Goal: Task Accomplishment & Management: Manage account settings

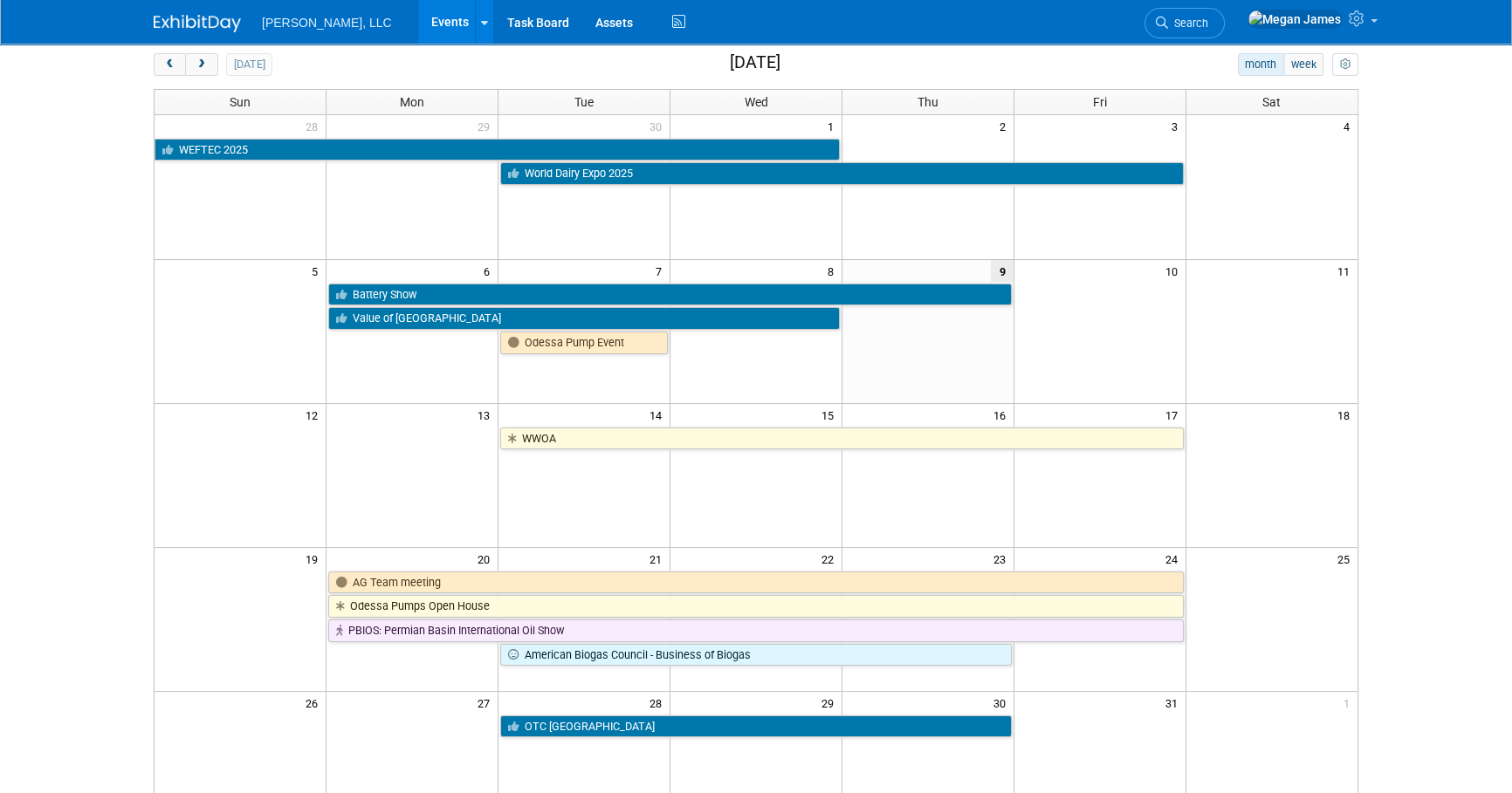
click at [1371, 380] on div "Add Event New Event Duplicate Event Warning There is another event in your work…" at bounding box center [756, 490] width 1231 height 1051
click at [1400, 465] on body "Boerger, LLC Events Add Event Bulk Upload Events Shareable Event Boards Recentl…" at bounding box center [756, 318] width 1512 height 793
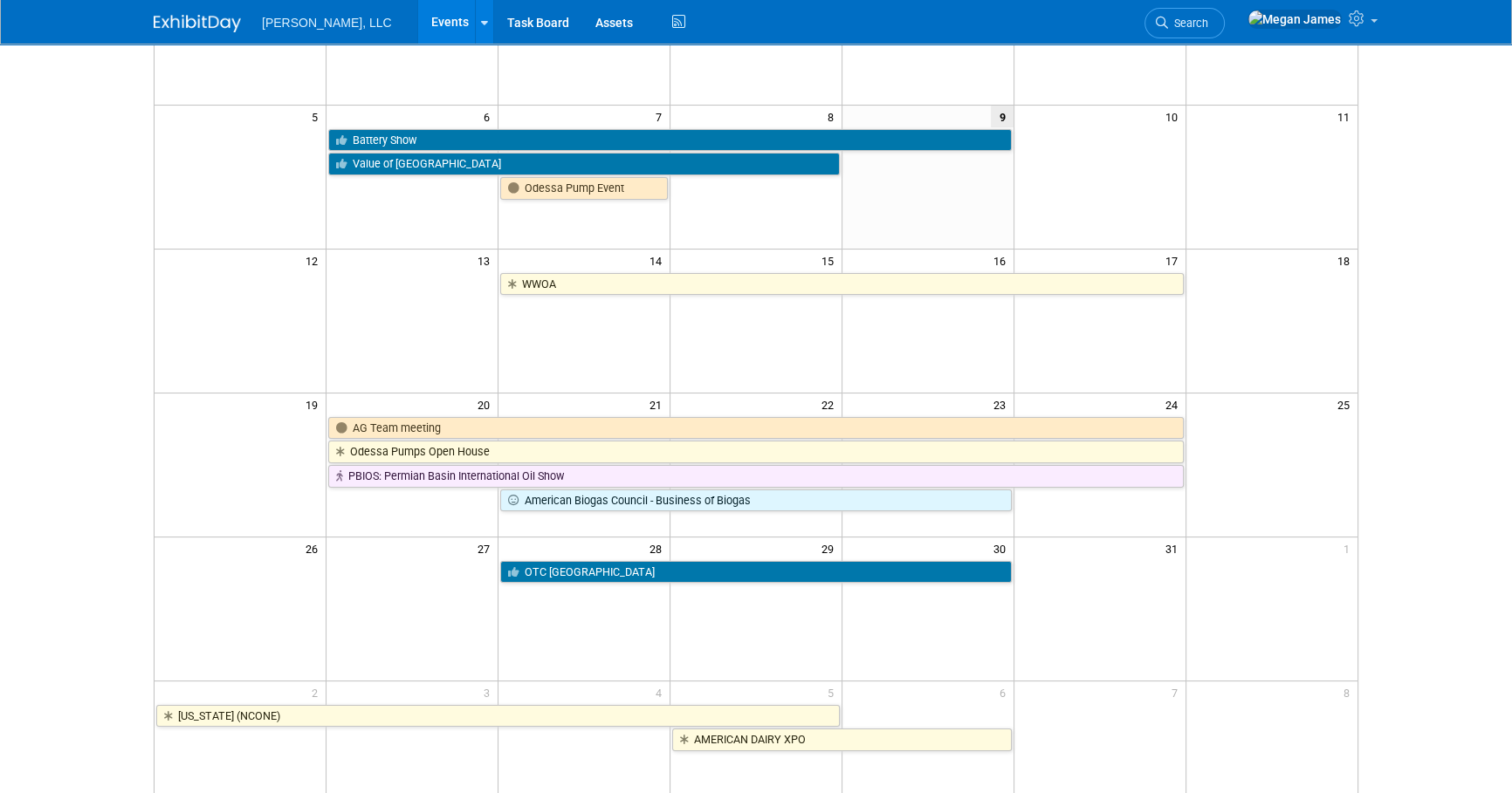
scroll to position [237, 0]
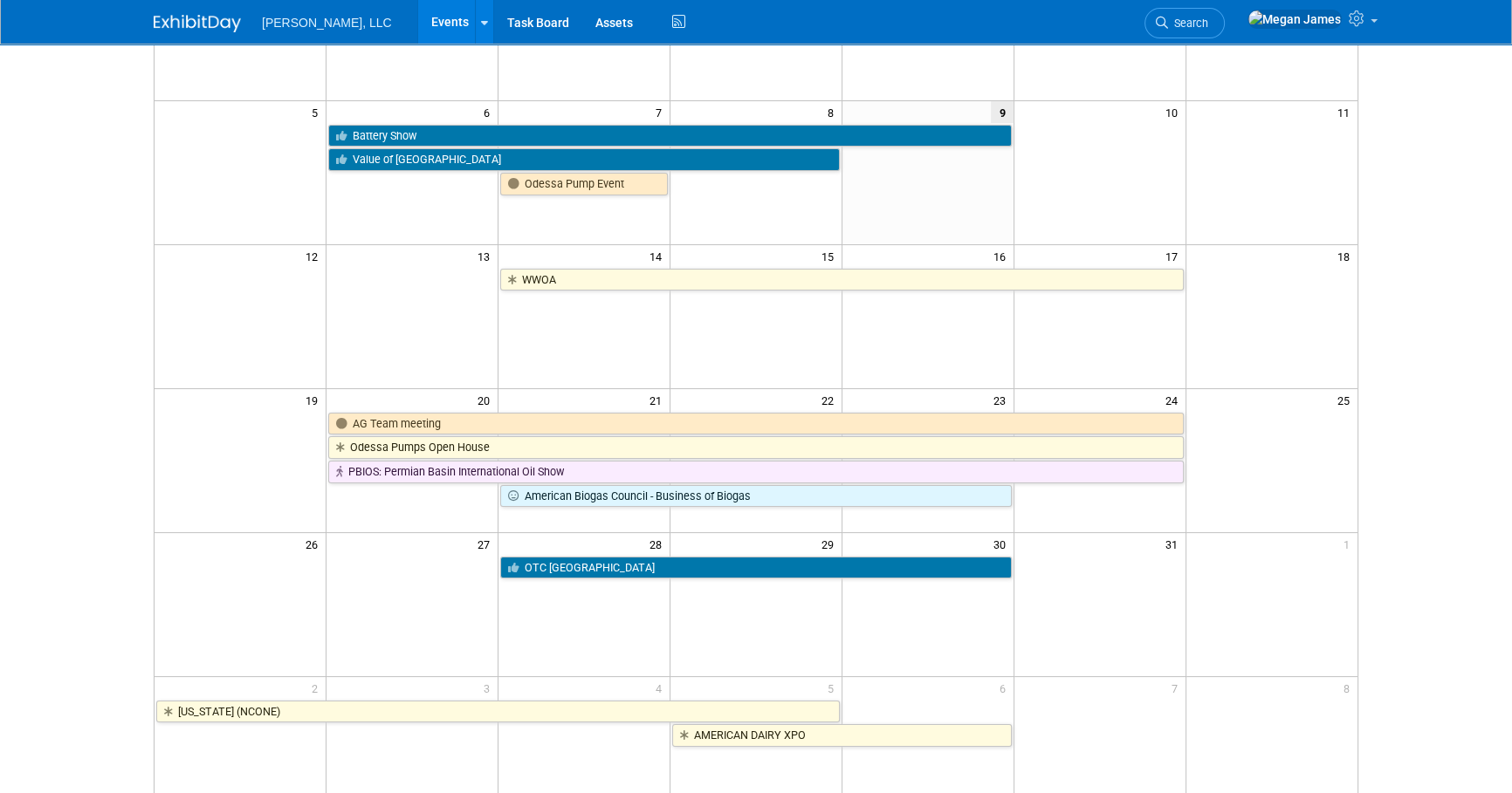
drag, startPoint x: 1456, startPoint y: 341, endPoint x: 1415, endPoint y: 496, distance: 160.3
click at [1456, 341] on body "Boerger, LLC Events Add Event Bulk Upload Events Shareable Event Boards Recentl…" at bounding box center [756, 159] width 1512 height 793
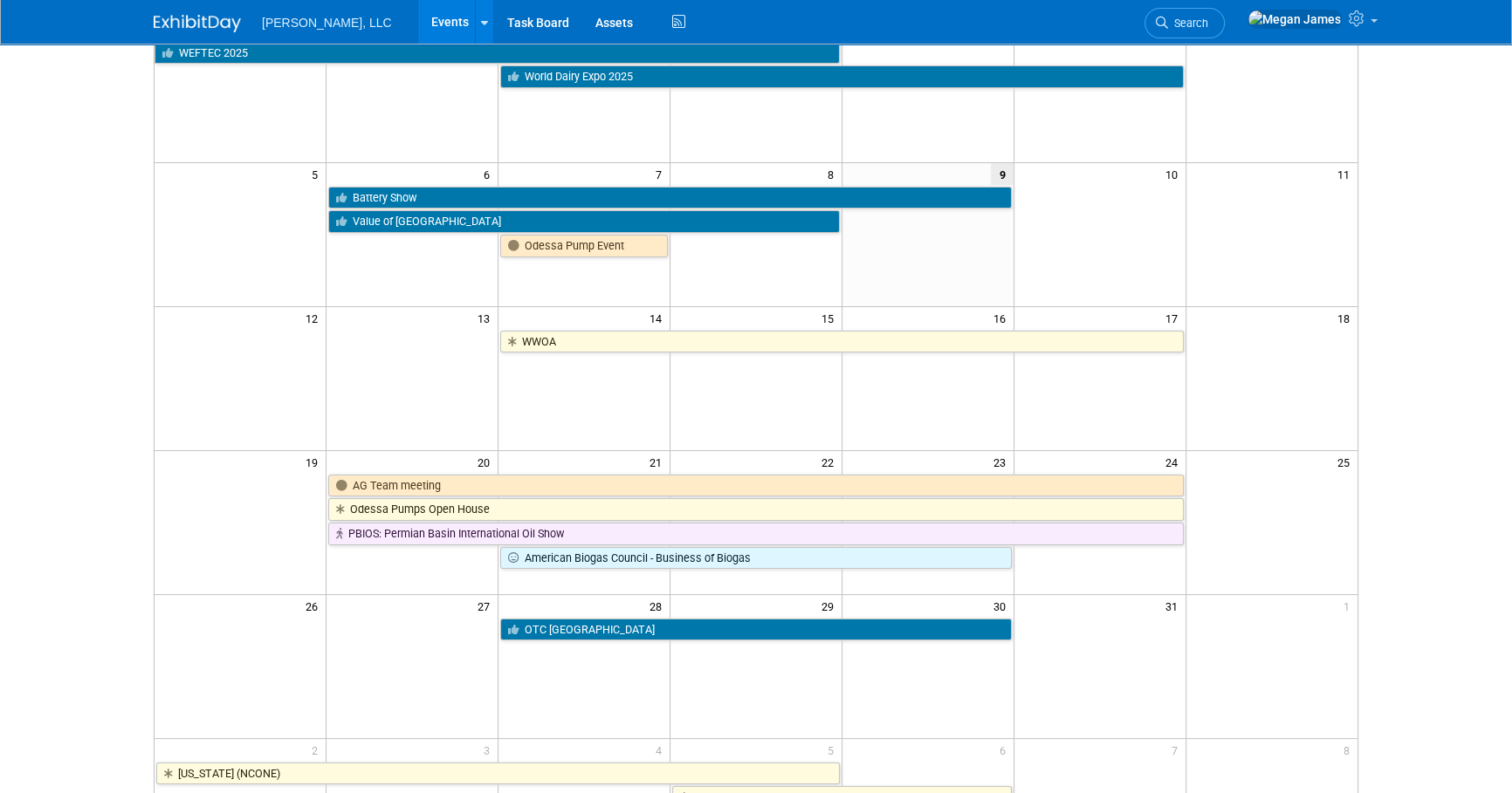
scroll to position [0, 0]
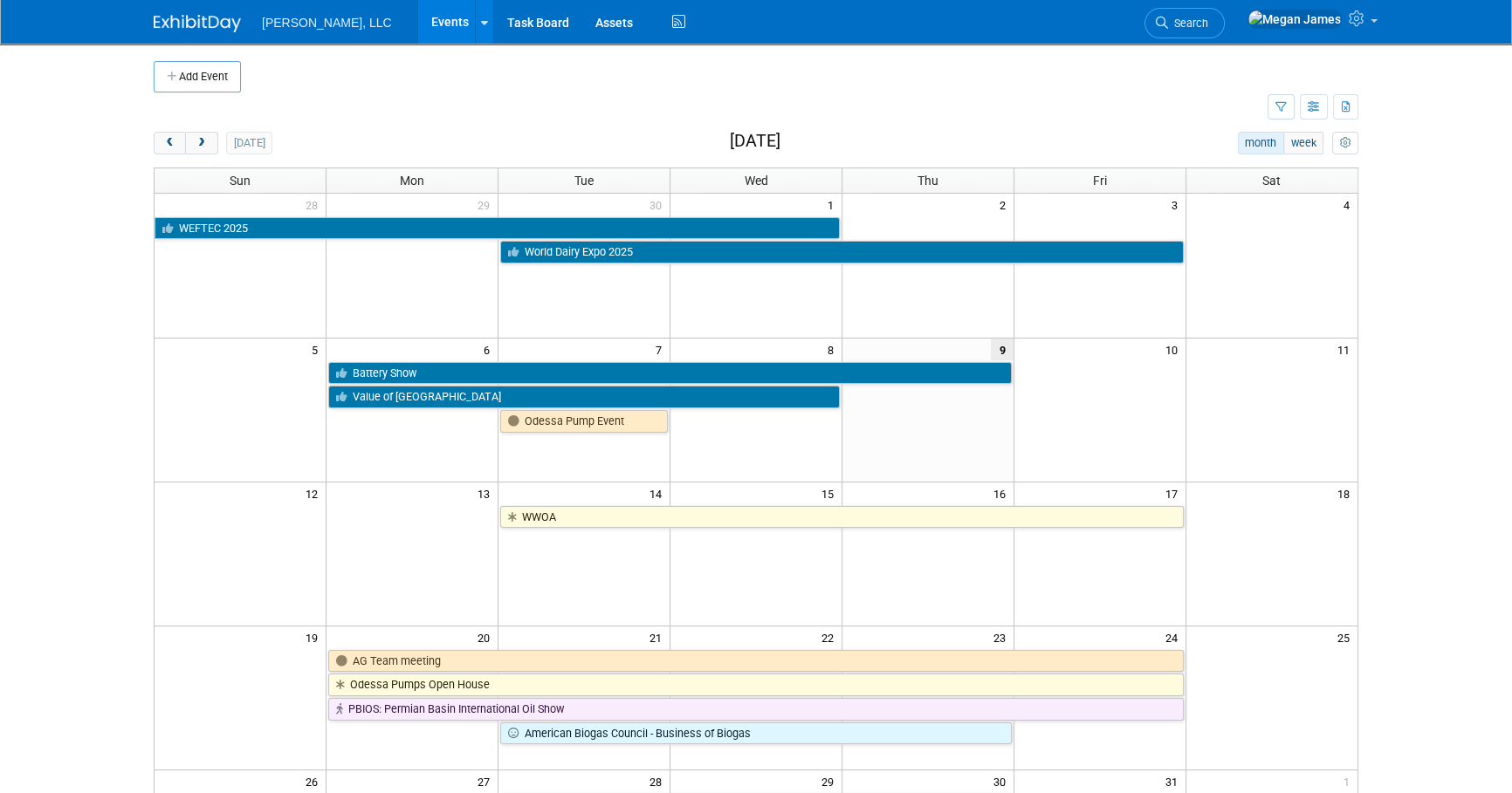
click at [1436, 451] on body "Boerger, LLC Events Add Event Bulk Upload Events Shareable Event Boards Recentl…" at bounding box center [756, 396] width 1512 height 793
click at [87, 326] on body "Boerger, LLC Events Add Event Bulk Upload Events Shareable Event Boards Recentl…" at bounding box center [756, 396] width 1512 height 793
click at [419, 35] on link "Events" at bounding box center [450, 22] width 64 height 44
click at [120, 442] on body "Boerger, LLC Events Add Event Bulk Upload Events Shareable Event Boards Recentl…" at bounding box center [756, 396] width 1512 height 793
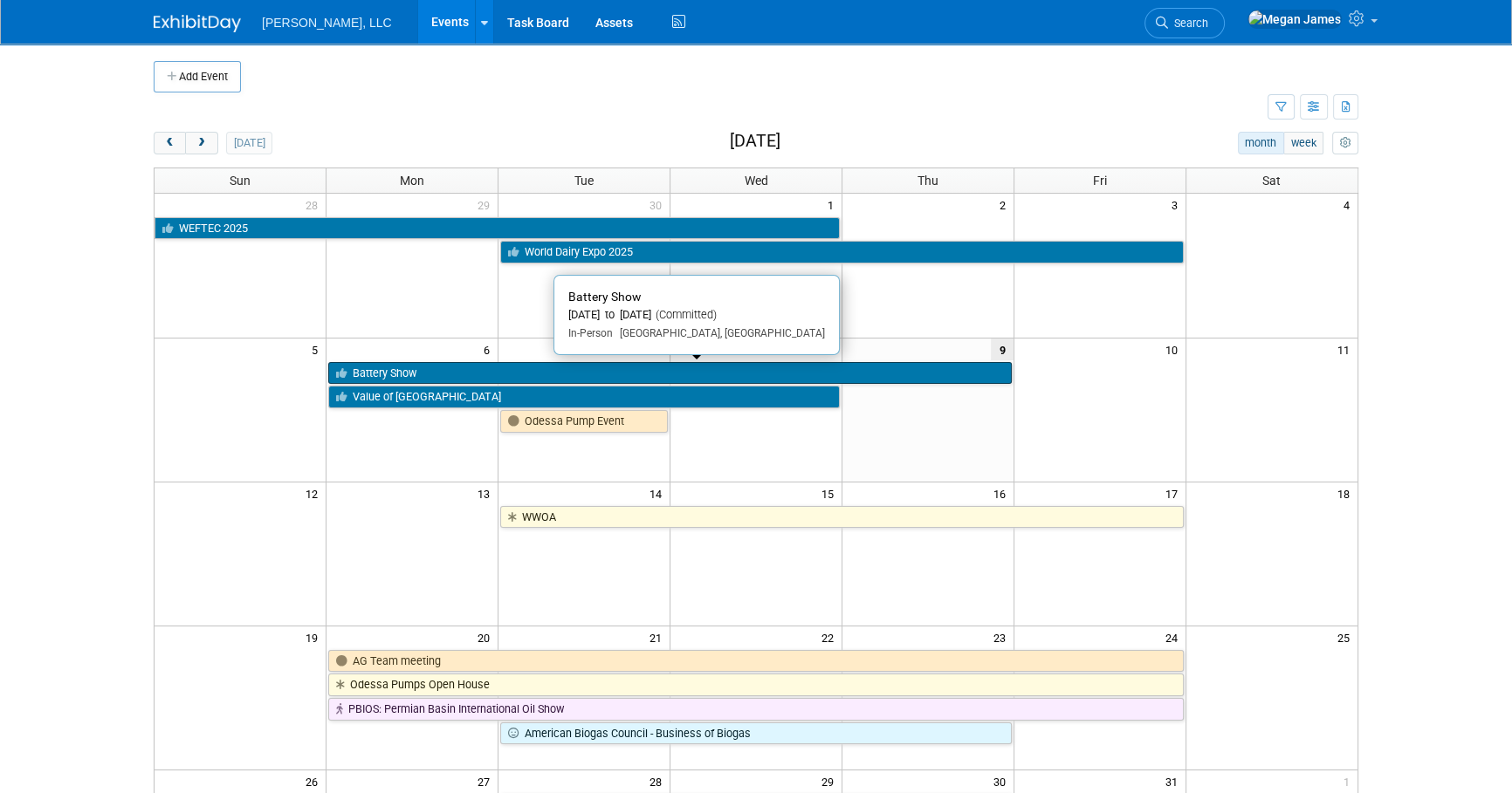
click at [454, 377] on link "Battery Show" at bounding box center [669, 374] width 682 height 23
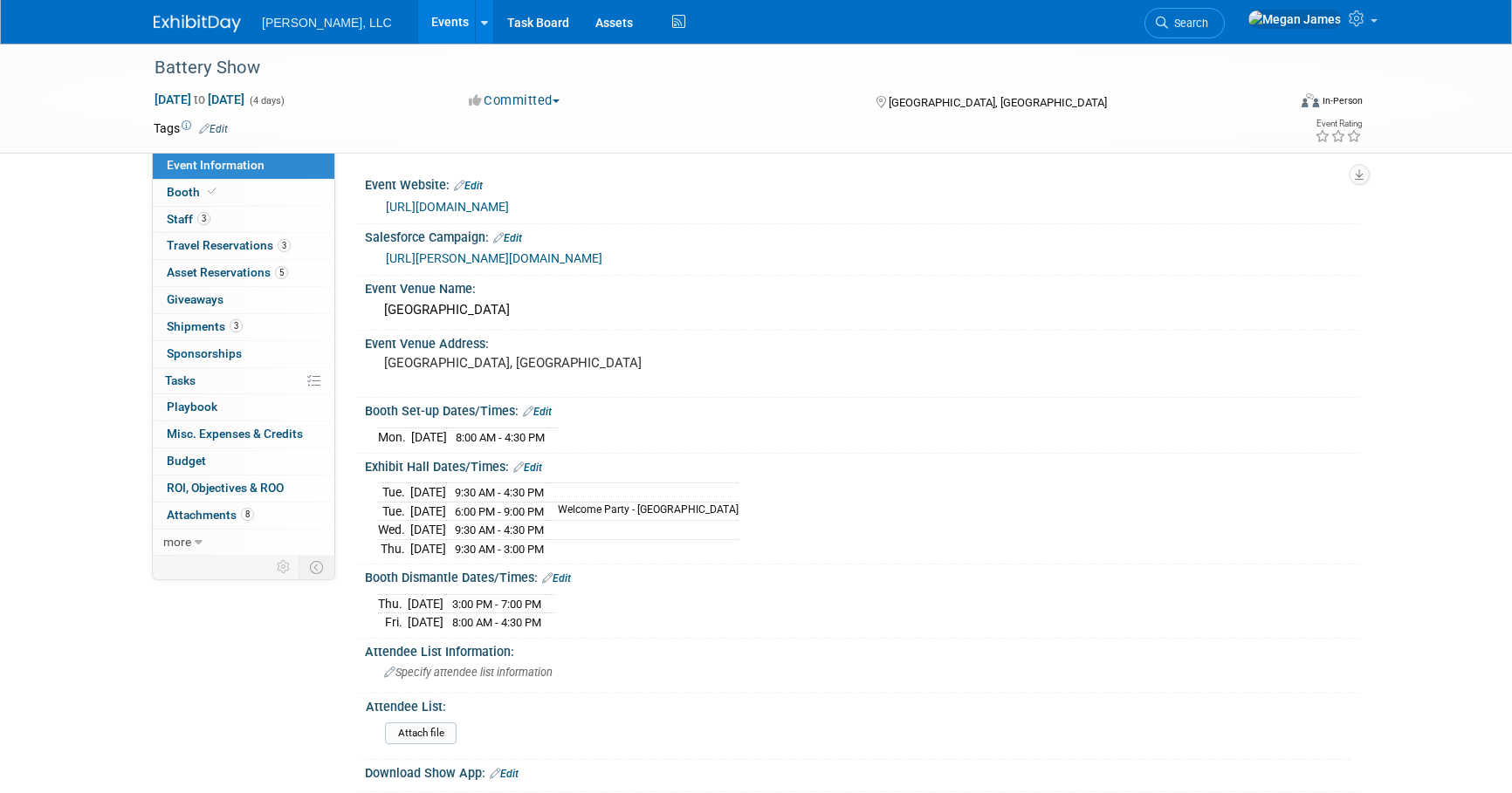
select select "Industrial"
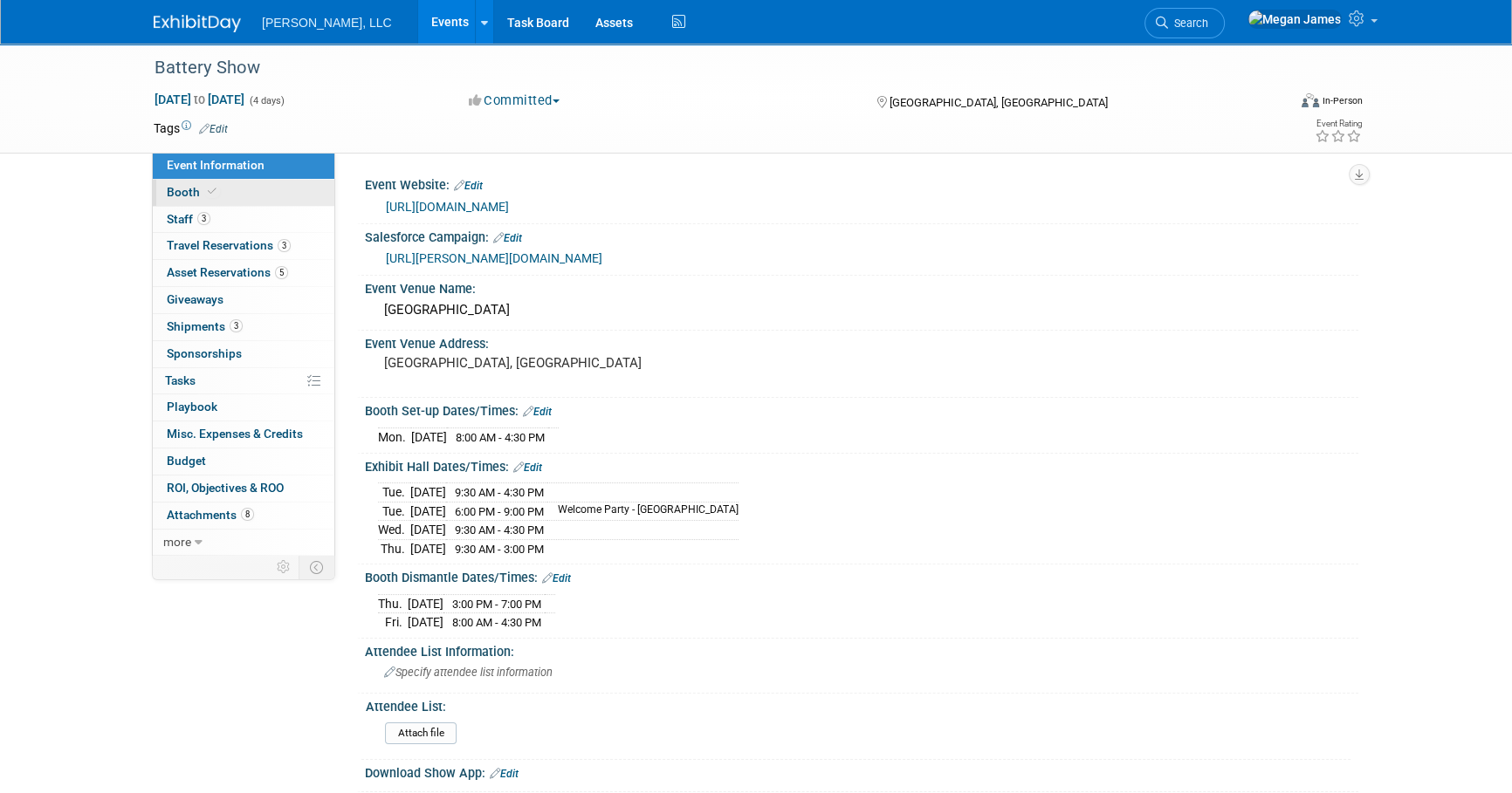
click at [252, 192] on link "Booth" at bounding box center [243, 194] width 181 height 27
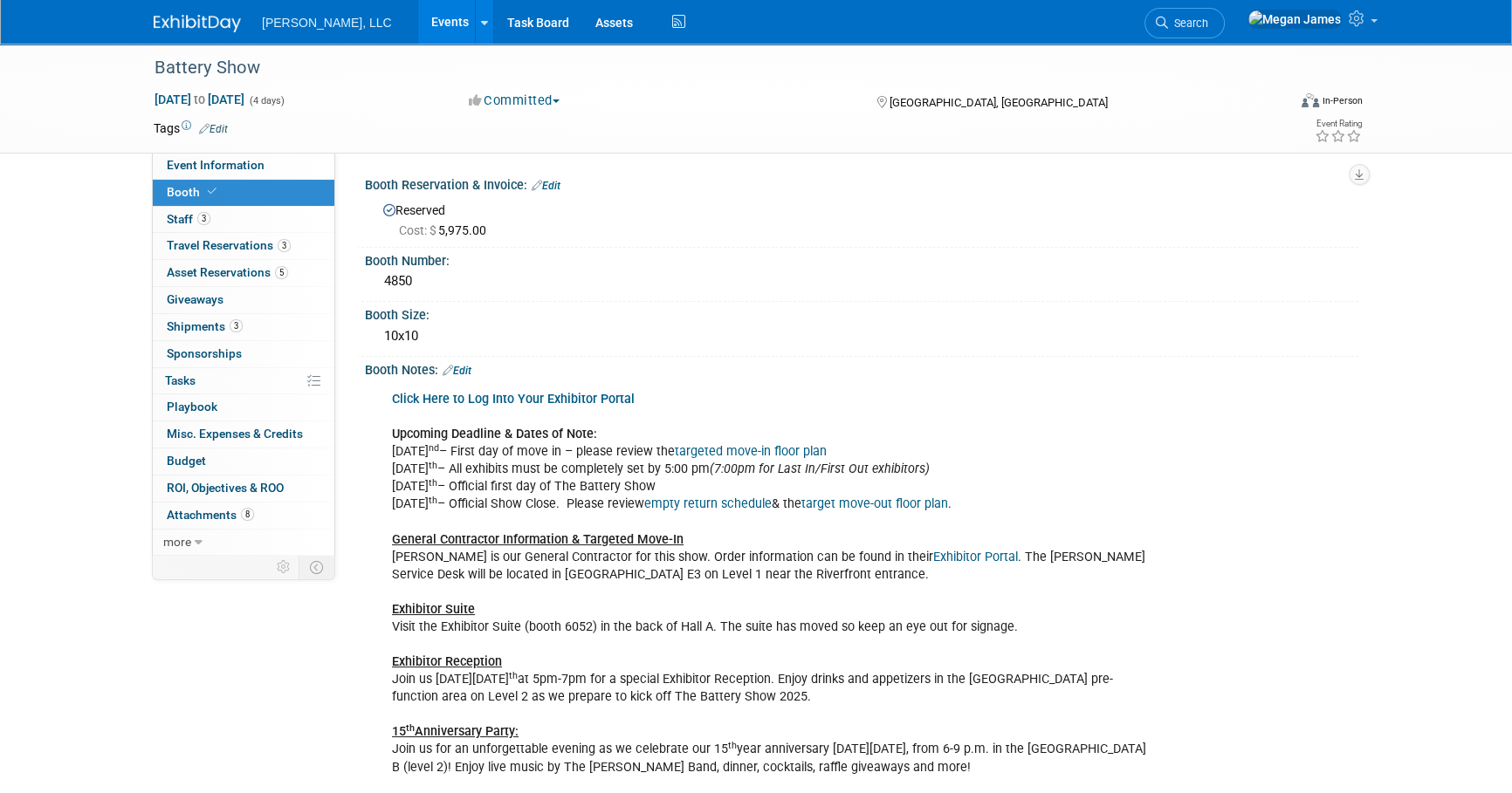
click at [419, 29] on link "Events" at bounding box center [450, 22] width 64 height 44
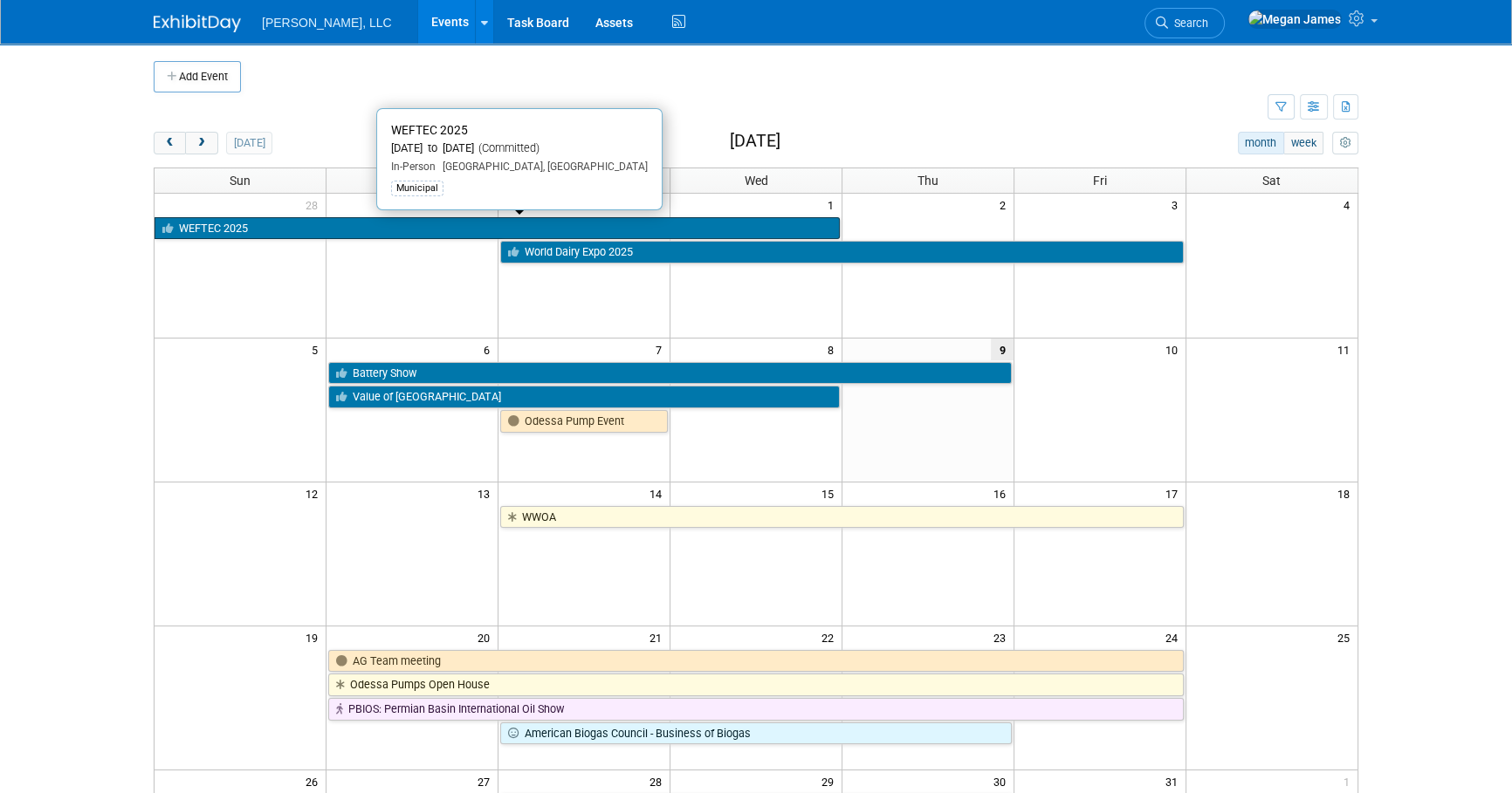
click at [263, 222] on link "WEFTEC 2025" at bounding box center [497, 229] width 685 height 23
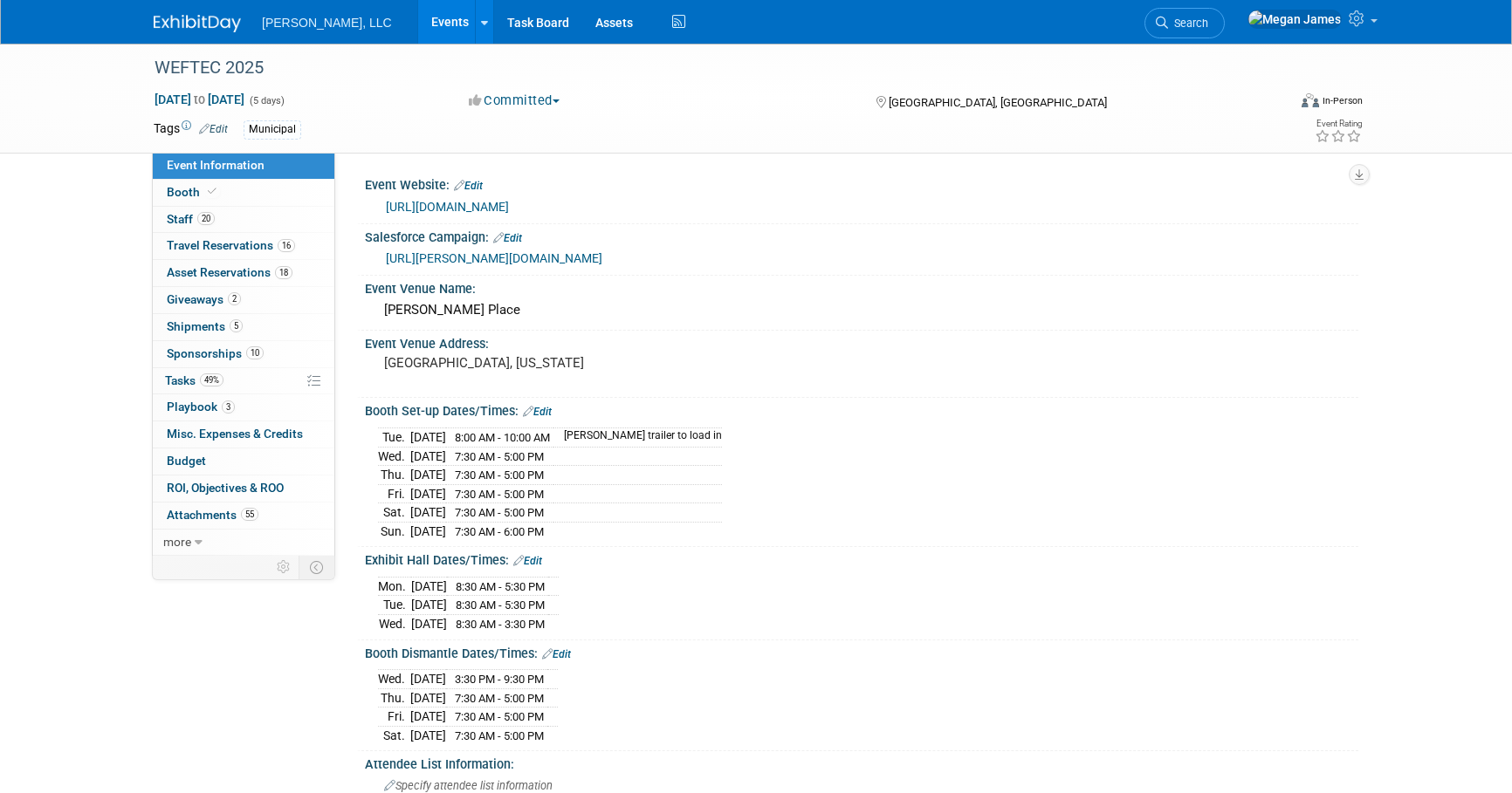
select select "Municipal"
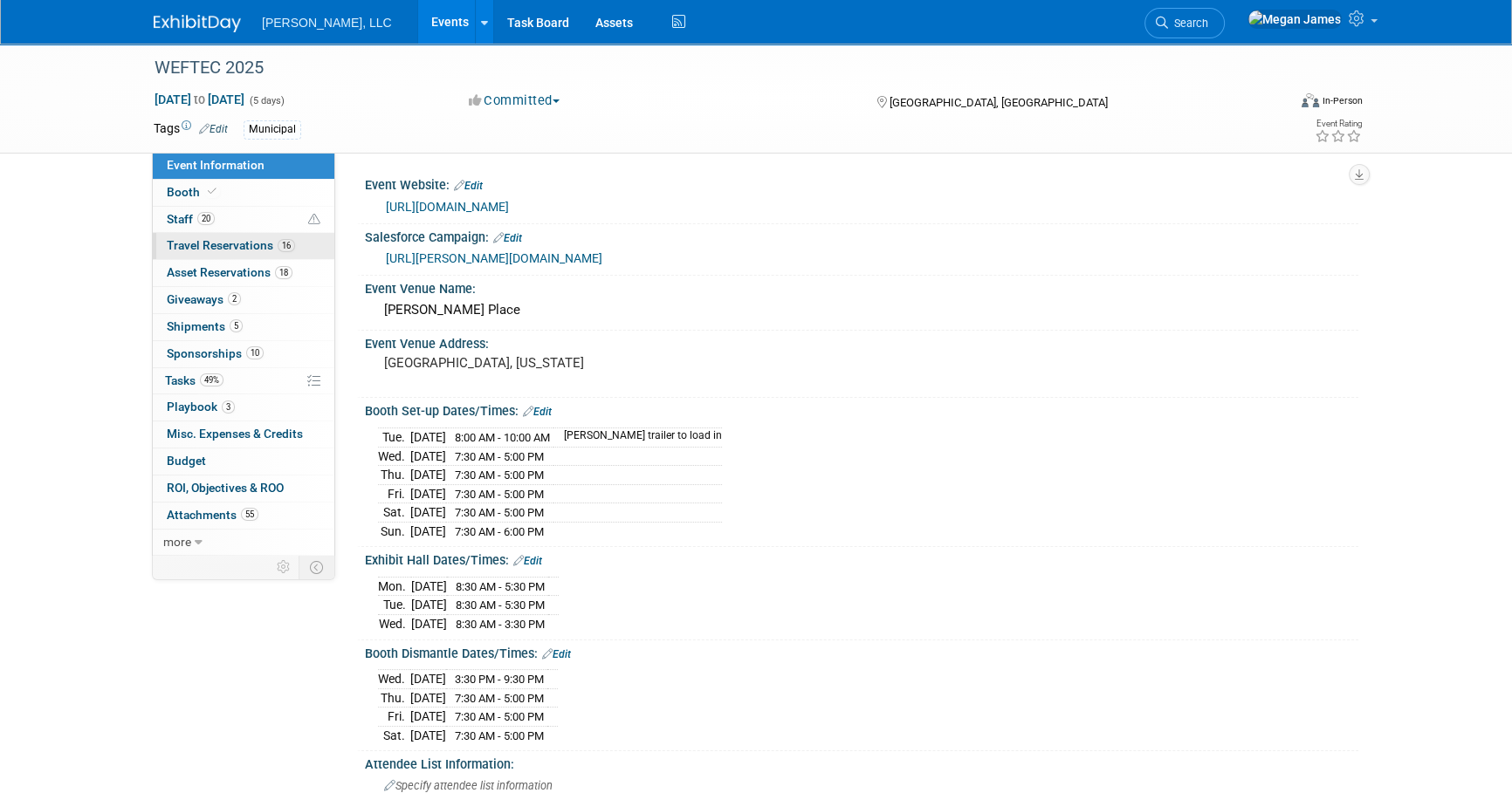
click at [241, 241] on span "Travel Reservations 16" at bounding box center [231, 245] width 128 height 14
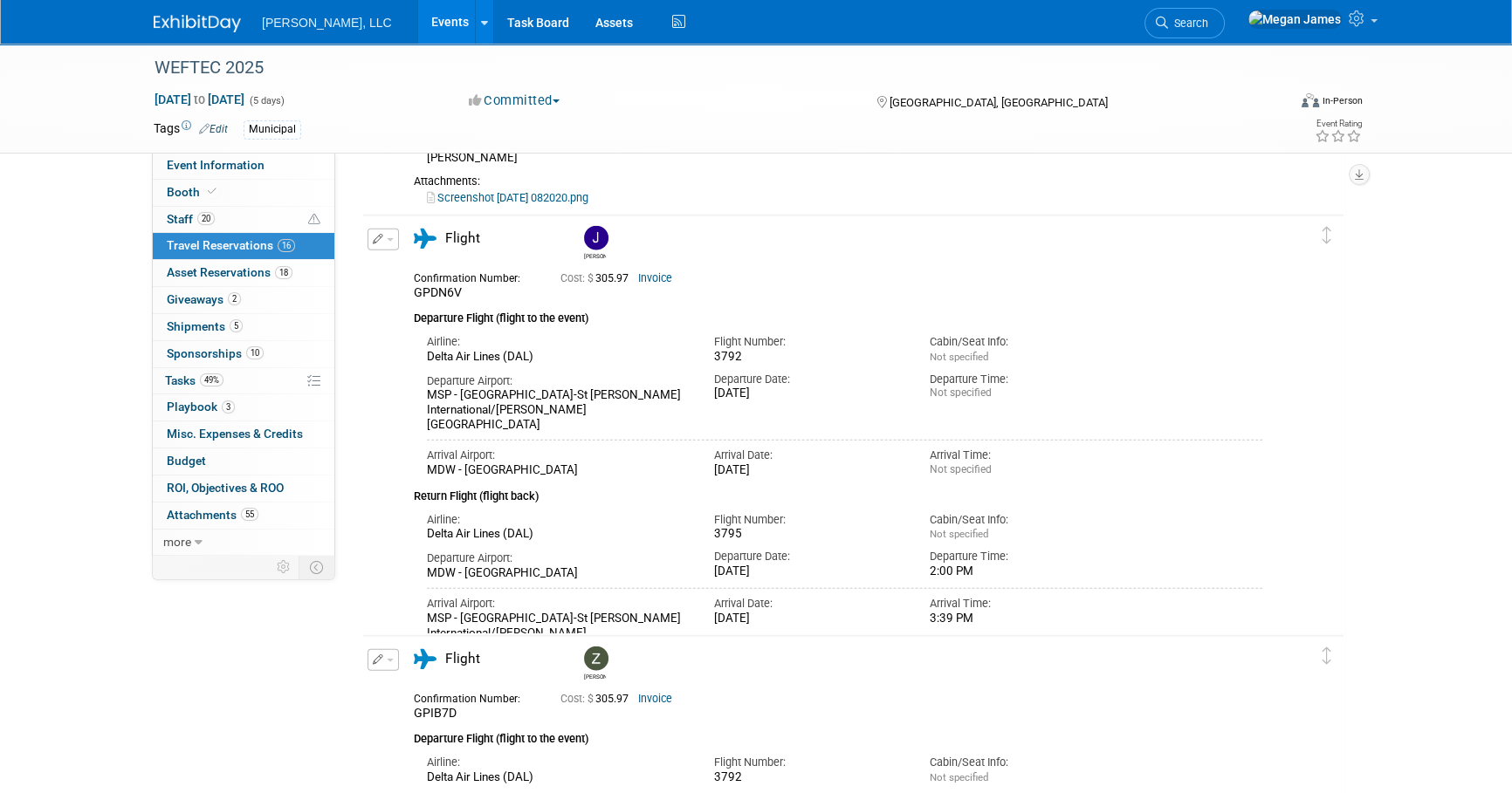
scroll to position [5791, 0]
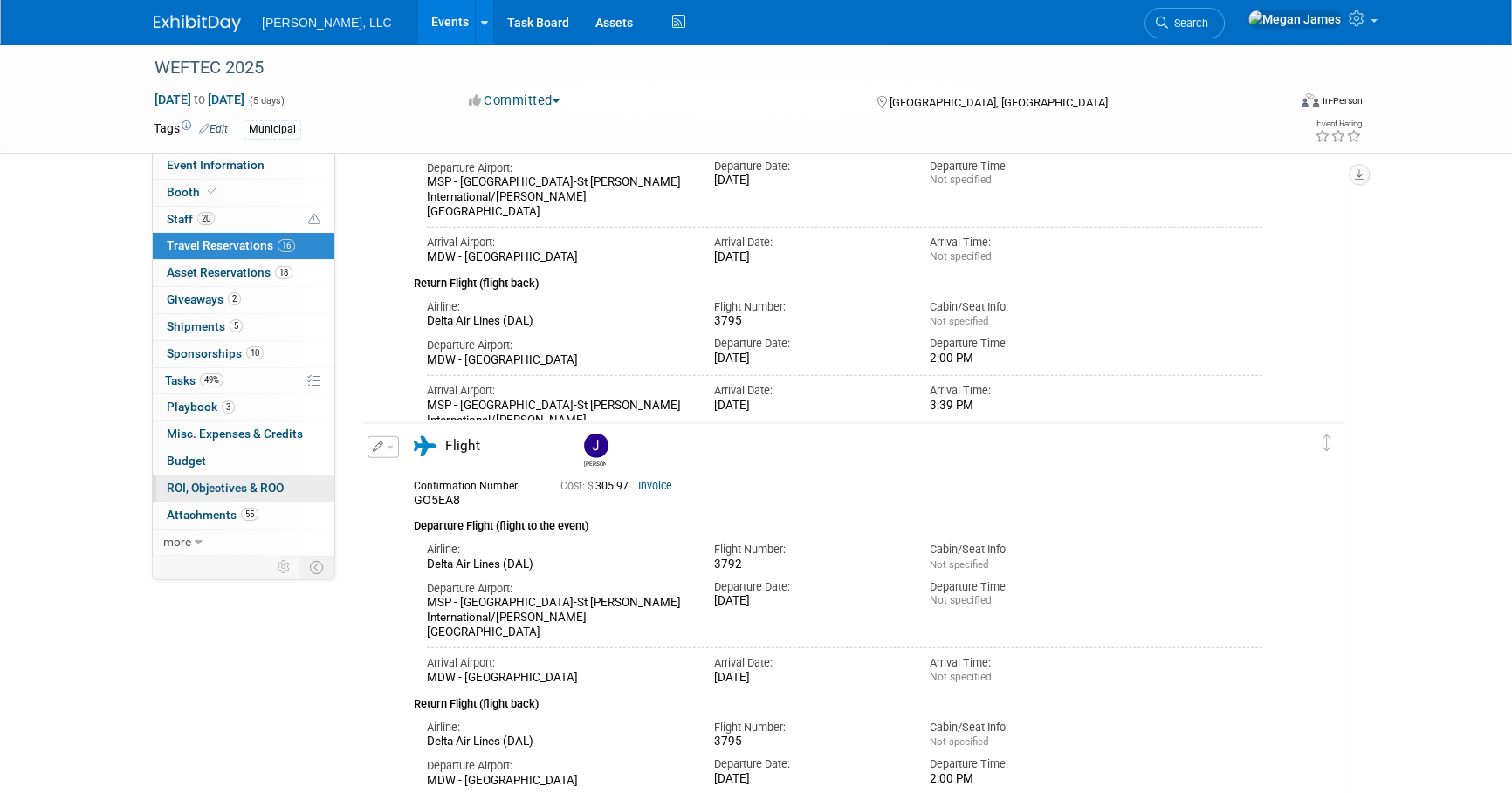
click at [253, 478] on link "0 ROI, Objectives & ROO 0" at bounding box center [243, 489] width 181 height 27
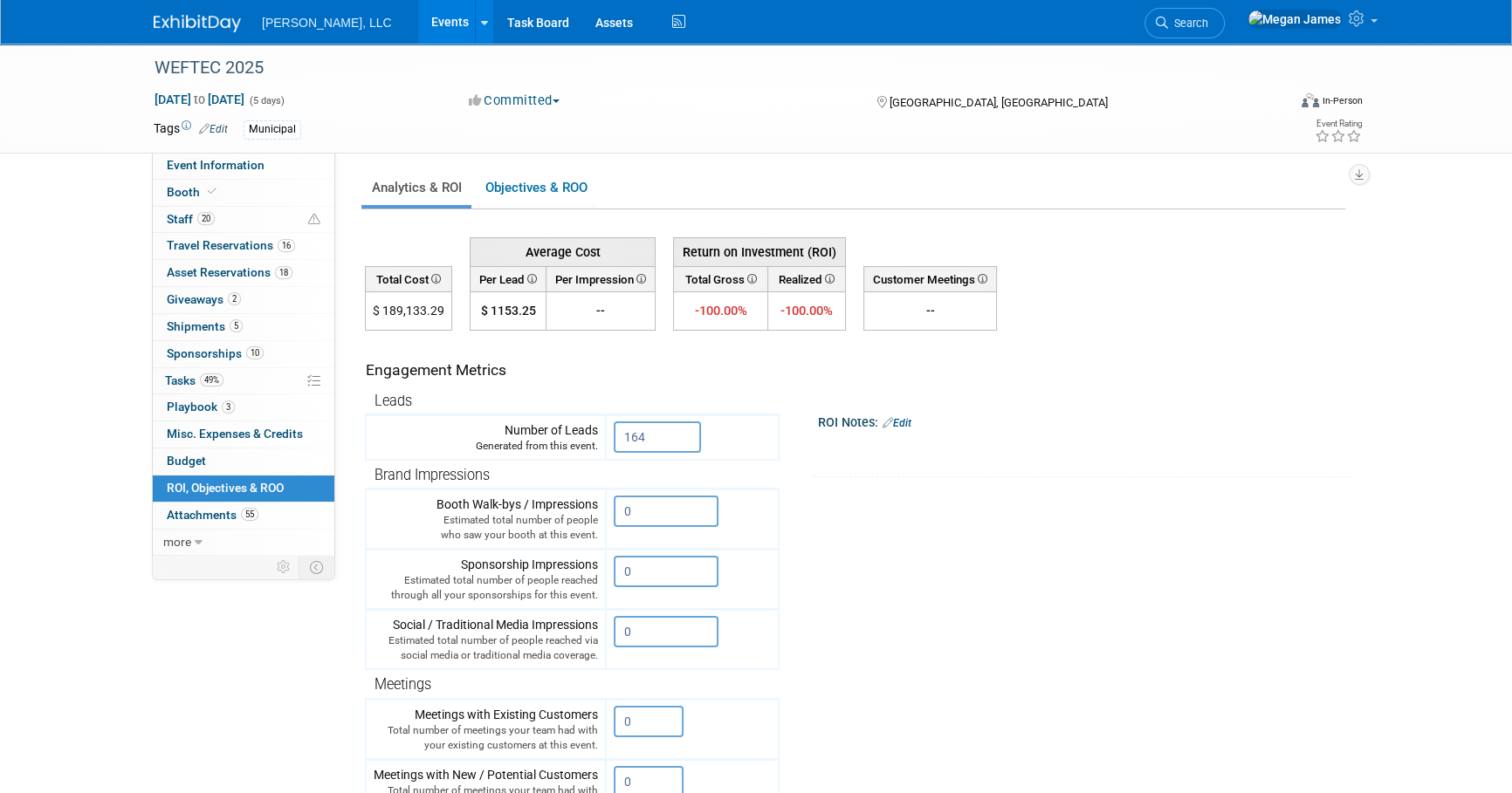
drag, startPoint x: 375, startPoint y: 309, endPoint x: 456, endPoint y: 316, distance: 81.3
click at [456, 316] on tr "$ 189,133.29 $ 1153.25 -- -100.00% -100.00% 0.00 % Existing Customers 0.00" at bounding box center [681, 311] width 631 height 38
click at [246, 245] on span "Travel Reservations 16" at bounding box center [231, 245] width 128 height 14
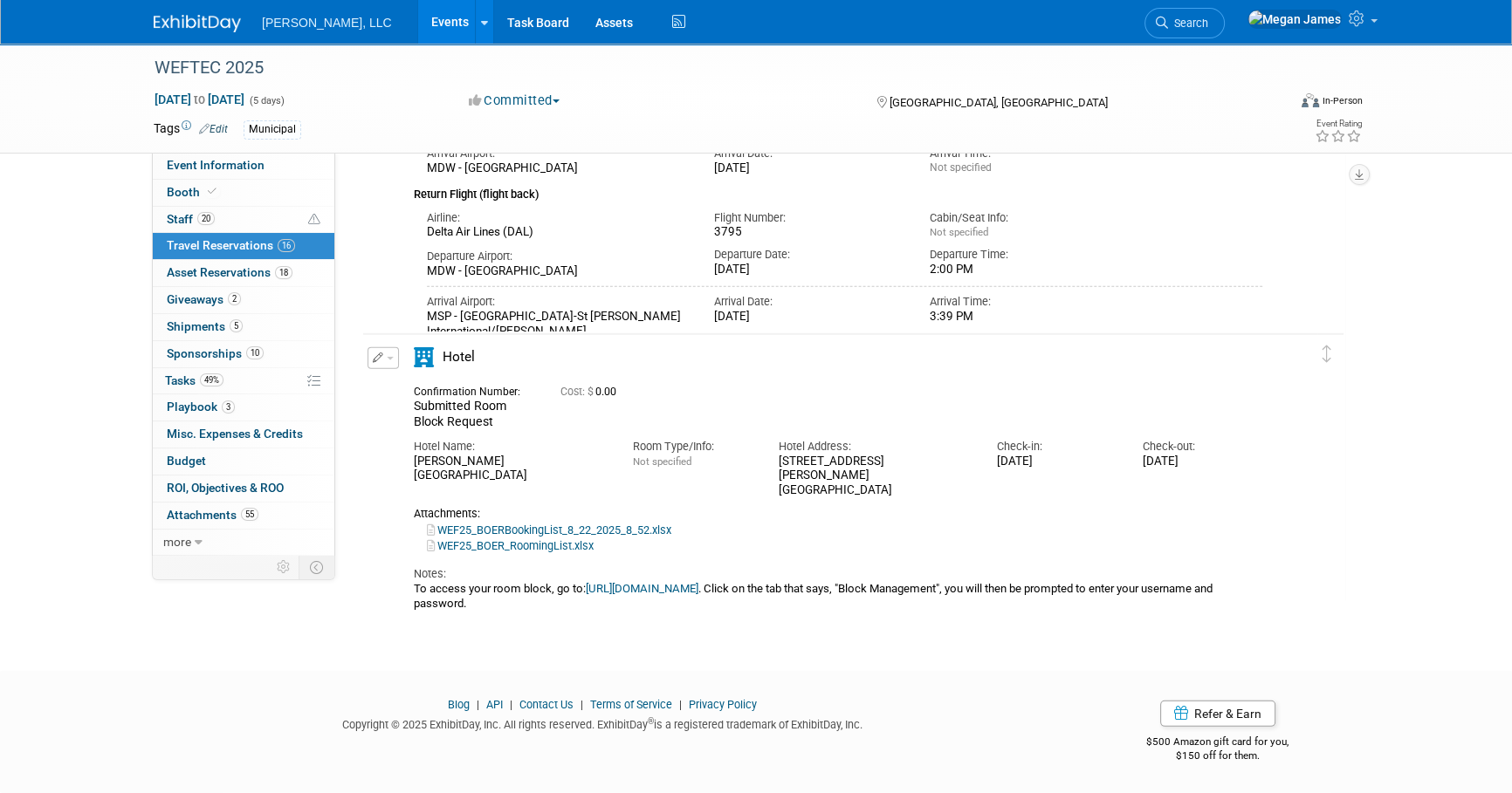
scroll to position [6135, 0]
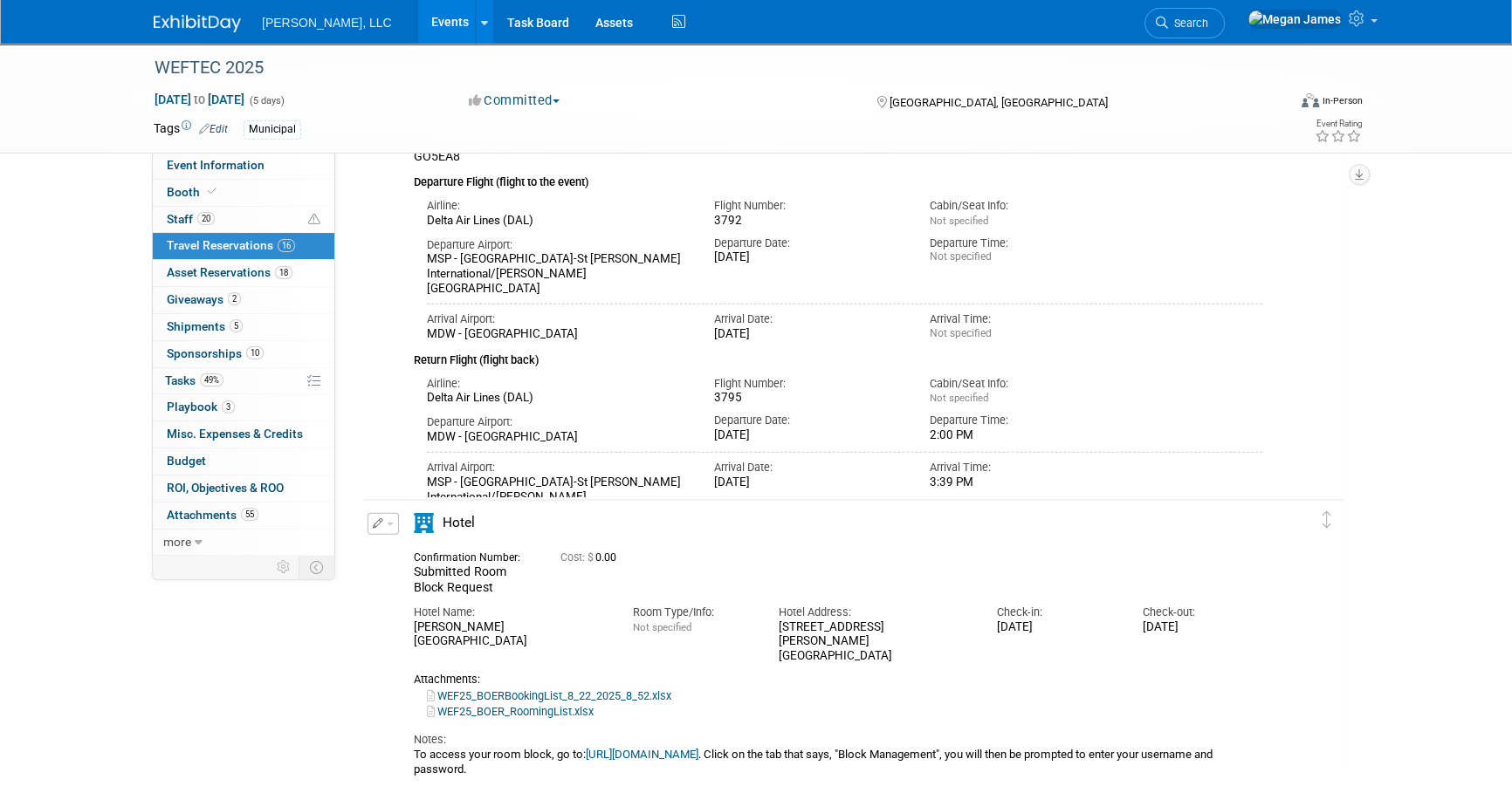
click at [383, 526] on button "button" at bounding box center [383, 524] width 31 height 22
click at [417, 551] on button "Edit Reservation" at bounding box center [441, 554] width 147 height 26
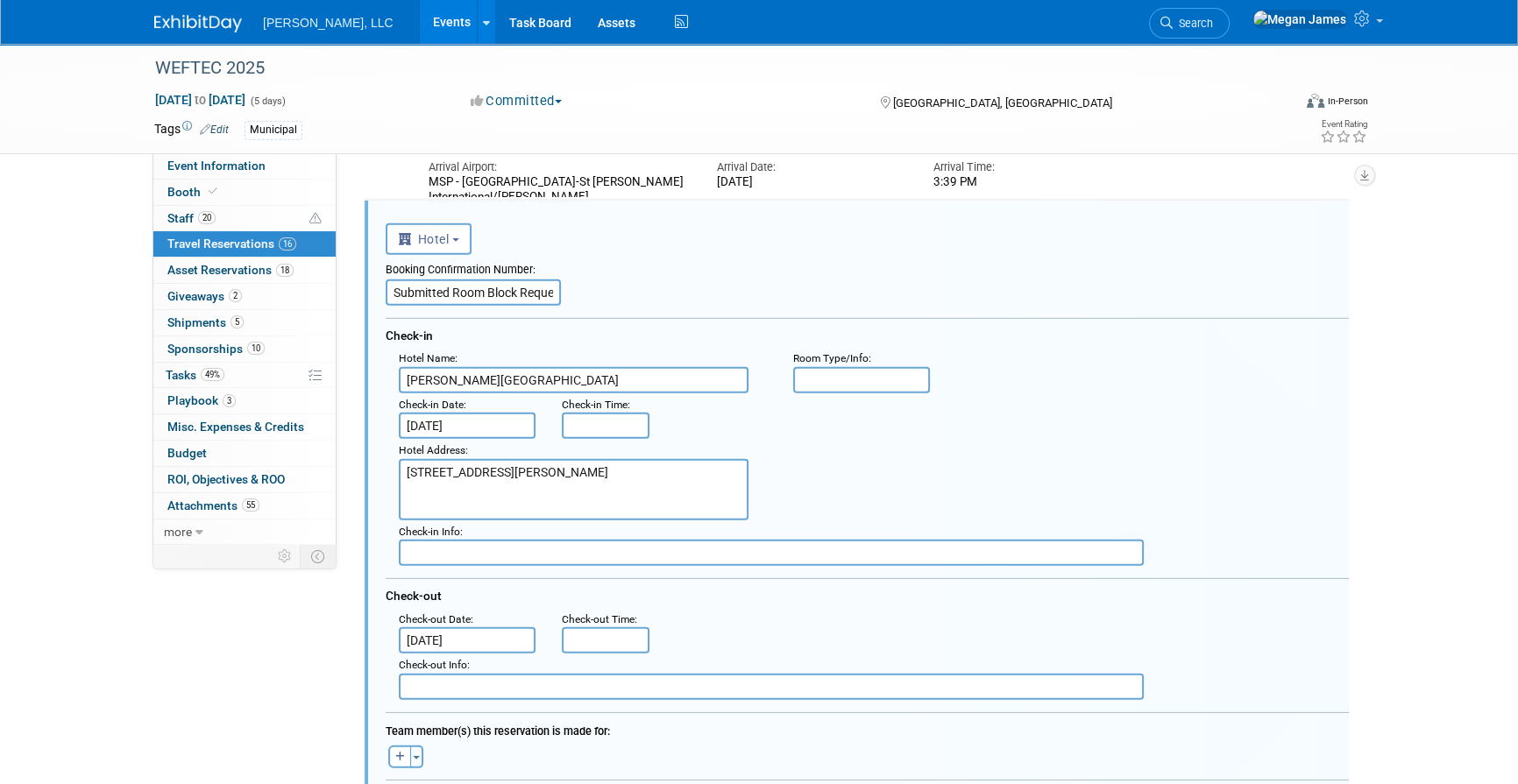
scroll to position [7021, 0]
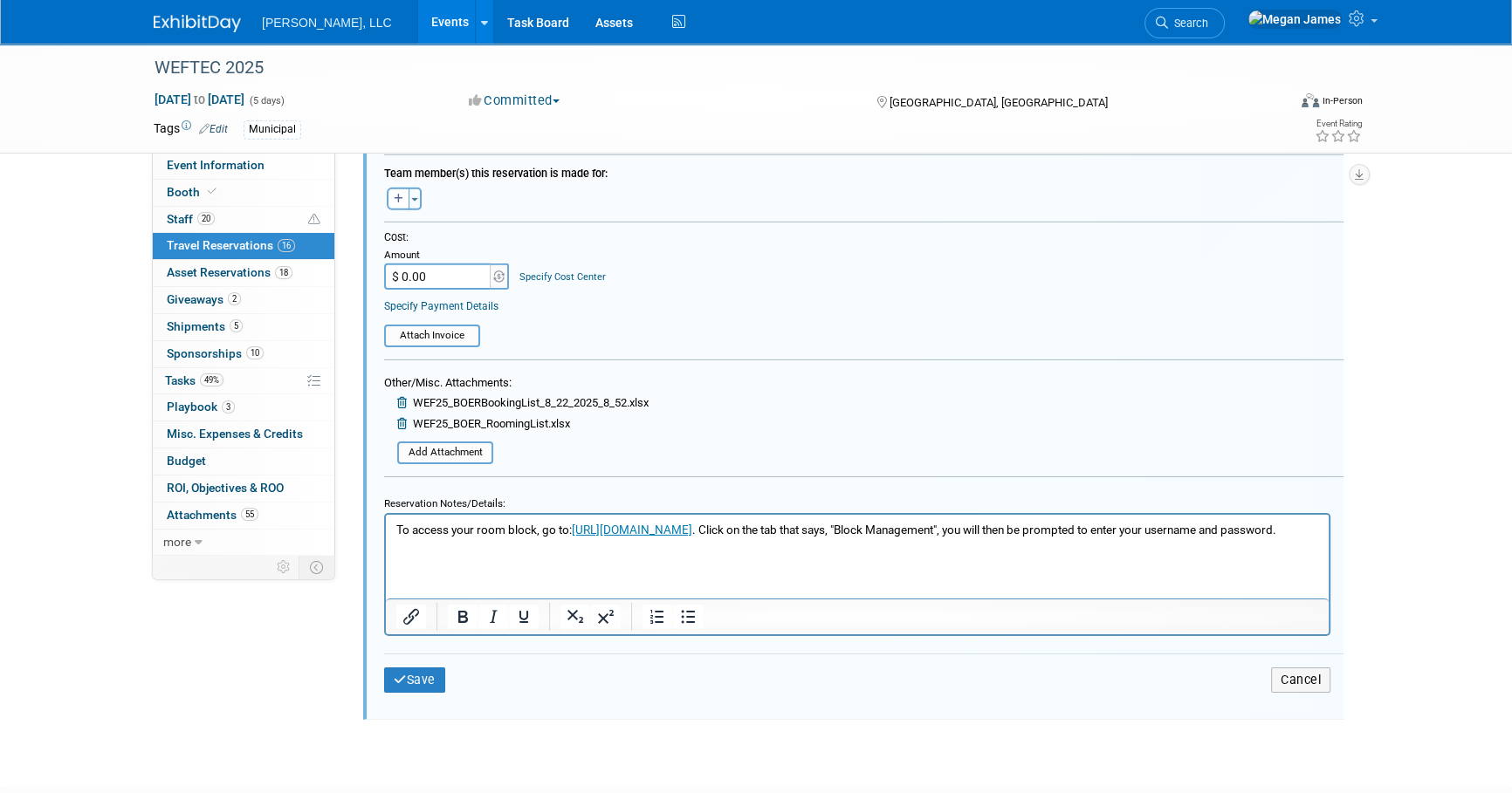
click at [603, 539] on p "To access your room block, go to: https://hsg.cmrus.com/weftec2025/GP/EXHB//Hou…" at bounding box center [858, 529] width 923 height 16
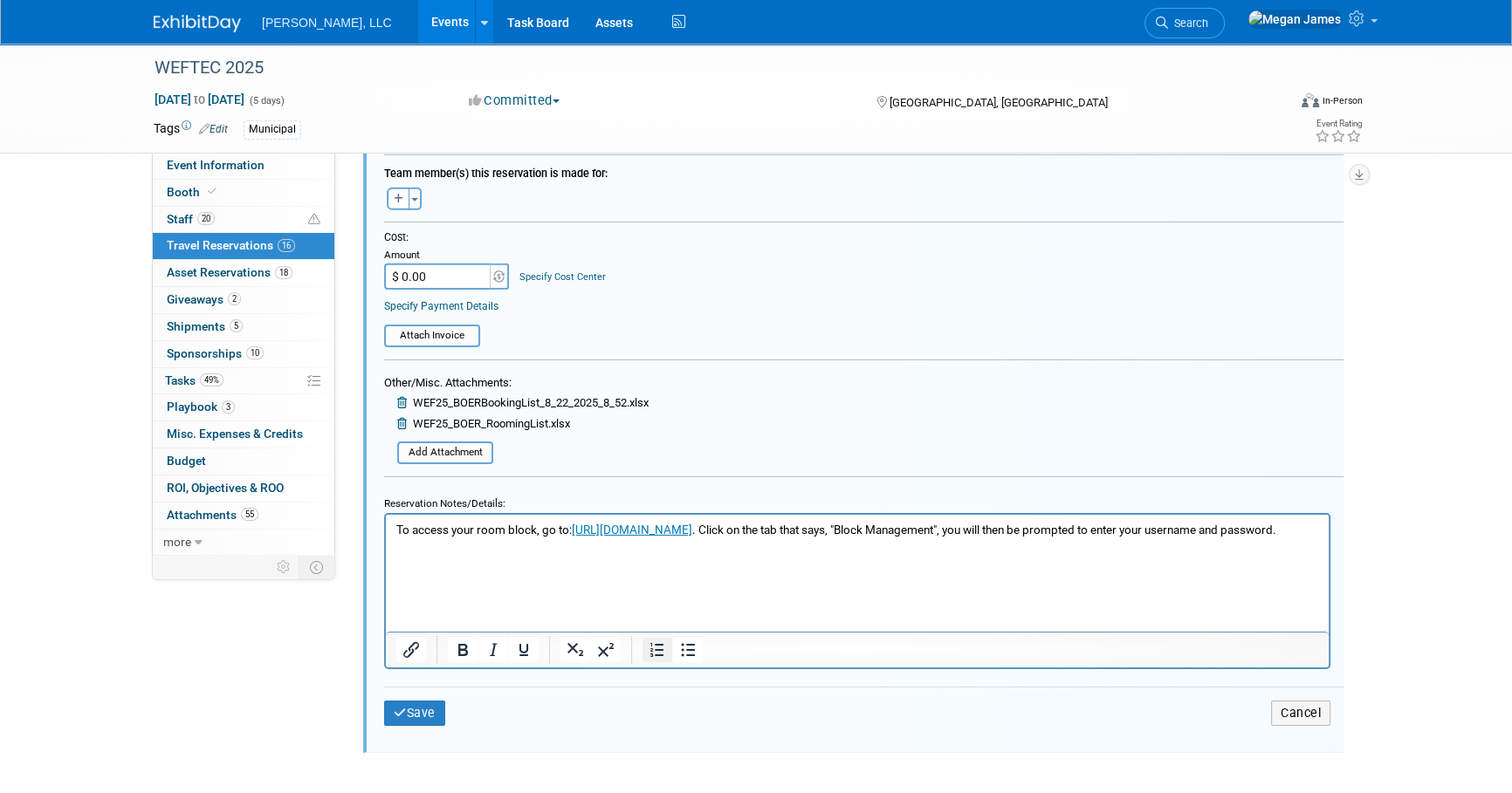
click at [658, 646] on icon "Numbered list" at bounding box center [658, 650] width 21 height 21
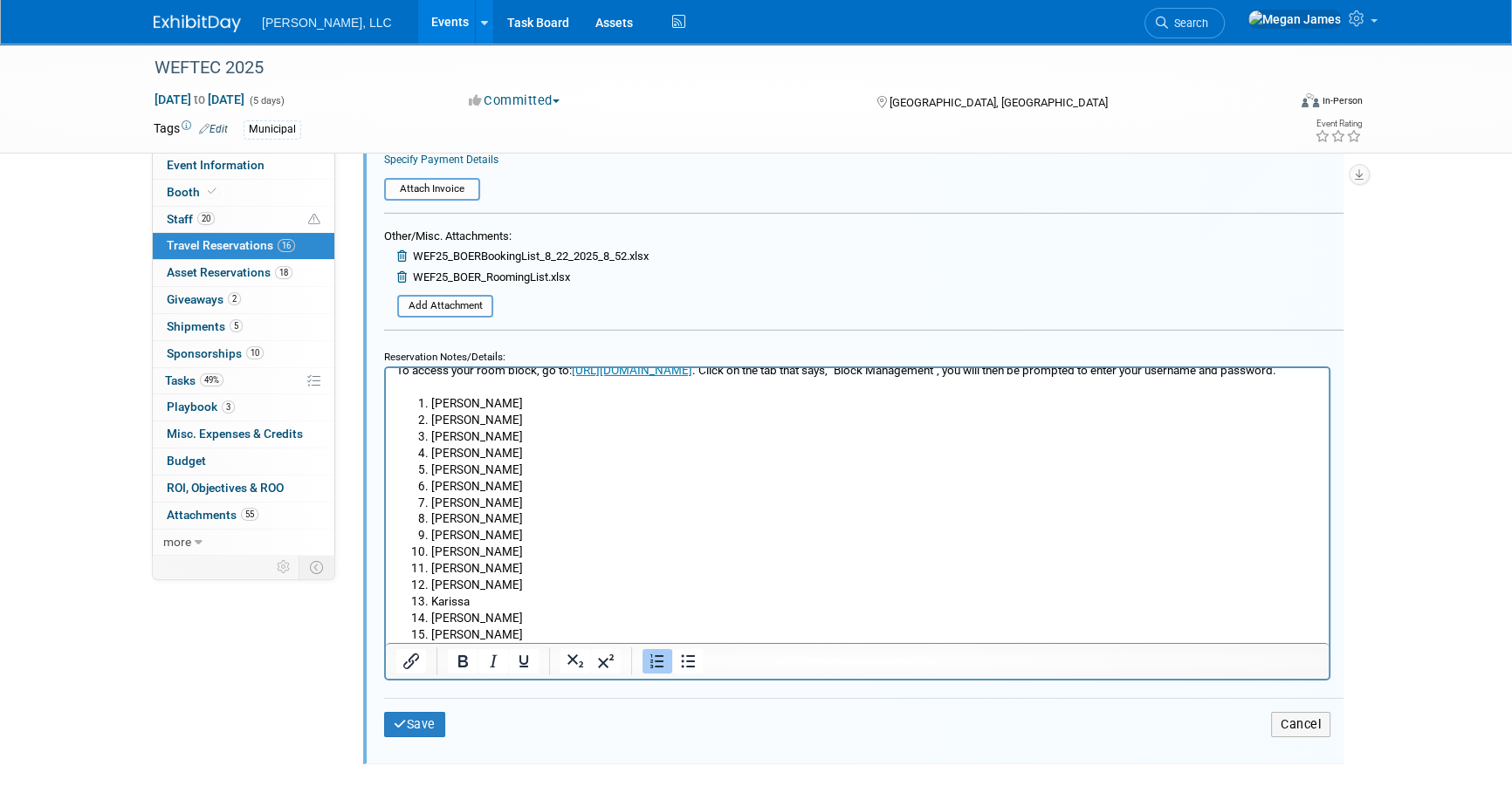
scroll to position [7153, 0]
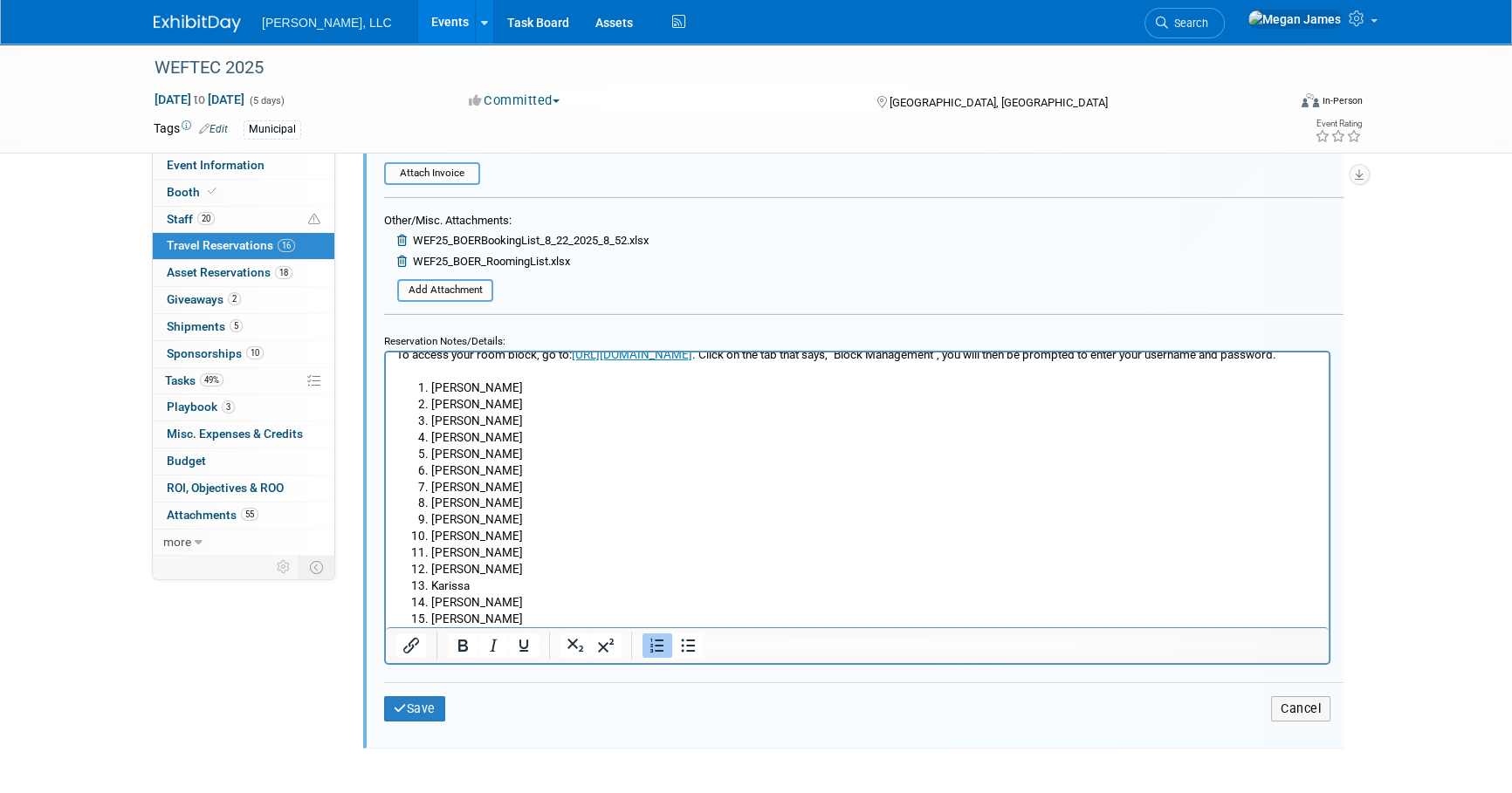
click at [464, 622] on li "Zack" at bounding box center [875, 618] width 888 height 16
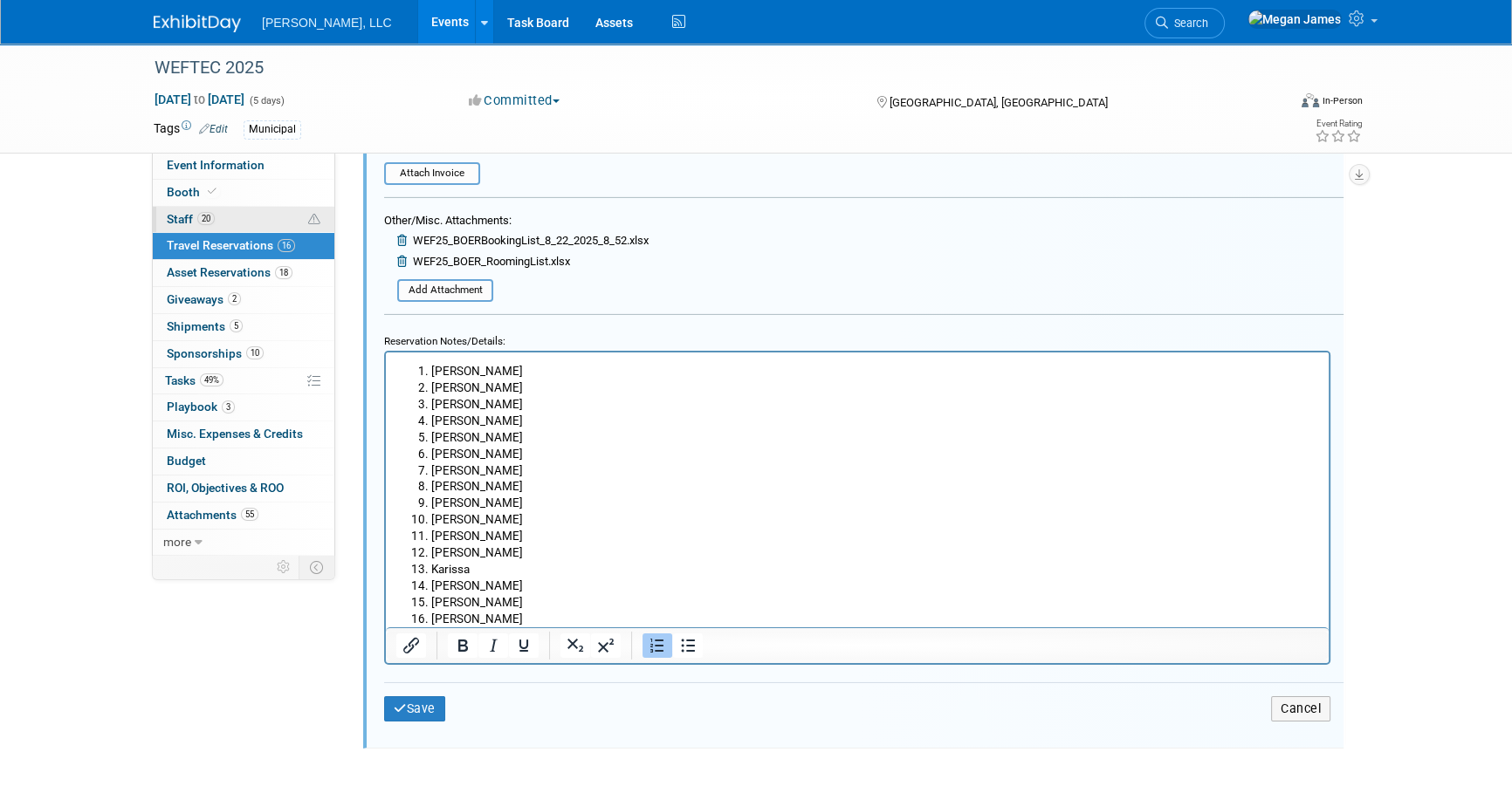
click at [257, 214] on link "20 Staff 20" at bounding box center [243, 220] width 181 height 27
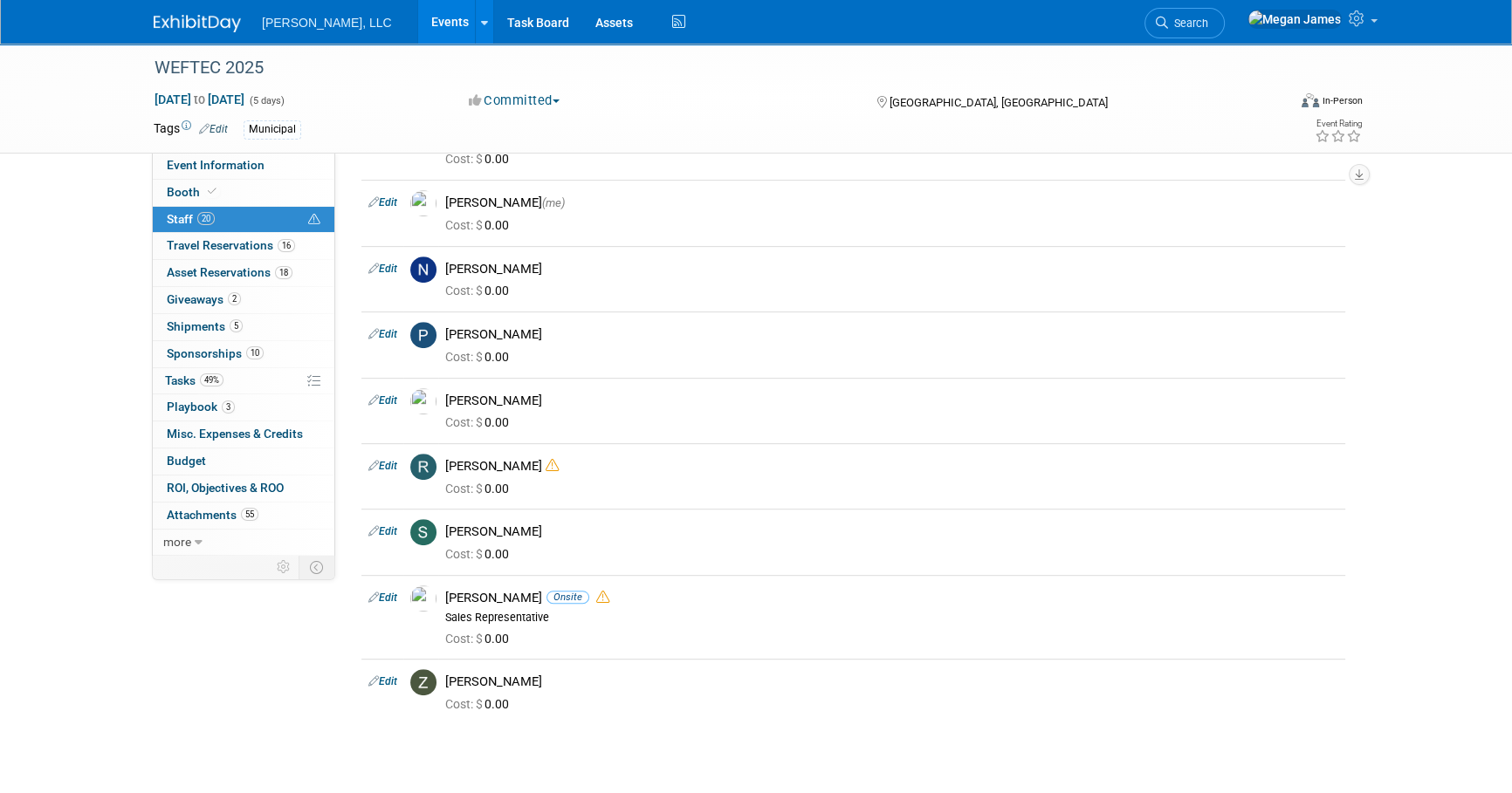
scroll to position [951, 0]
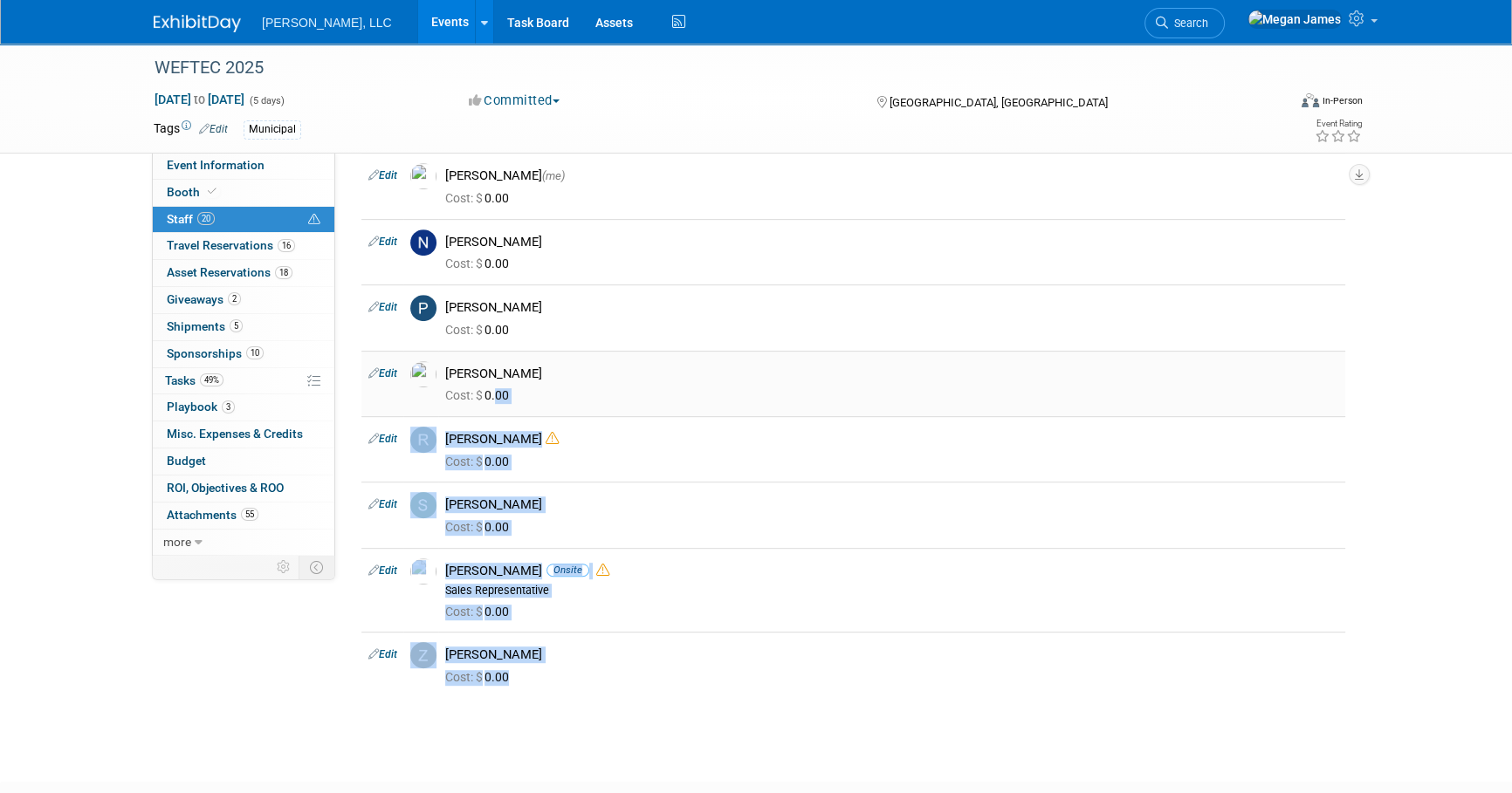
drag, startPoint x: 580, startPoint y: 672, endPoint x: 499, endPoint y: 404, distance: 280.0
click at [234, 243] on span "Travel Reservations 16" at bounding box center [231, 245] width 128 height 14
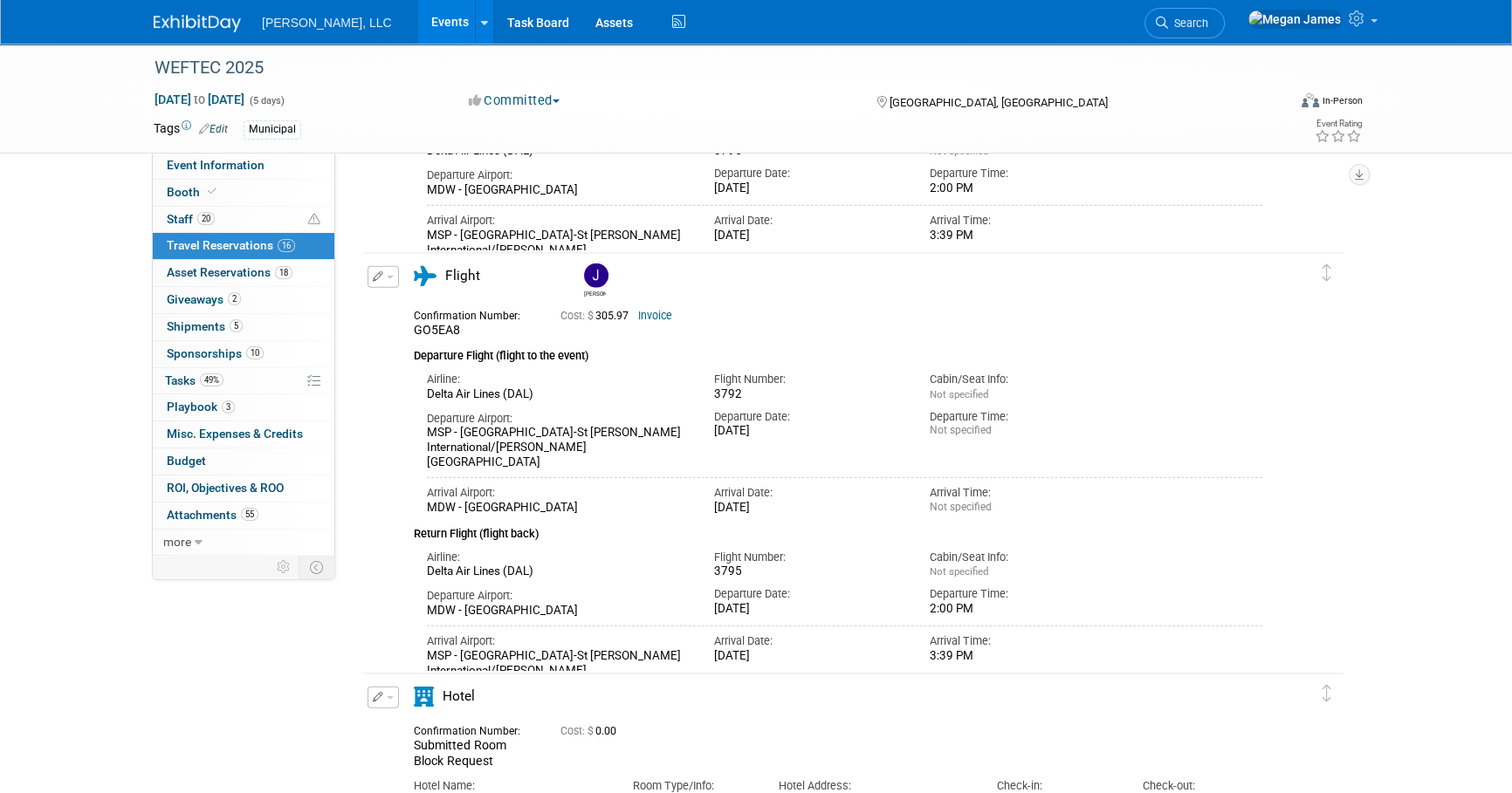
scroll to position [6301, 0]
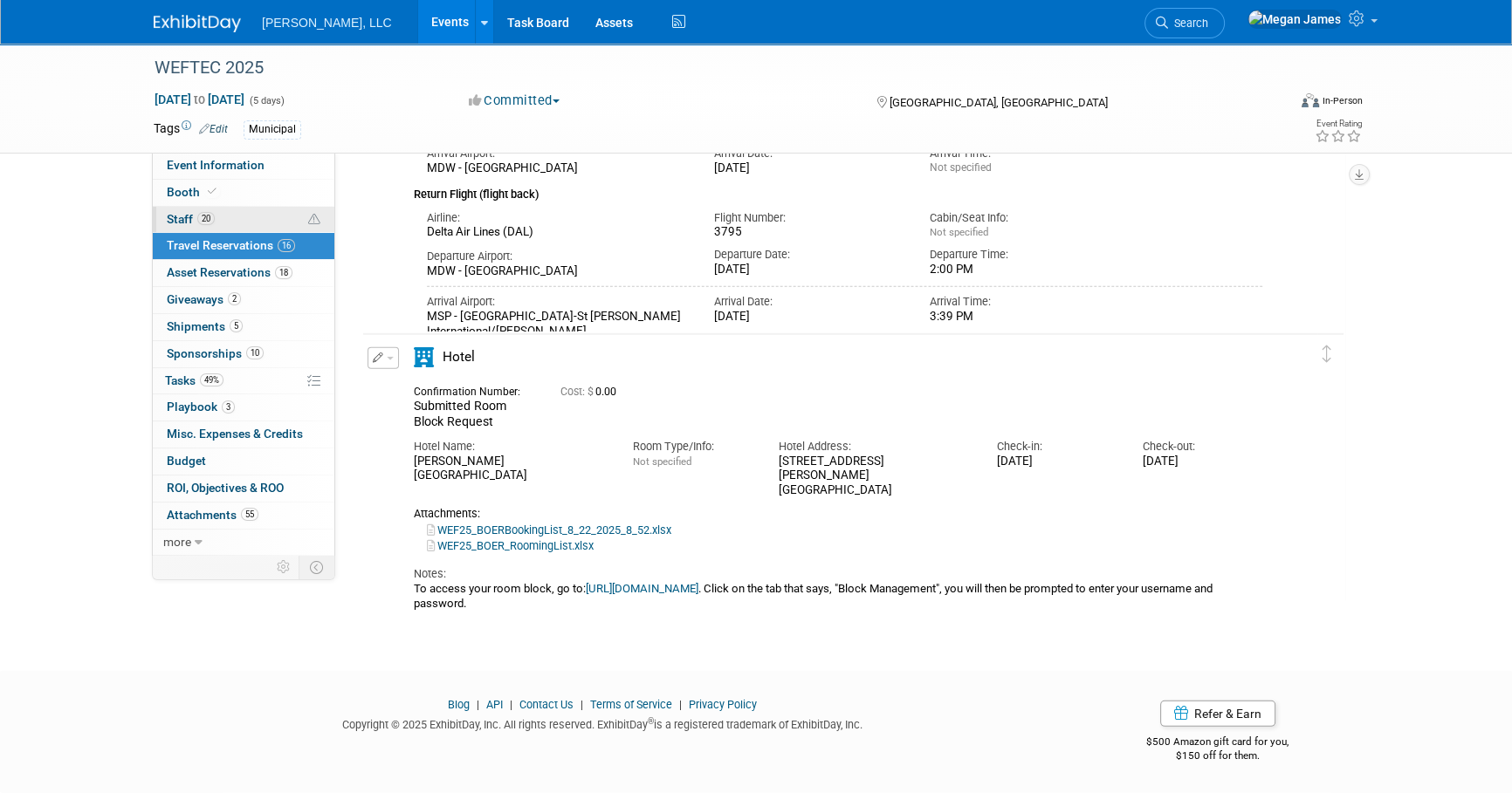
click at [298, 220] on link "20 Staff 20" at bounding box center [243, 220] width 181 height 27
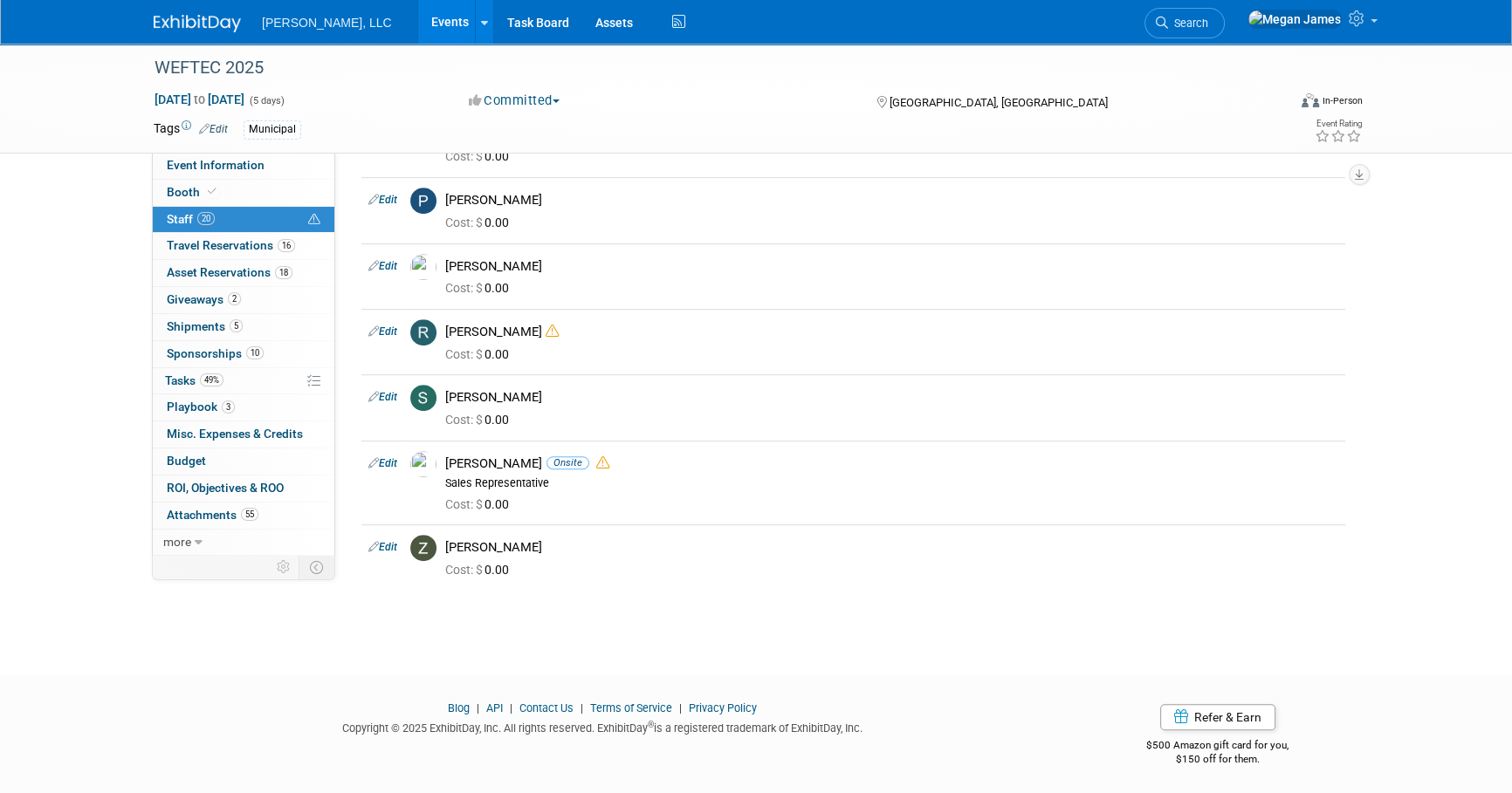
scroll to position [1060, 0]
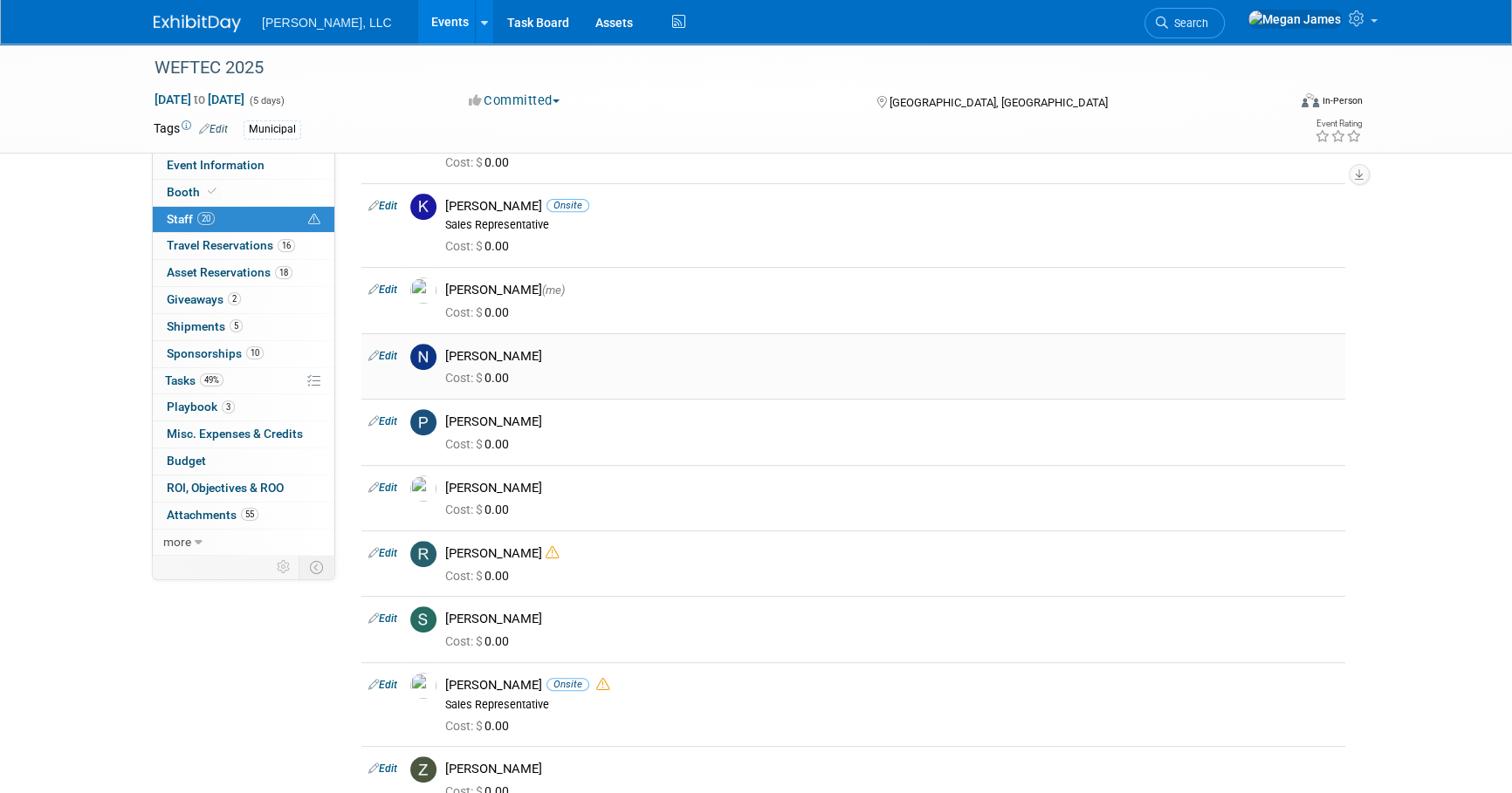
scroll to position [980, 0]
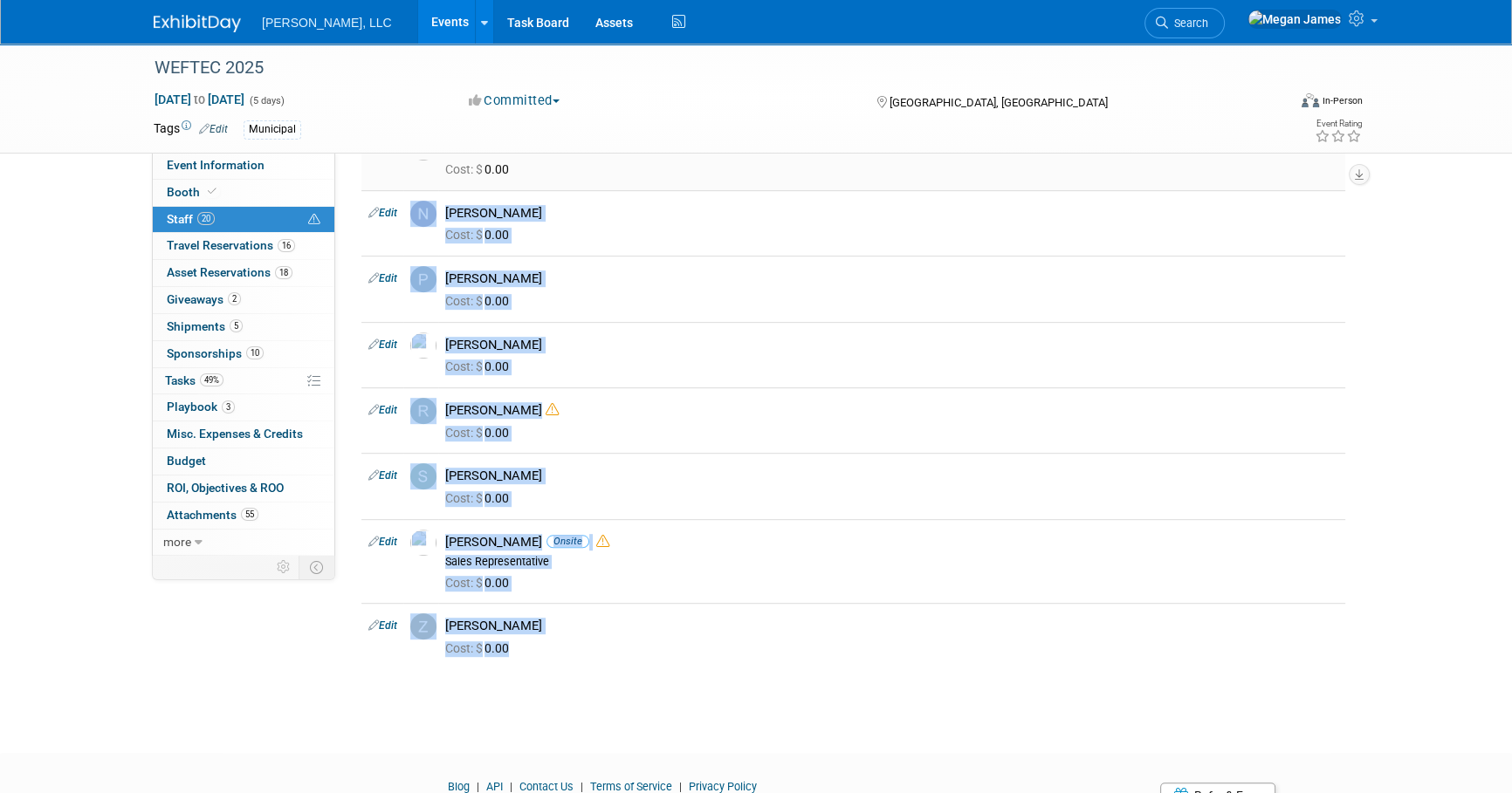
drag, startPoint x: 559, startPoint y: 646, endPoint x: 371, endPoint y: 183, distance: 499.7
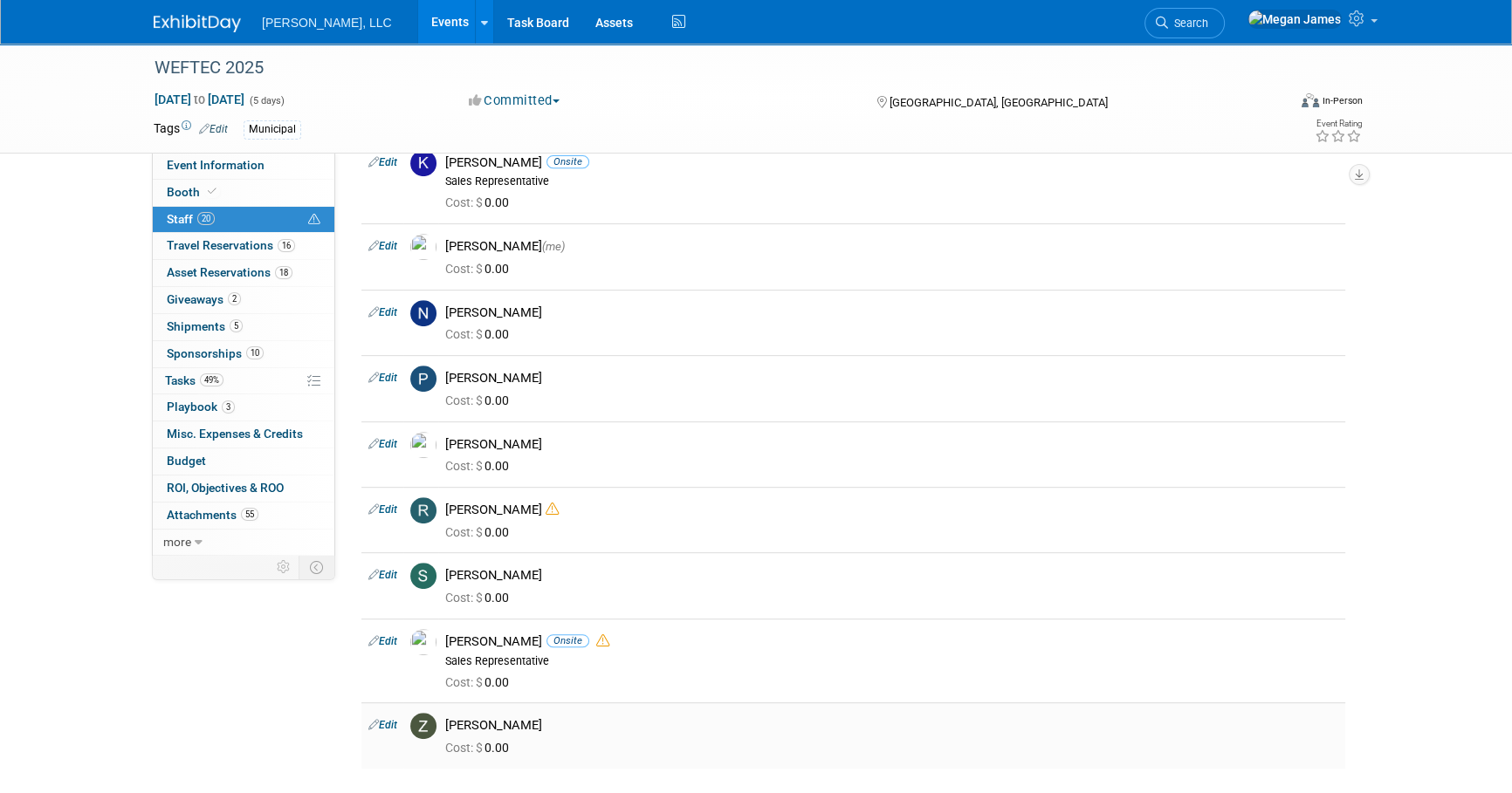
scroll to position [742, 0]
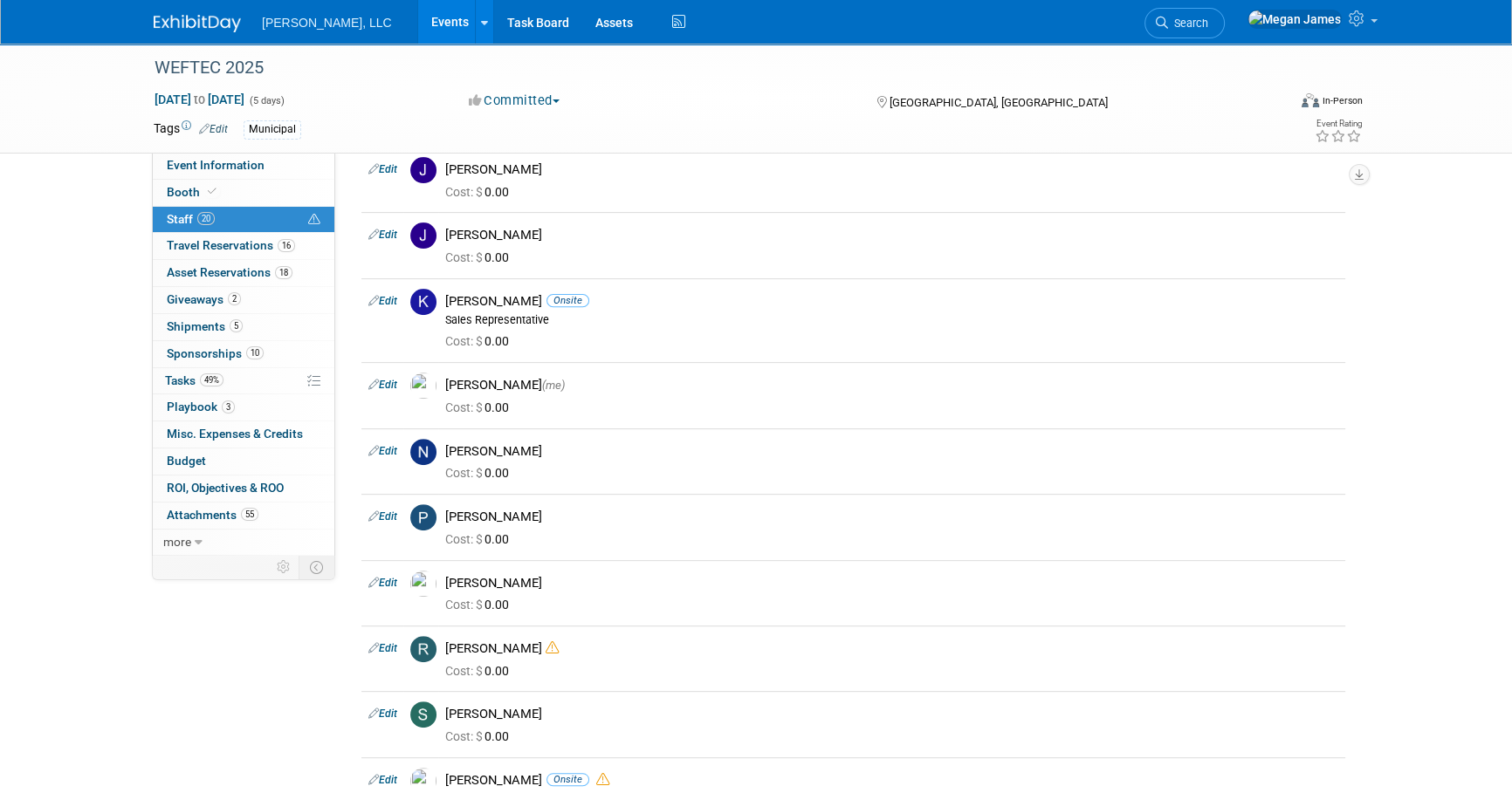
click at [419, 16] on link "Events" at bounding box center [450, 22] width 64 height 44
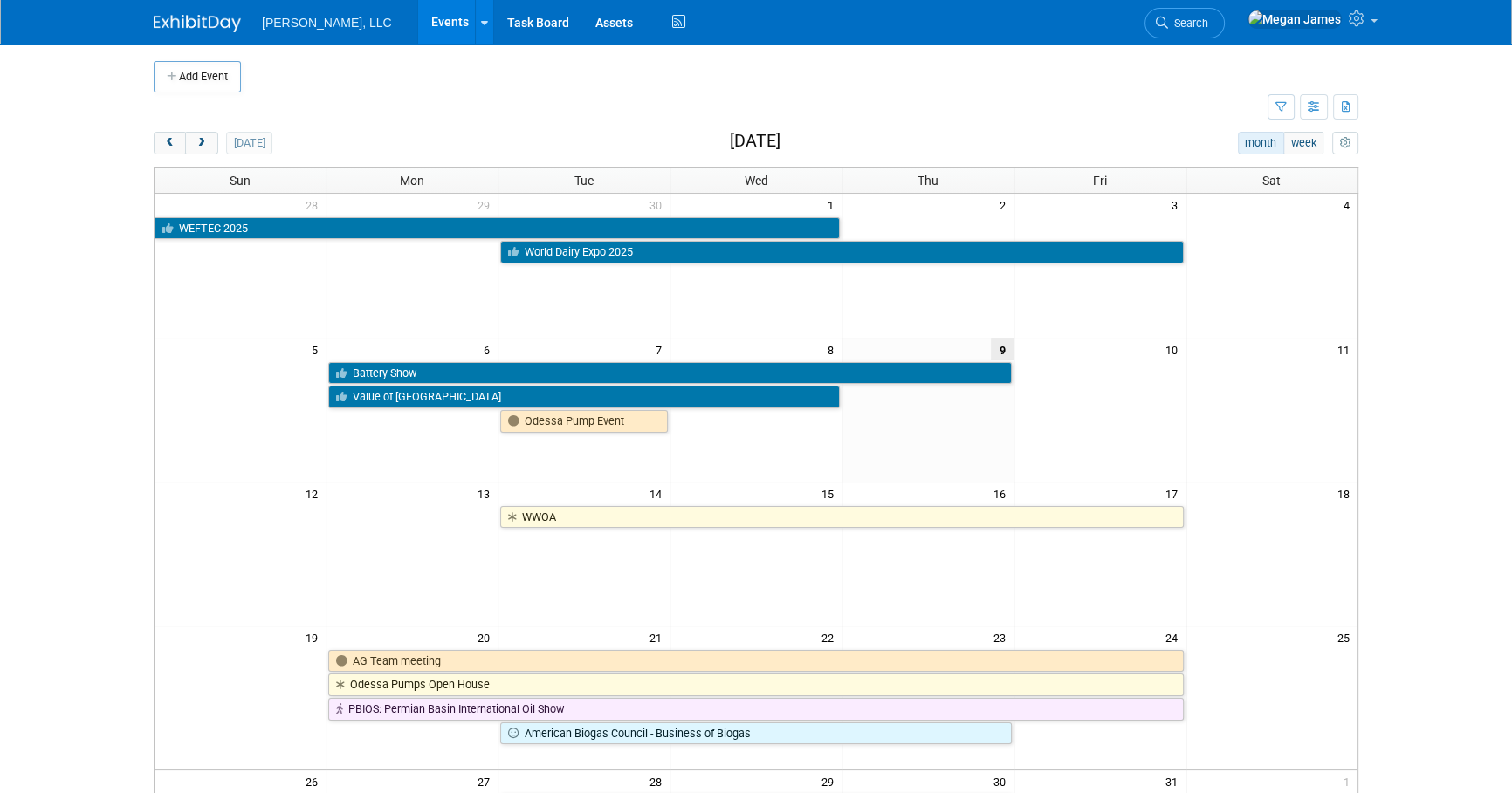
click at [1453, 445] on body "Boerger, LLC Events Add Event Bulk Upload Events Shareable Event Boards Recentl…" at bounding box center [756, 396] width 1512 height 793
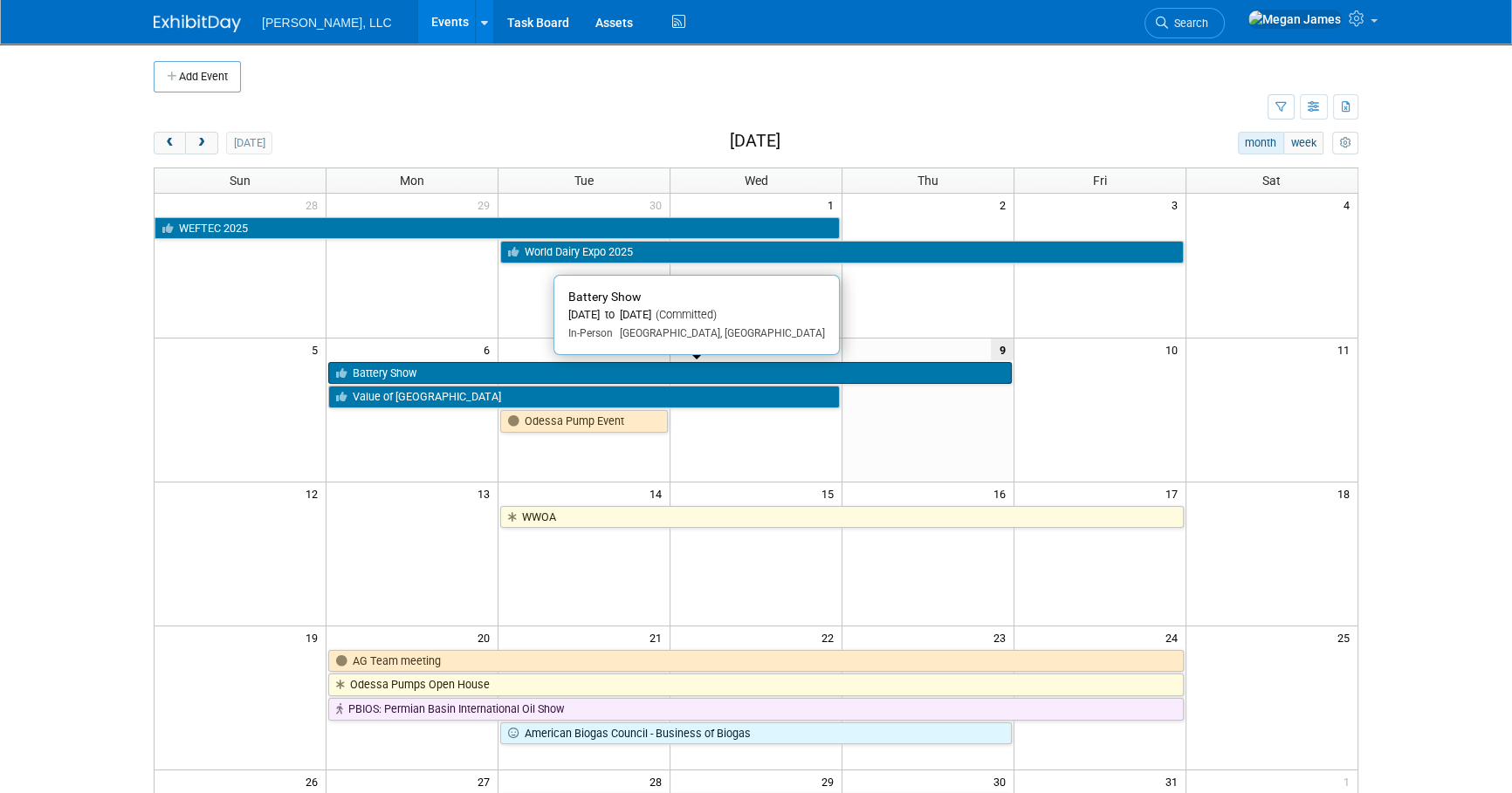
click at [449, 371] on link "Battery Show" at bounding box center [669, 374] width 682 height 23
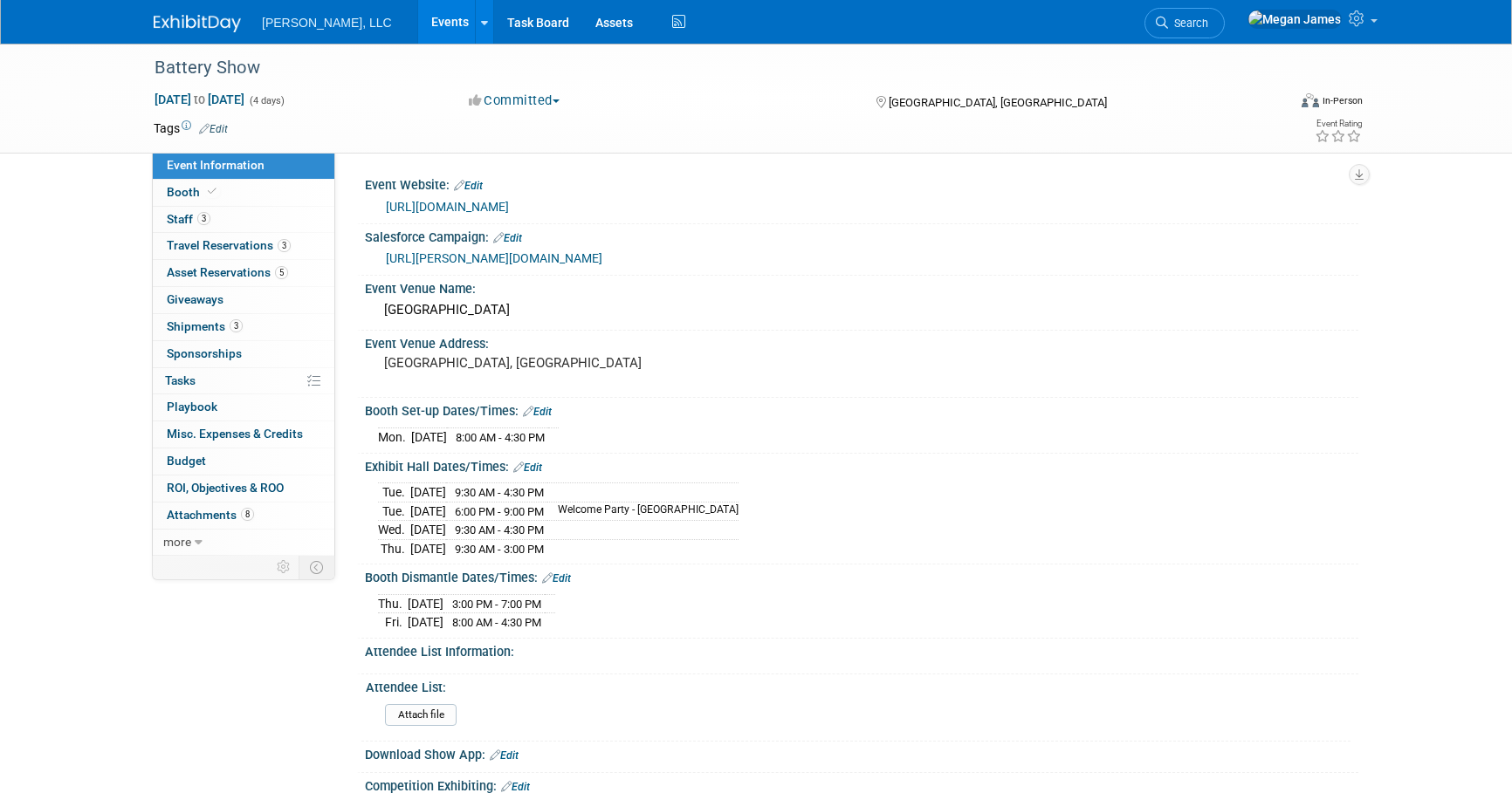
select select "Industrial"
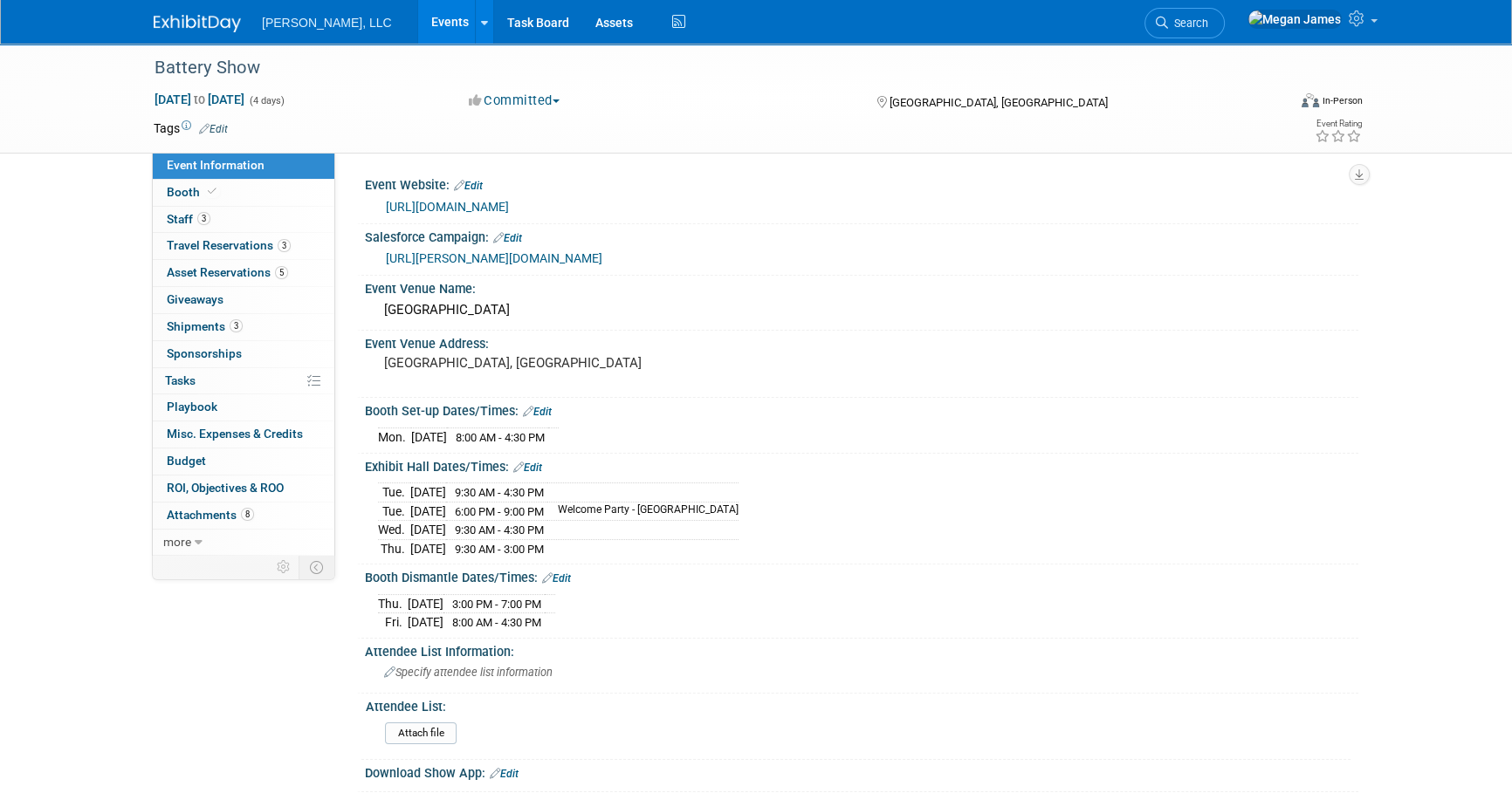
click at [109, 321] on div "Battery Show [DATE] to [DATE] (4 days) [DATE] to [DATE] Committed Committed Con…" at bounding box center [756, 604] width 1512 height 1121
click at [114, 305] on div "Battery Show [DATE] to [DATE] (4 days) [DATE] to [DATE] Committed Committed Con…" at bounding box center [756, 604] width 1512 height 1121
click at [219, 193] on link "Booth" at bounding box center [243, 194] width 181 height 27
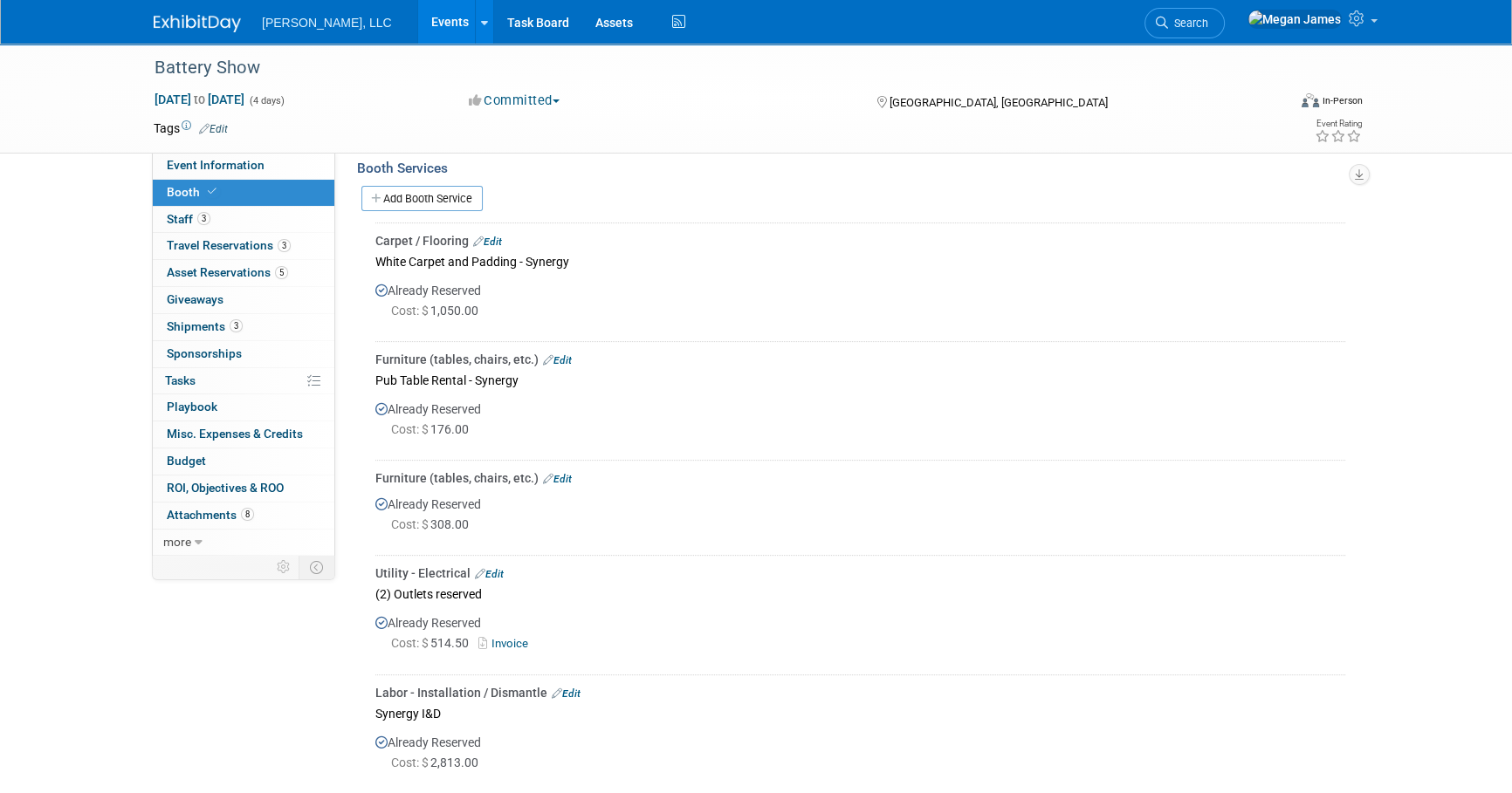
scroll to position [714, 0]
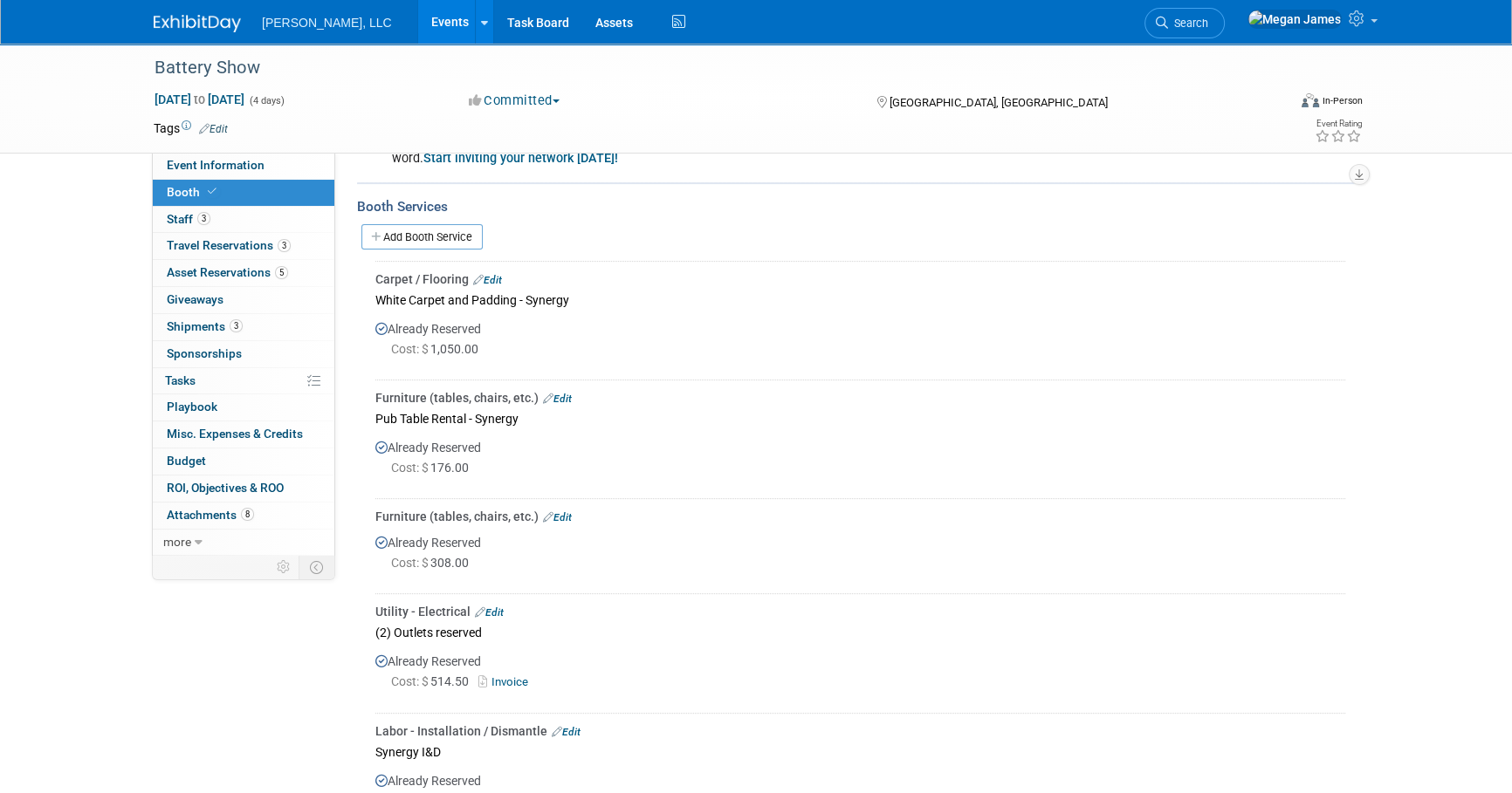
click at [501, 274] on link "Edit" at bounding box center [488, 280] width 28 height 12
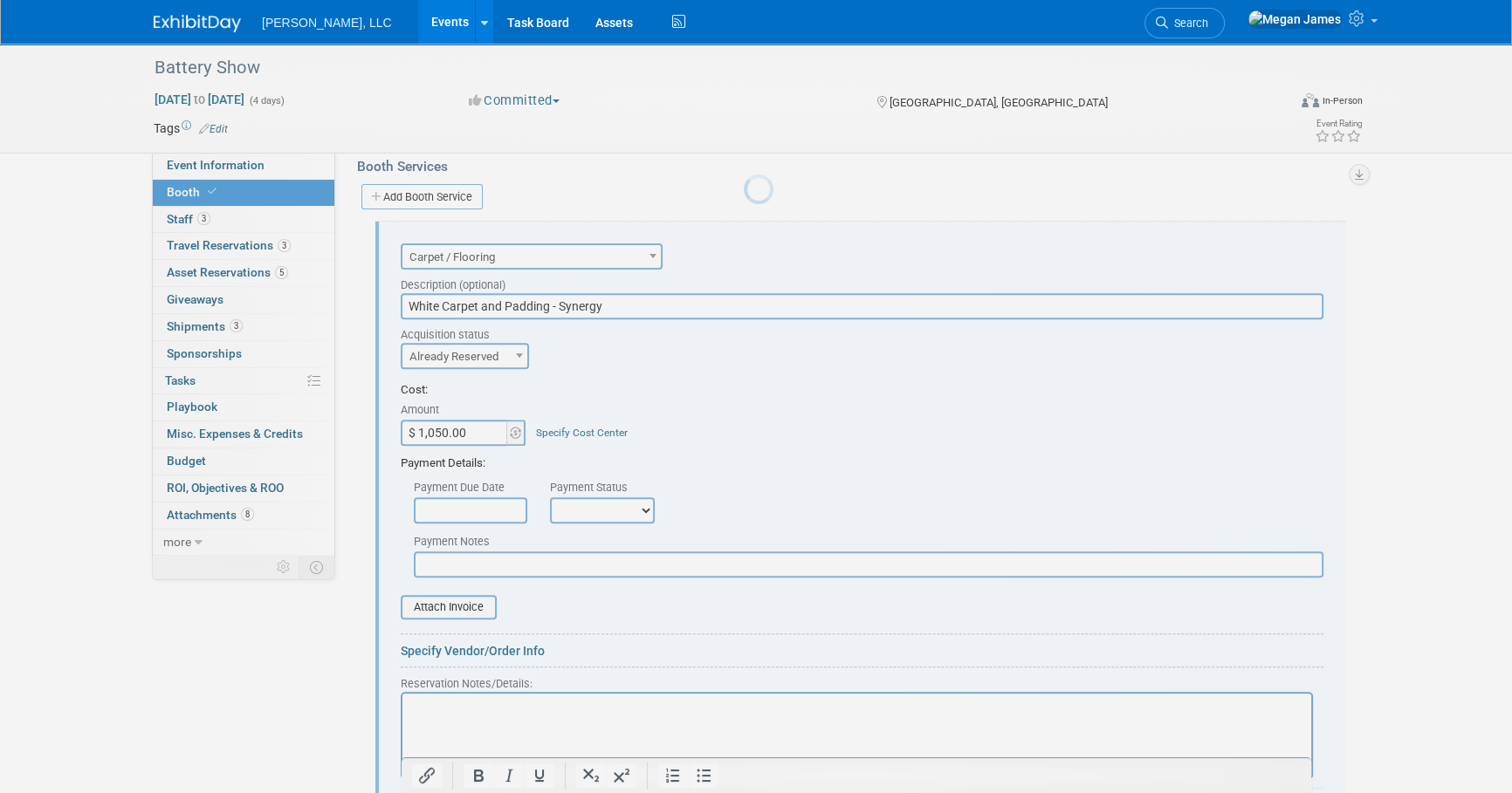
scroll to position [776, 0]
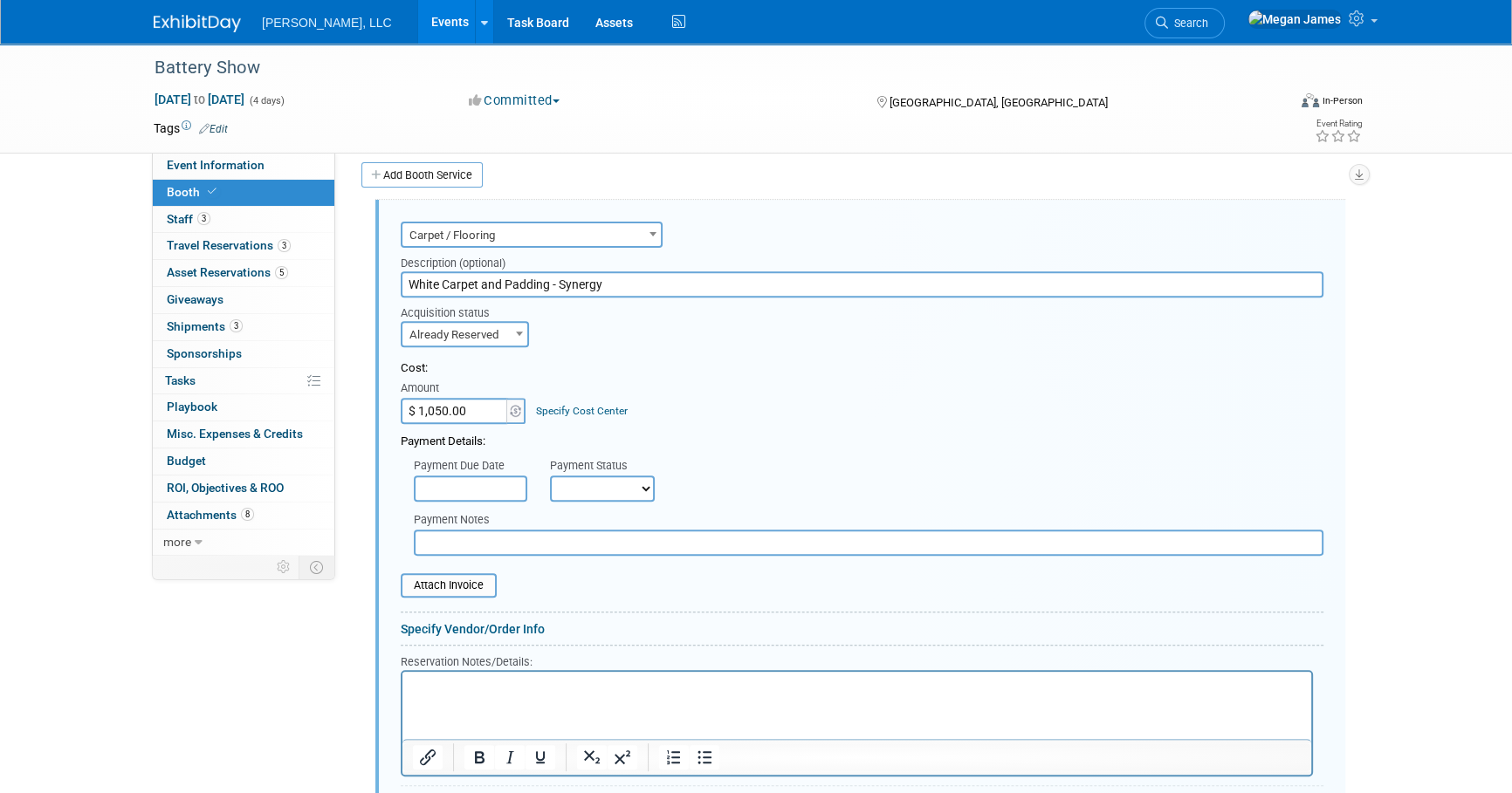
click at [458, 638] on form "Audio / Video Carpet / Flooring Catering / Food / Beverage Floral / Decorative …" at bounding box center [862, 567] width 923 height 700
click at [458, 636] on div "Specify Vendor/Order Info" at bounding box center [862, 629] width 923 height 17
click at [459, 630] on link "Specify Vendor/Order Info" at bounding box center [473, 629] width 144 height 14
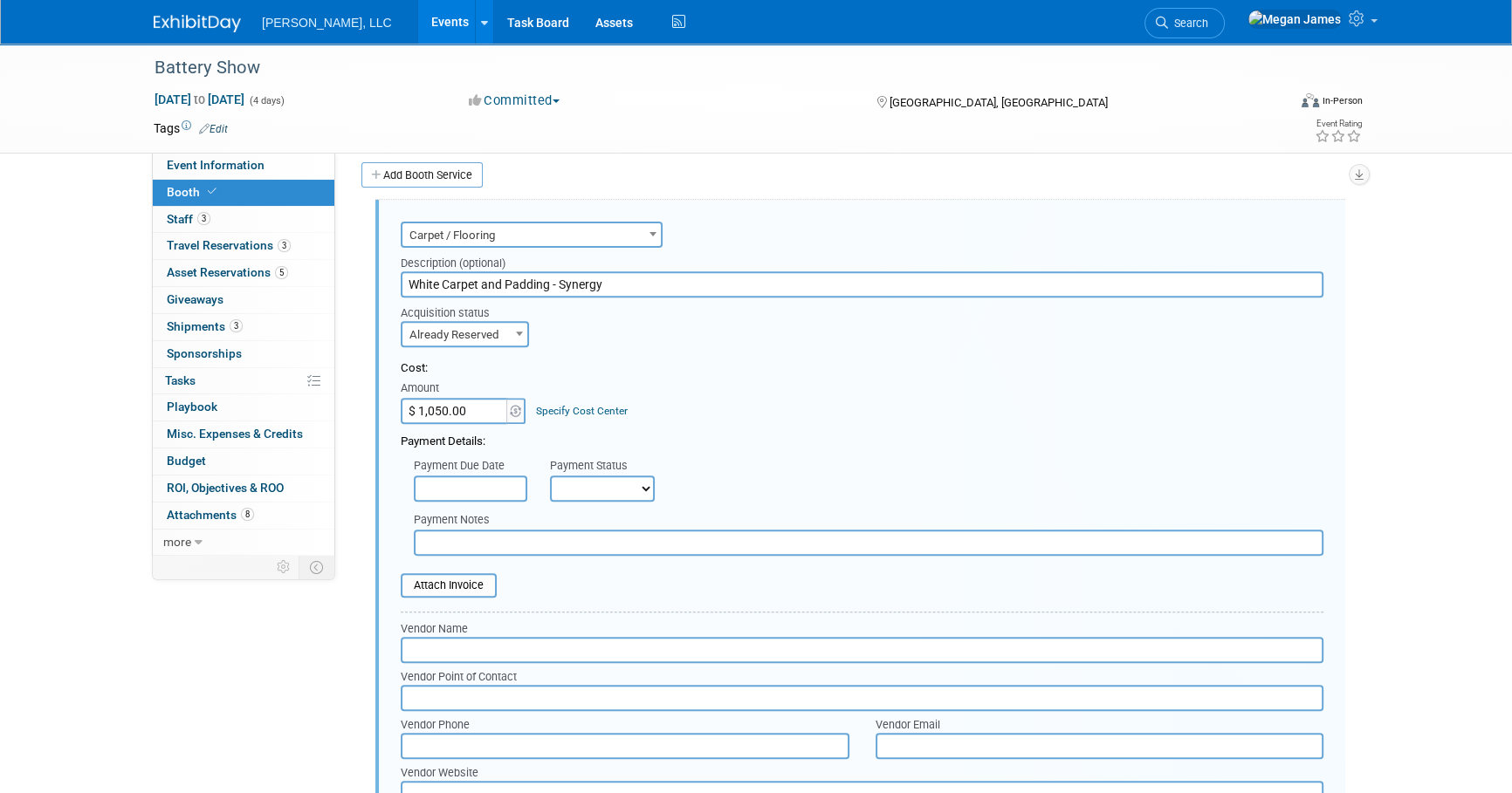
click at [443, 649] on input "text" at bounding box center [862, 651] width 923 height 27
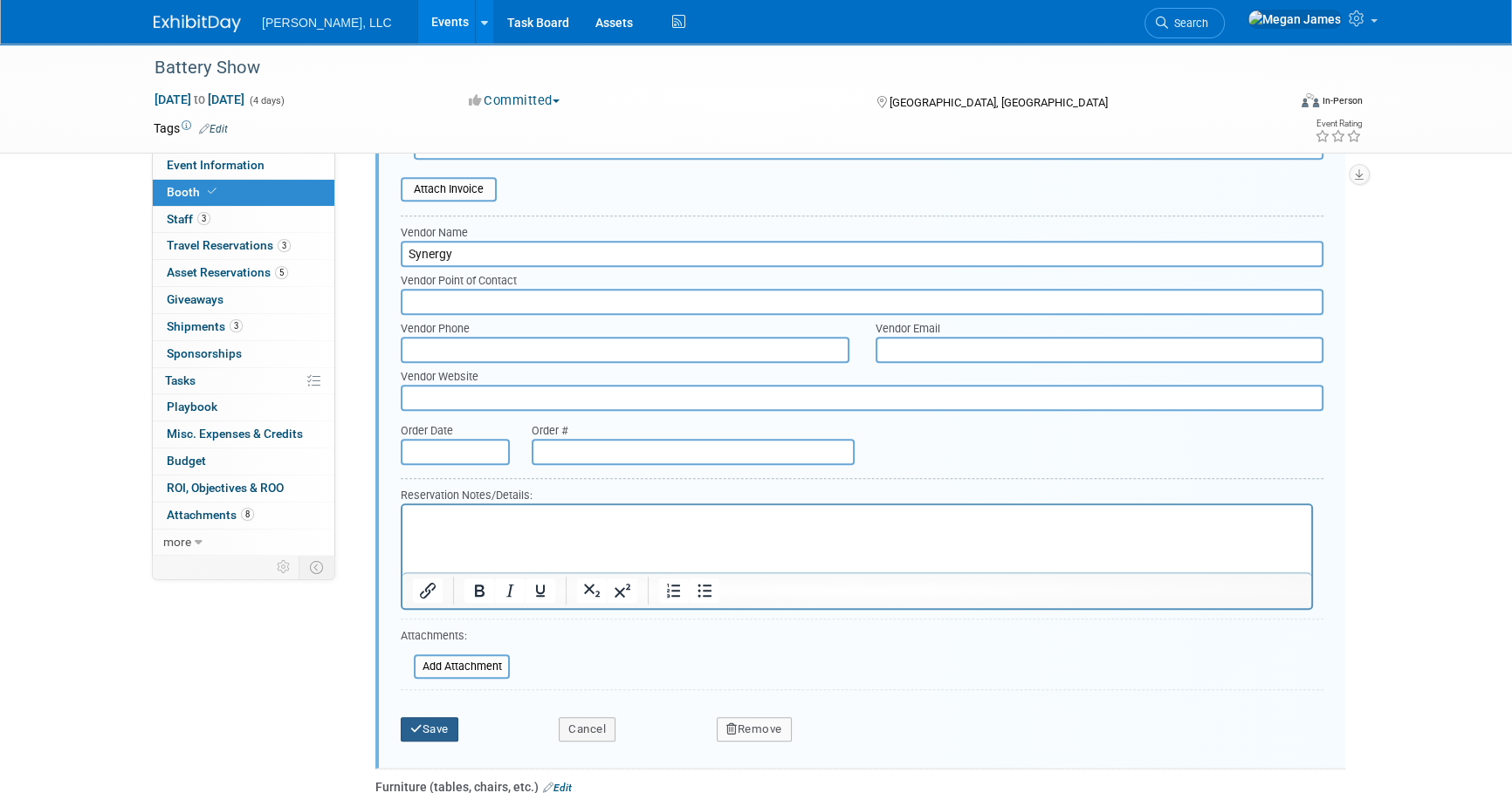
type input "Synergy"
click at [448, 732] on button "Save" at bounding box center [429, 729] width 58 height 25
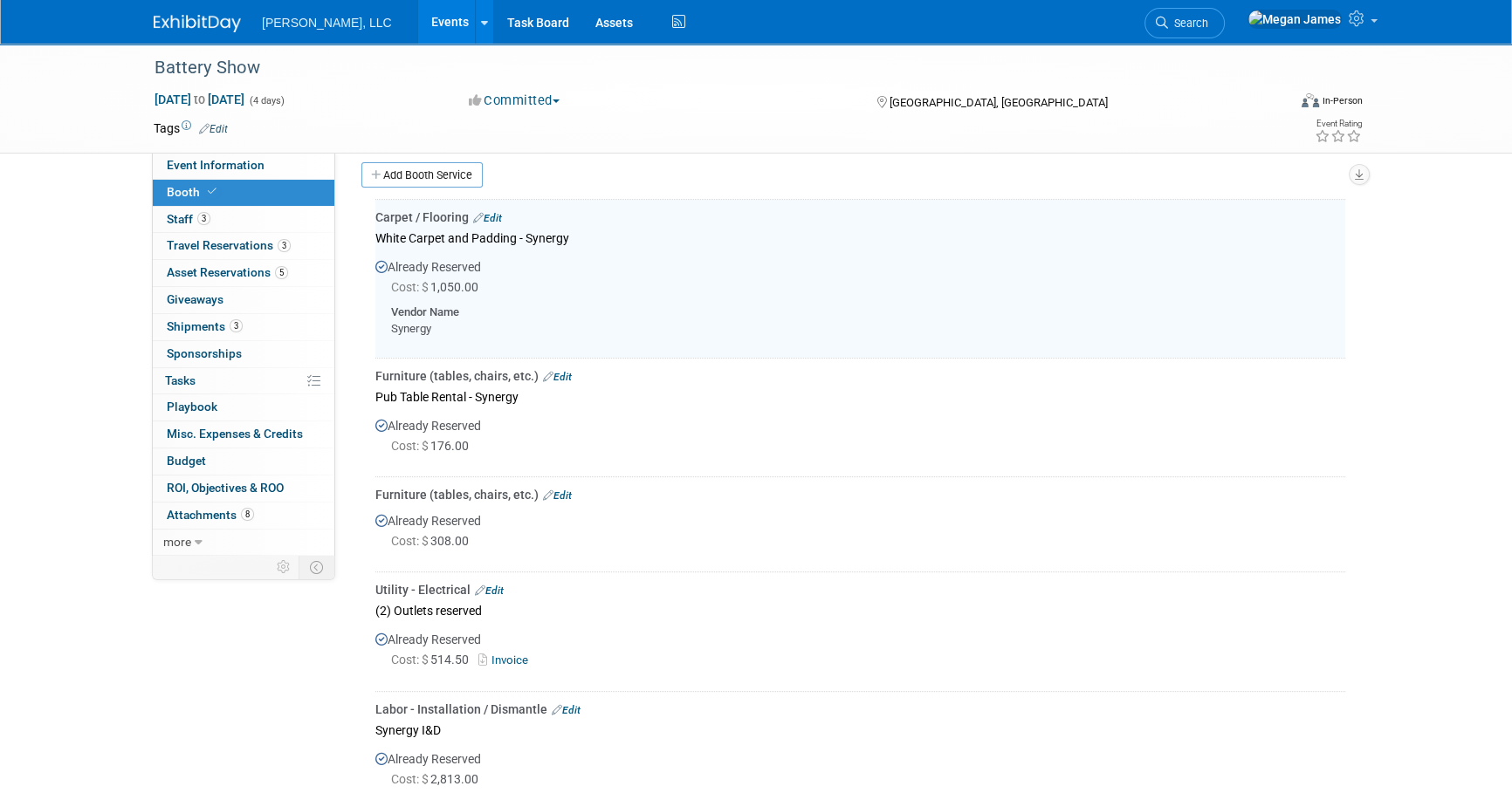
click at [561, 375] on link "Edit" at bounding box center [557, 377] width 28 height 12
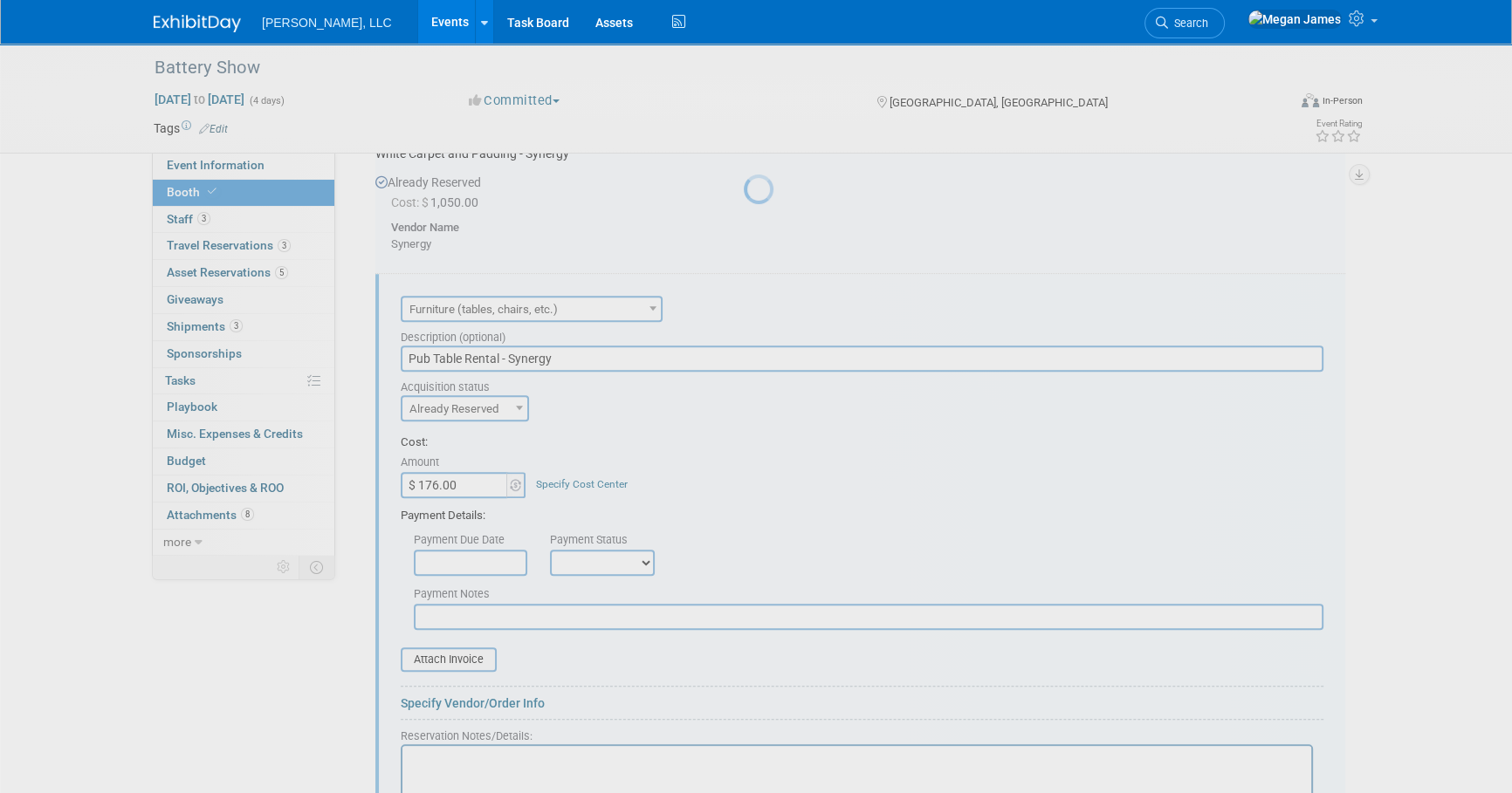
scroll to position [933, 0]
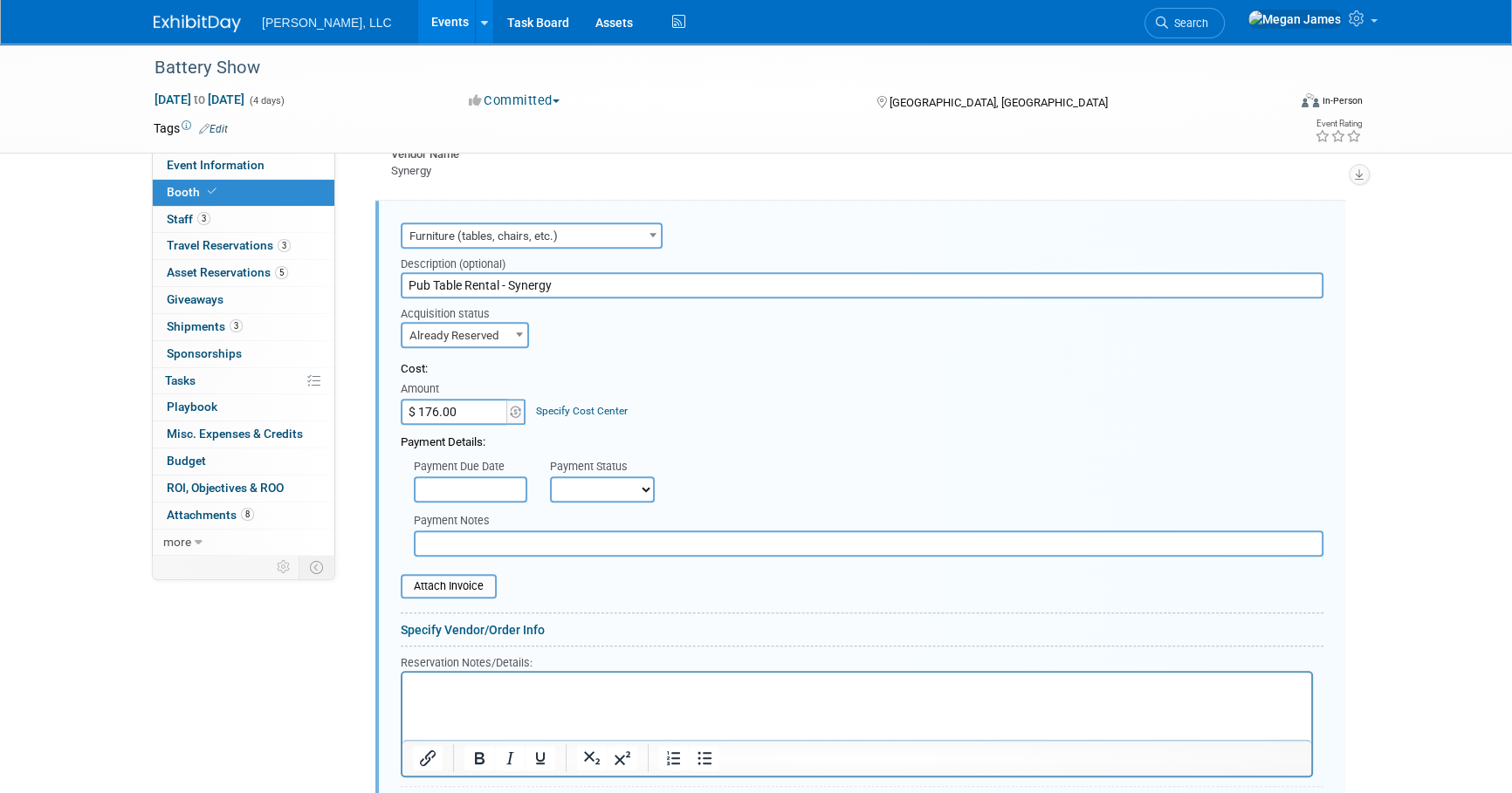
click at [469, 631] on link "Specify Vendor/Order Info" at bounding box center [473, 630] width 144 height 14
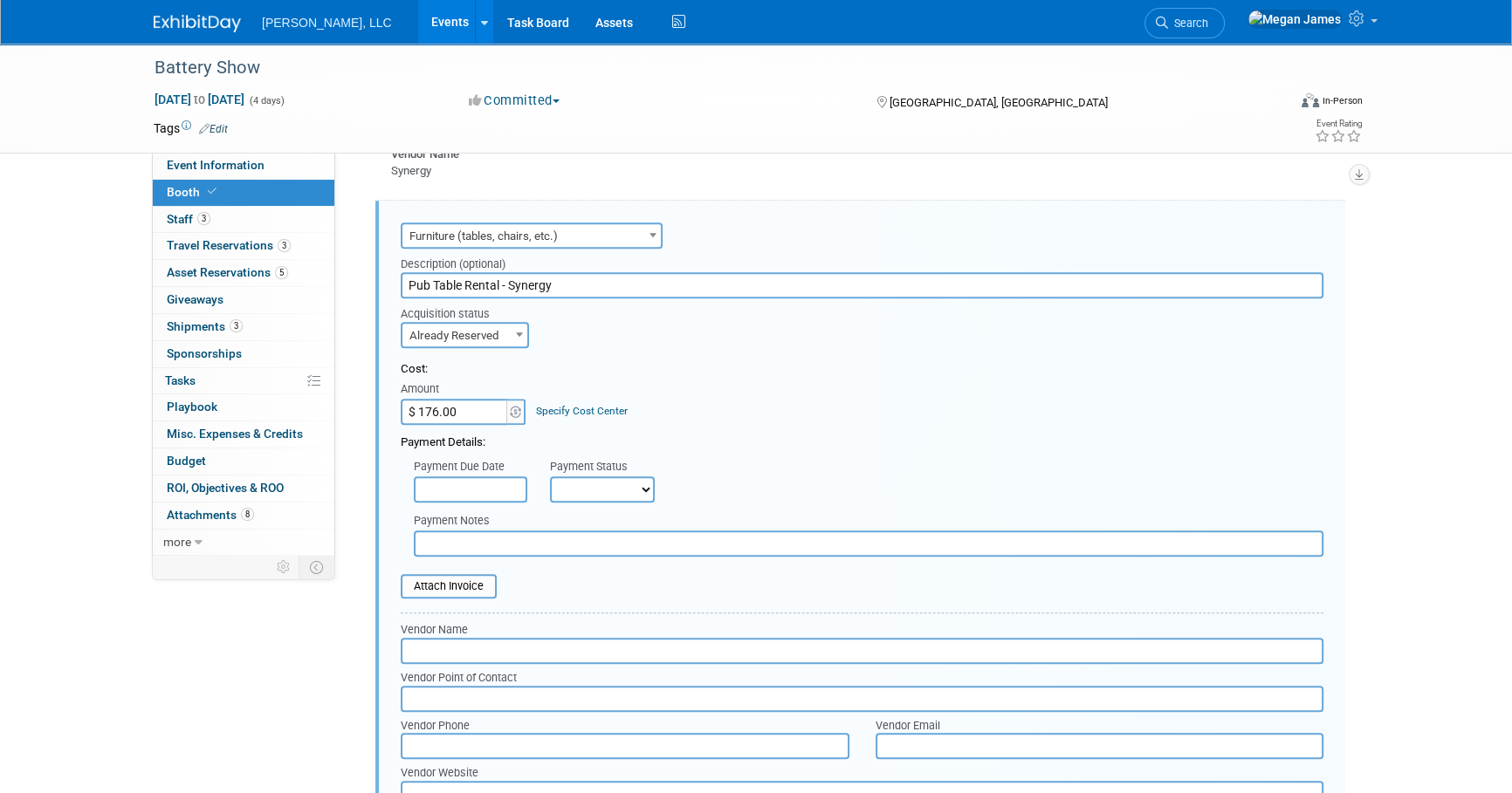
click at [447, 648] on input "text" at bounding box center [862, 652] width 923 height 27
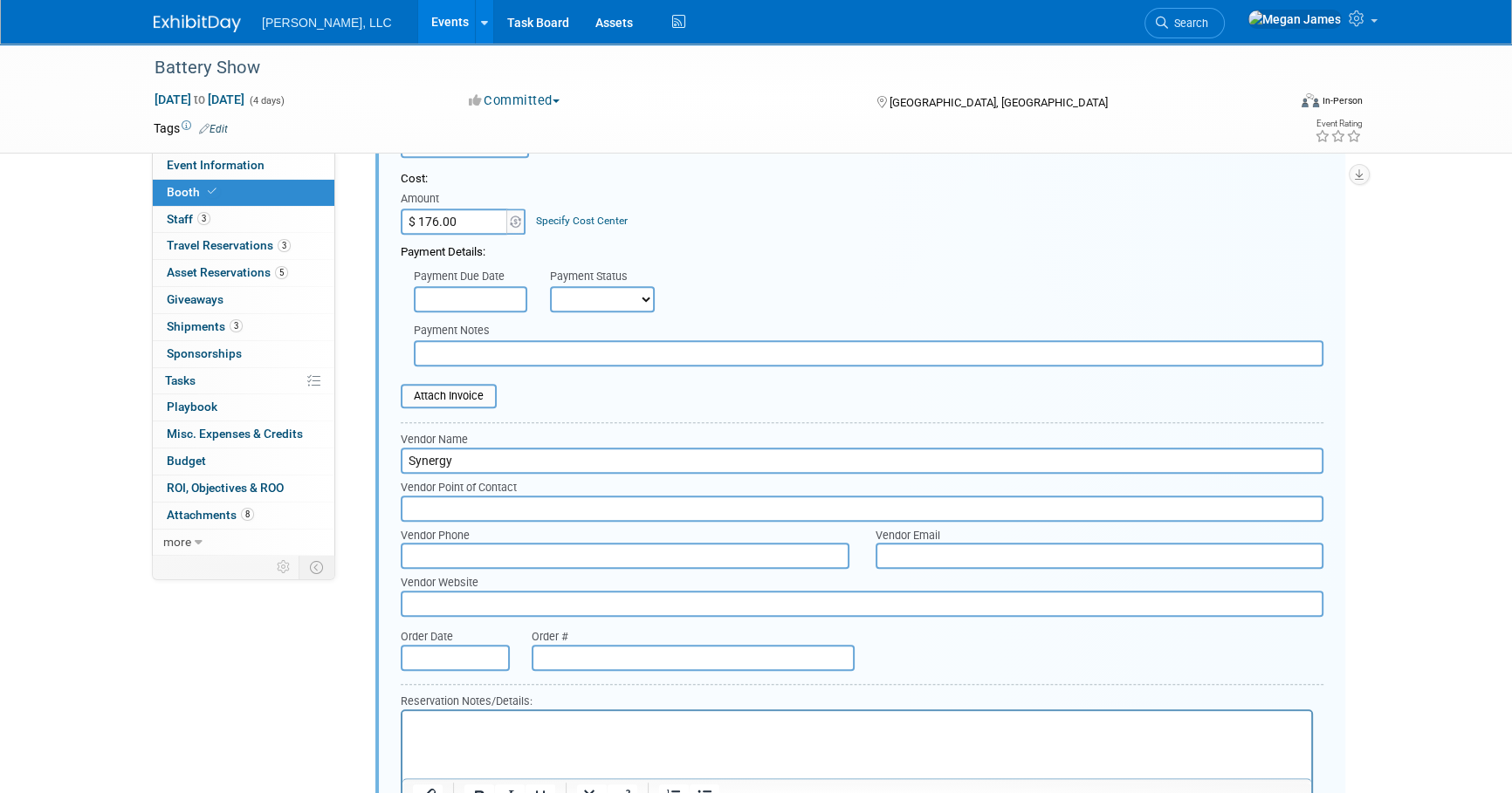
scroll to position [1411, 0]
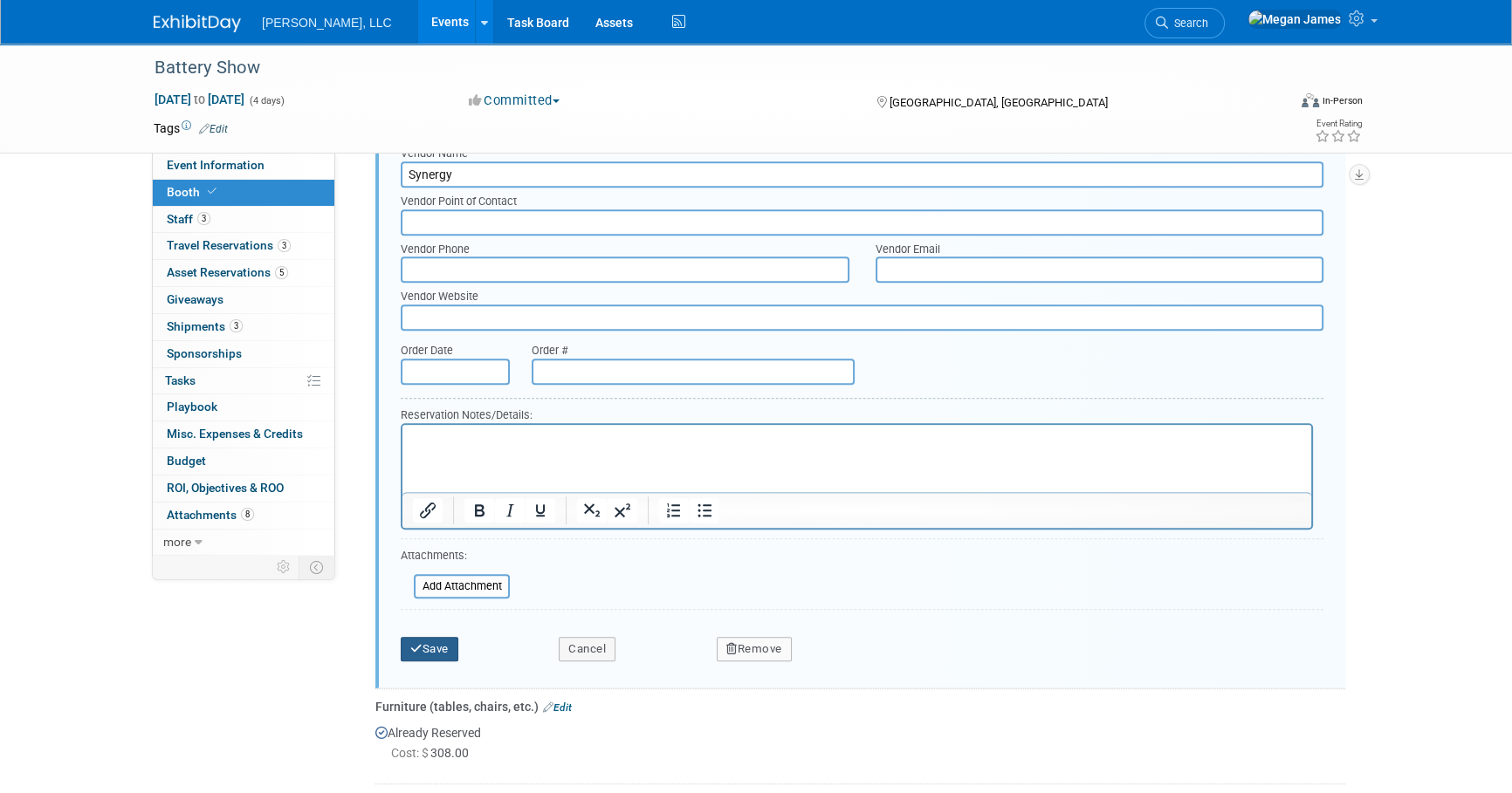
type input "Synergy"
click at [440, 642] on button "Save" at bounding box center [429, 650] width 58 height 25
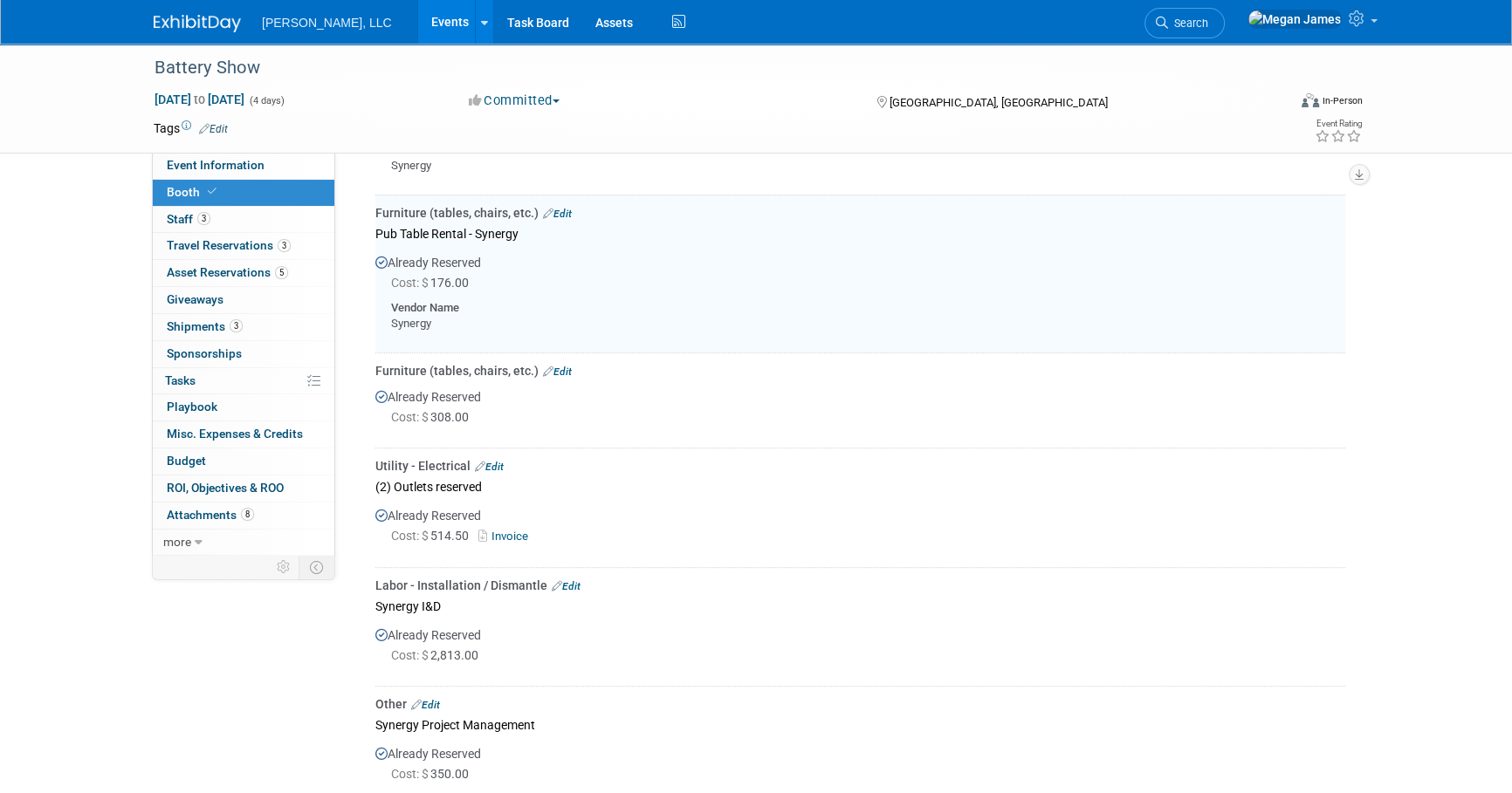
scroll to position [933, 0]
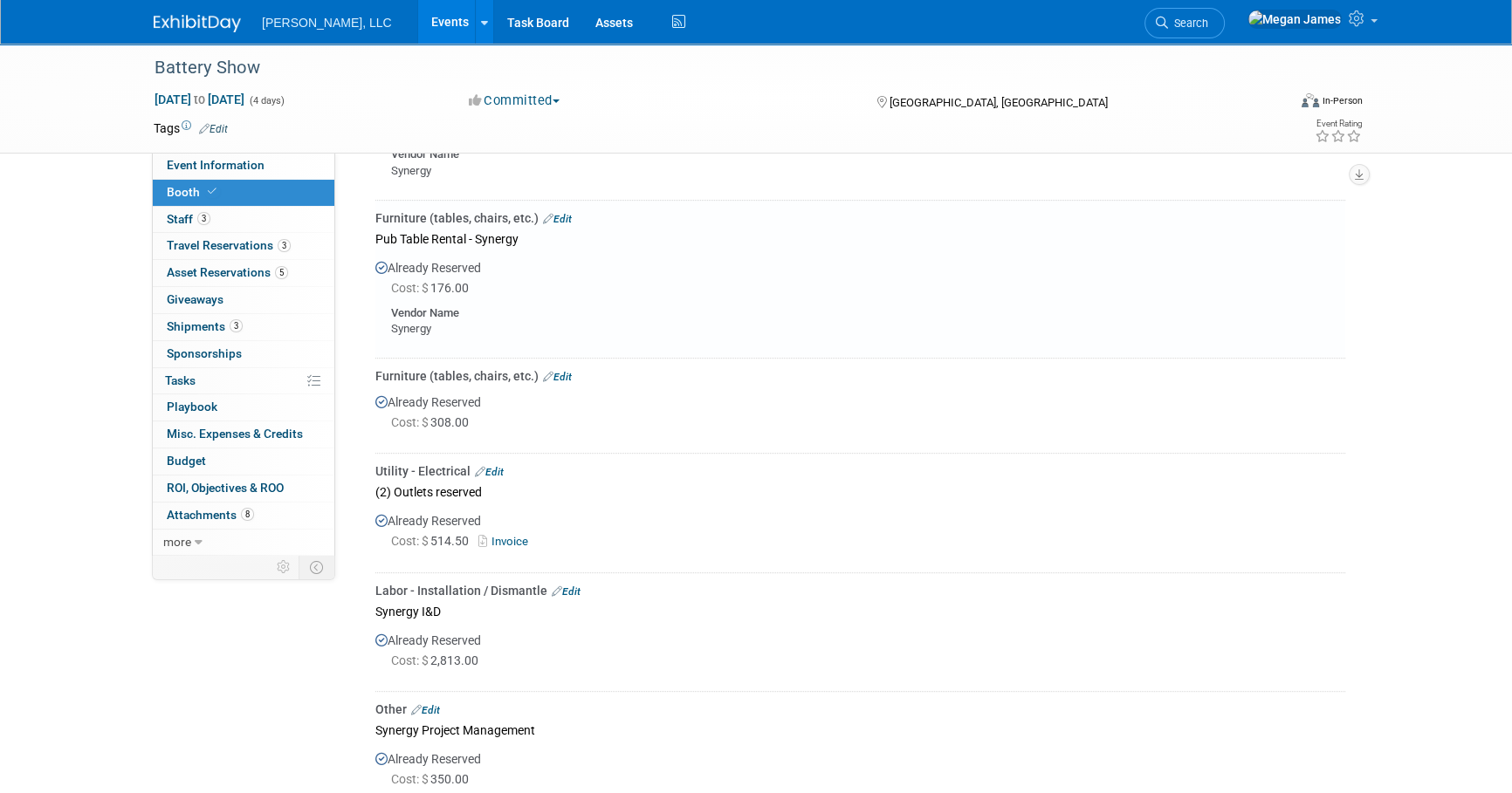
click at [569, 419] on div "Cost: $ 308.00" at bounding box center [868, 422] width 955 height 17
click at [568, 421] on div "Cost: $ 308.00" at bounding box center [868, 422] width 955 height 17
drag, startPoint x: 568, startPoint y: 421, endPoint x: 378, endPoint y: 364, distance: 198.4
click at [378, 364] on td "Furniture (tables, chairs, etc.) Edit Already Reserved Cost: $ 308.00" at bounding box center [861, 406] width 970 height 95
drag, startPoint x: 378, startPoint y: 364, endPoint x: 673, endPoint y: 454, distance: 308.4
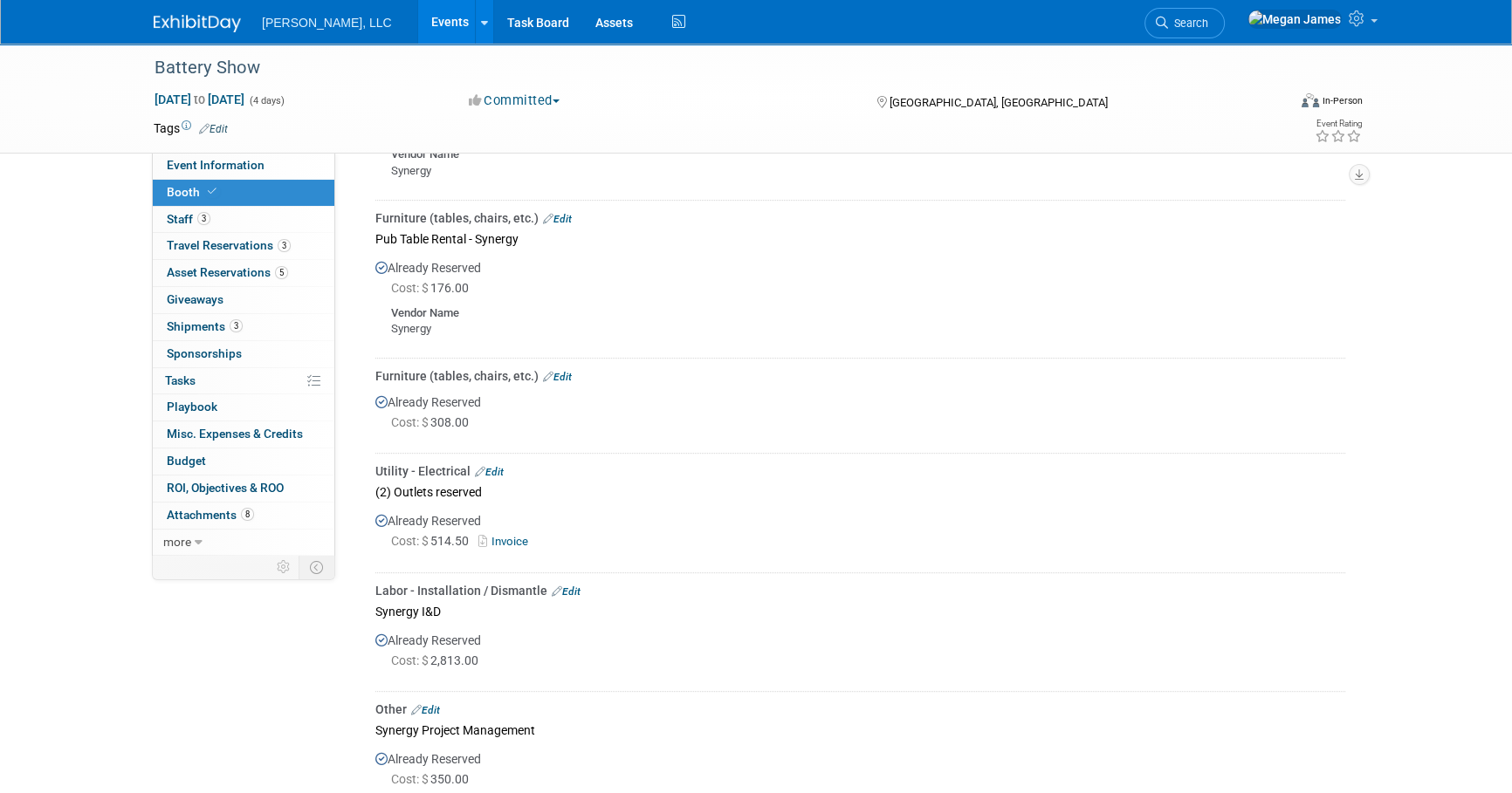
click at [673, 454] on td "Utility - Electrical Edit (2) Outlets reserved Already Reserved Cost: $ 514.50 …" at bounding box center [861, 512] width 970 height 119
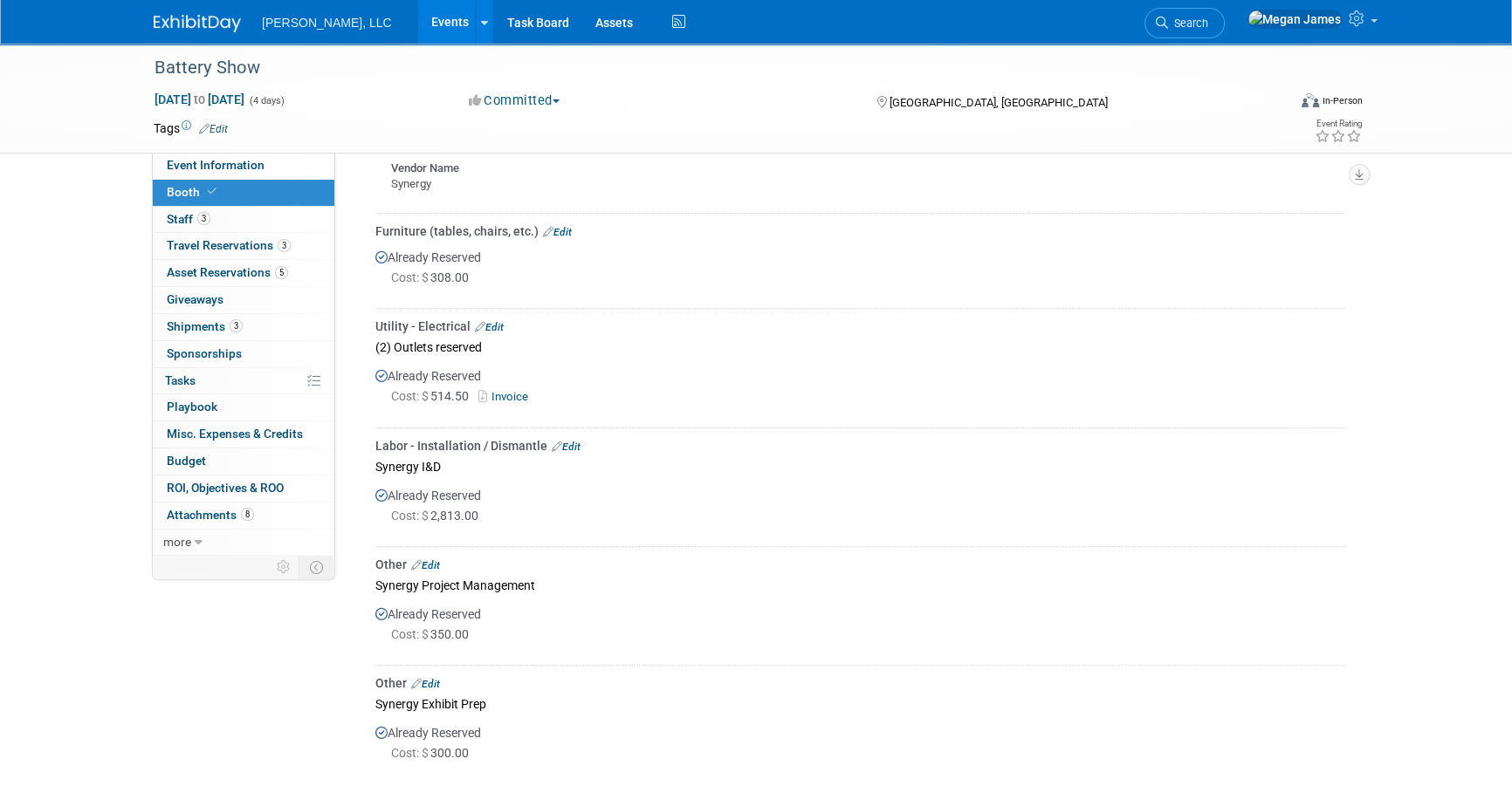
scroll to position [1093, 0]
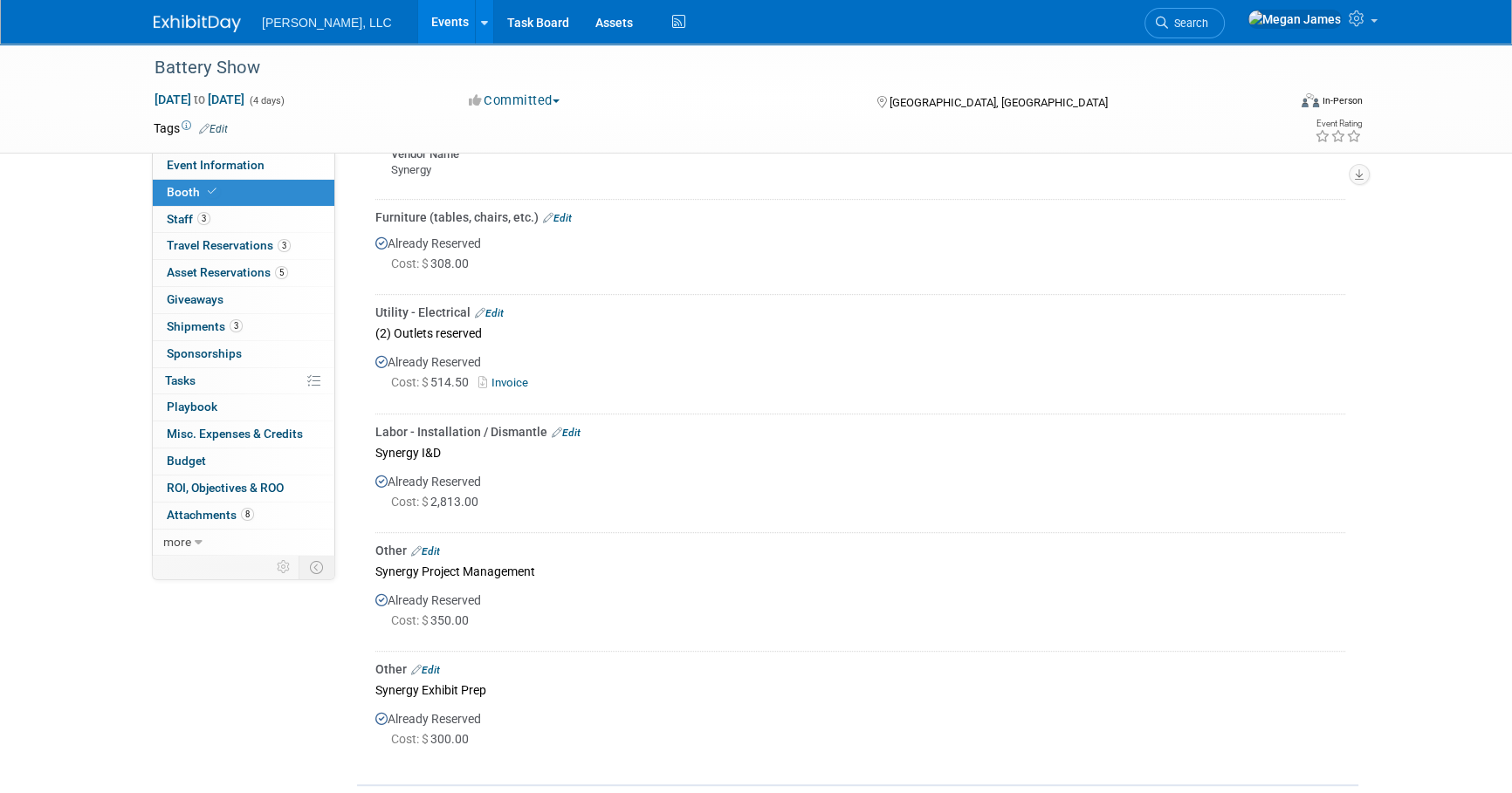
drag, startPoint x: 486, startPoint y: 305, endPoint x: 564, endPoint y: 329, distance: 81.6
click at [486, 307] on link "Edit" at bounding box center [489, 313] width 28 height 12
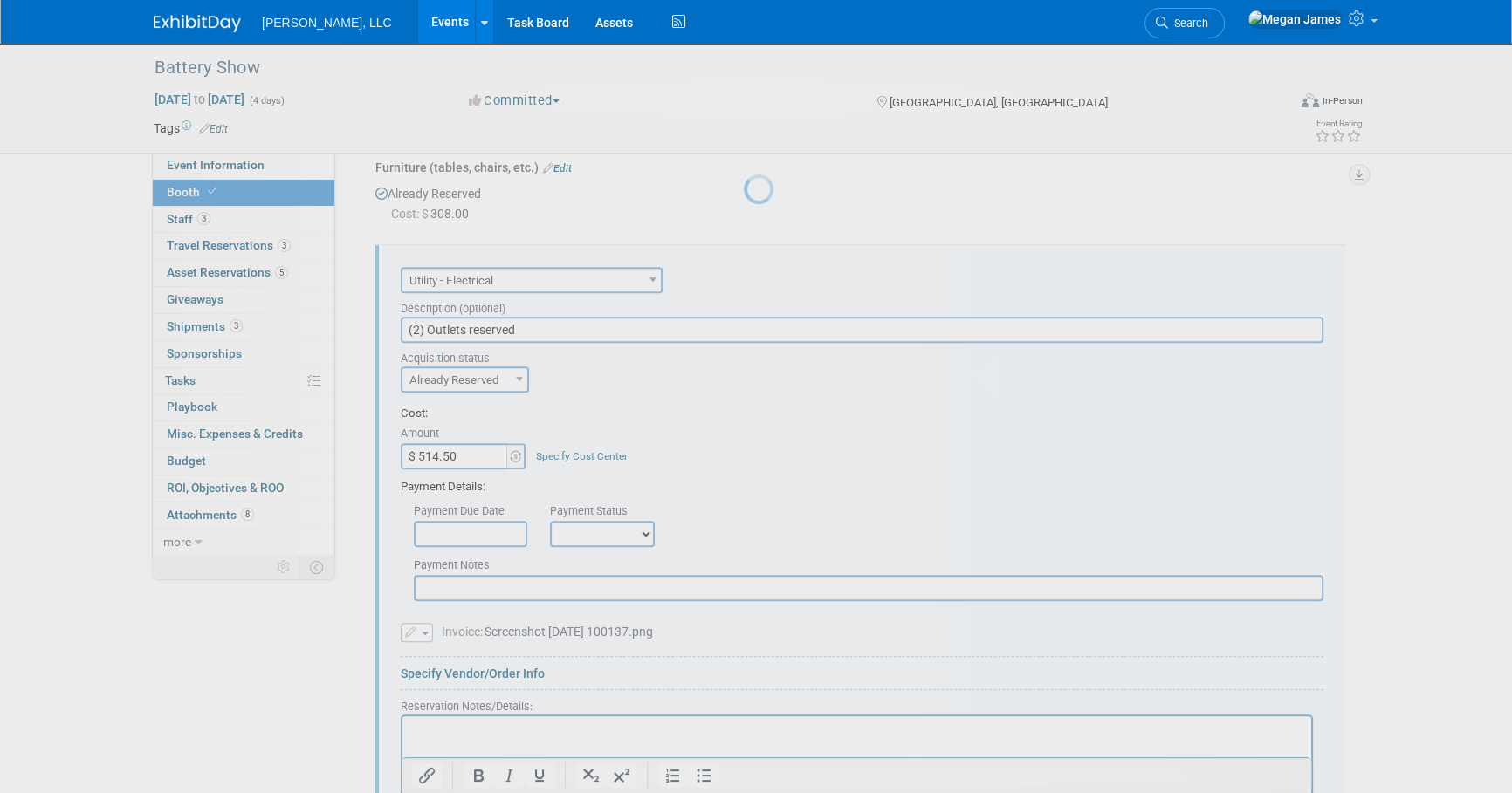
scroll to position [1187, 0]
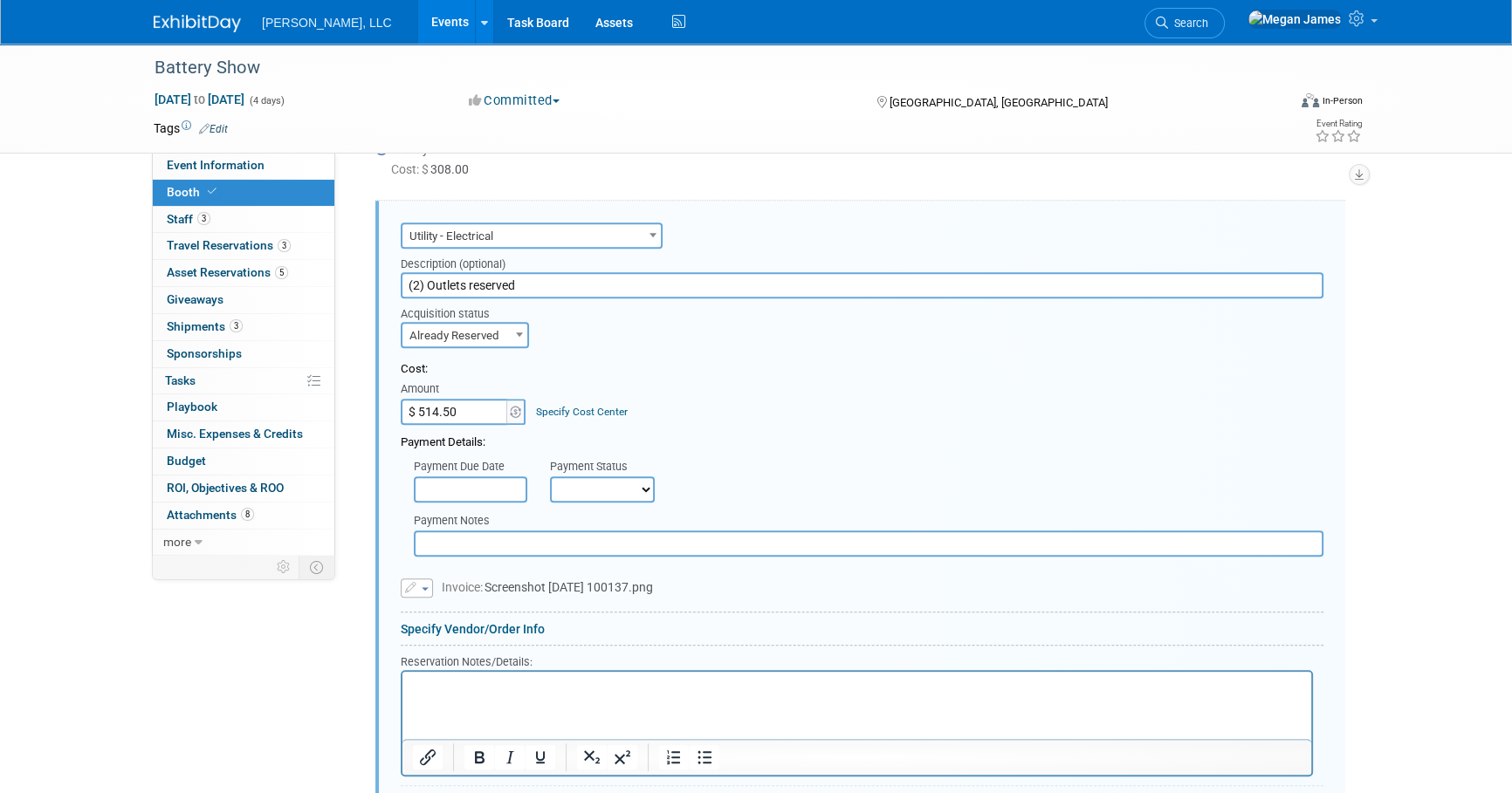
click at [779, 432] on div "Payment Details:" at bounding box center [862, 438] width 923 height 27
click at [486, 624] on link "Specify Vendor/Order Info" at bounding box center [473, 629] width 144 height 14
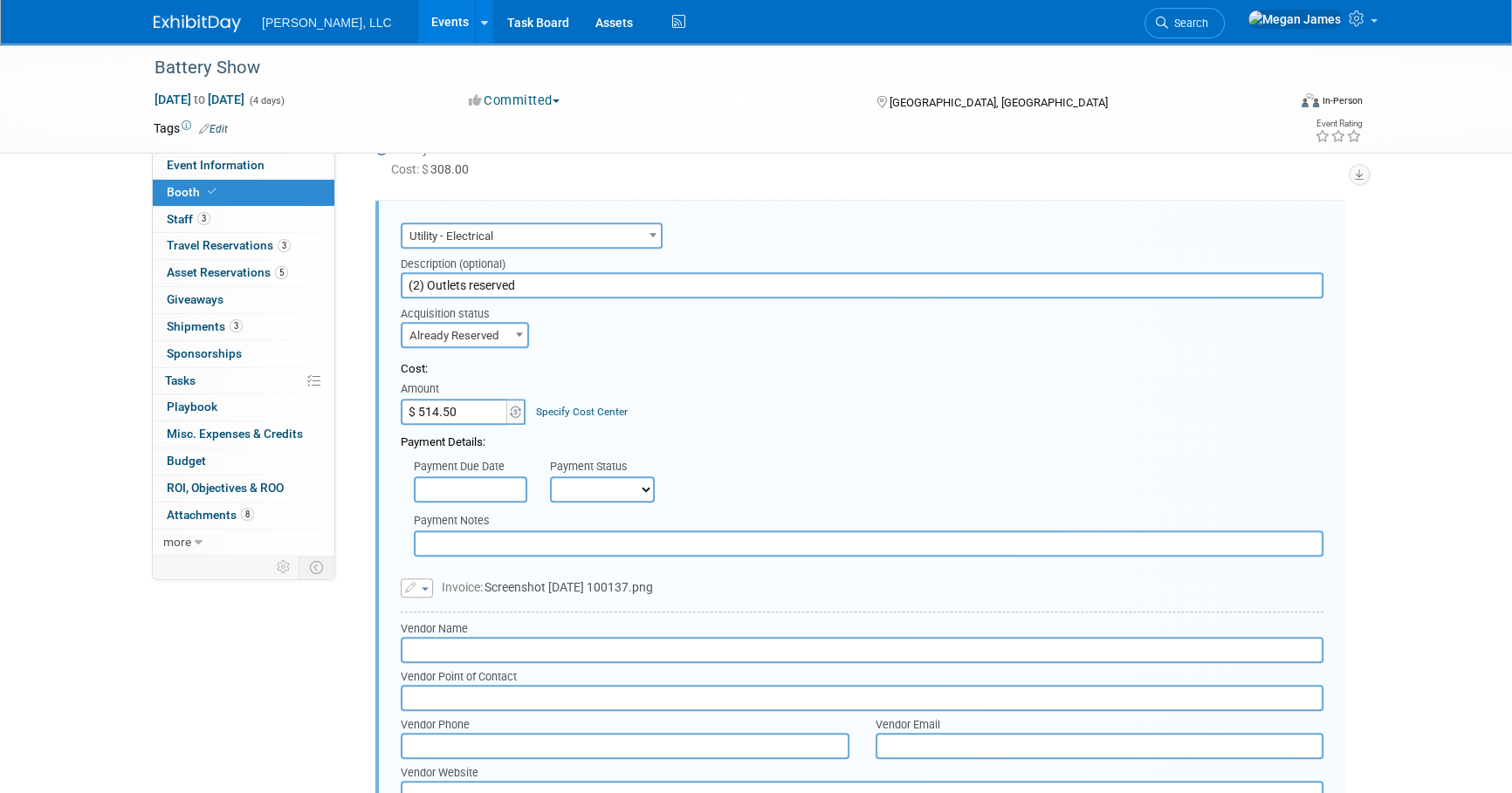
click at [491, 652] on input "text" at bounding box center [862, 651] width 923 height 27
type input "[PERSON_NAME]"
click at [781, 463] on div "Payment Due Date Payment Status Not Paid Yet Partially Paid Paid in Full Next P…" at bounding box center [862, 477] width 949 height 51
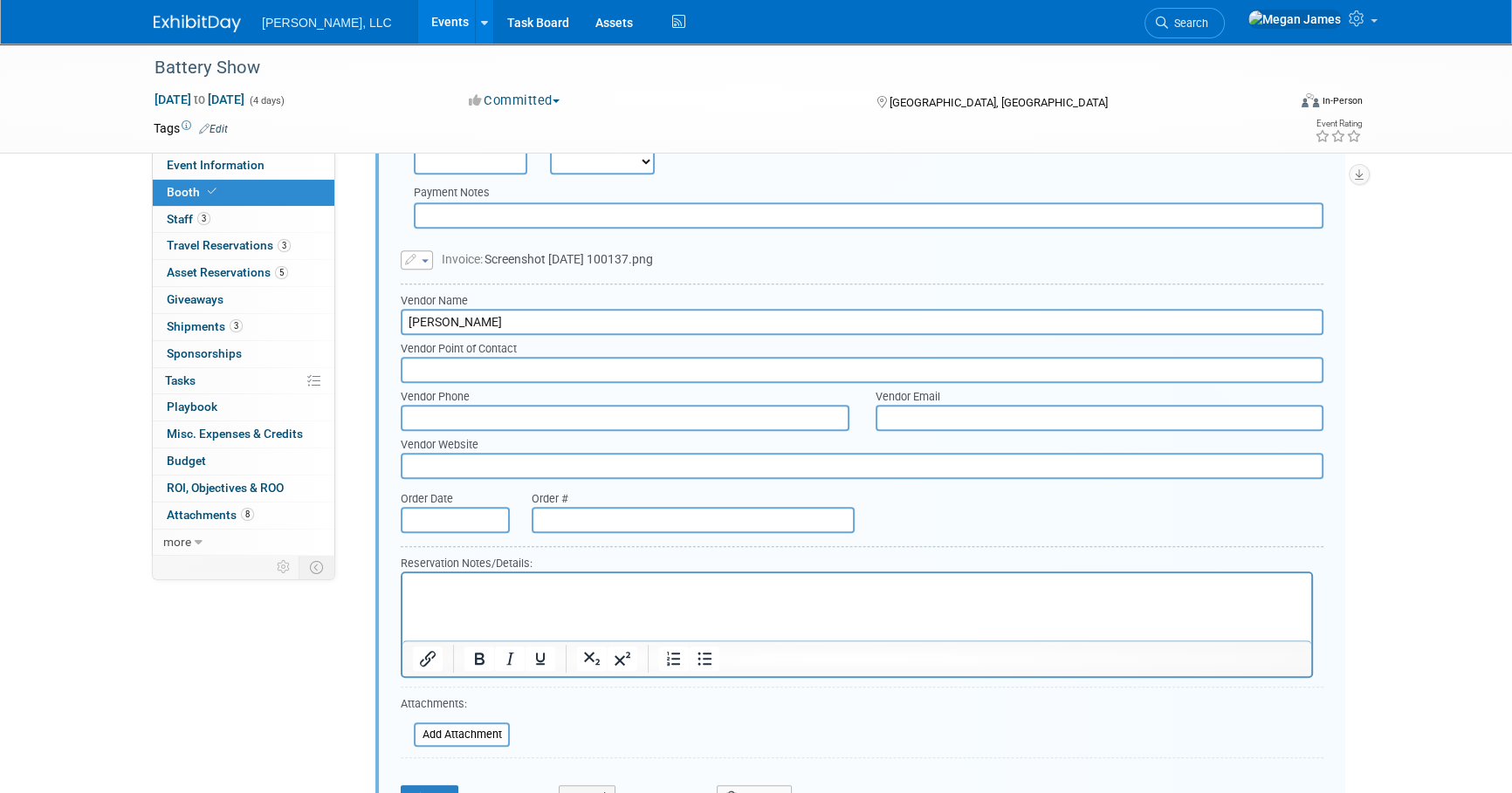
scroll to position [1584, 0]
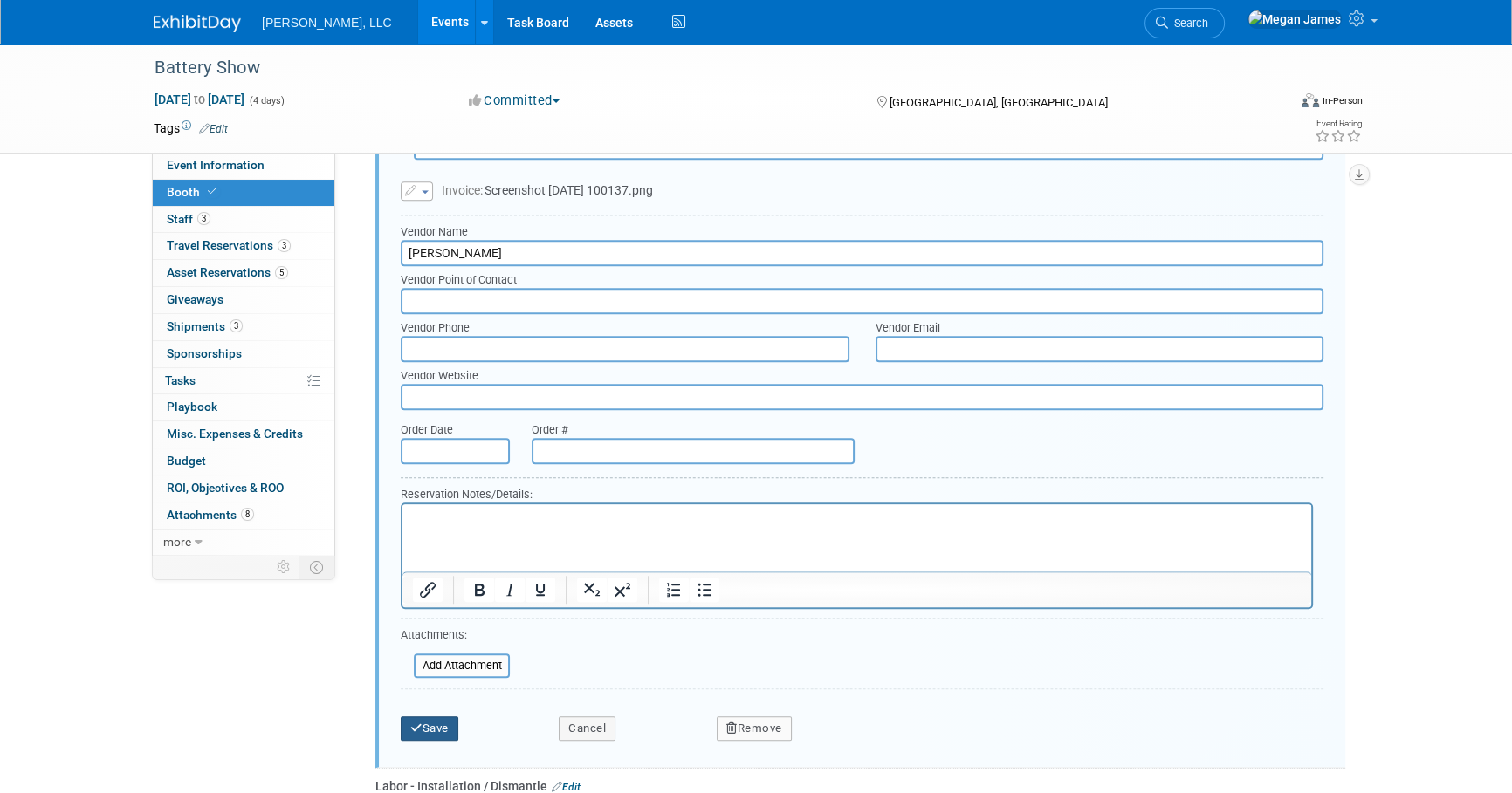
click at [434, 718] on button "Save" at bounding box center [429, 728] width 58 height 25
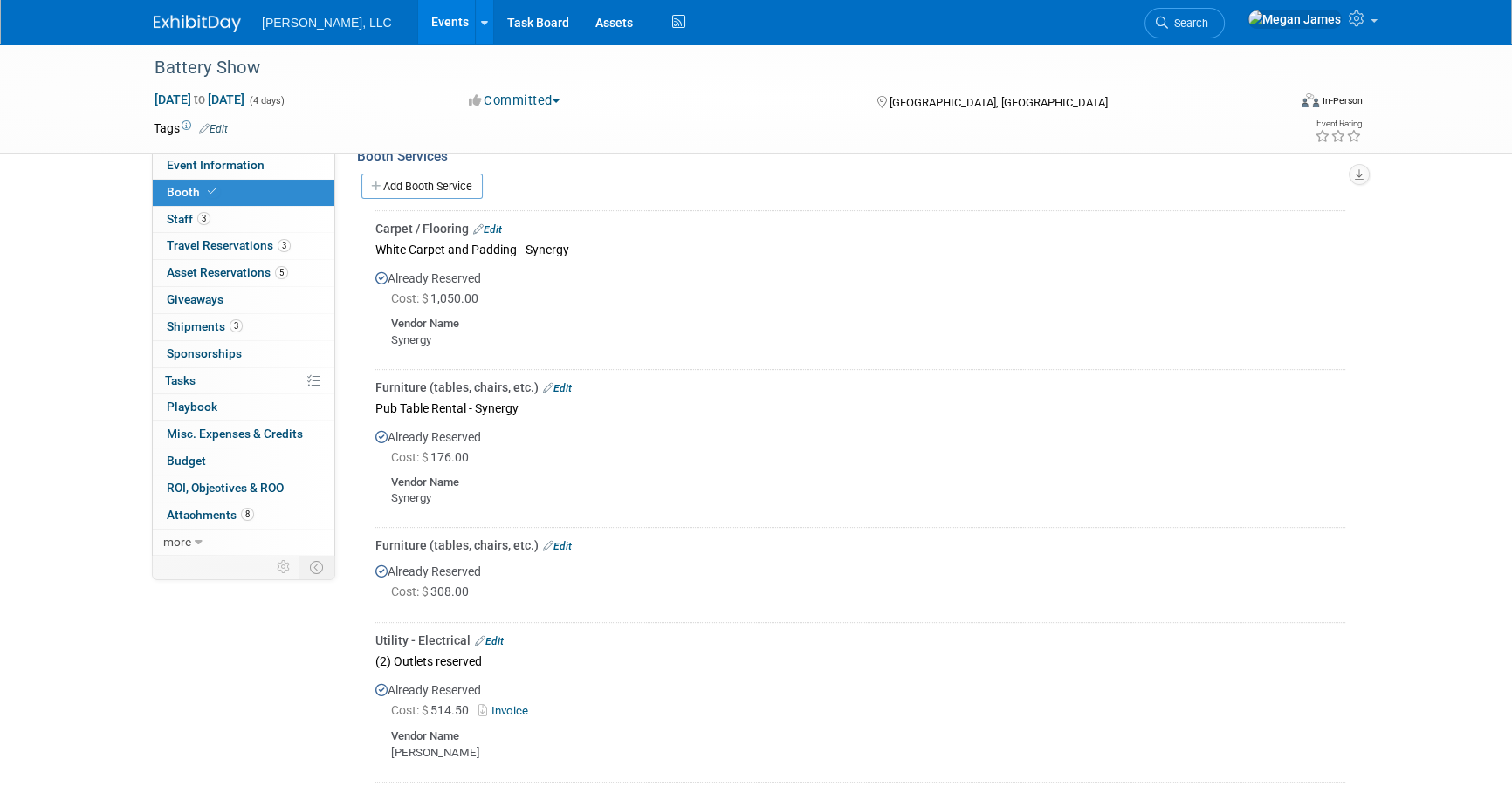
scroll to position [552, 0]
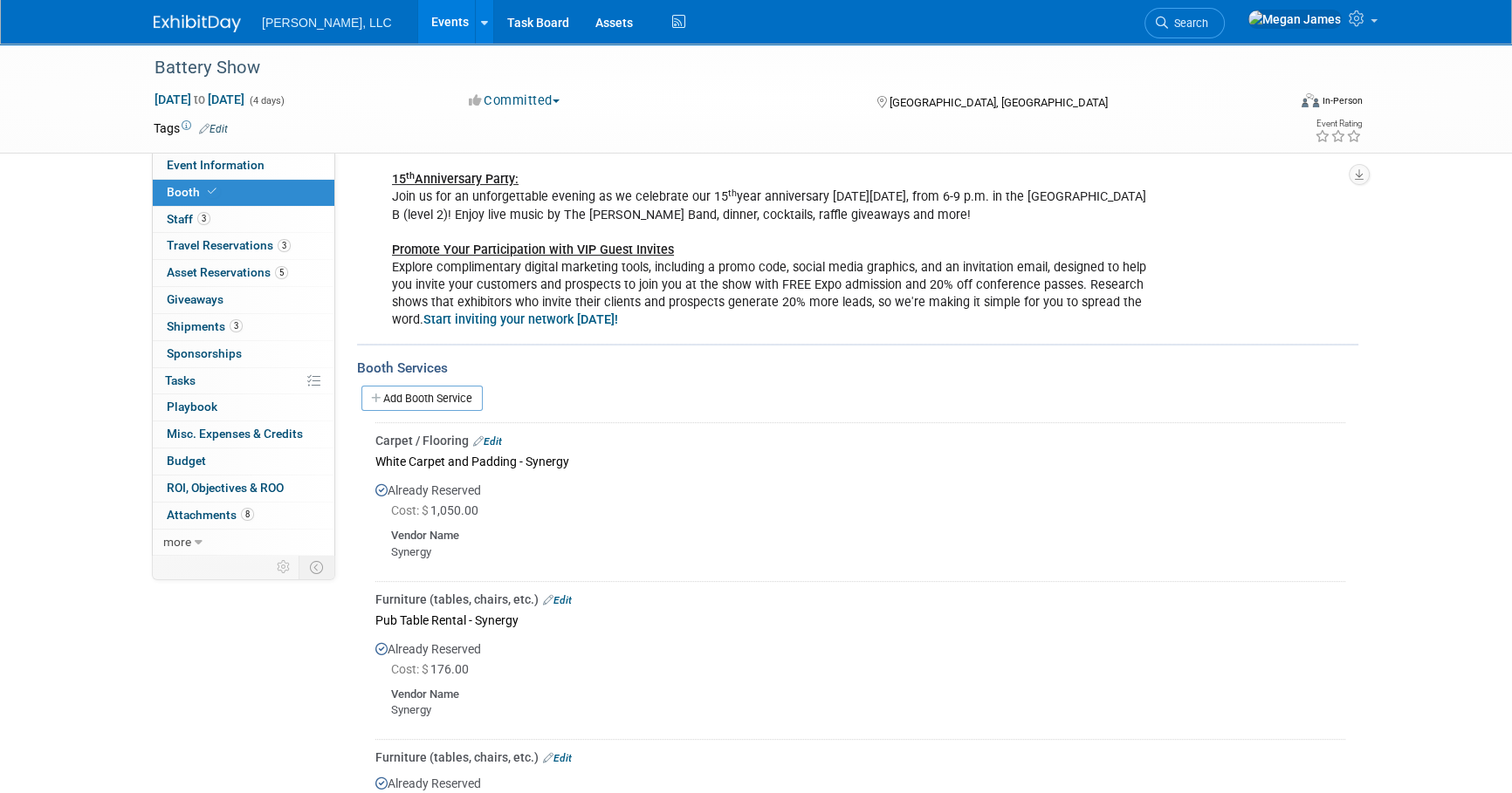
drag, startPoint x: 480, startPoint y: 392, endPoint x: 529, endPoint y: 398, distance: 49.4
click at [480, 392] on link "Add Booth Service" at bounding box center [422, 398] width 121 height 26
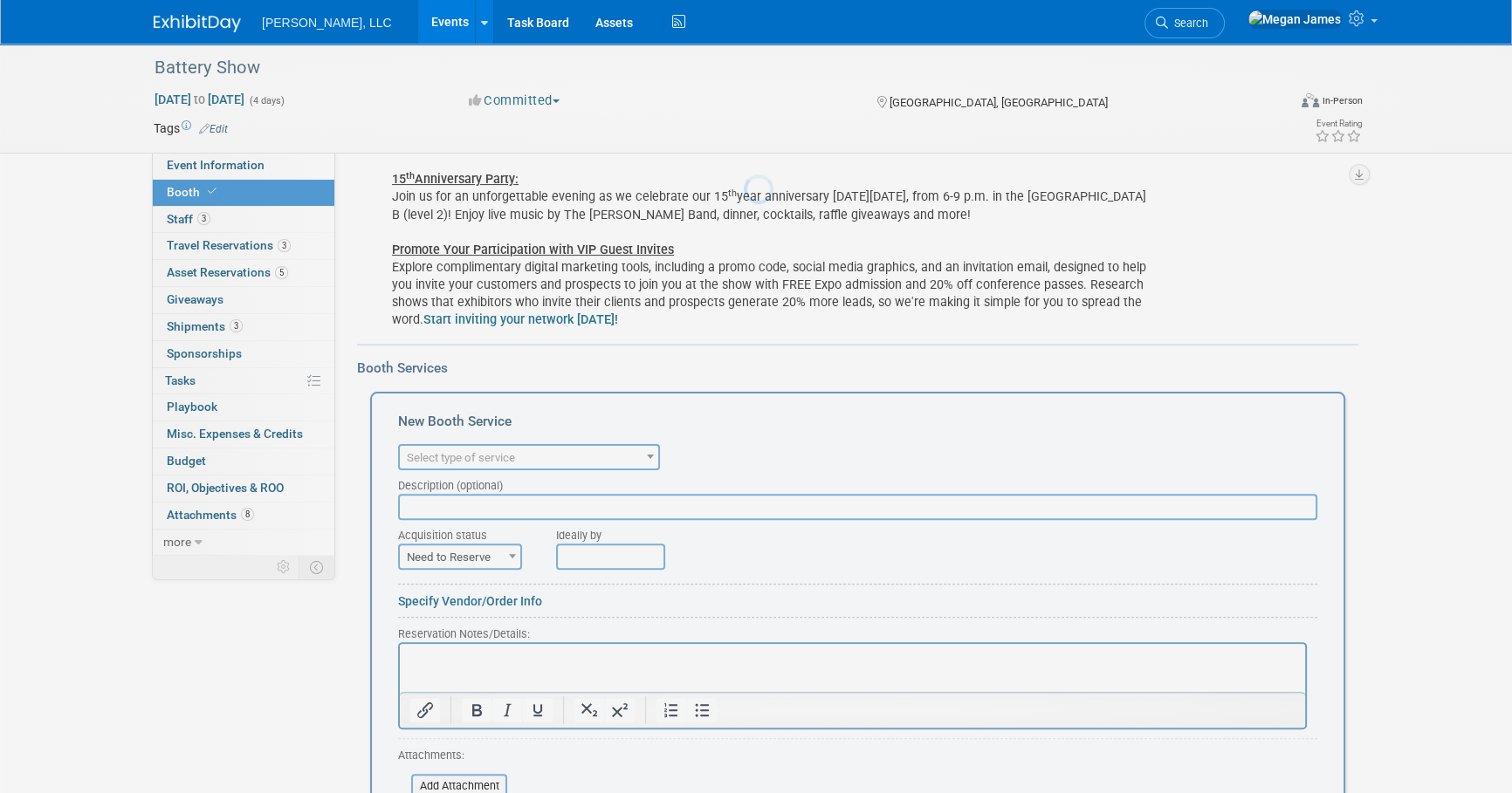
scroll to position [0, 0]
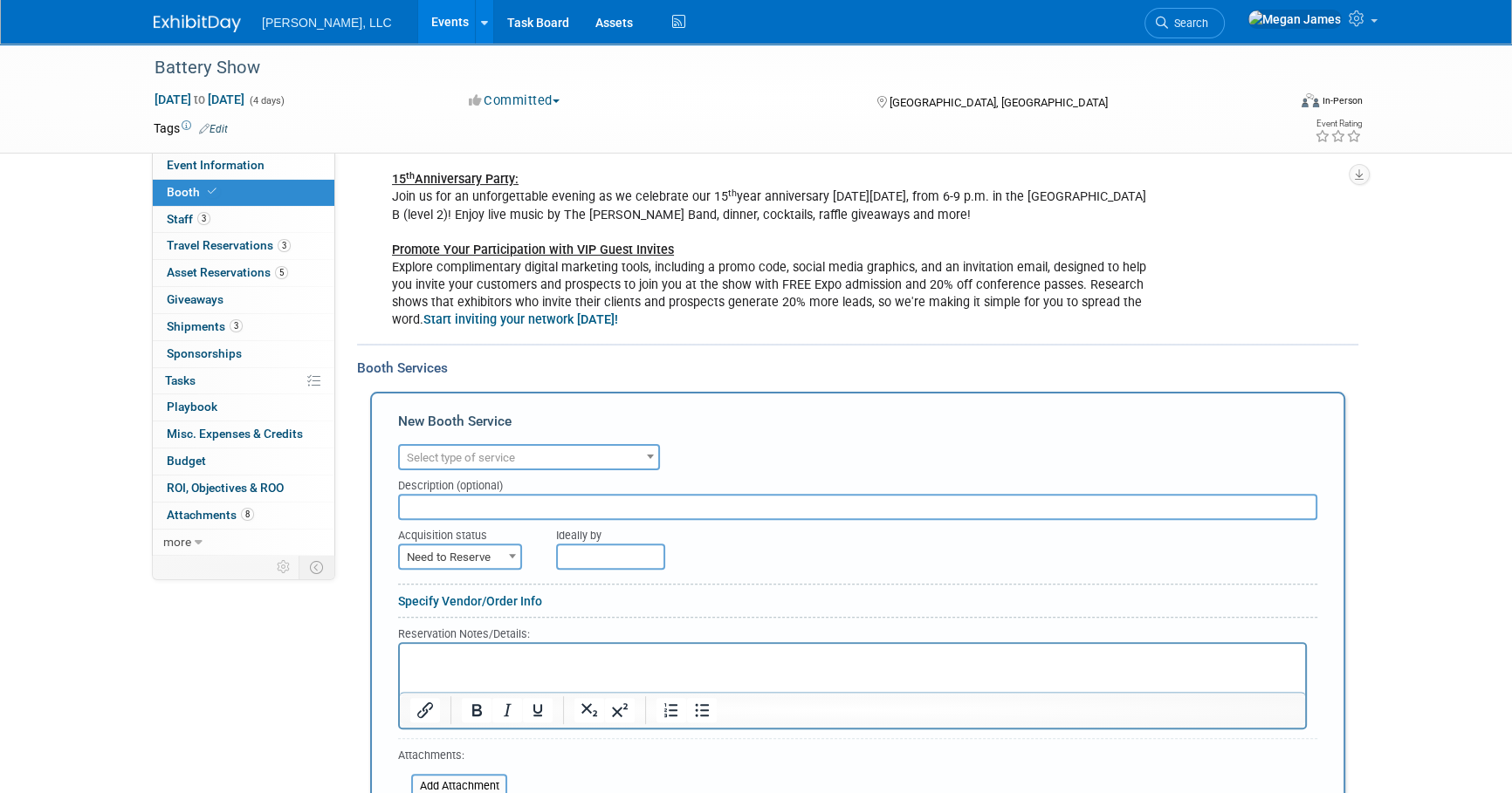
click at [493, 455] on span "Select type of service" at bounding box center [461, 458] width 108 height 13
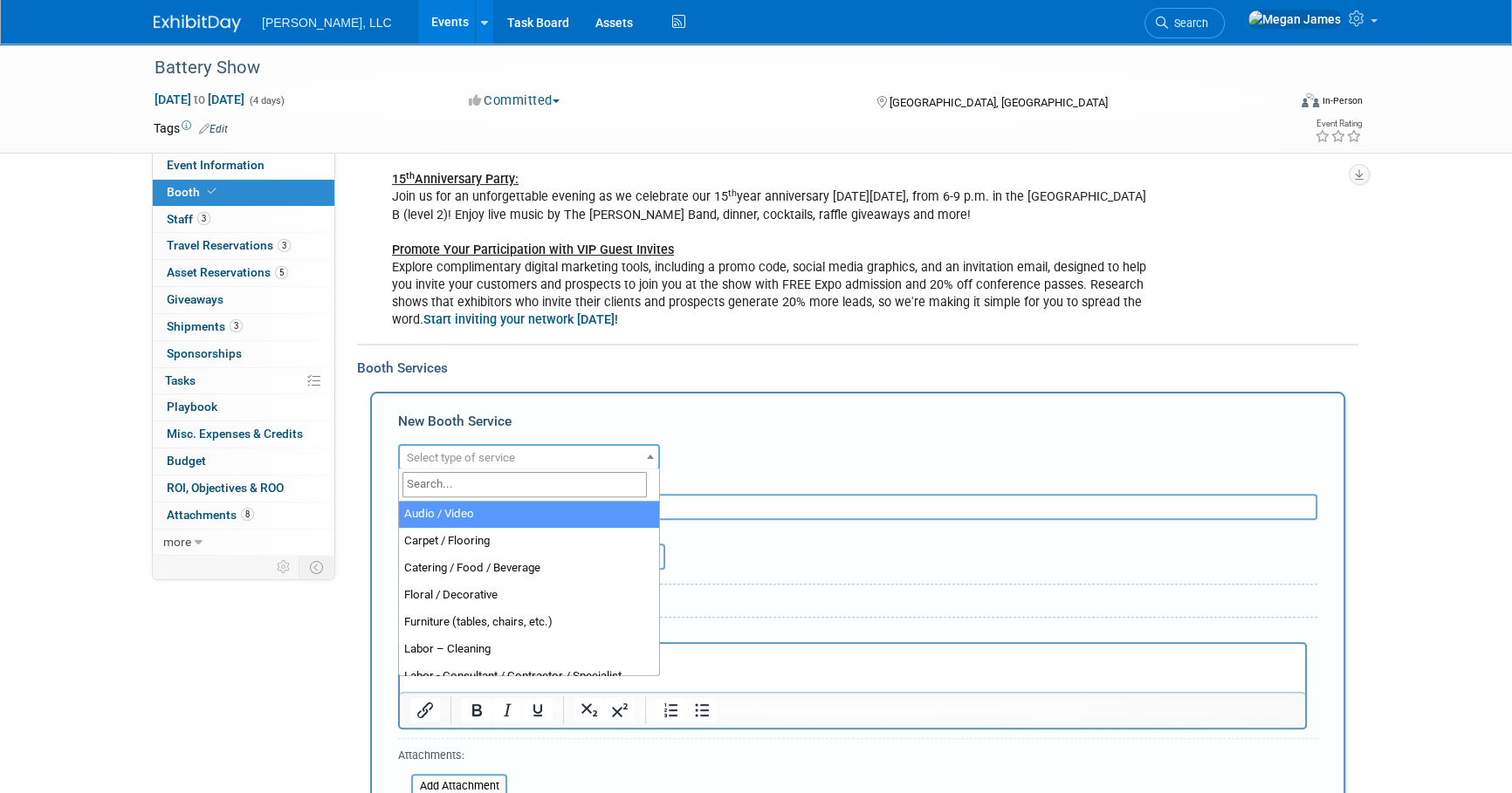
click at [445, 489] on input "search" at bounding box center [525, 485] width 245 height 26
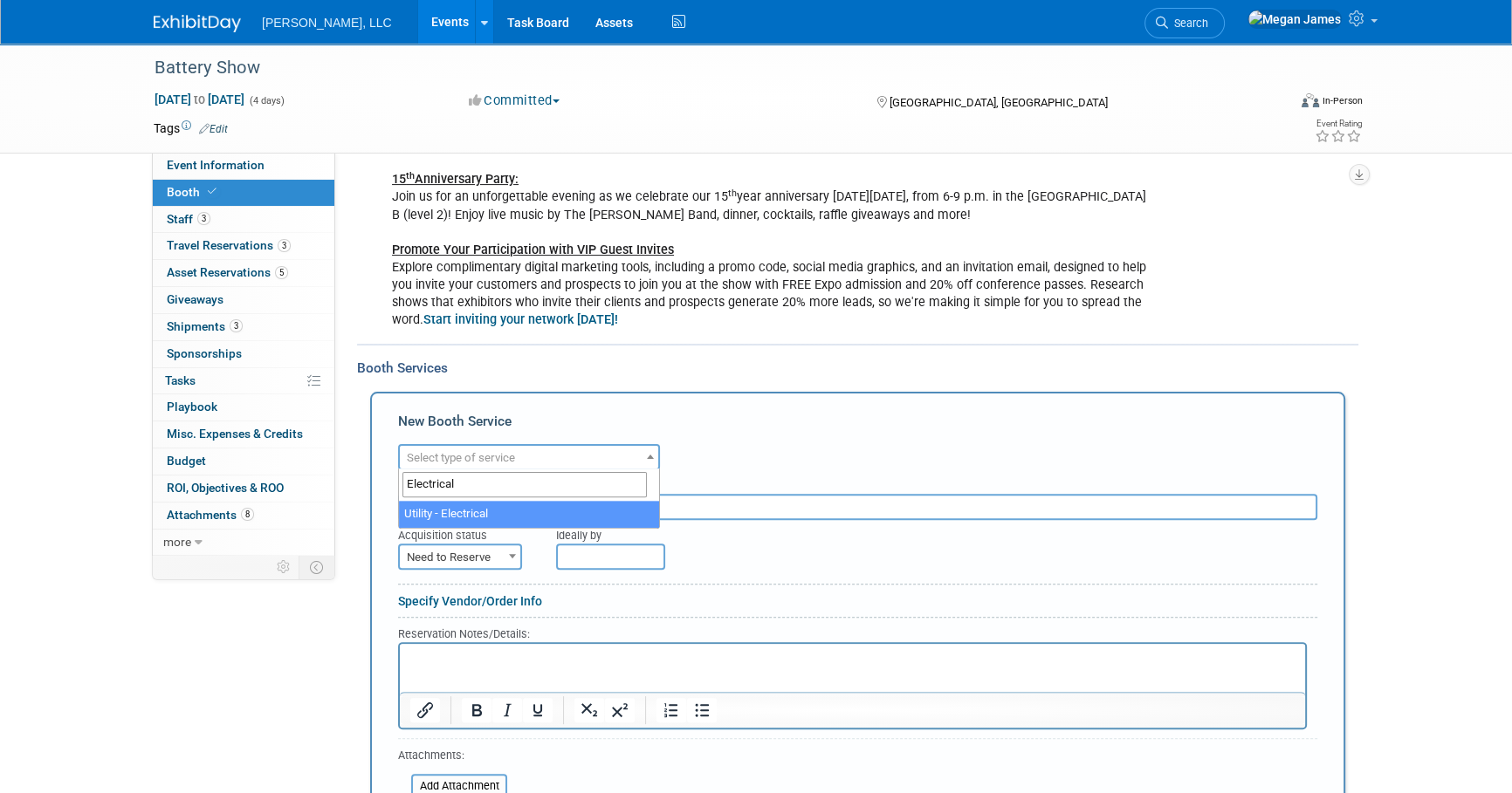
type input "Electrical"
select select "8"
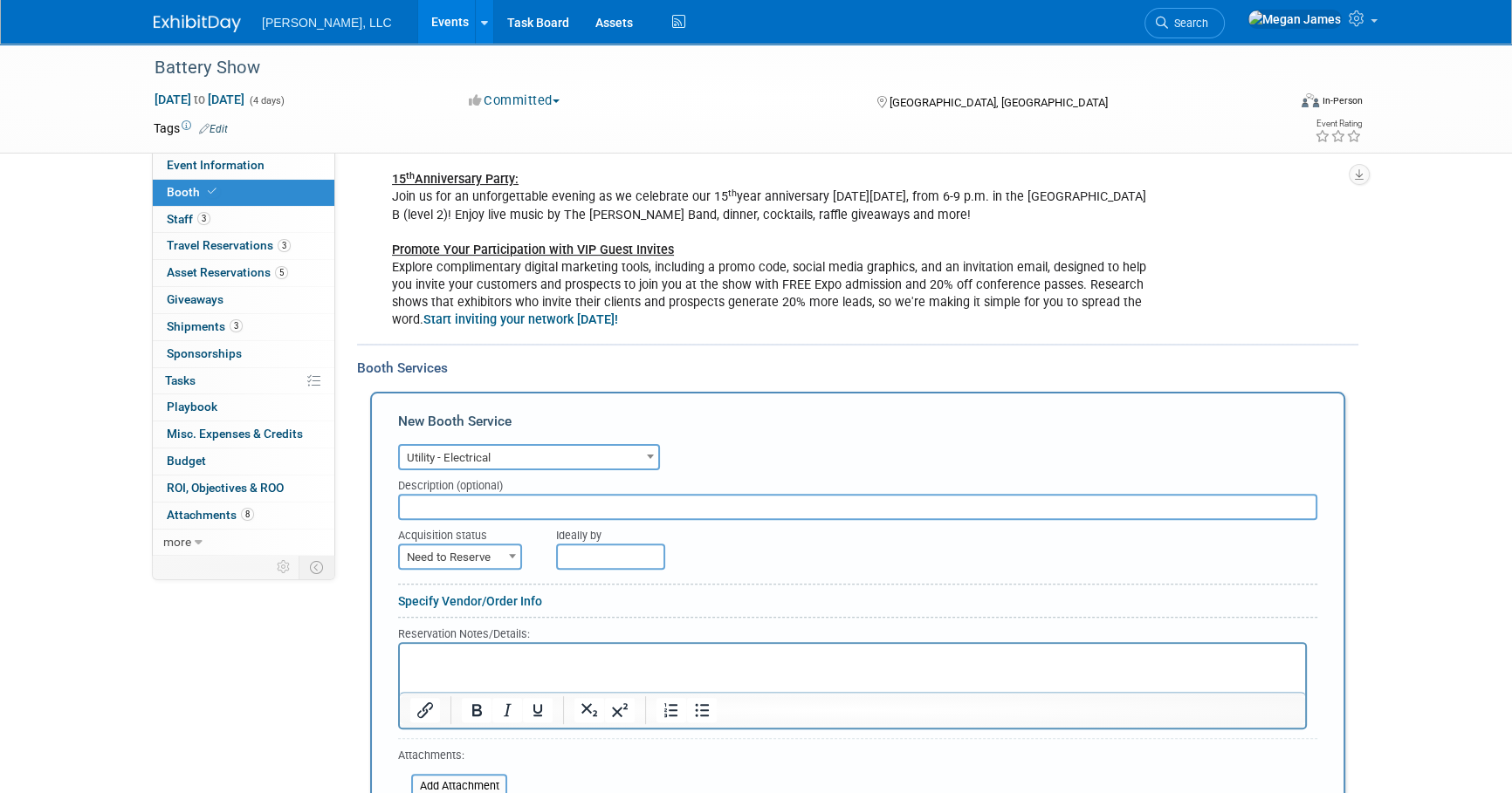
click at [495, 557] on span "Need to Reserve" at bounding box center [459, 558] width 121 height 25
select select "2"
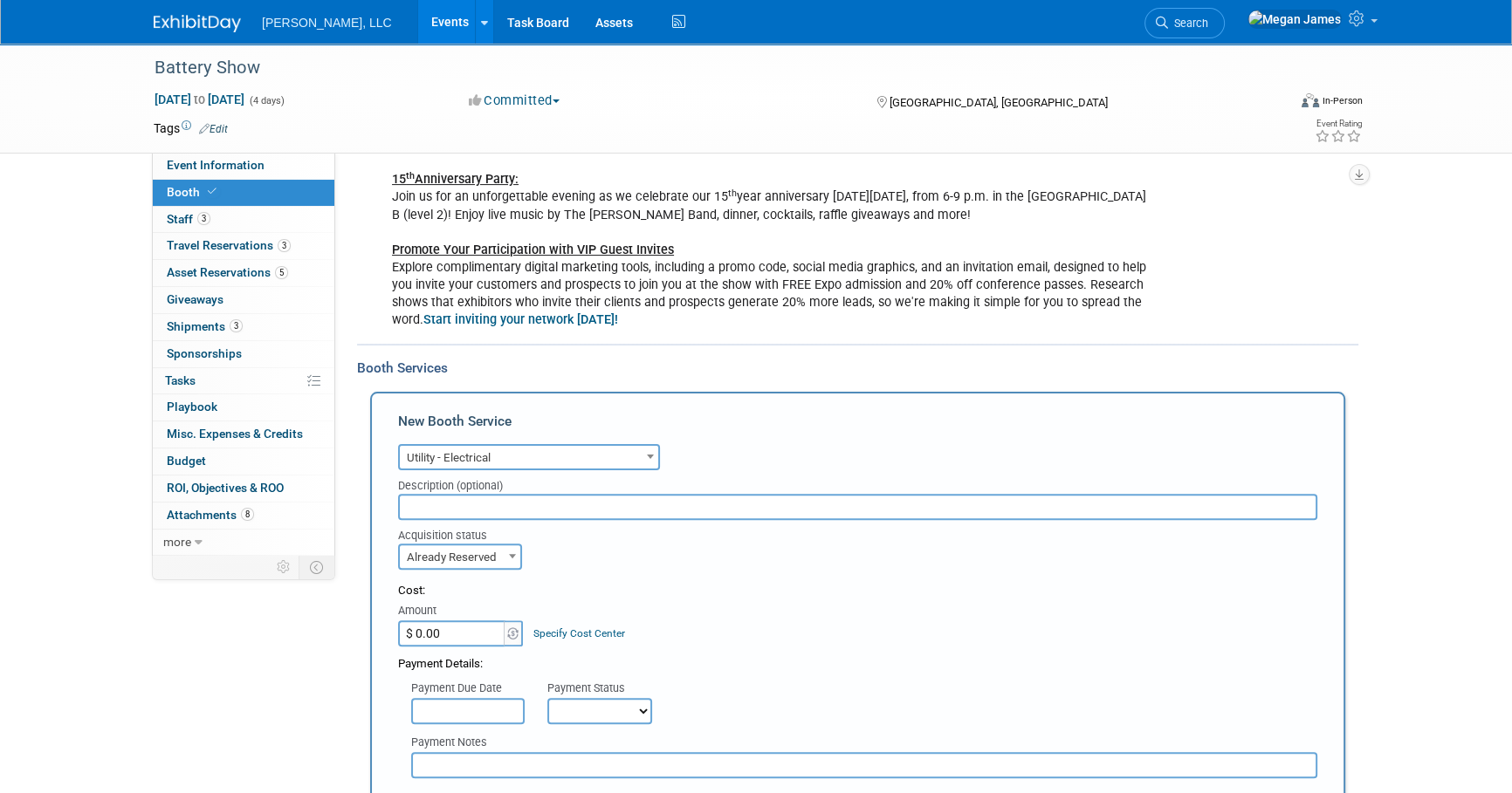
click at [451, 643] on input "$ 0.00" at bounding box center [453, 634] width 109 height 27
paste input "48.85"
type input "$ 48.85"
click at [707, 629] on div "Cost: Amount $ 48.85 Specify Cost Center Cost Center -- Not Specified --" at bounding box center [858, 615] width 920 height 64
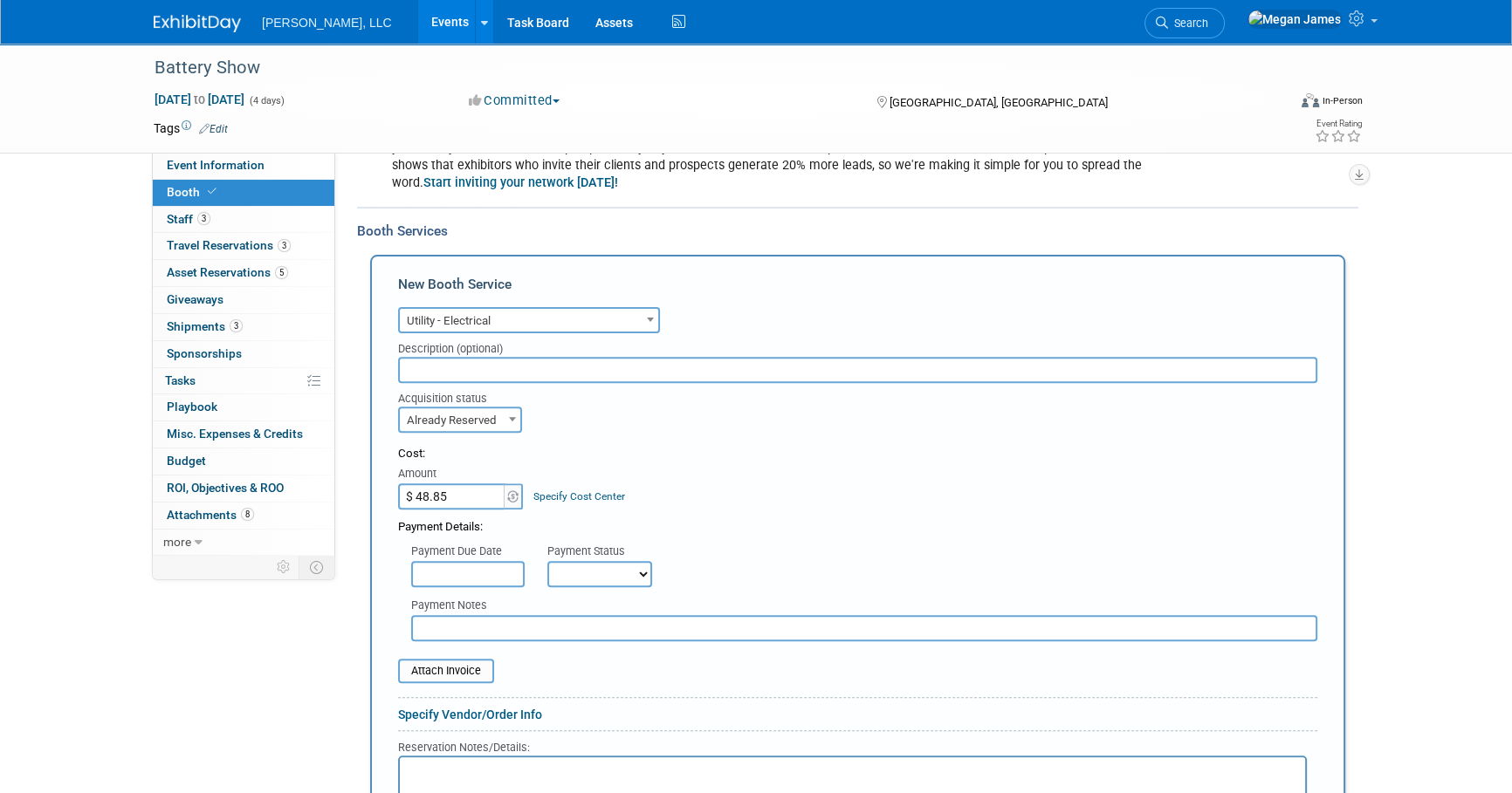
scroll to position [950, 0]
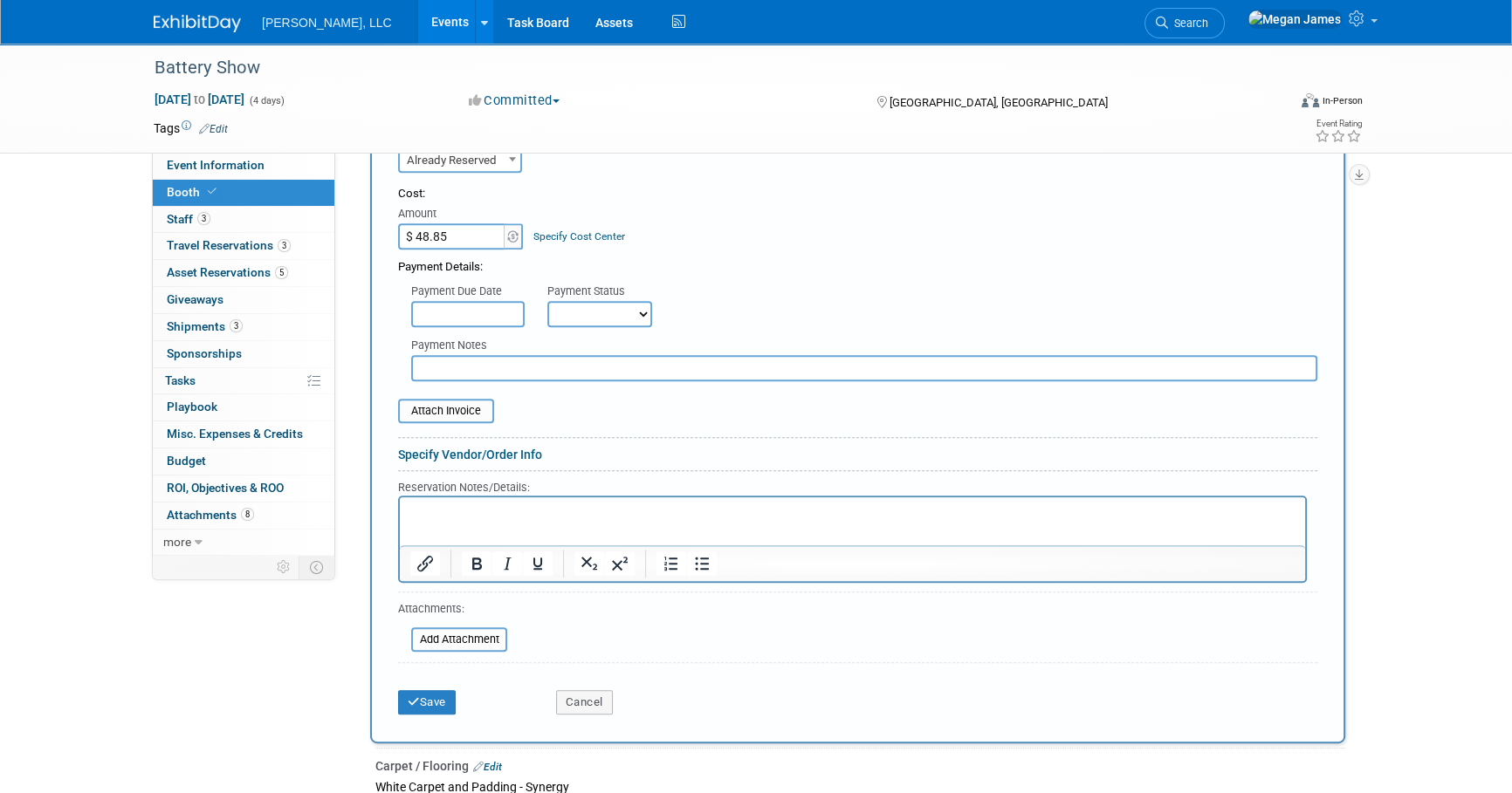
click at [468, 454] on link "Specify Vendor/Order Info" at bounding box center [471, 454] width 144 height 14
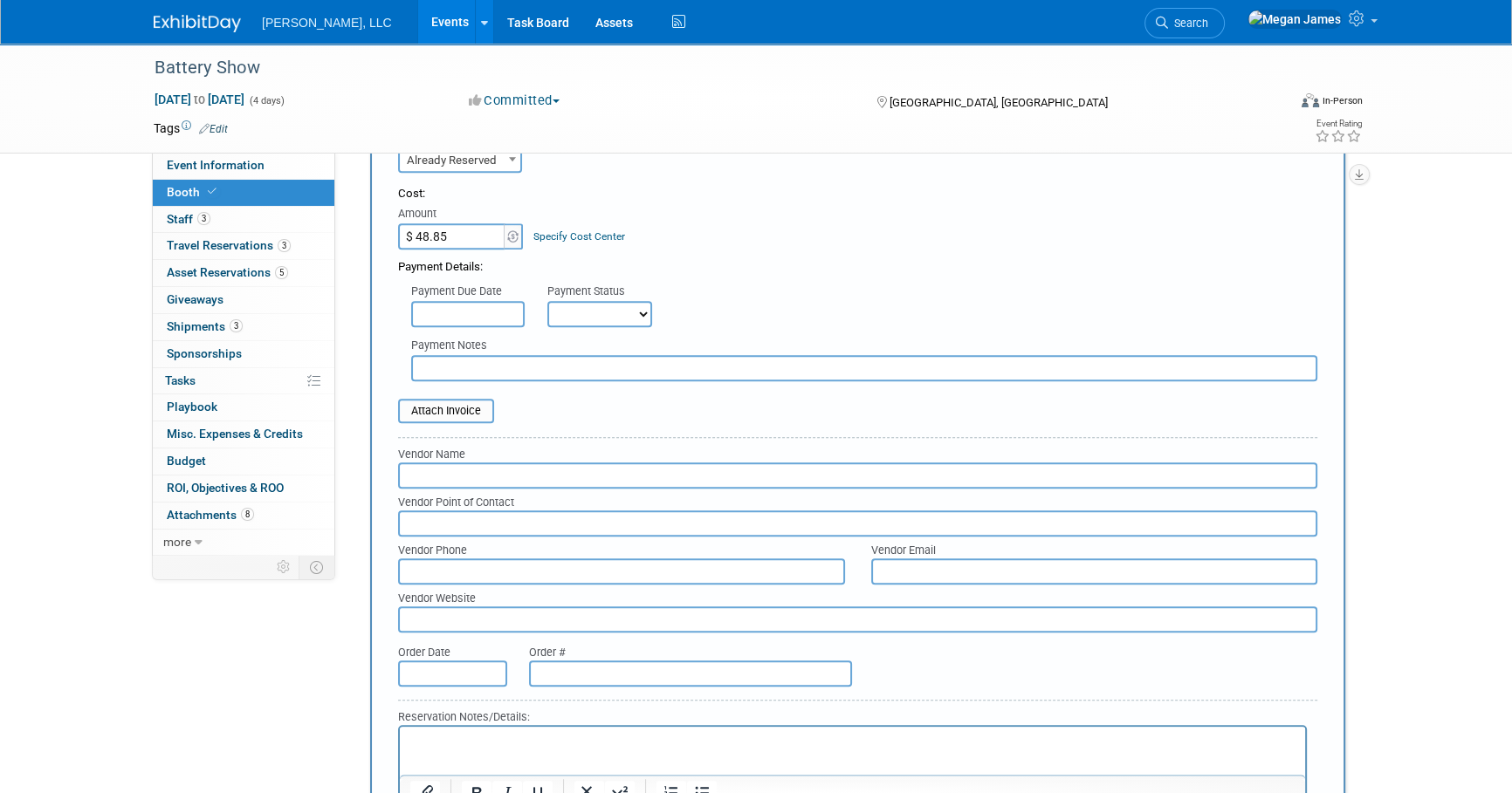
click at [448, 479] on input "text" at bounding box center [858, 476] width 920 height 27
click at [474, 471] on input "Freemanc" at bounding box center [858, 476] width 920 height 27
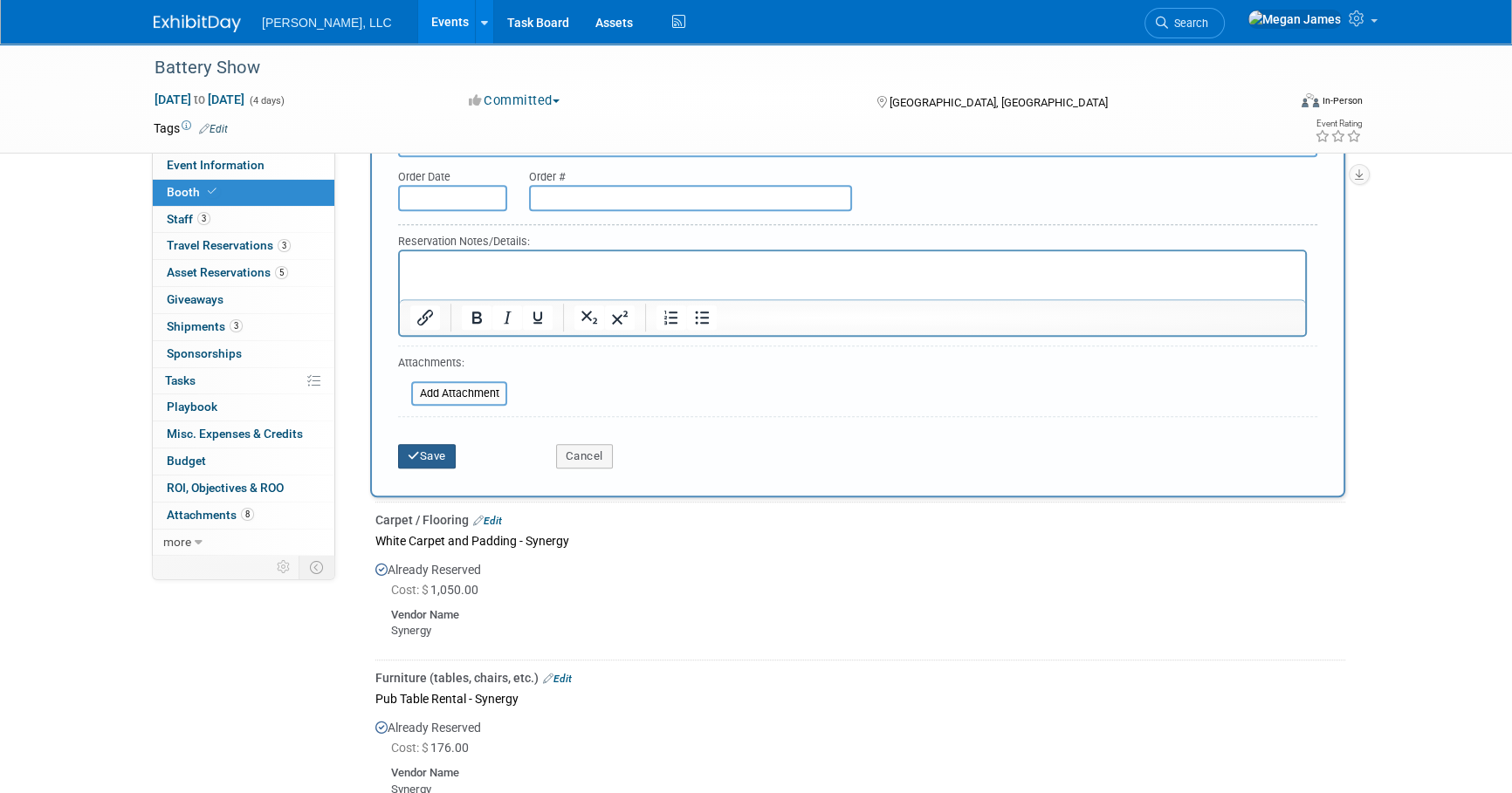
type input "[PERSON_NAME]"
click at [432, 444] on button "Save" at bounding box center [427, 456] width 58 height 25
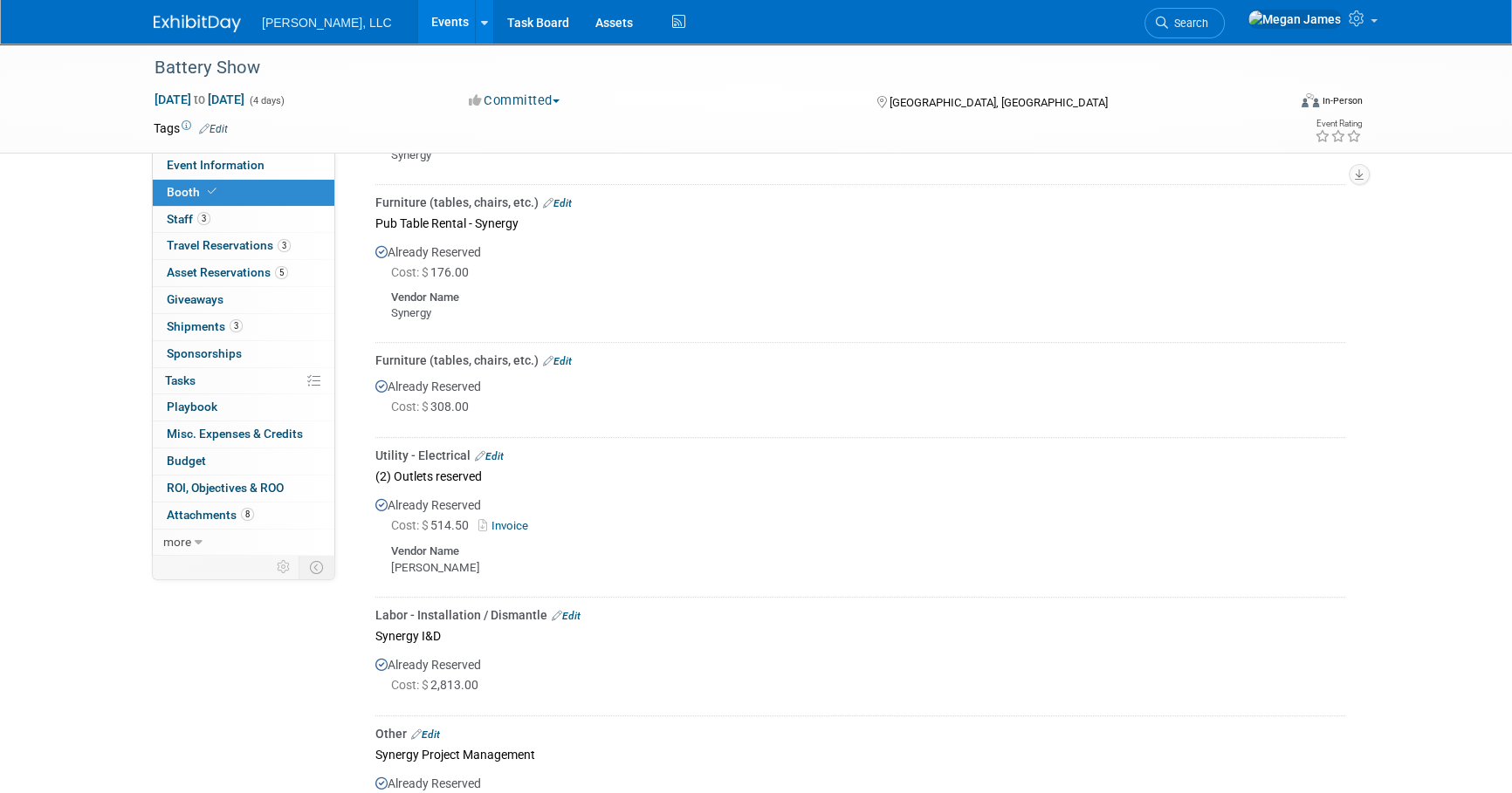
scroll to position [922, 0]
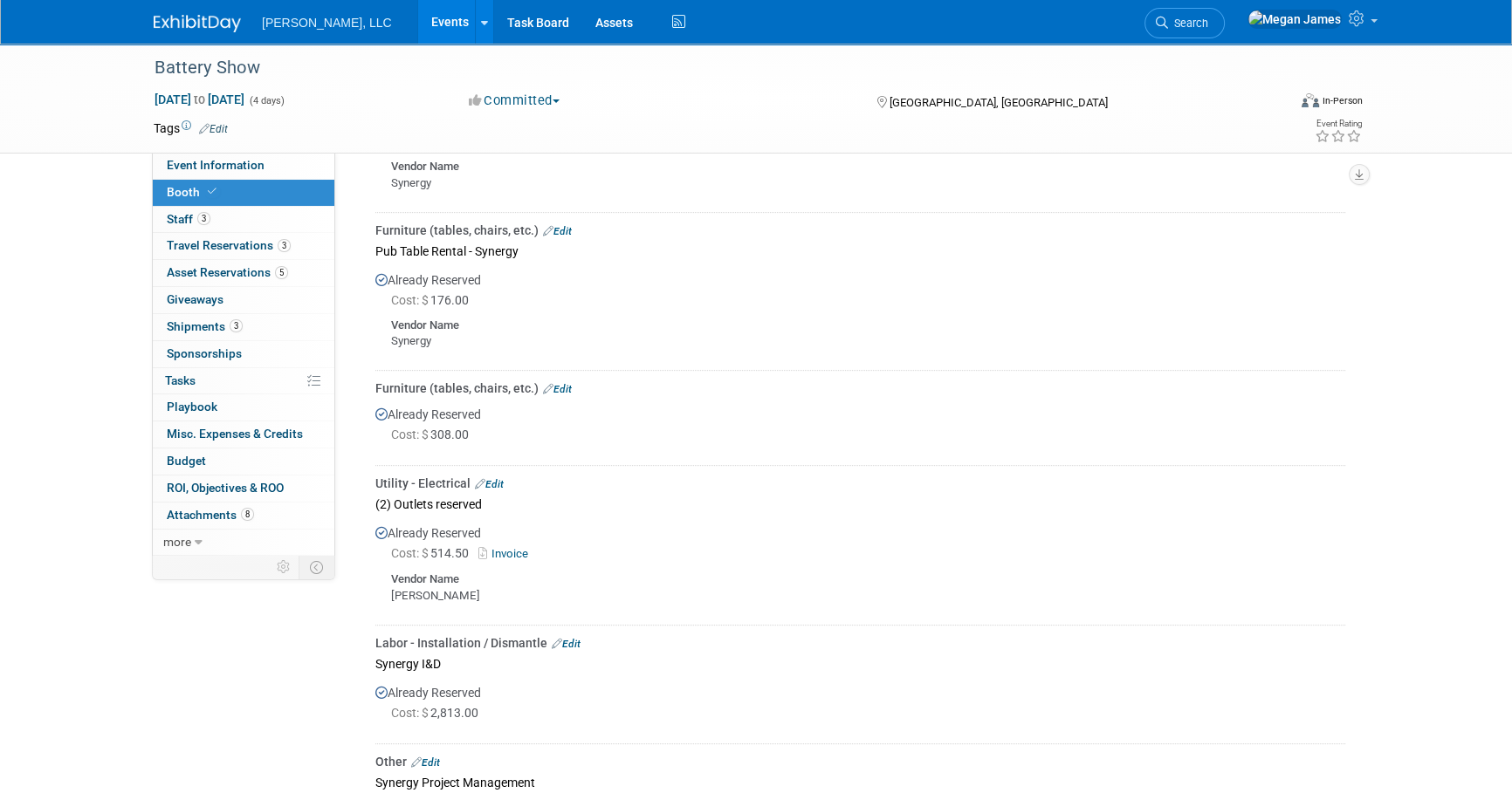
click at [522, 550] on link "Invoice" at bounding box center [507, 554] width 57 height 13
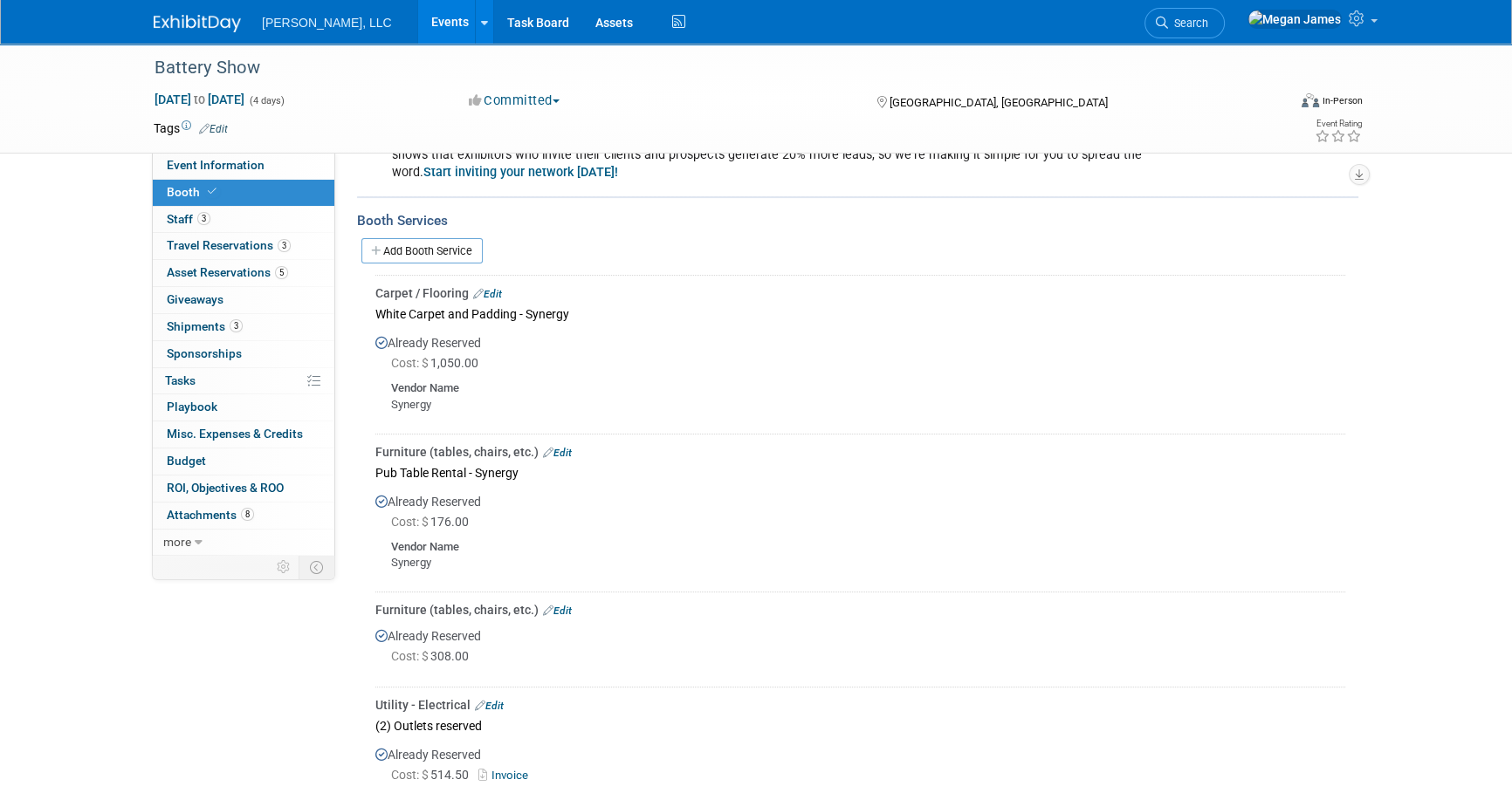
scroll to position [525, 0]
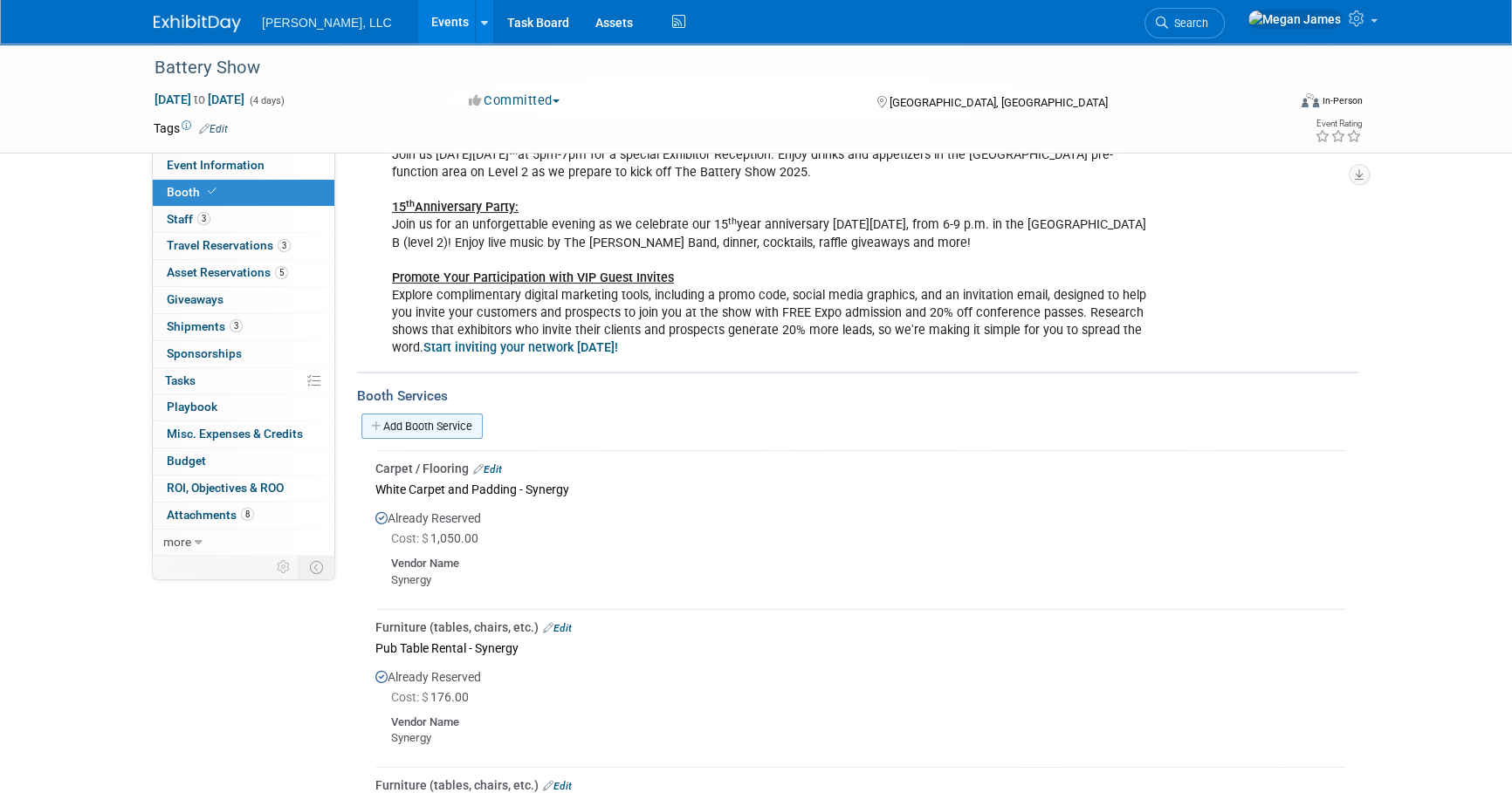
click at [460, 432] on link "Add Booth Service" at bounding box center [422, 426] width 121 height 26
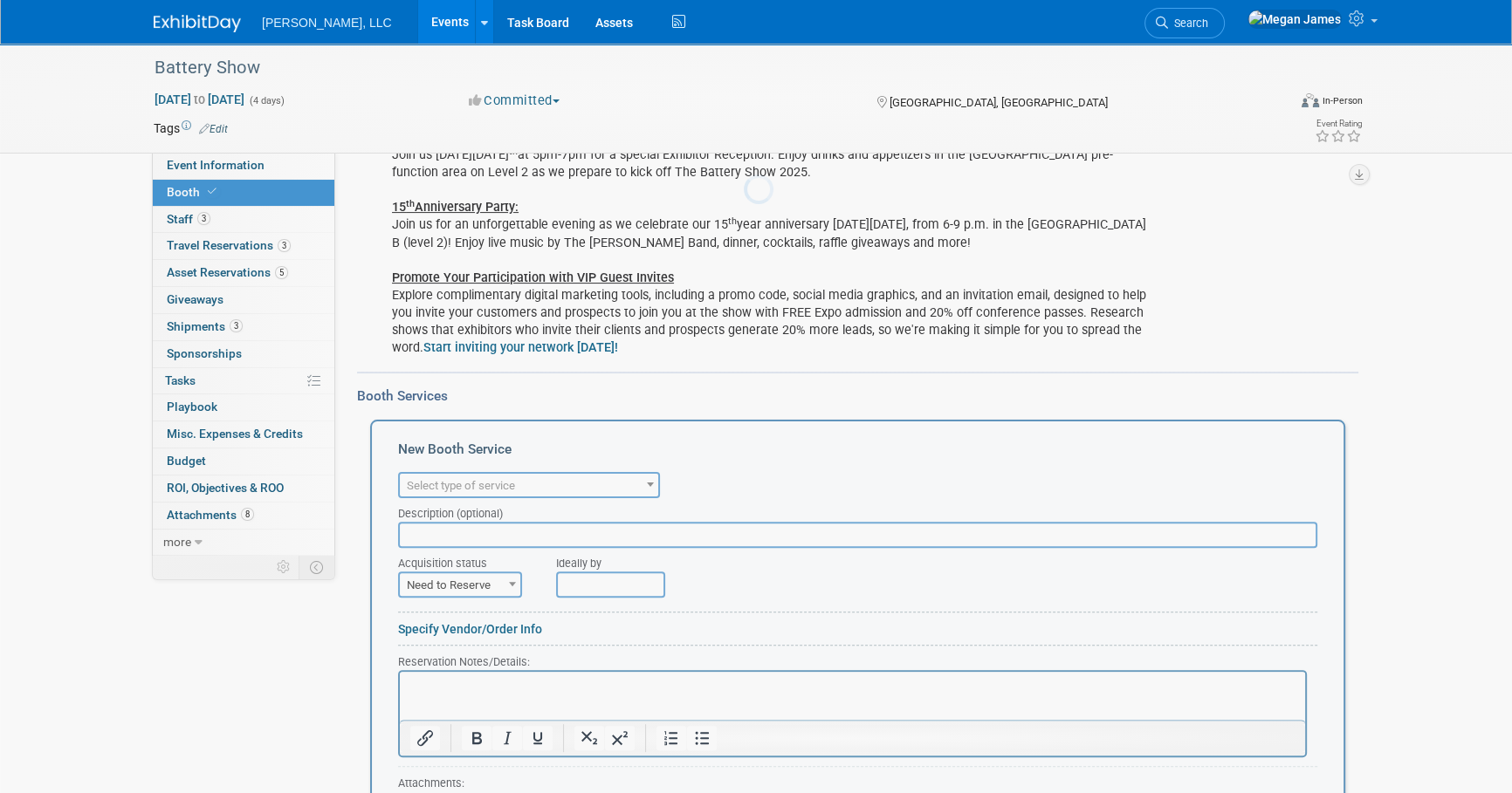
scroll to position [0, 0]
click at [523, 494] on span "Select type of service" at bounding box center [529, 487] width 258 height 25
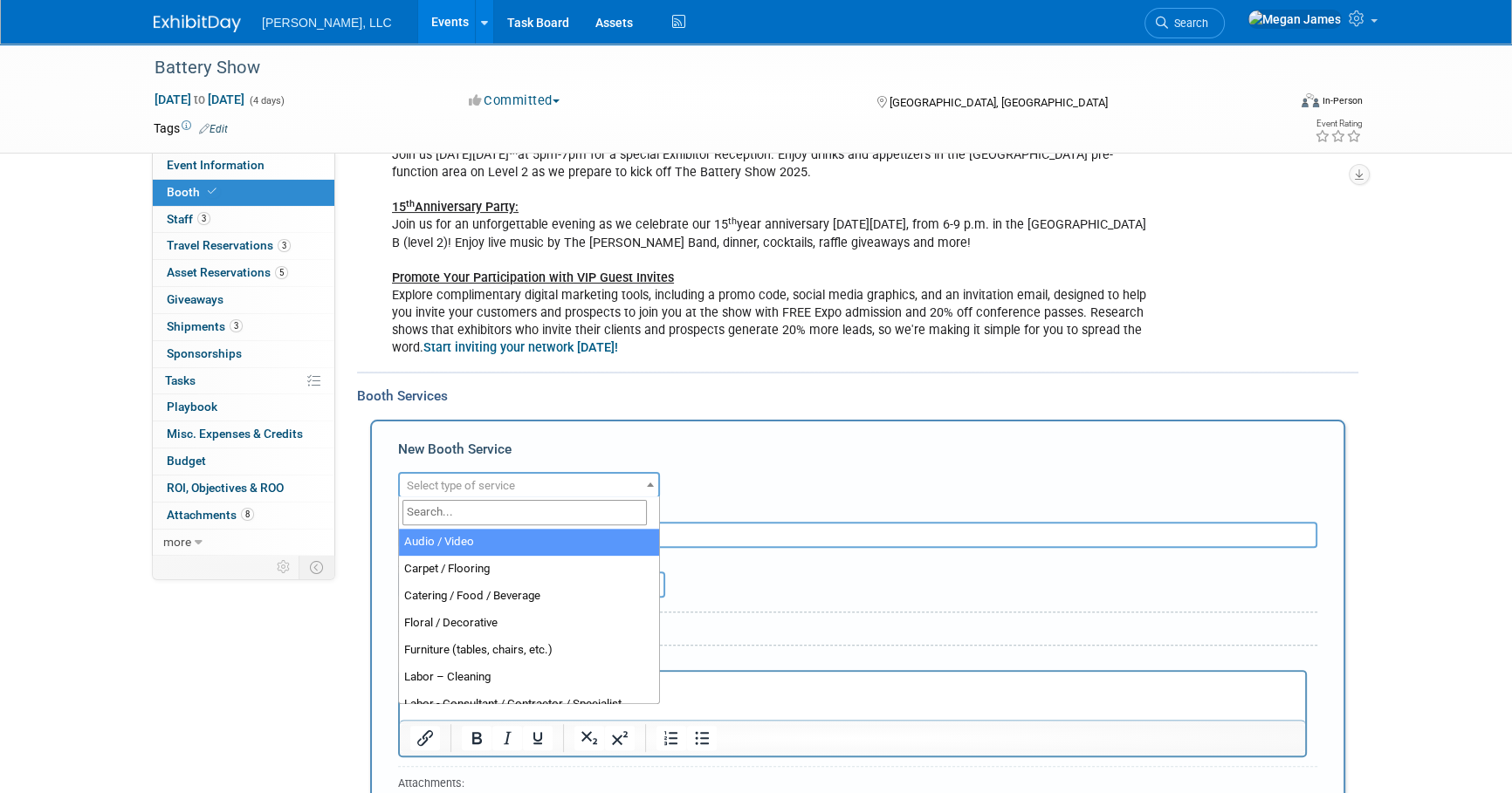
click at [505, 515] on input "search" at bounding box center [525, 512] width 245 height 26
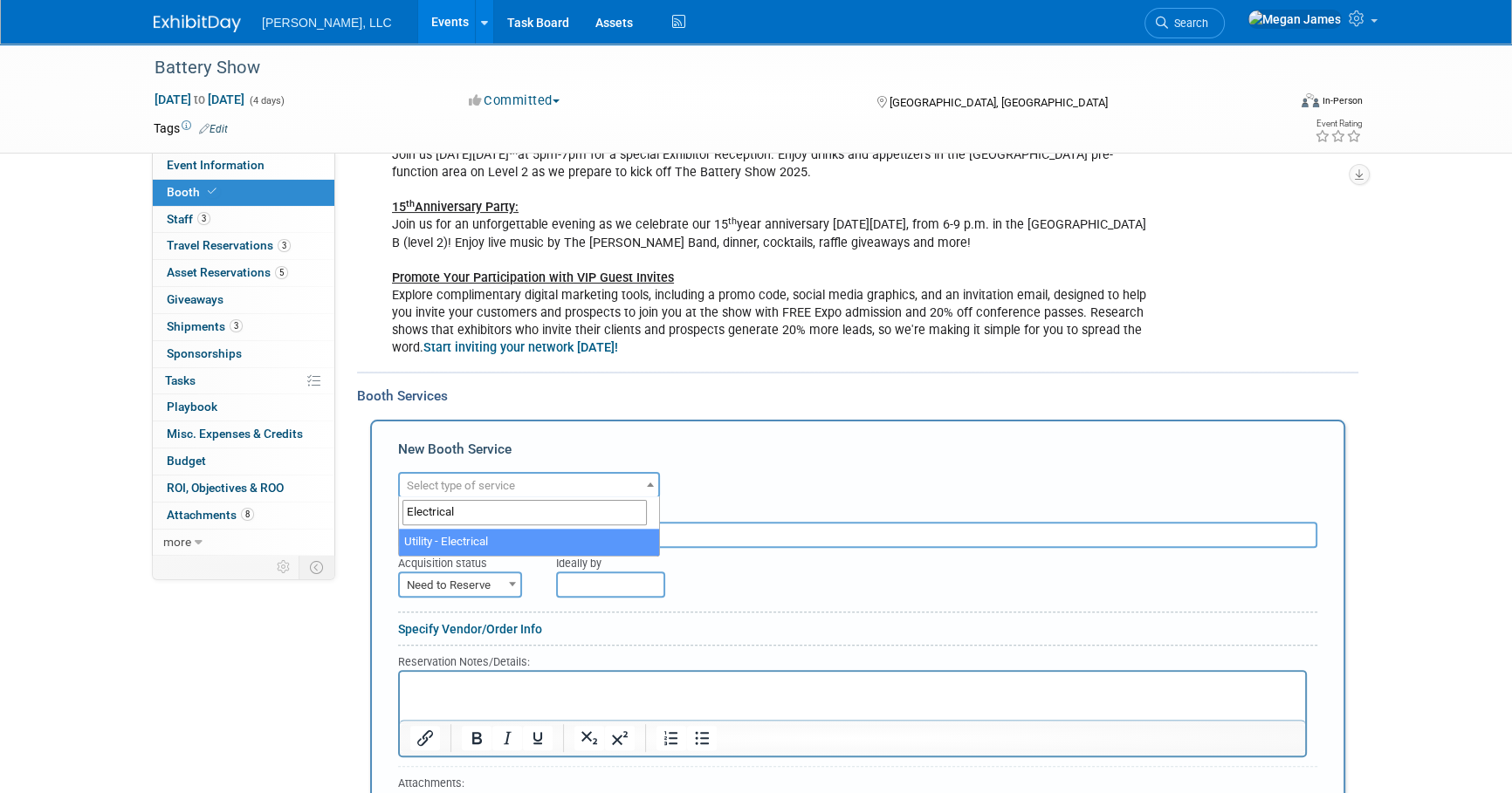
type input "Electrical"
select select "8"
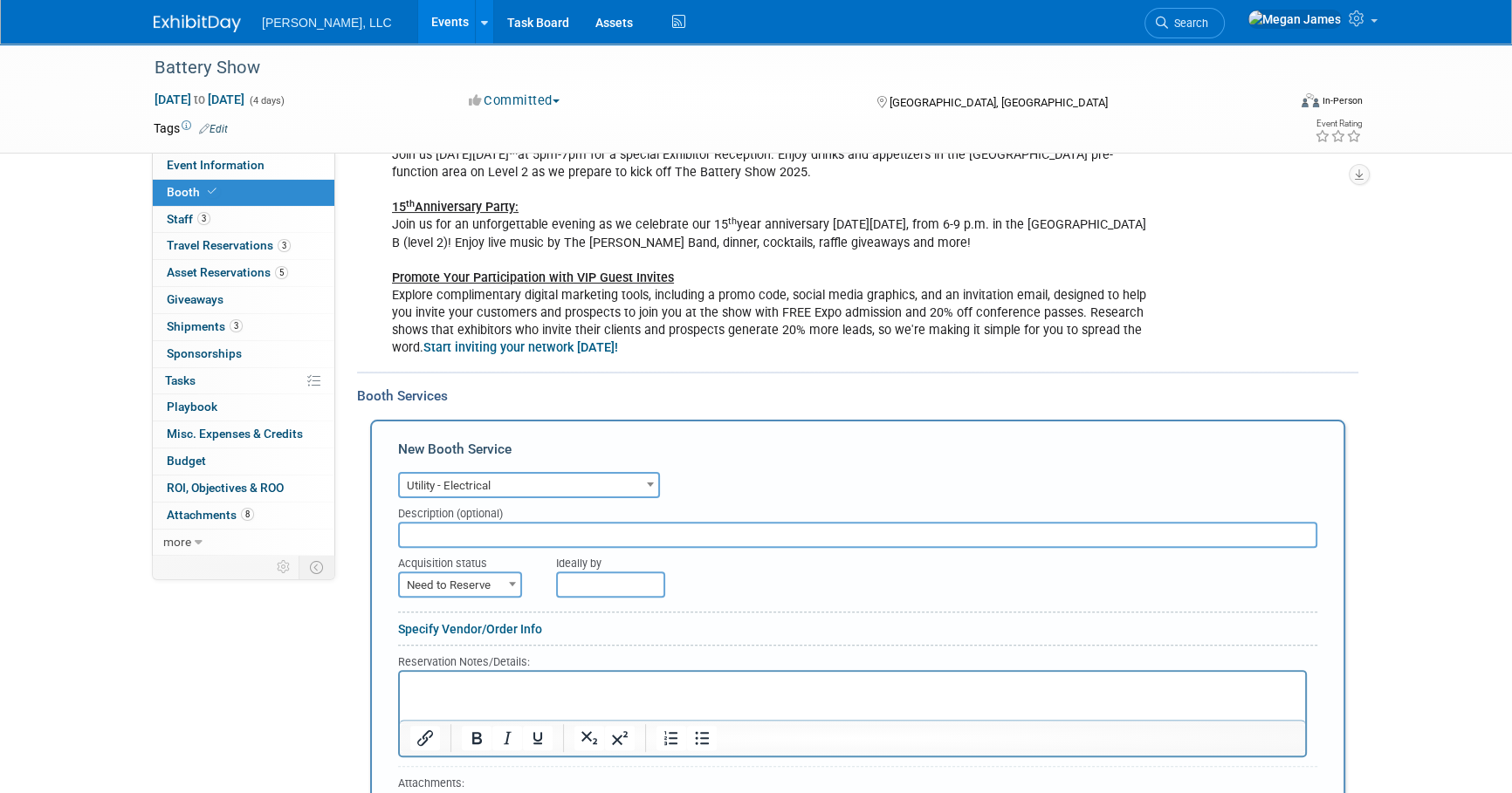
click at [464, 537] on input "text" at bounding box center [858, 535] width 920 height 27
click at [464, 580] on span "Need to Reserve" at bounding box center [459, 585] width 121 height 25
select select "2"
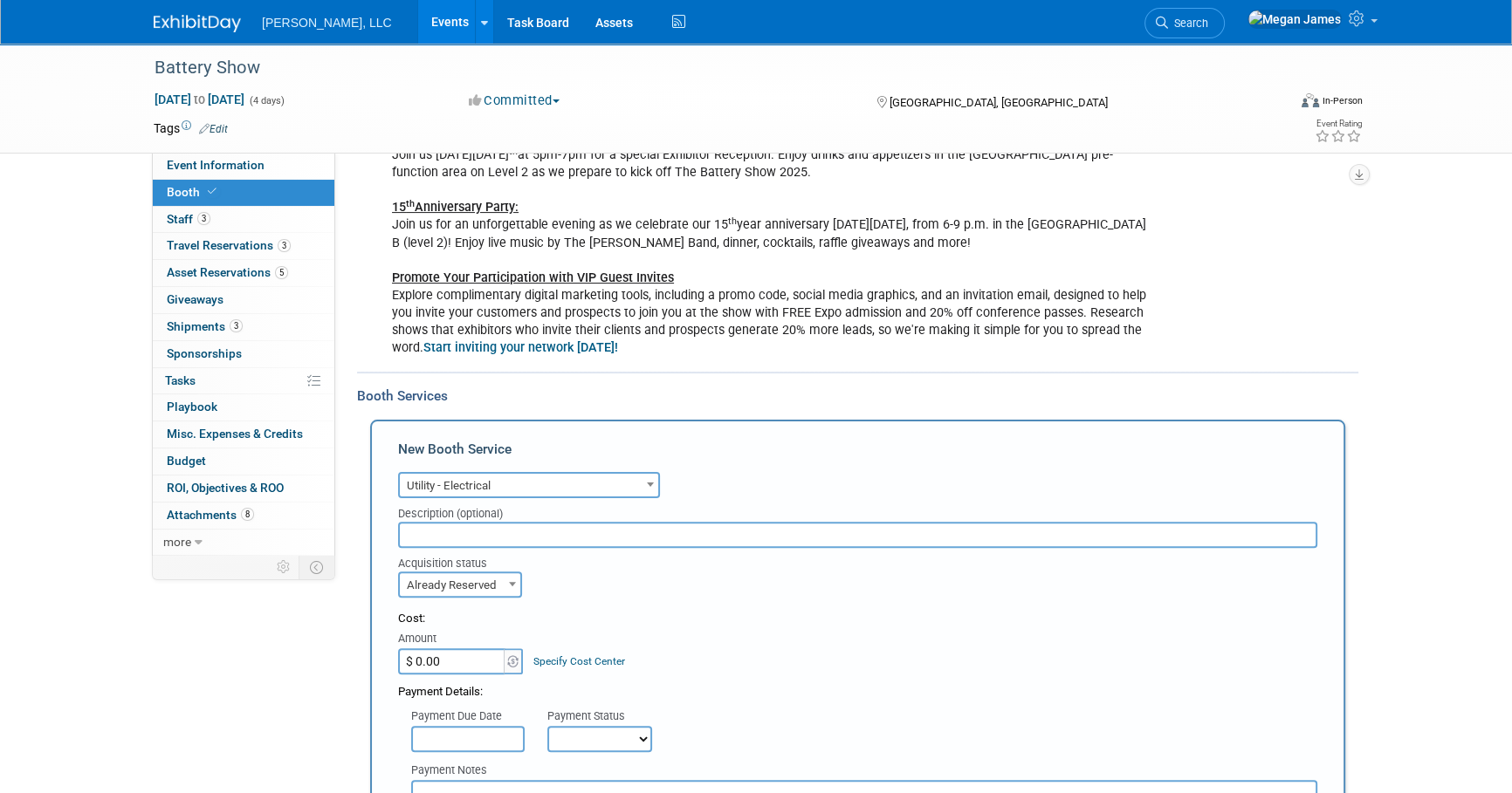
click at [464, 649] on input "$ 0.00" at bounding box center [453, 662] width 109 height 27
paste input "7"
click at [438, 654] on input "$ 0.00" at bounding box center [453, 662] width 109 height 27
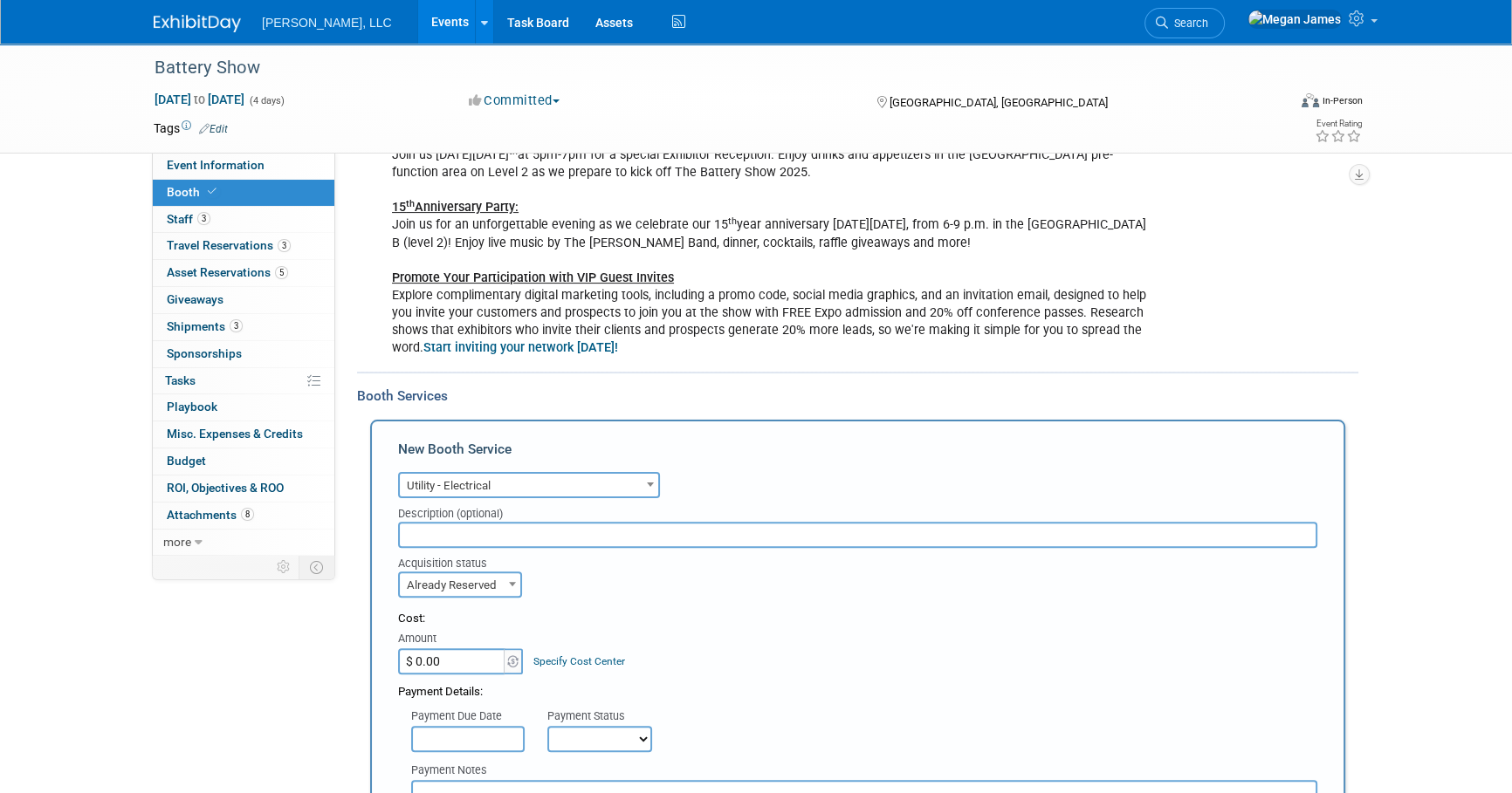
click at [438, 654] on input "$ 0.00" at bounding box center [453, 662] width 109 height 27
type input "$ 713.75"
click at [740, 635] on div "Cost: Amount $ 713.75 Specify Cost Center Cost Center -- Not Specified --" at bounding box center [858, 642] width 920 height 64
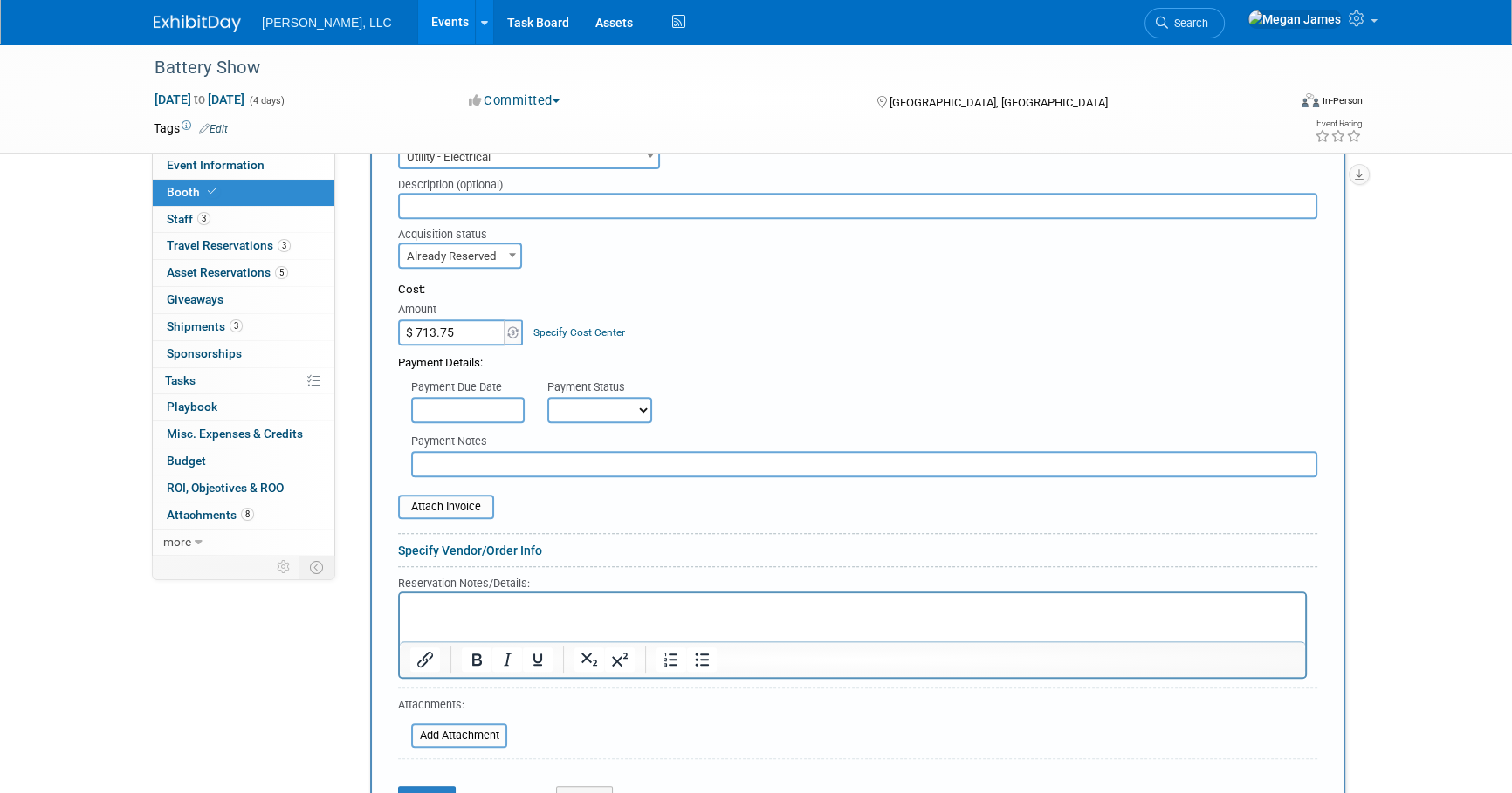
scroll to position [1001, 0]
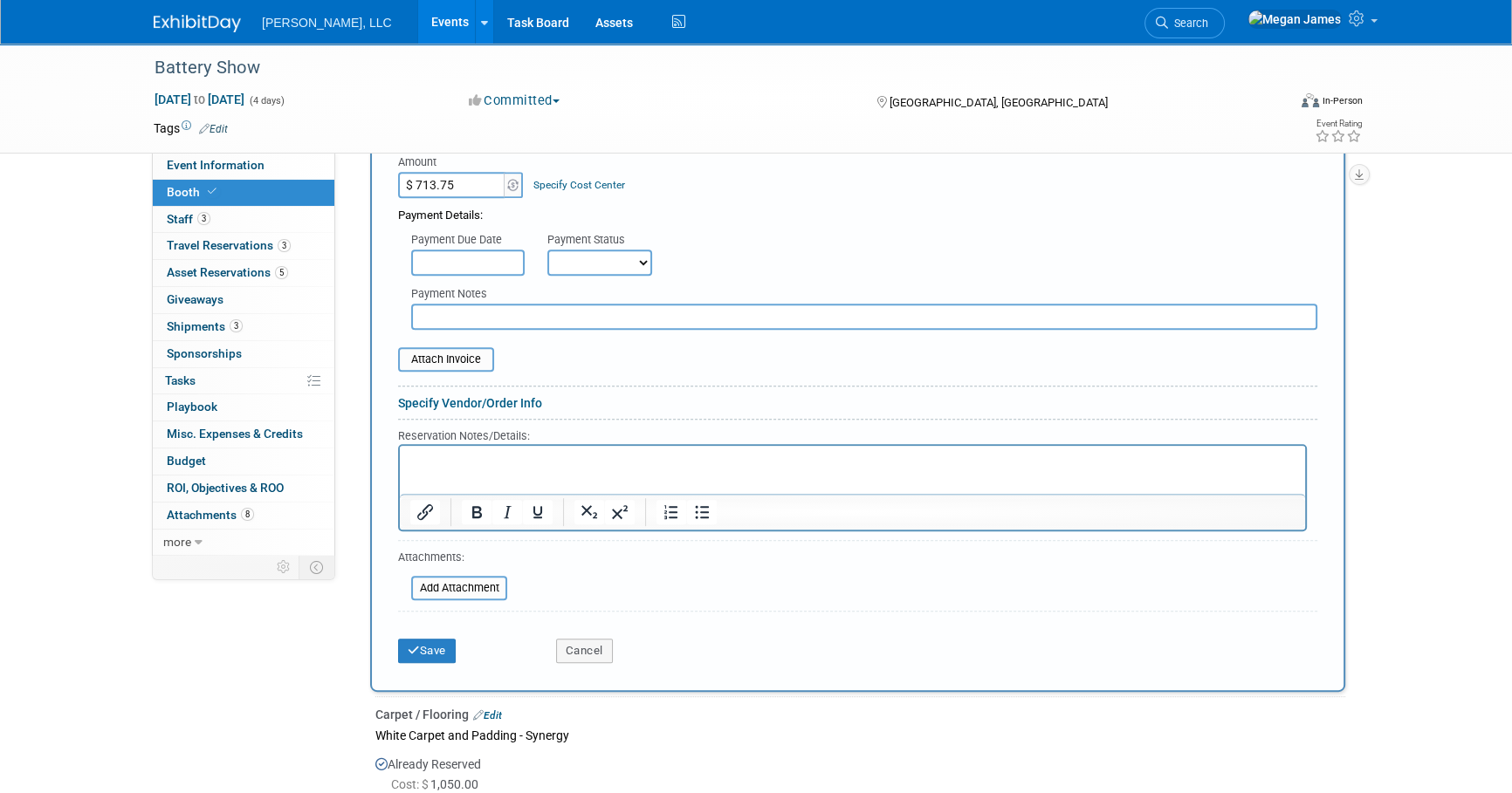
click at [467, 401] on link "Specify Vendor/Order Info" at bounding box center [471, 403] width 144 height 14
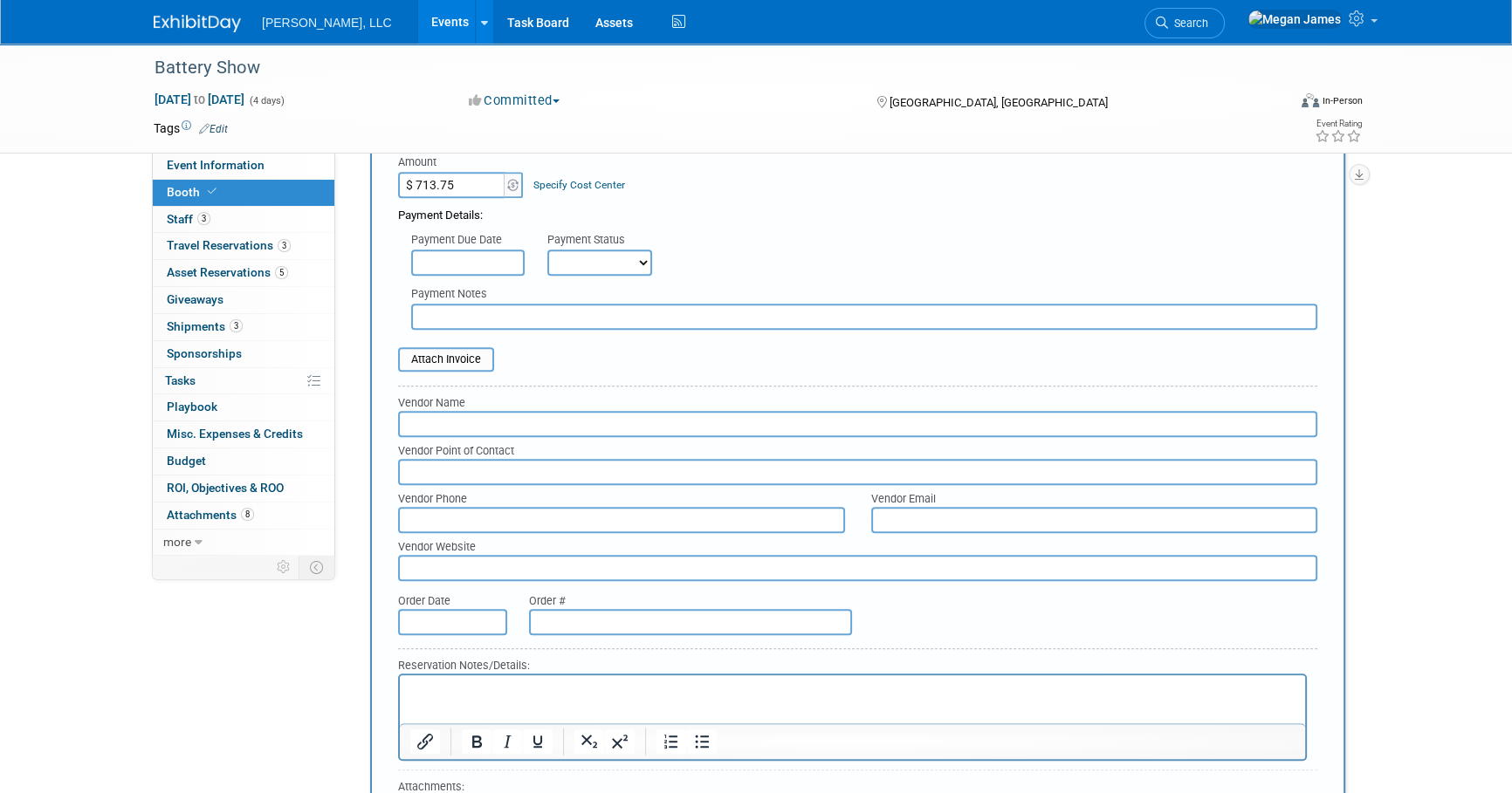
click at [447, 425] on input "text" at bounding box center [858, 424] width 920 height 27
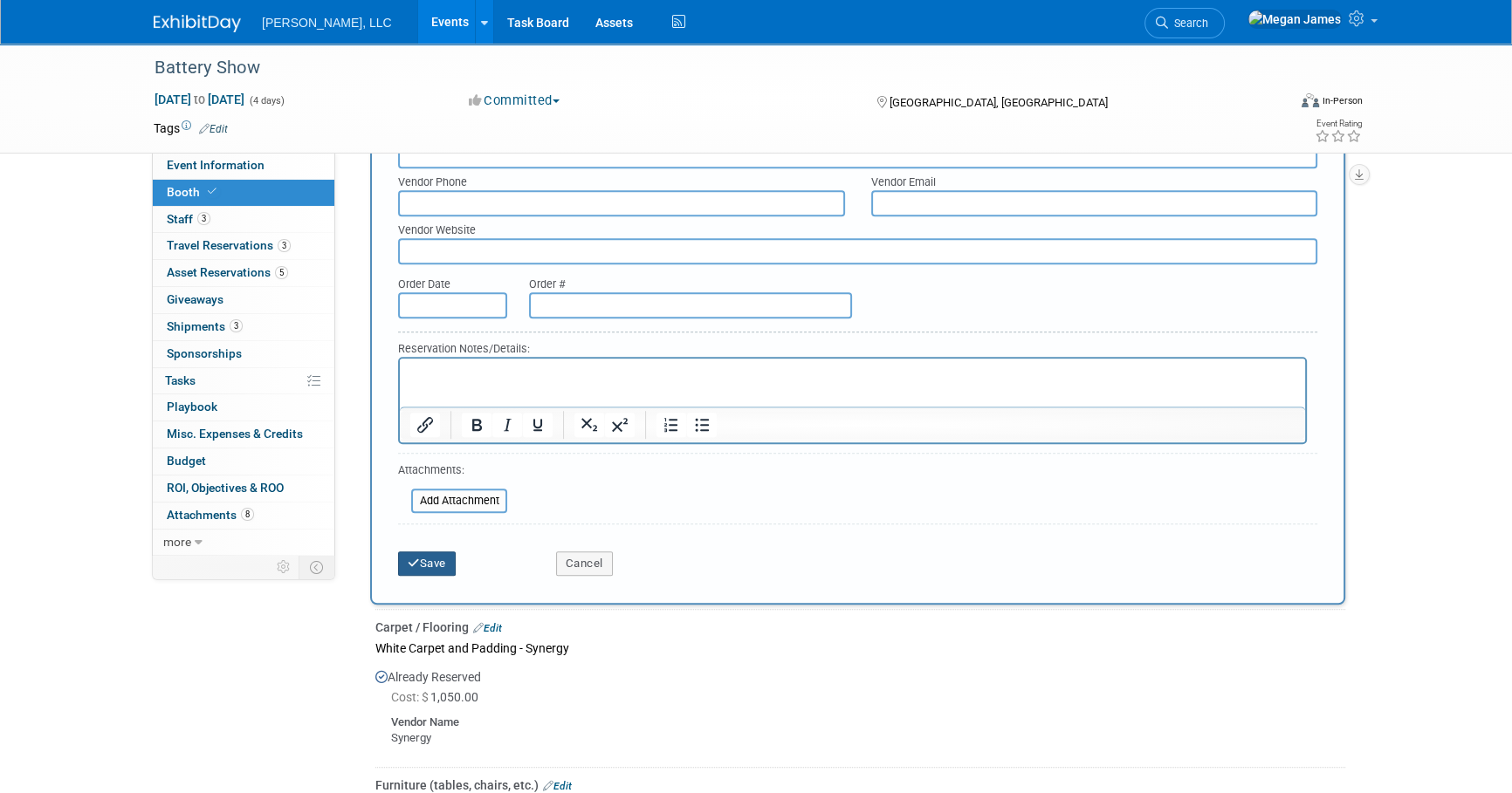
type input "[PERSON_NAME]"
click at [436, 564] on button "Save" at bounding box center [427, 563] width 58 height 25
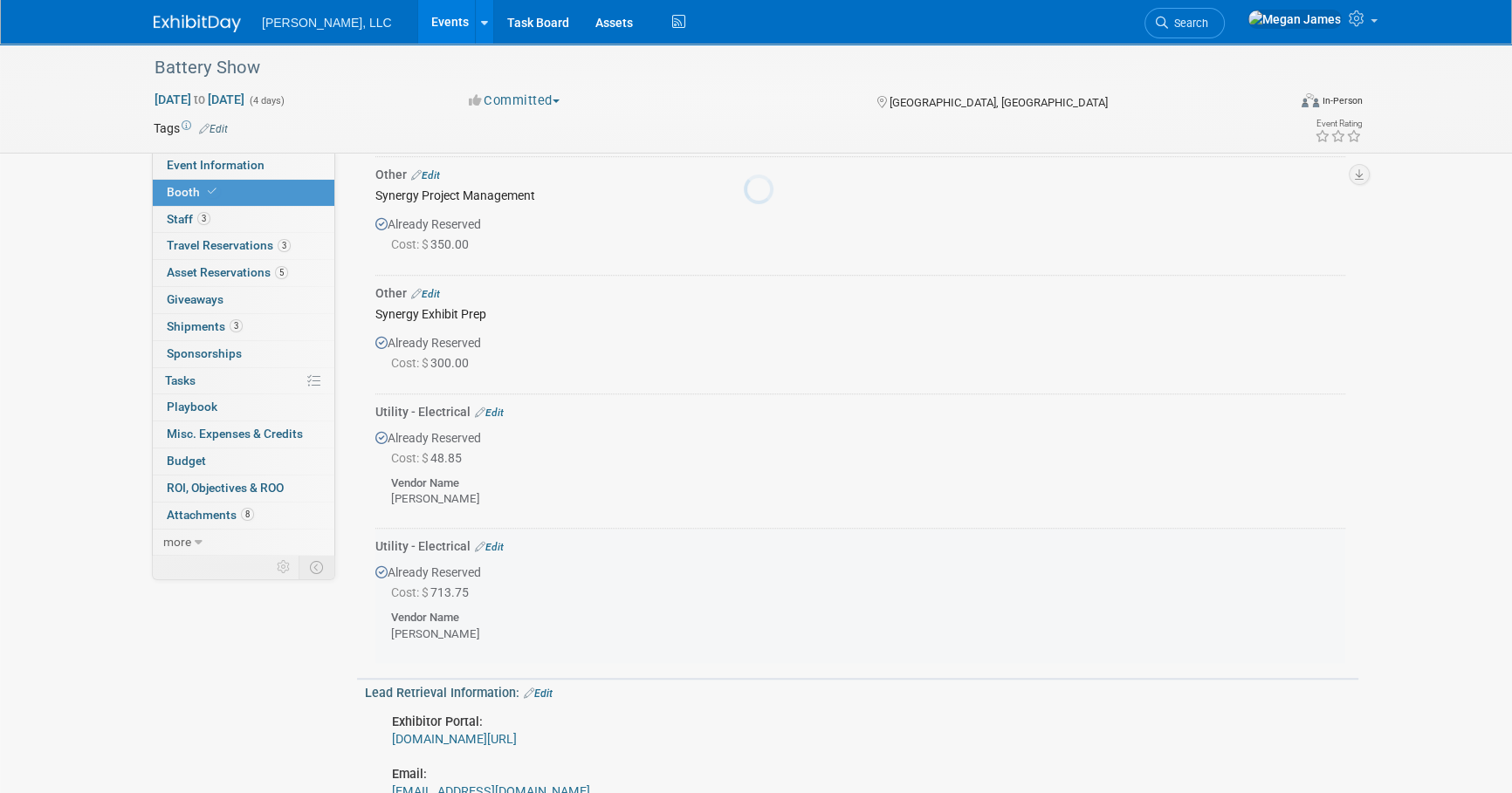
scroll to position [1850, 0]
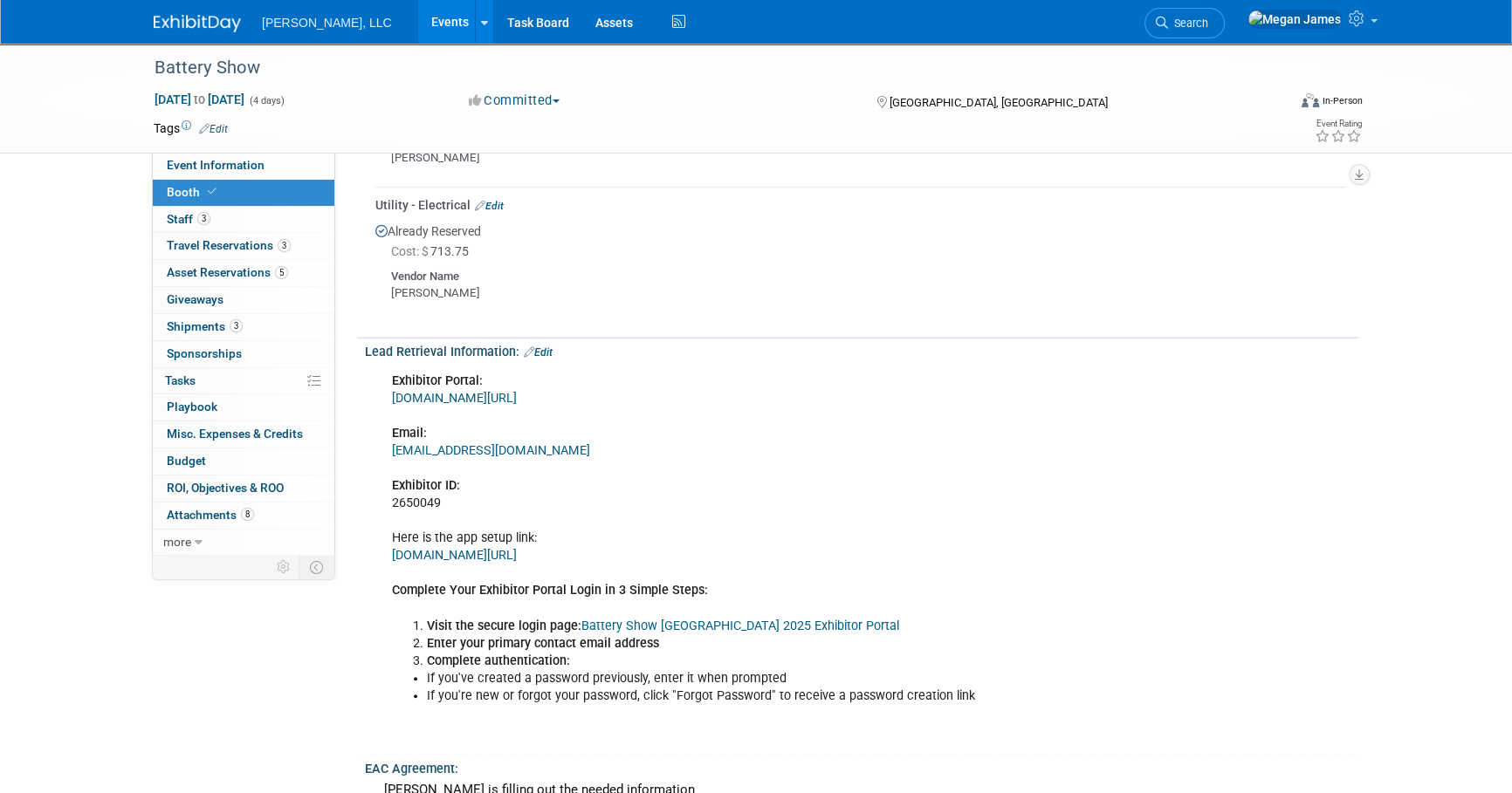
click at [495, 200] on link "Edit" at bounding box center [489, 206] width 28 height 12
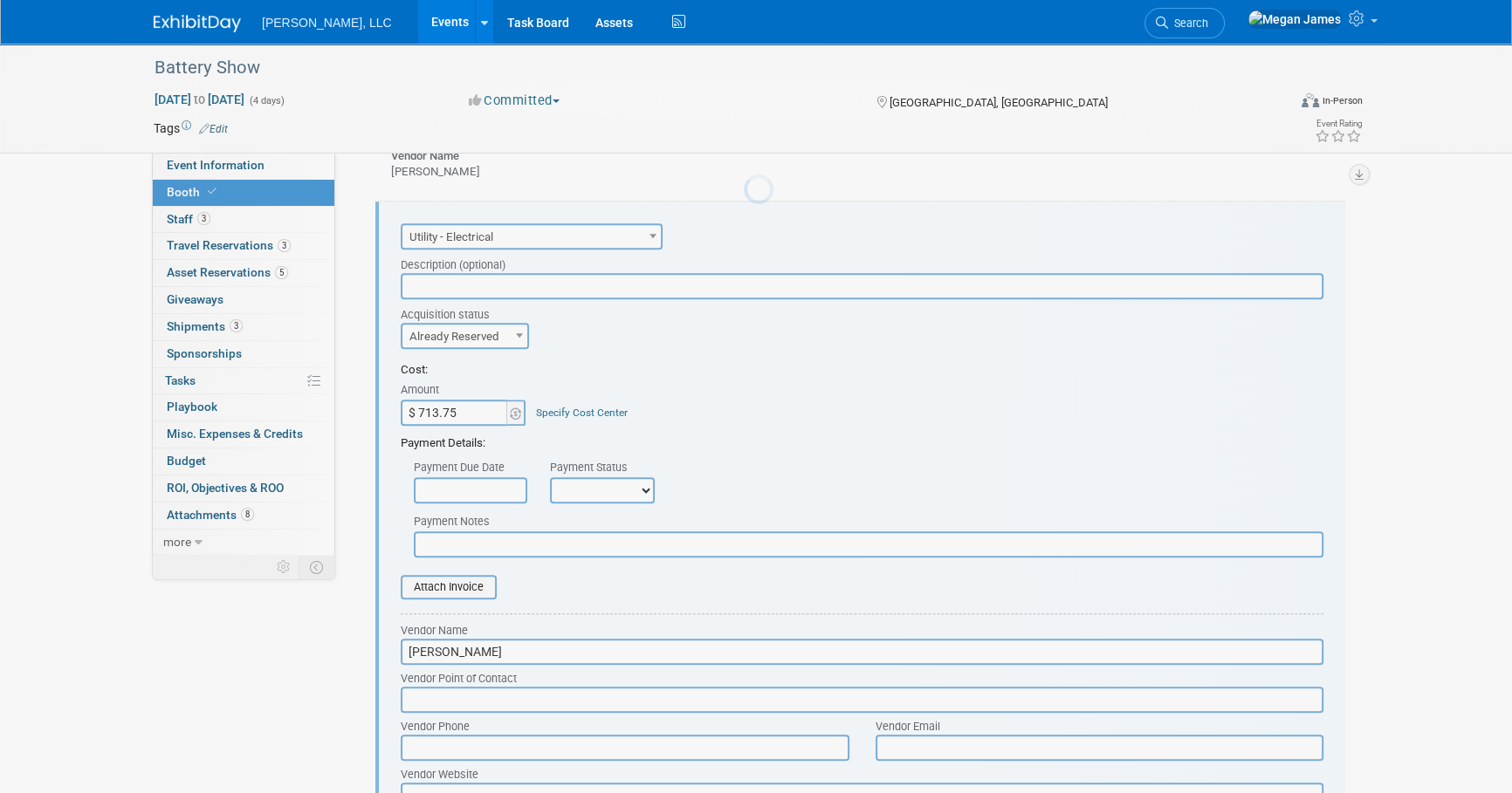
scroll to position [0, 0]
click at [471, 413] on input "$ 713.75" at bounding box center [455, 413] width 109 height 27
paste input "62.60"
type input "$ 762.60"
click at [789, 442] on div "Payment Details:" at bounding box center [862, 439] width 923 height 27
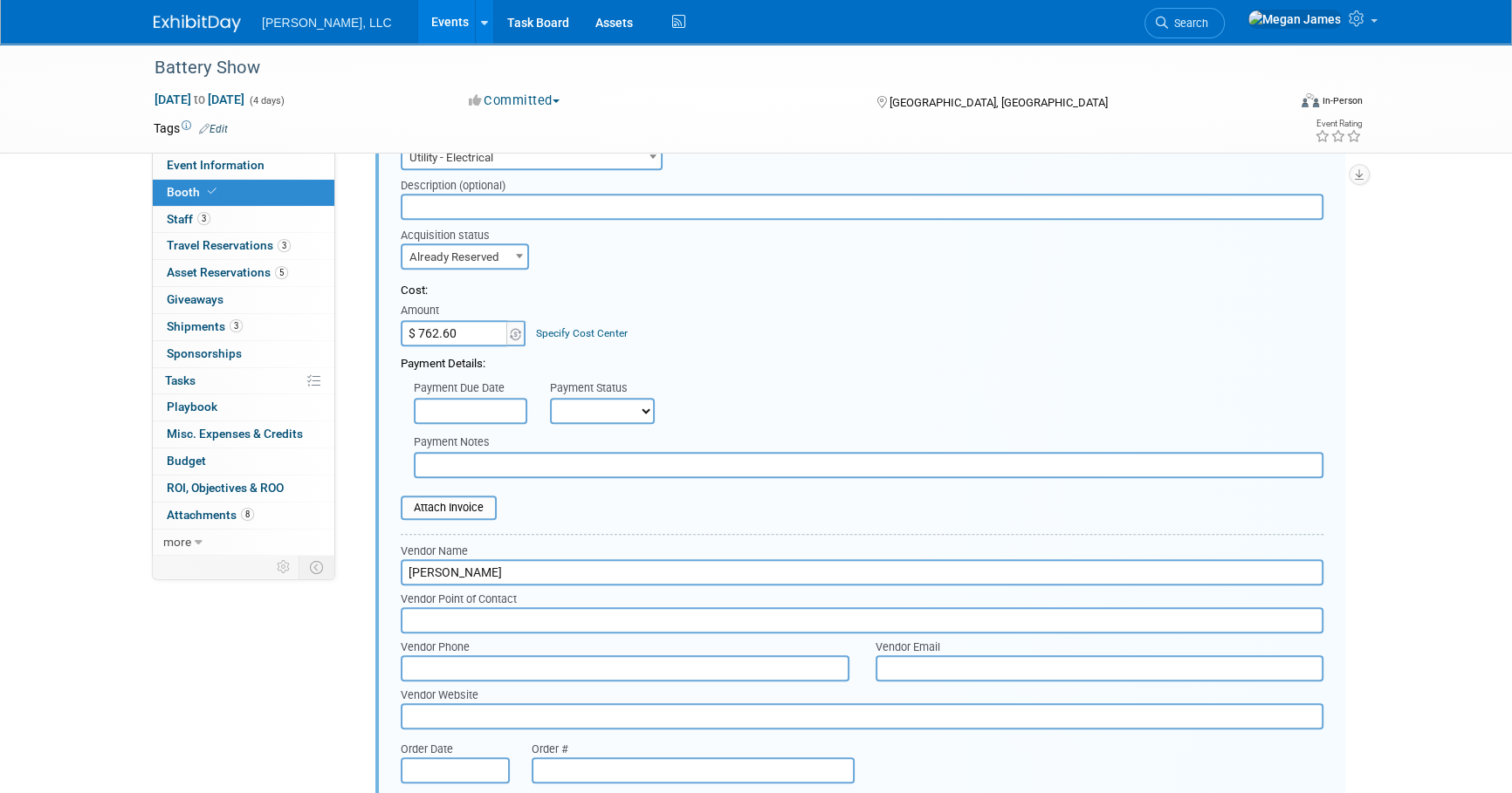
scroll to position [2233, 0]
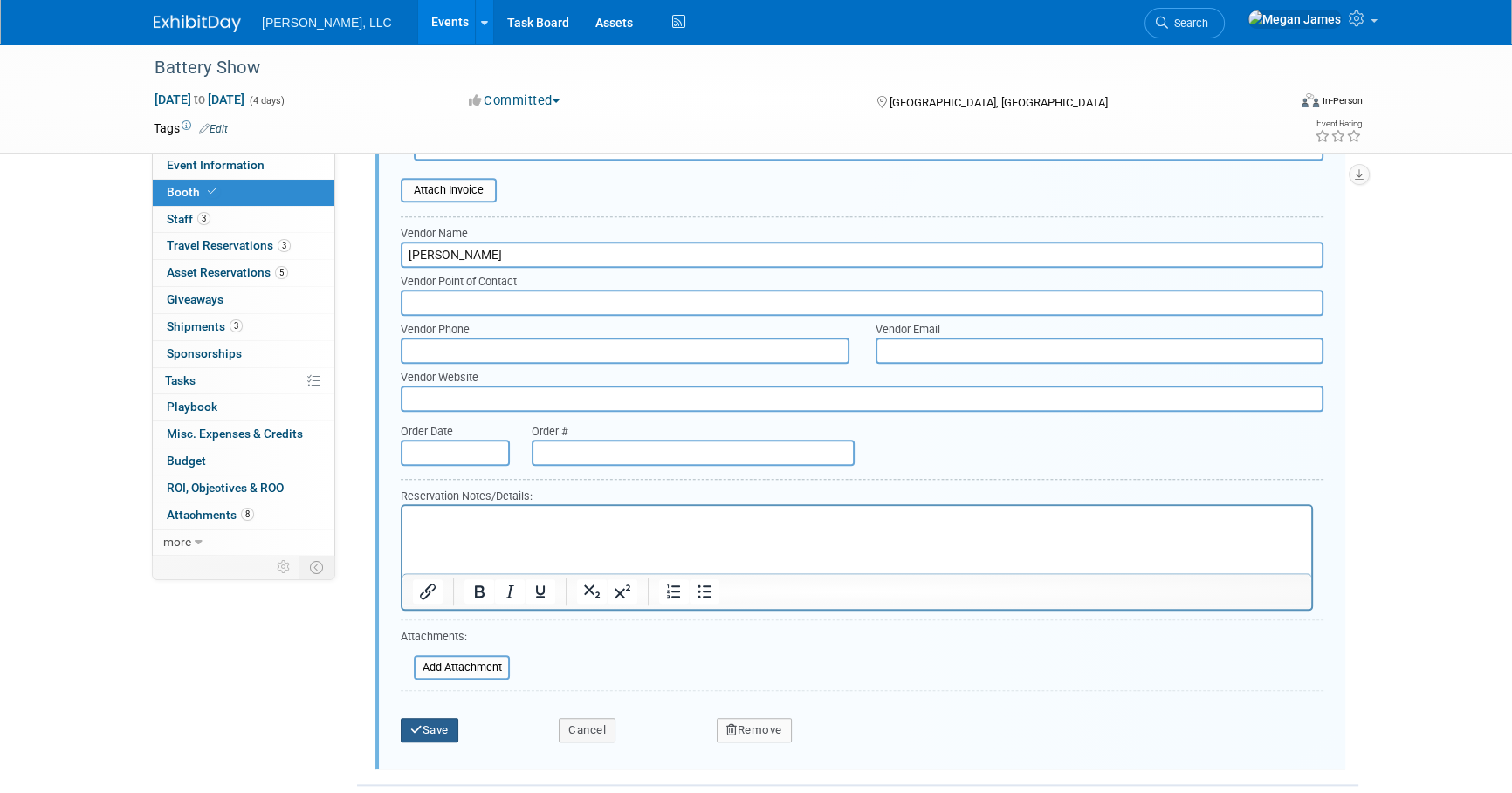
click at [443, 727] on button "Save" at bounding box center [429, 730] width 58 height 25
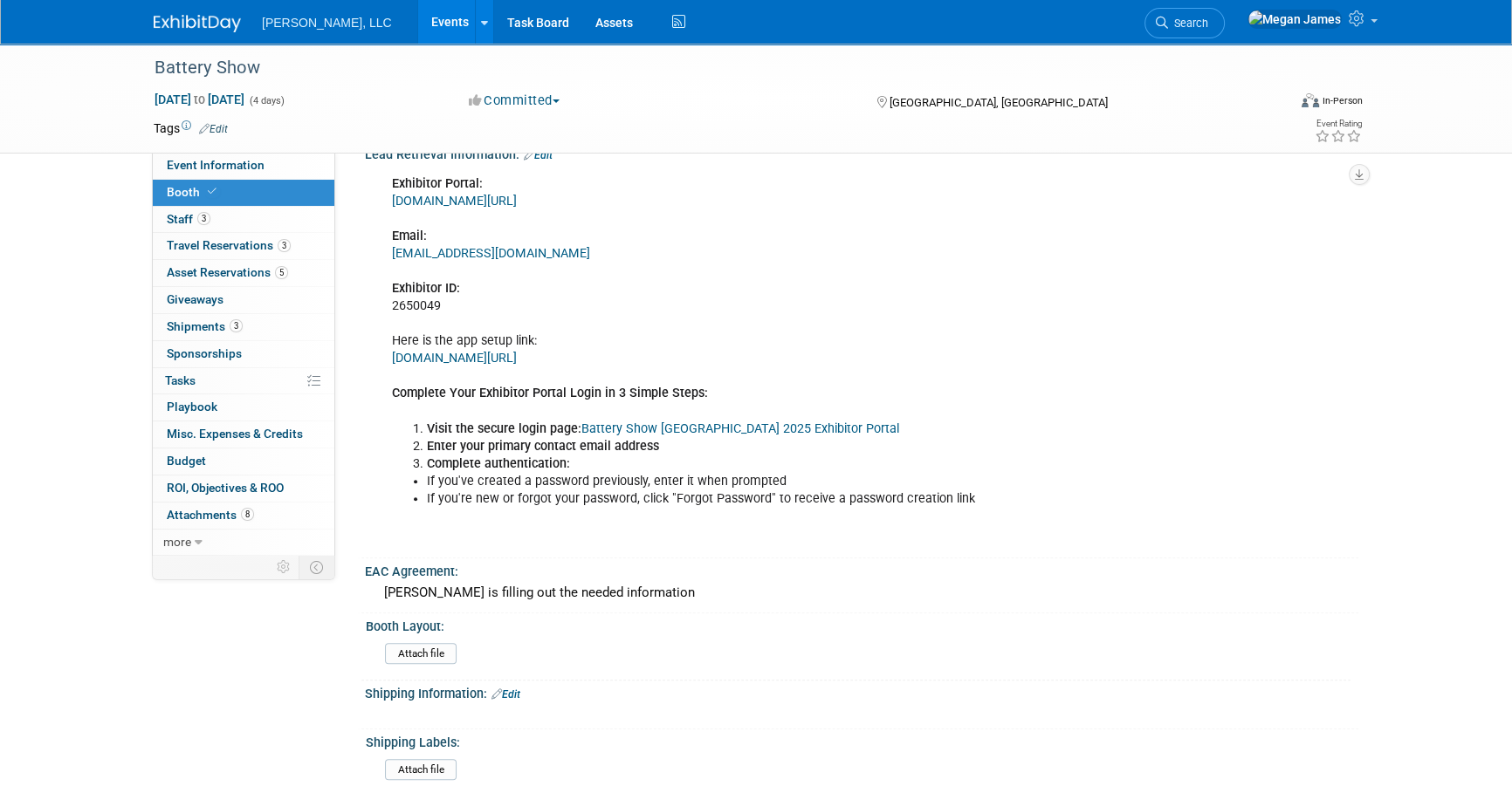
scroll to position [1836, 0]
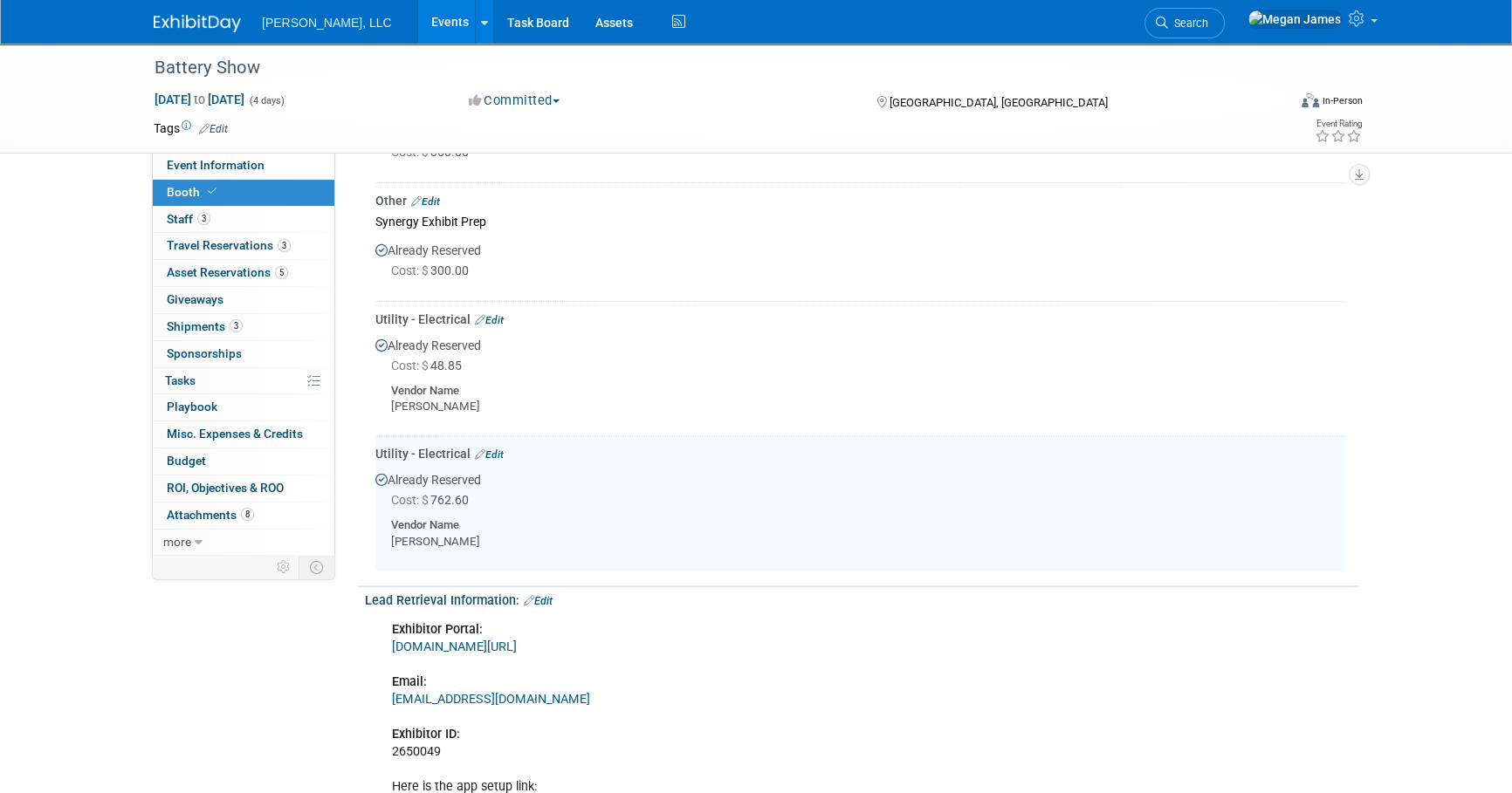
scroll to position [1598, 0]
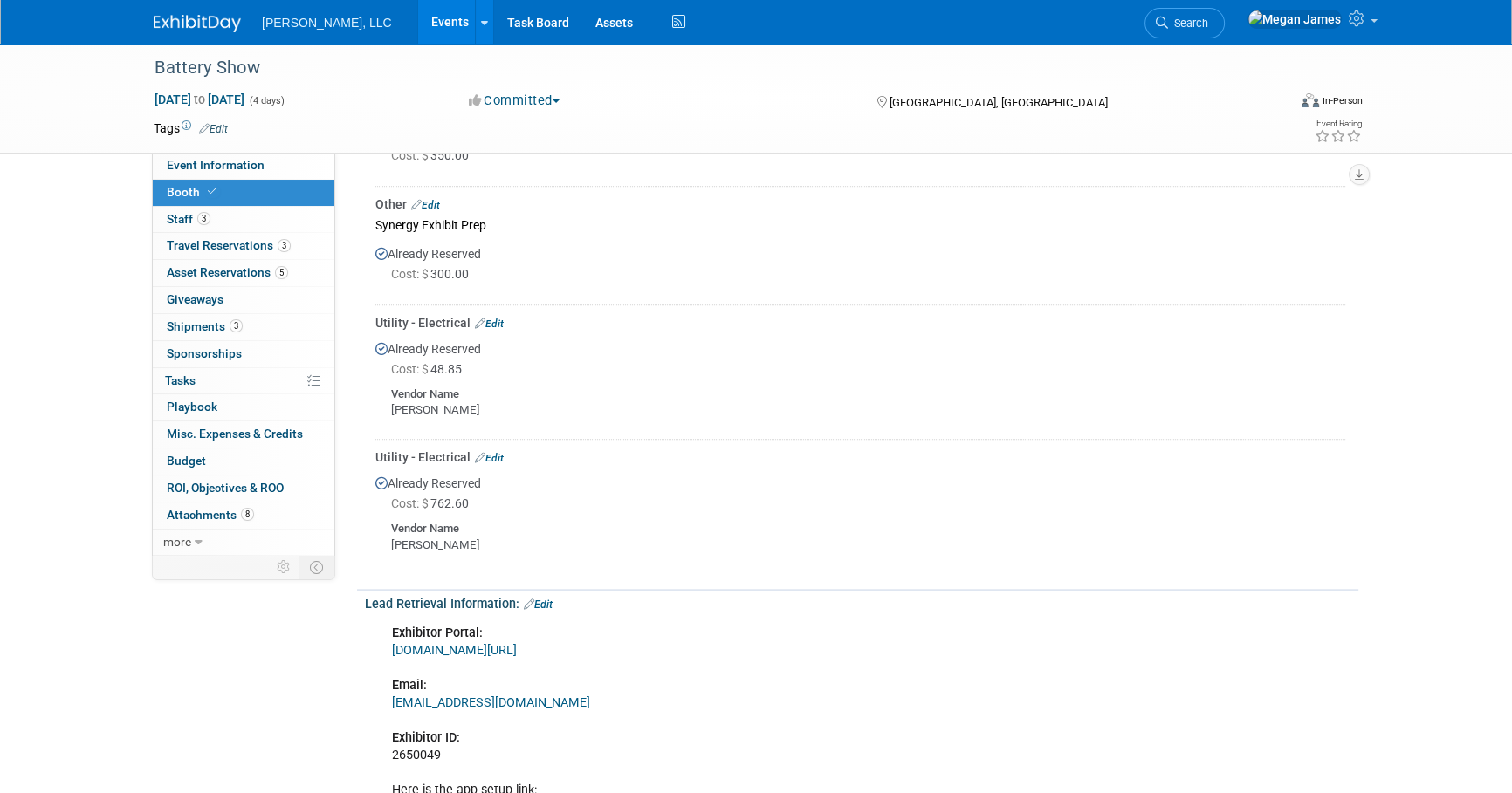
drag, startPoint x: 1403, startPoint y: 505, endPoint x: 1437, endPoint y: 488, distance: 38.0
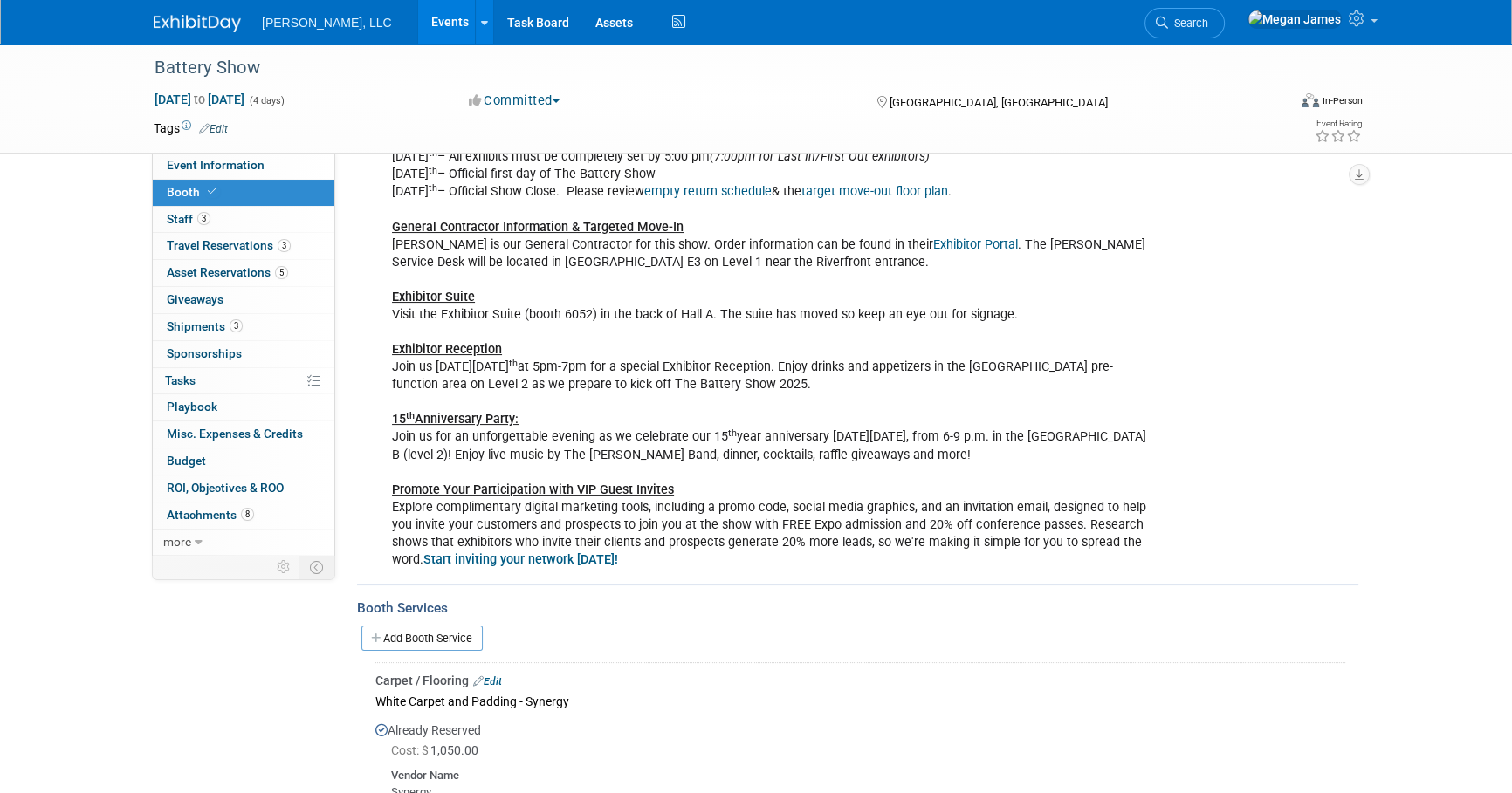
scroll to position [567, 0]
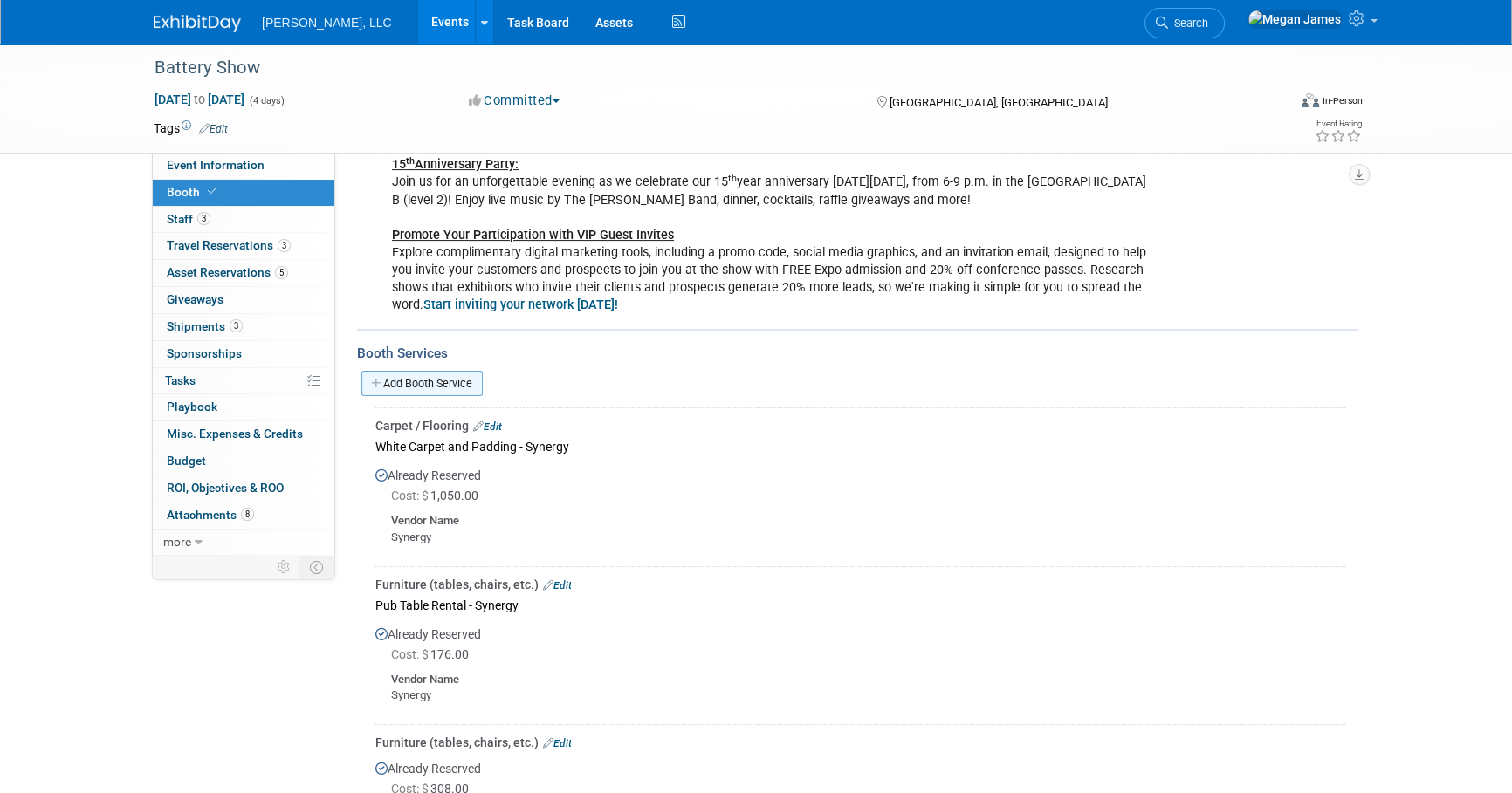
click at [475, 395] on div "Add Booth Service" at bounding box center [857, 383] width 1001 height 40
click at [474, 388] on link "Add Booth Service" at bounding box center [422, 383] width 121 height 26
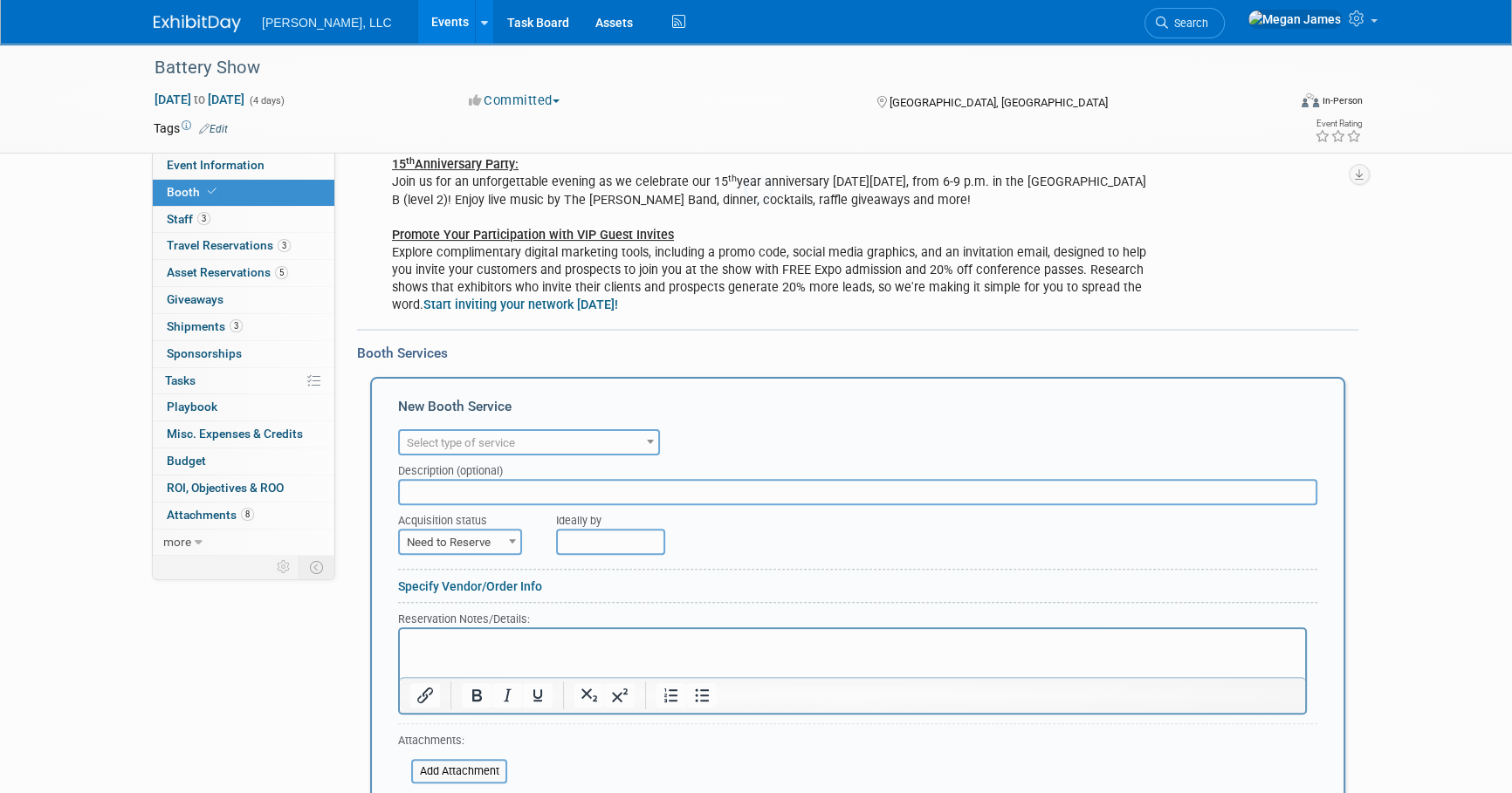
scroll to position [0, 0]
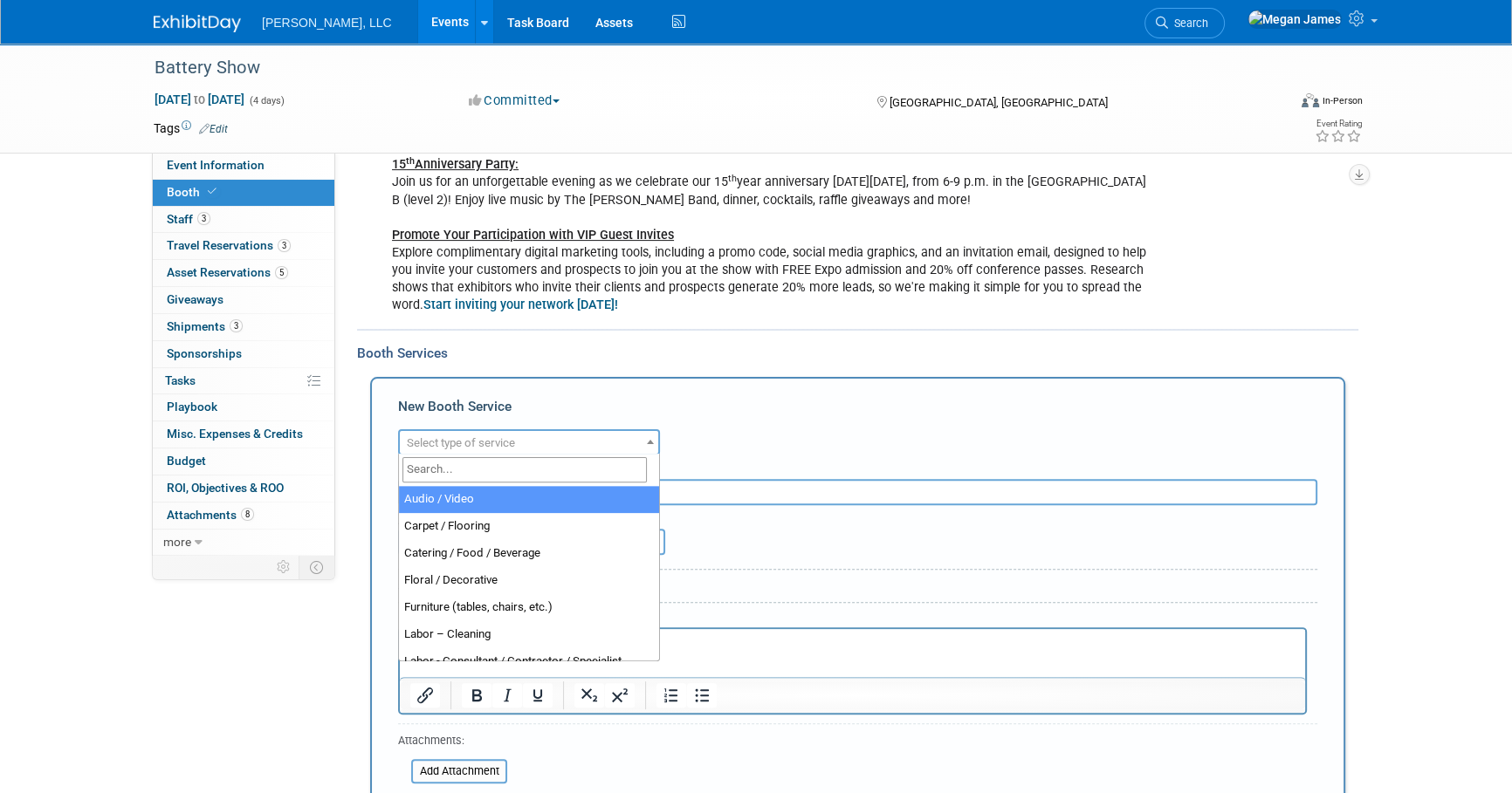
click at [541, 448] on span "Select type of service" at bounding box center [529, 443] width 258 height 25
click at [525, 469] on input "search" at bounding box center [525, 470] width 245 height 26
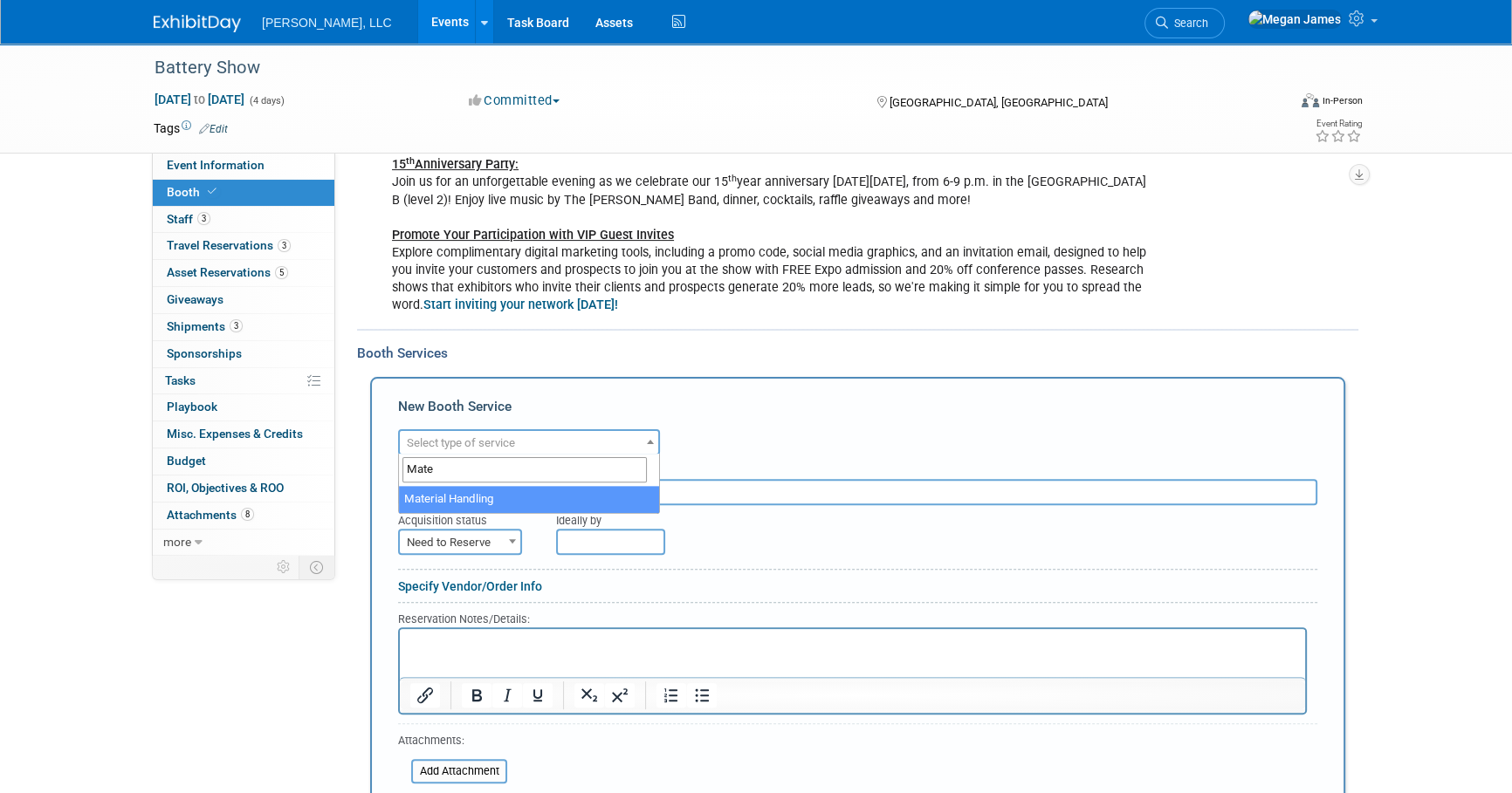
type input "Mater"
select select "10"
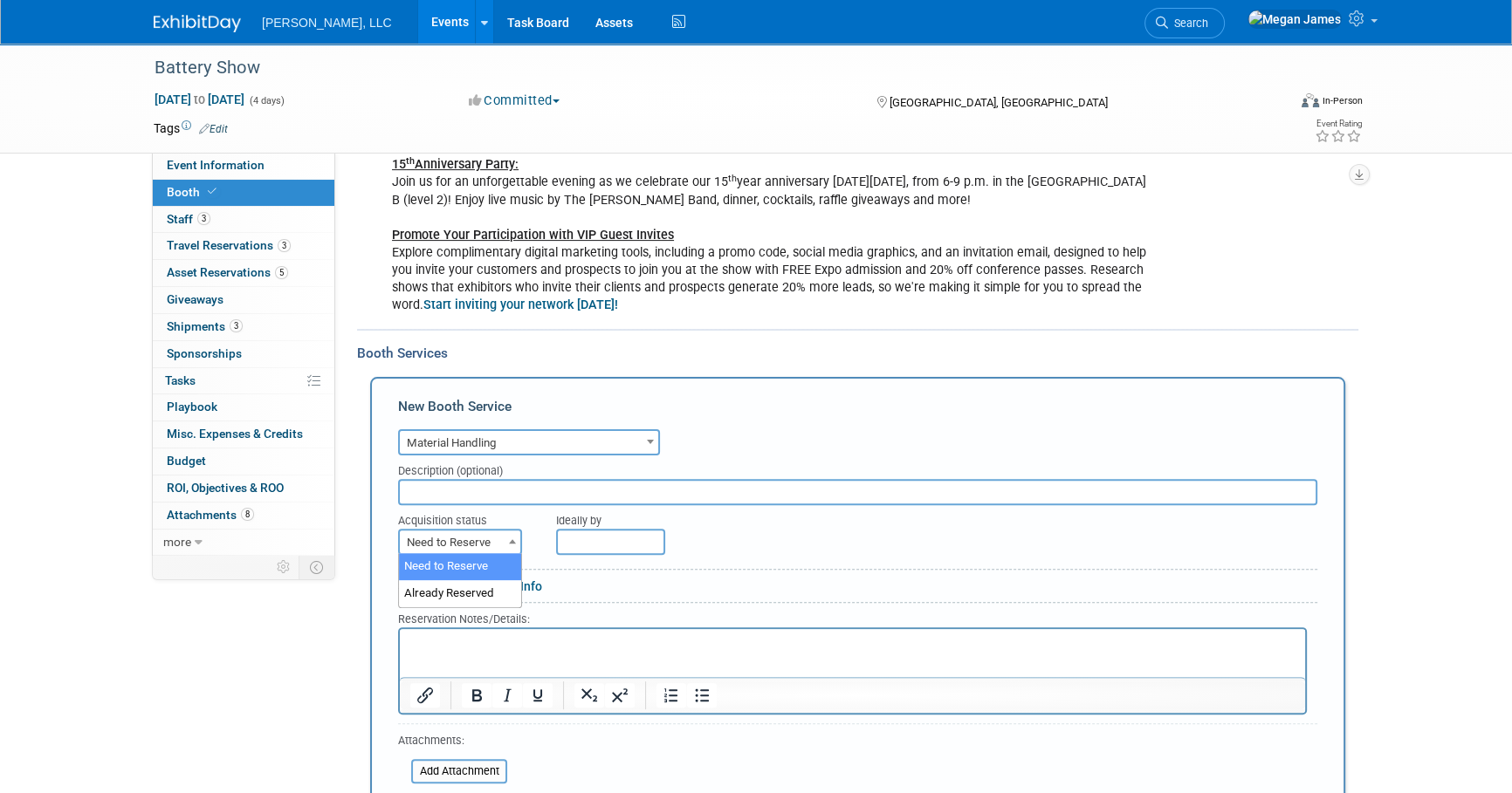
click at [510, 540] on b at bounding box center [512, 542] width 7 height 5
select select "2"
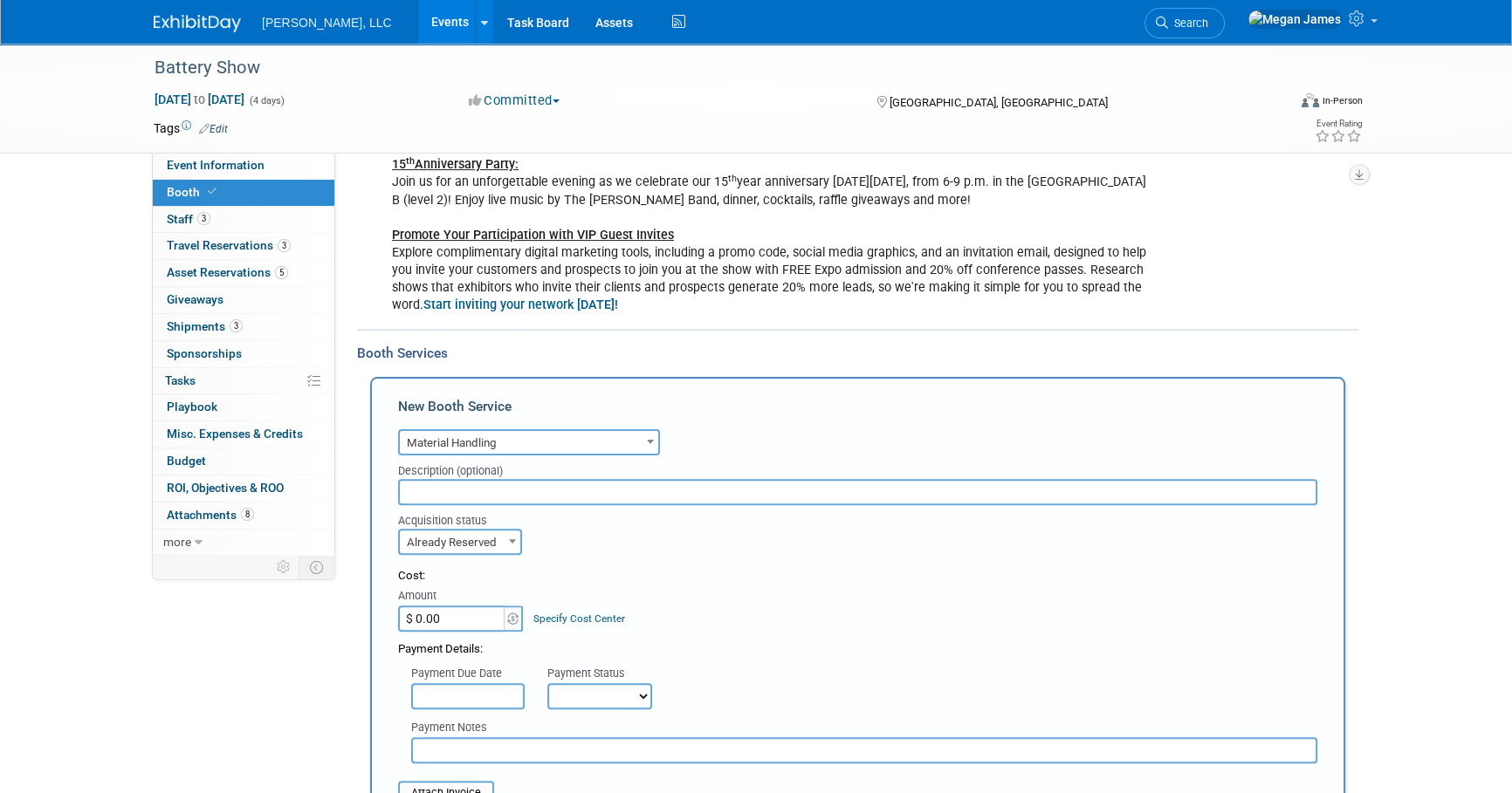
click at [802, 558] on form "Audio / Video Carpet / Flooring Catering / Food / Beverage Floral / Decorative …" at bounding box center [858, 765] width 920 height 681
drag, startPoint x: 485, startPoint y: 617, endPoint x: 540, endPoint y: 621, distance: 55.1
click at [485, 617] on input "$ 0.00" at bounding box center [453, 618] width 109 height 27
paste input "4,654.75"
type input "$ 4,654.75"
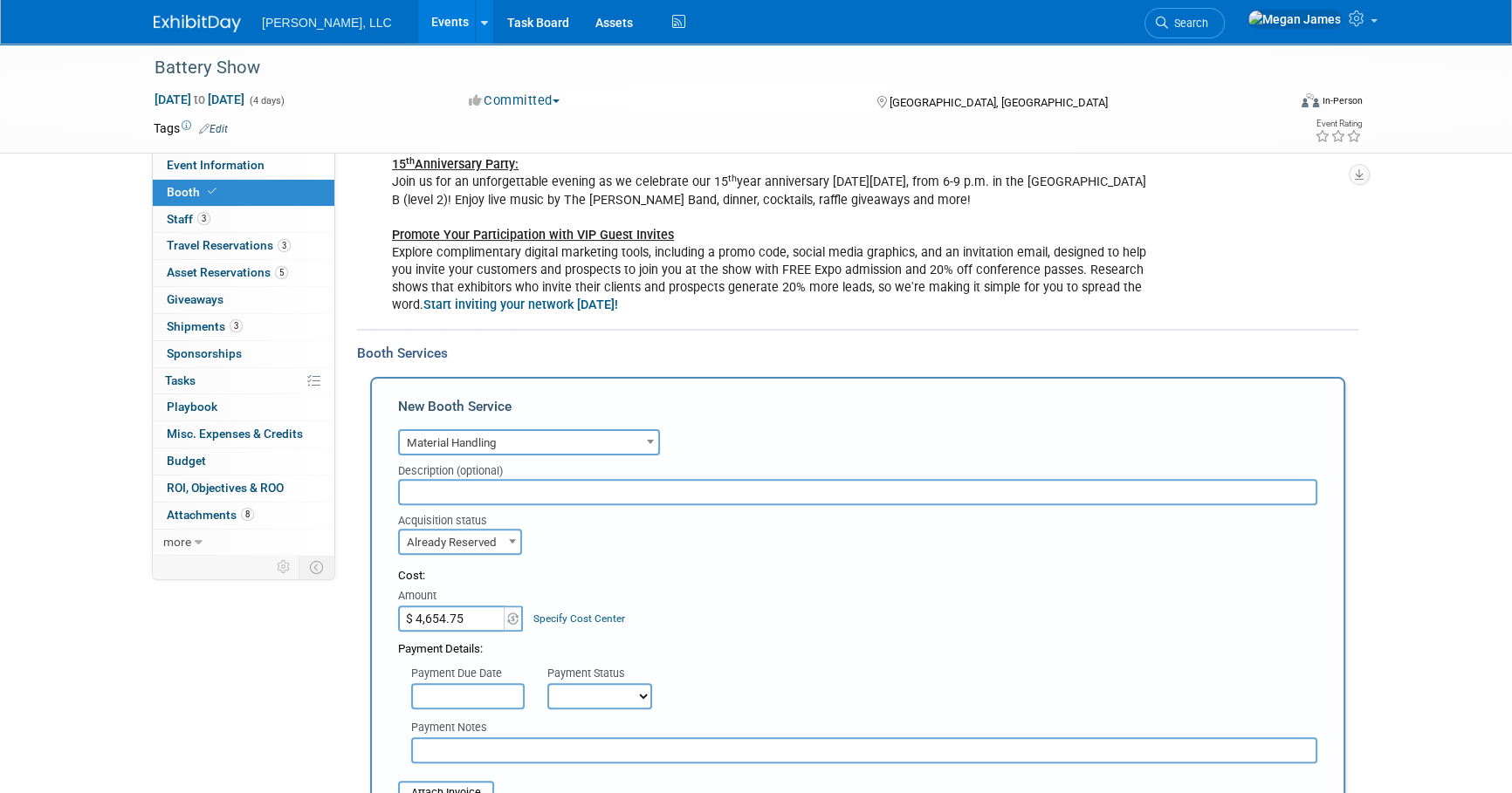
click at [834, 611] on div "Cost: Amount $ 4,654.75 Specify Cost Center Cost Center -- Not Specified --" at bounding box center [858, 599] width 920 height 64
click at [662, 605] on div "Cost: Amount $ 4,654.75 Specify Cost Center Cost Center -- Not Specified --" at bounding box center [858, 599] width 920 height 64
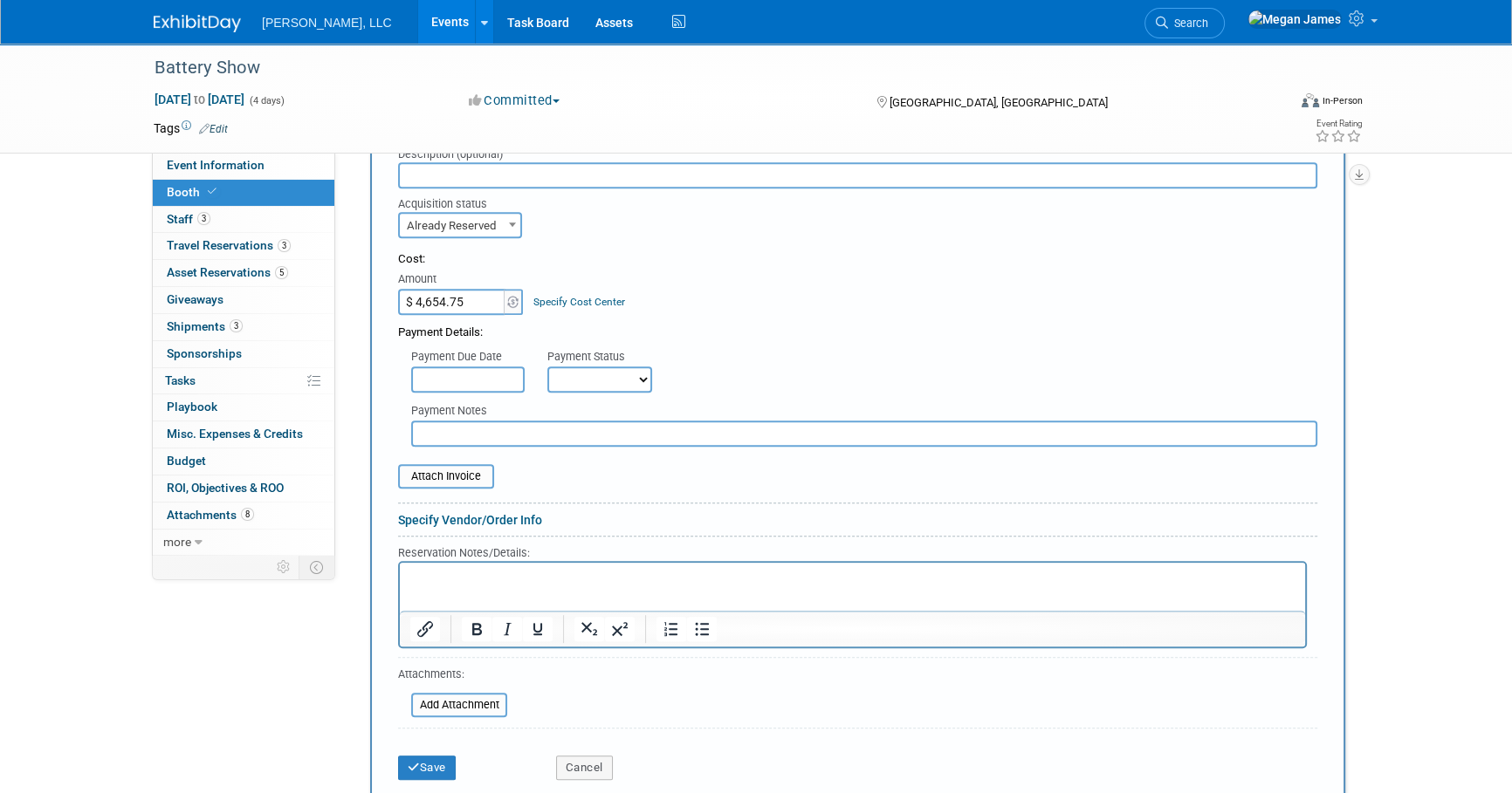
click at [458, 516] on link "Specify Vendor/Order Info" at bounding box center [471, 520] width 144 height 14
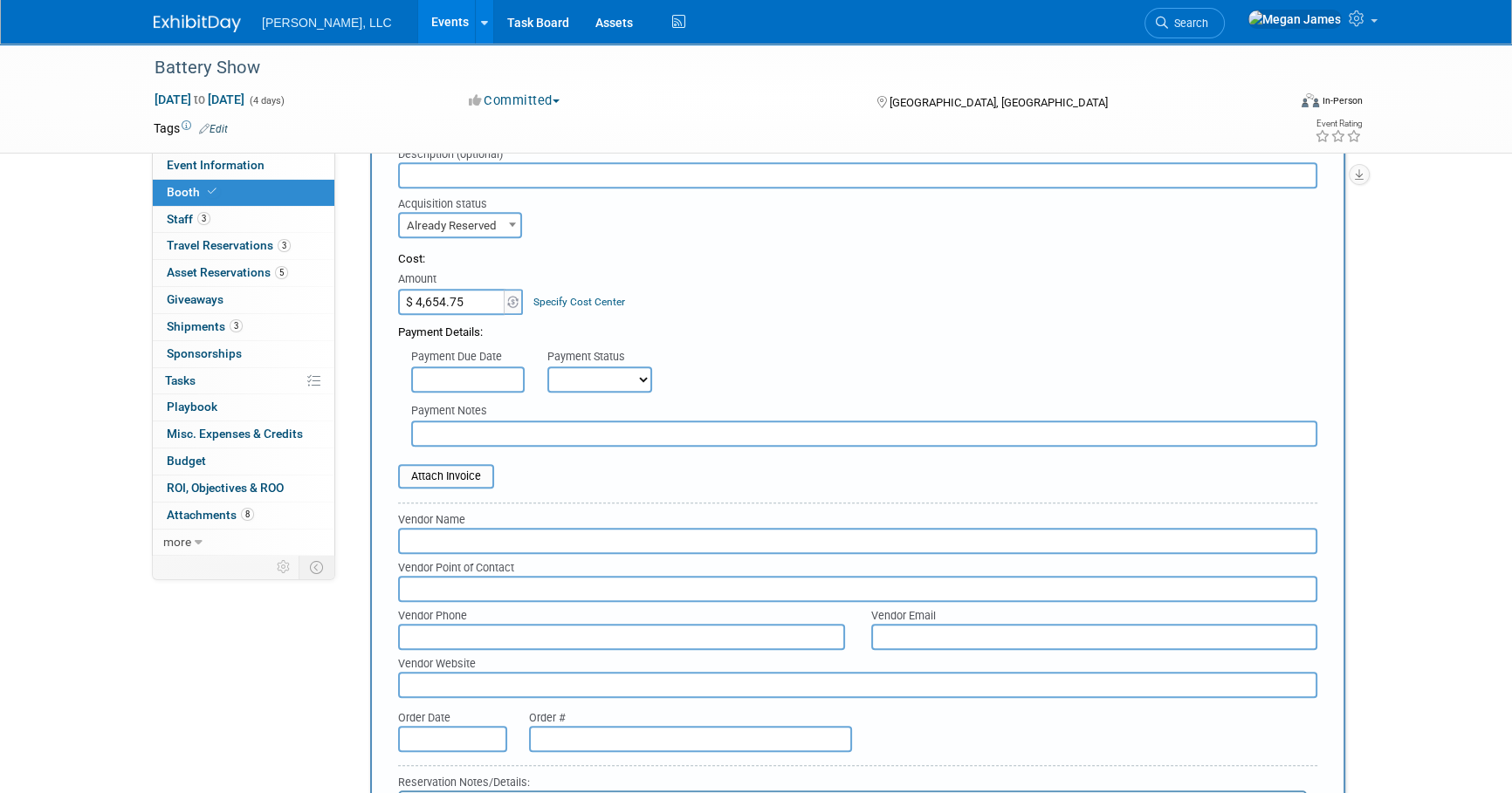
click at [452, 538] on input "text" at bounding box center [858, 542] width 920 height 27
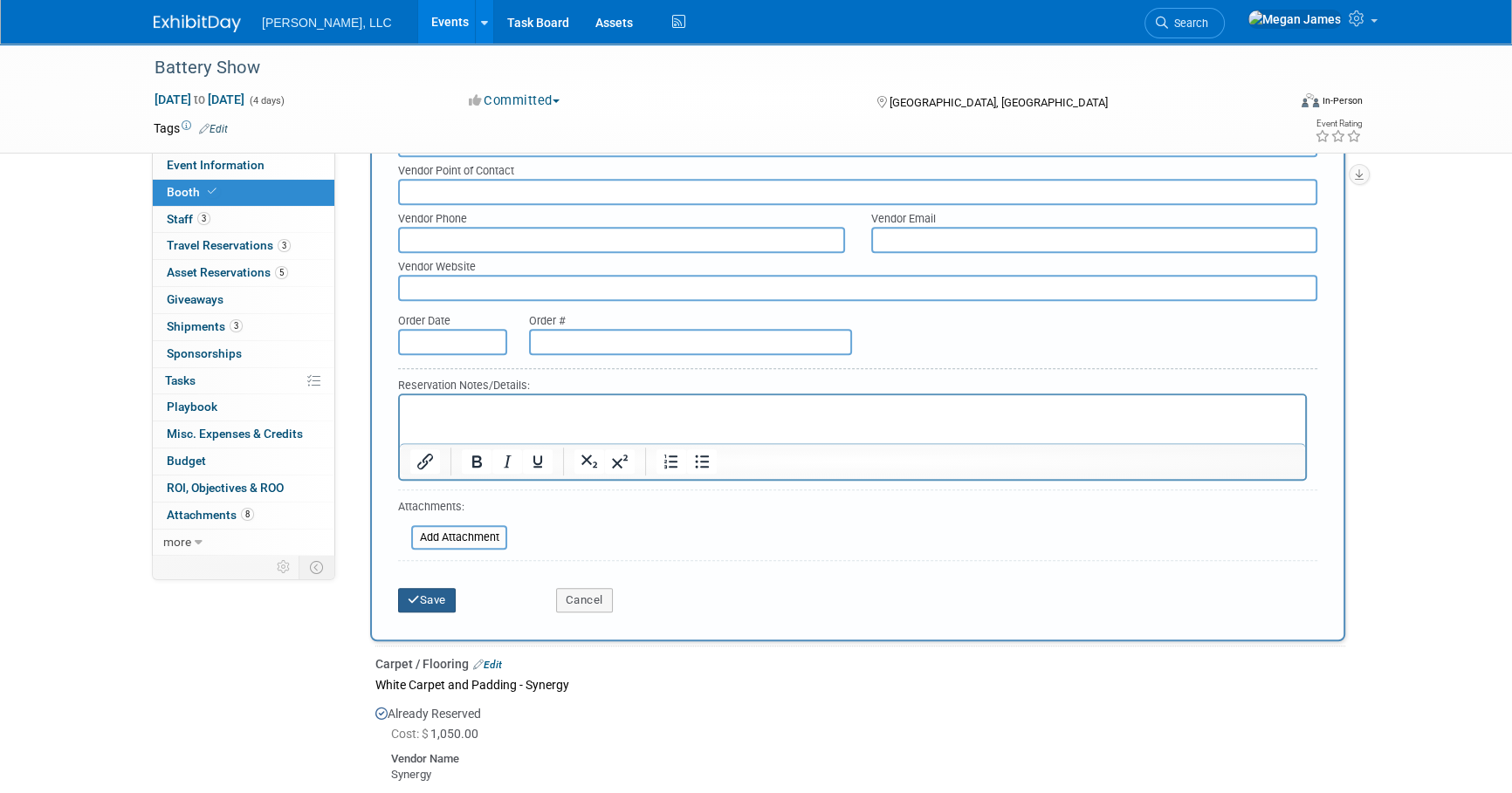
type input "[PERSON_NAME]"
click at [439, 592] on button "Save" at bounding box center [427, 600] width 58 height 25
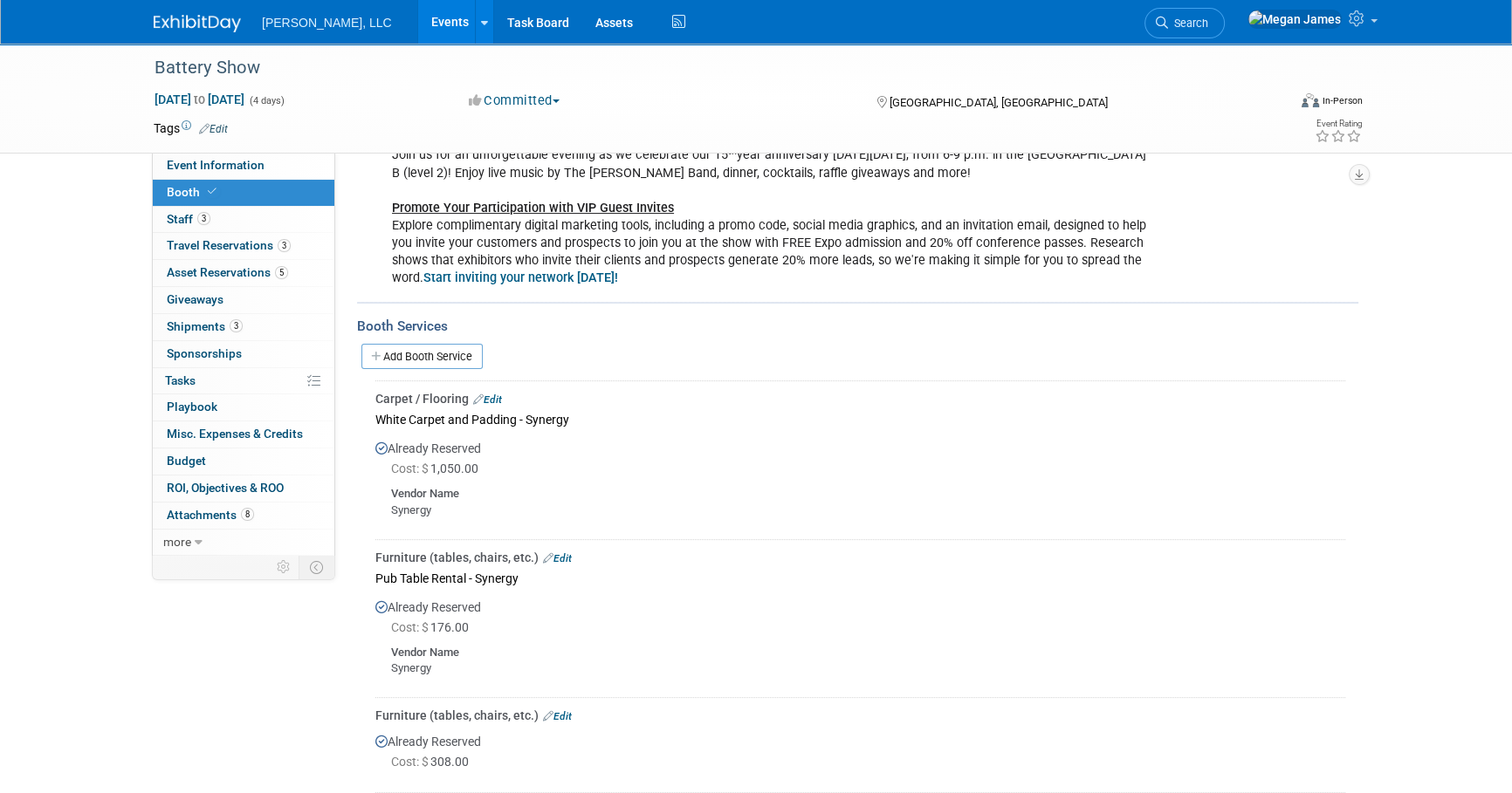
scroll to position [426, 0]
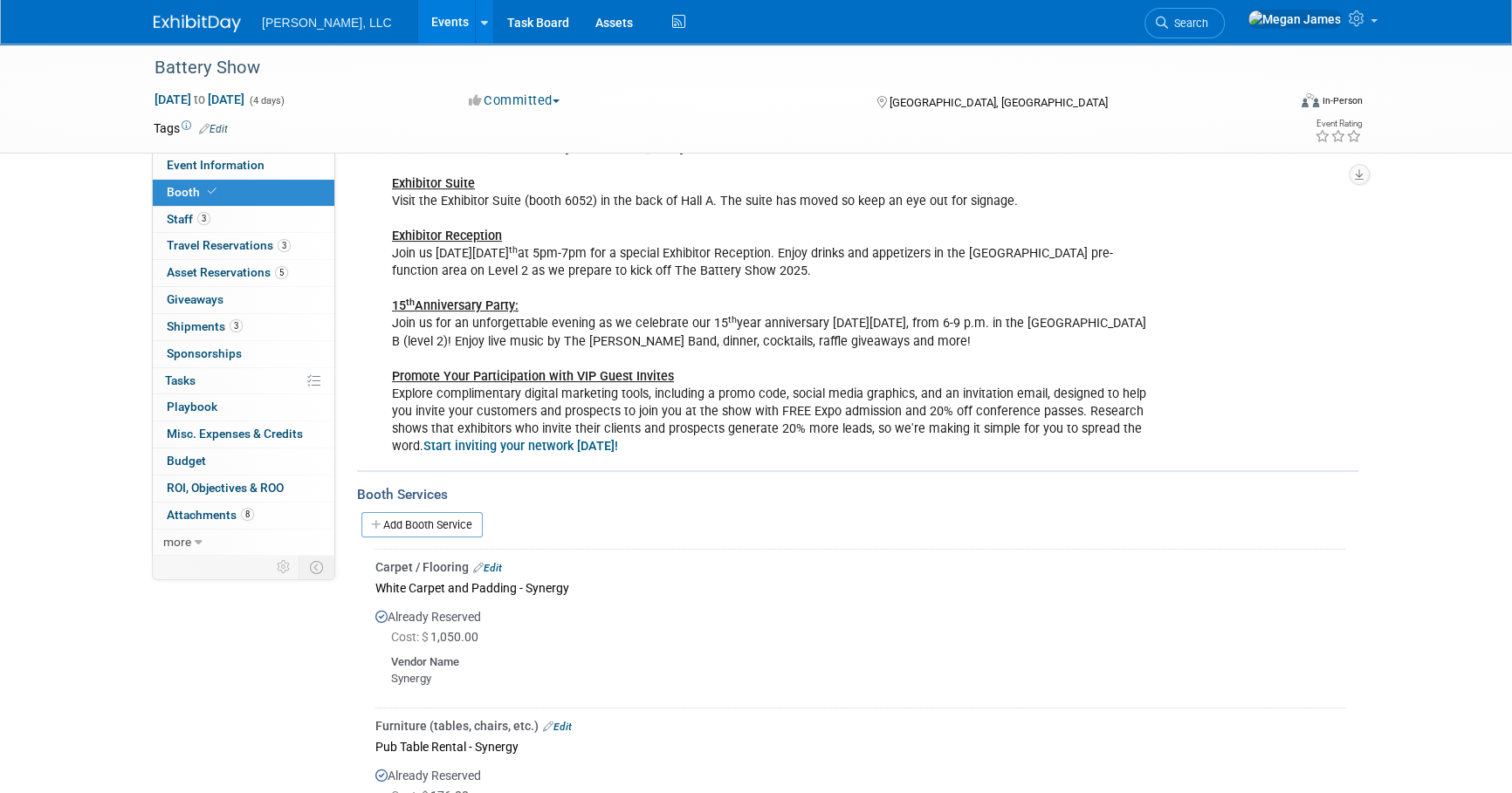
drag, startPoint x: 454, startPoint y: 517, endPoint x: 530, endPoint y: 528, distance: 76.8
click at [454, 517] on link "Add Booth Service" at bounding box center [422, 525] width 121 height 26
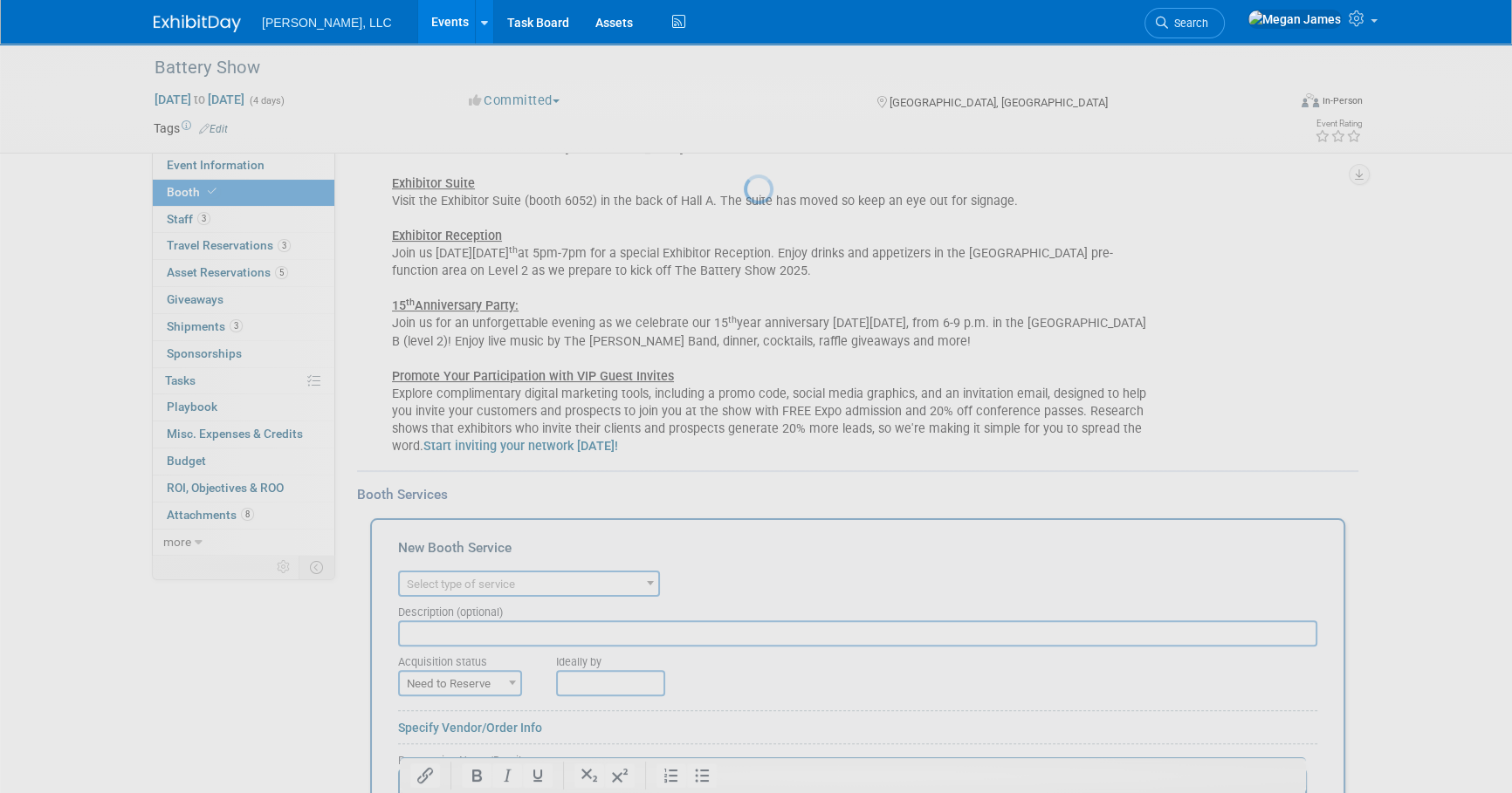
scroll to position [0, 0]
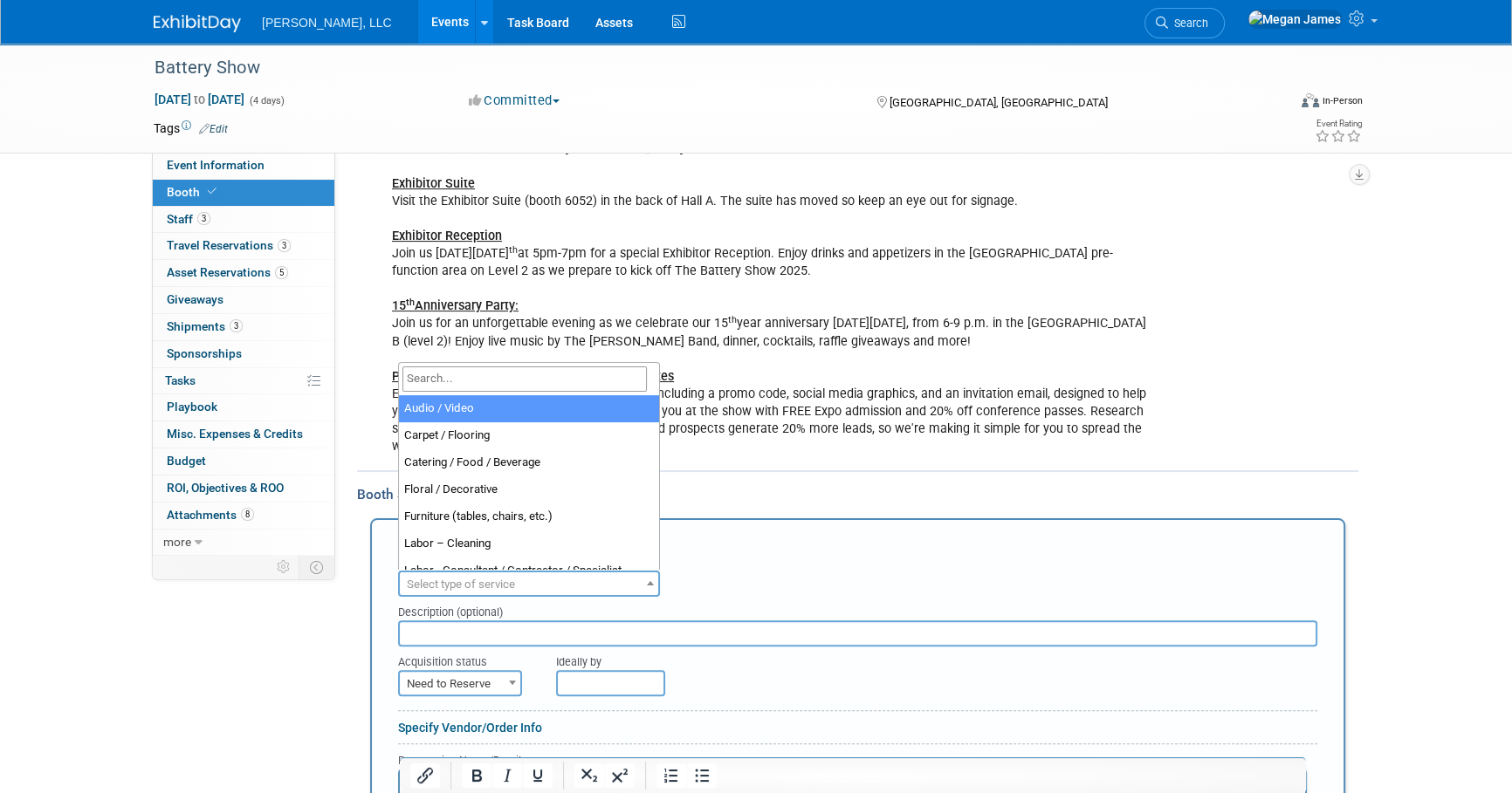
click at [491, 578] on span "Select type of service" at bounding box center [461, 584] width 108 height 13
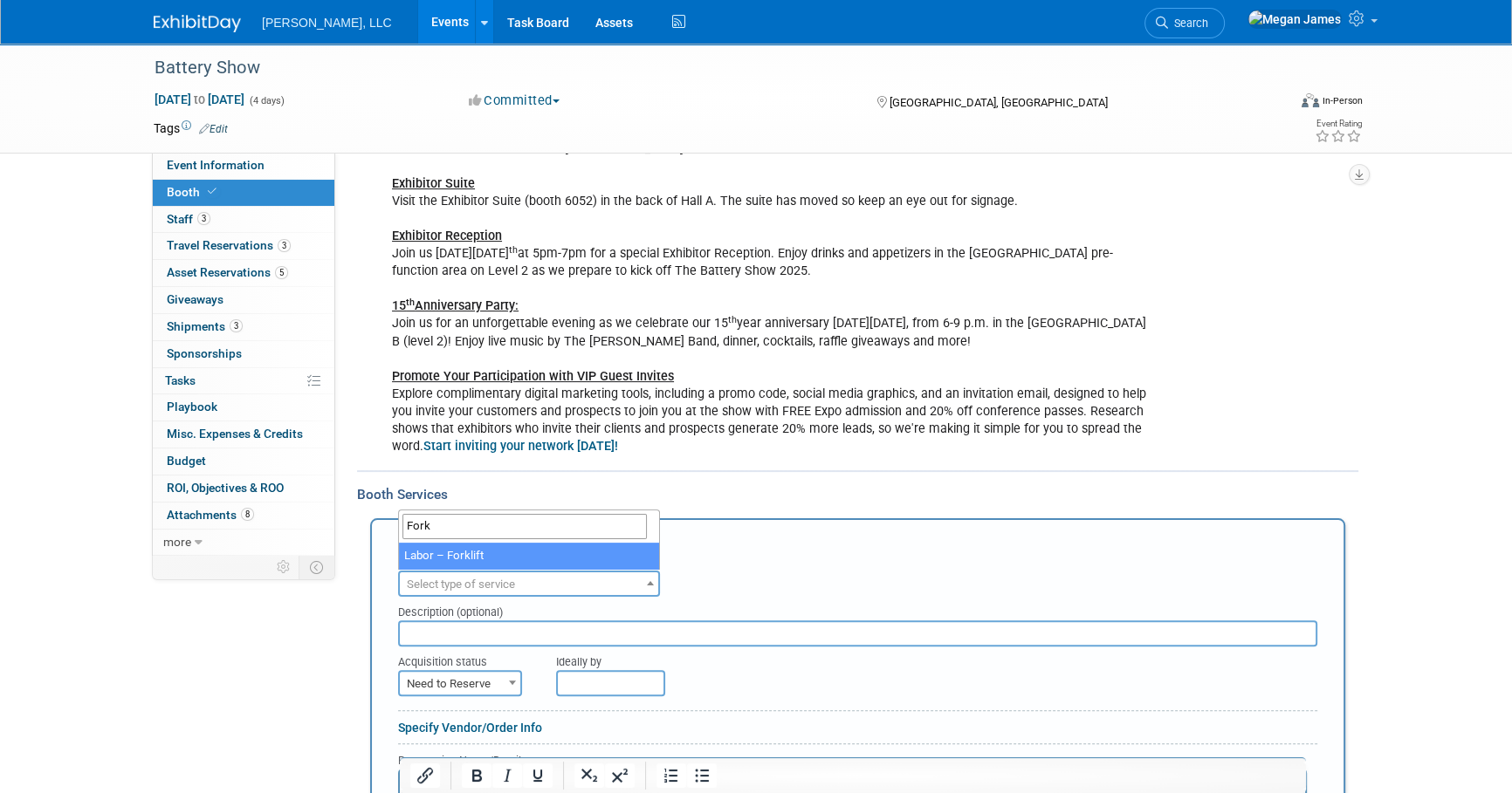
type input "Forkl"
select select "13"
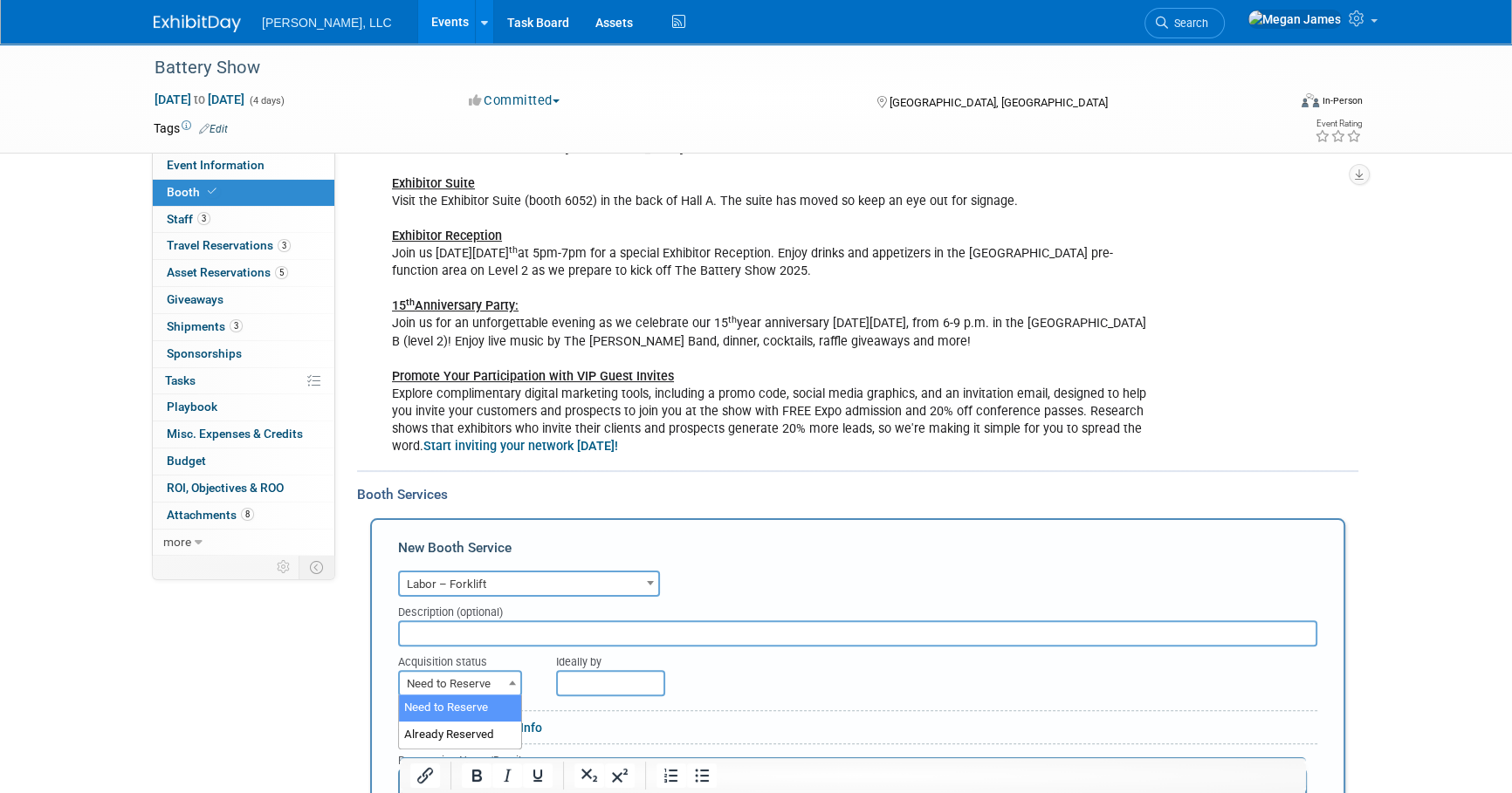
click at [477, 687] on span "Need to Reserve" at bounding box center [459, 684] width 121 height 25
select select "2"
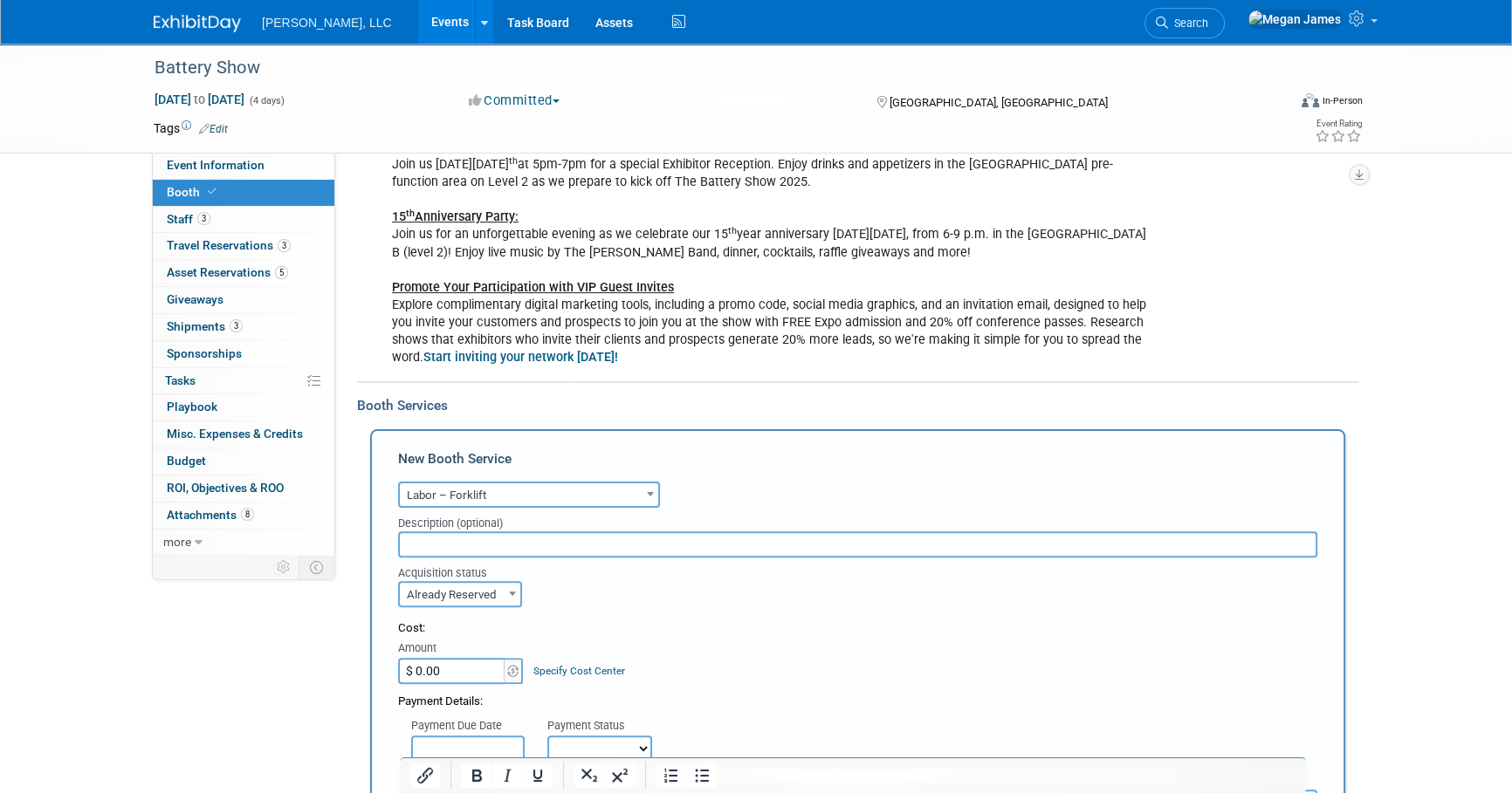
scroll to position [822, 0]
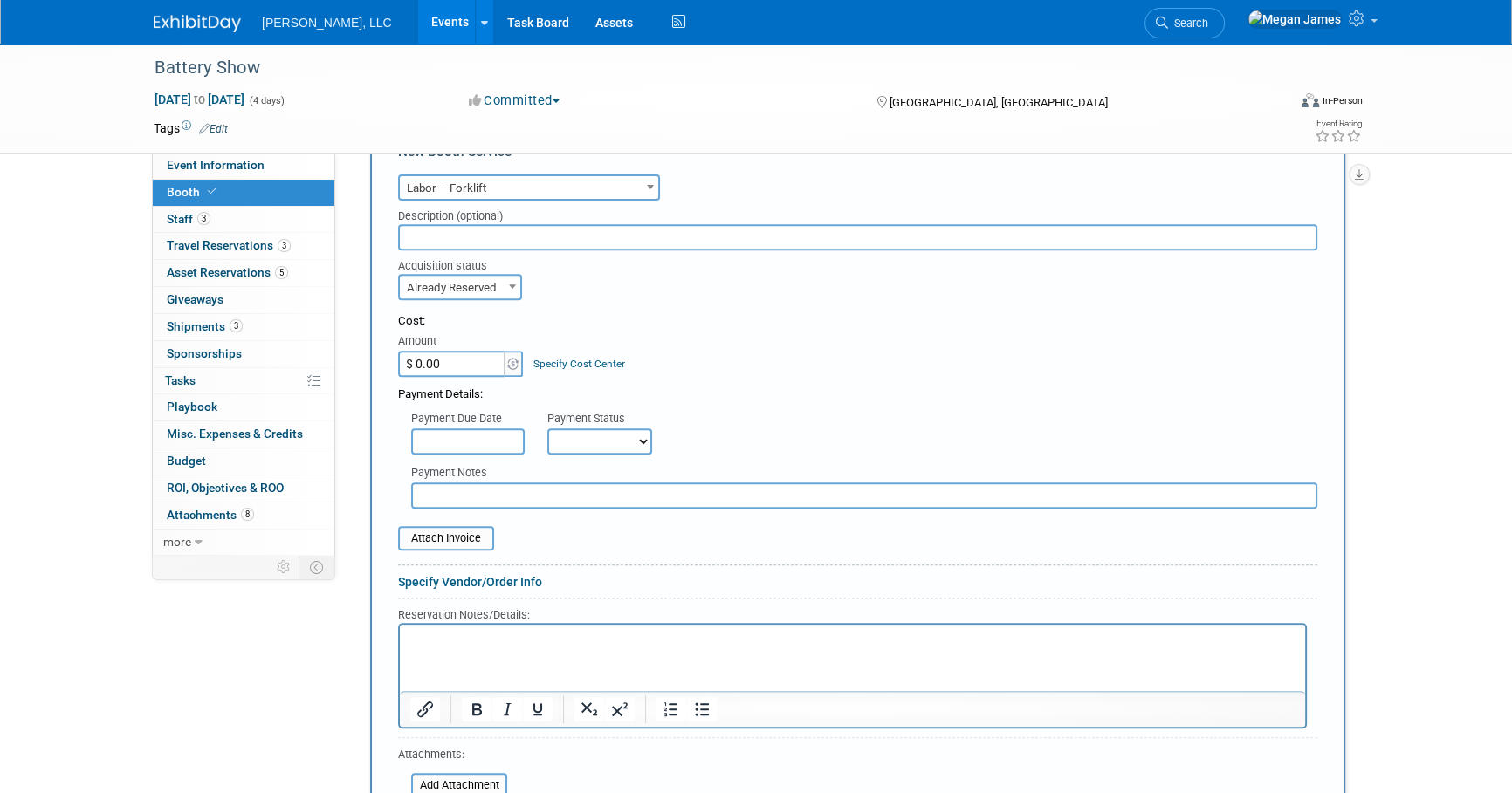
click at [463, 361] on input "$ 0.00" at bounding box center [453, 364] width 109 height 27
paste input "1,032.25"
type input "$ 1,032.25"
click at [822, 403] on div "Payment Due Date Payment Status Not Paid Yet Partially Paid Paid in Full Next P…" at bounding box center [858, 429] width 945 height 51
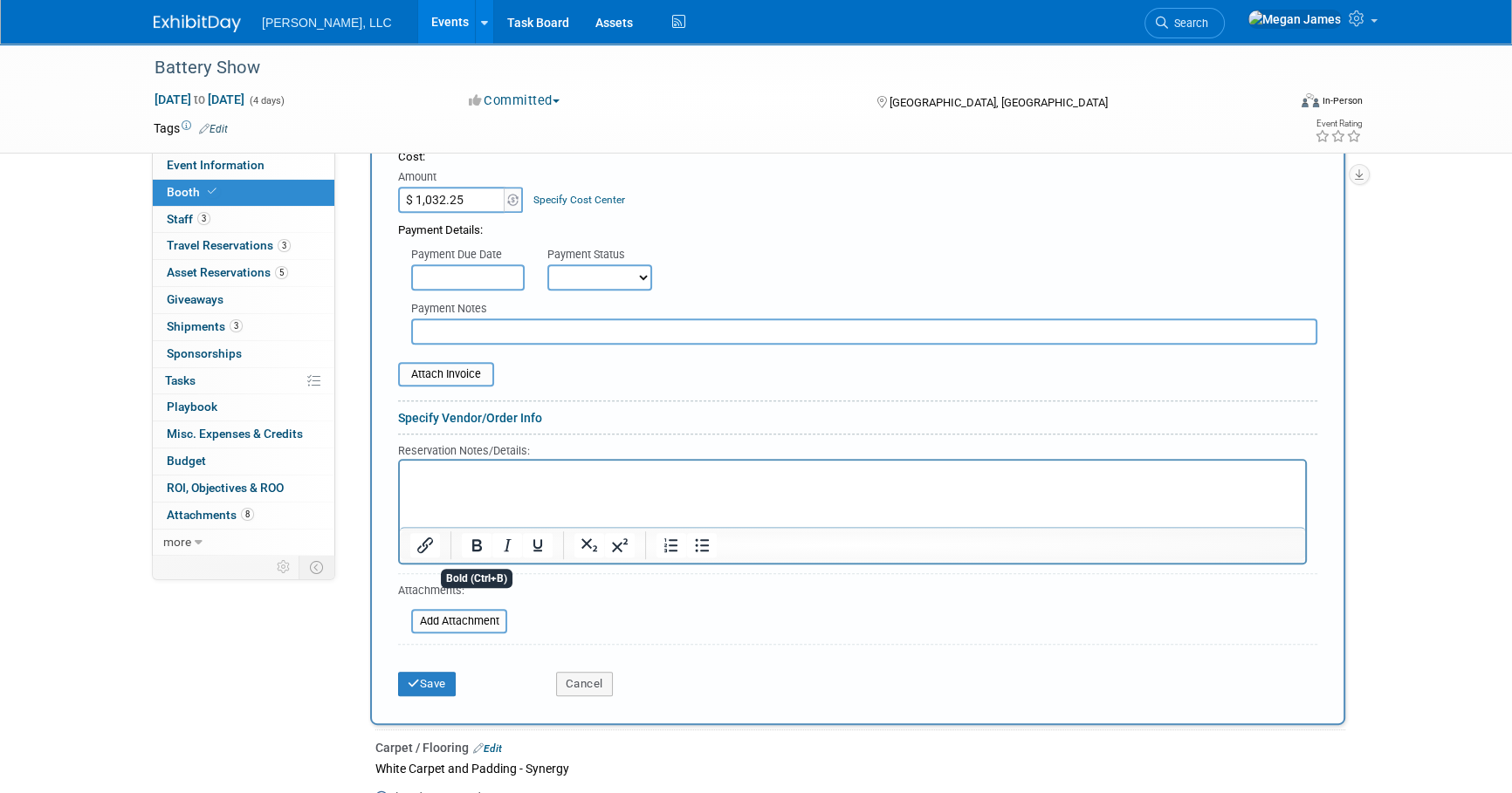
scroll to position [981, 0]
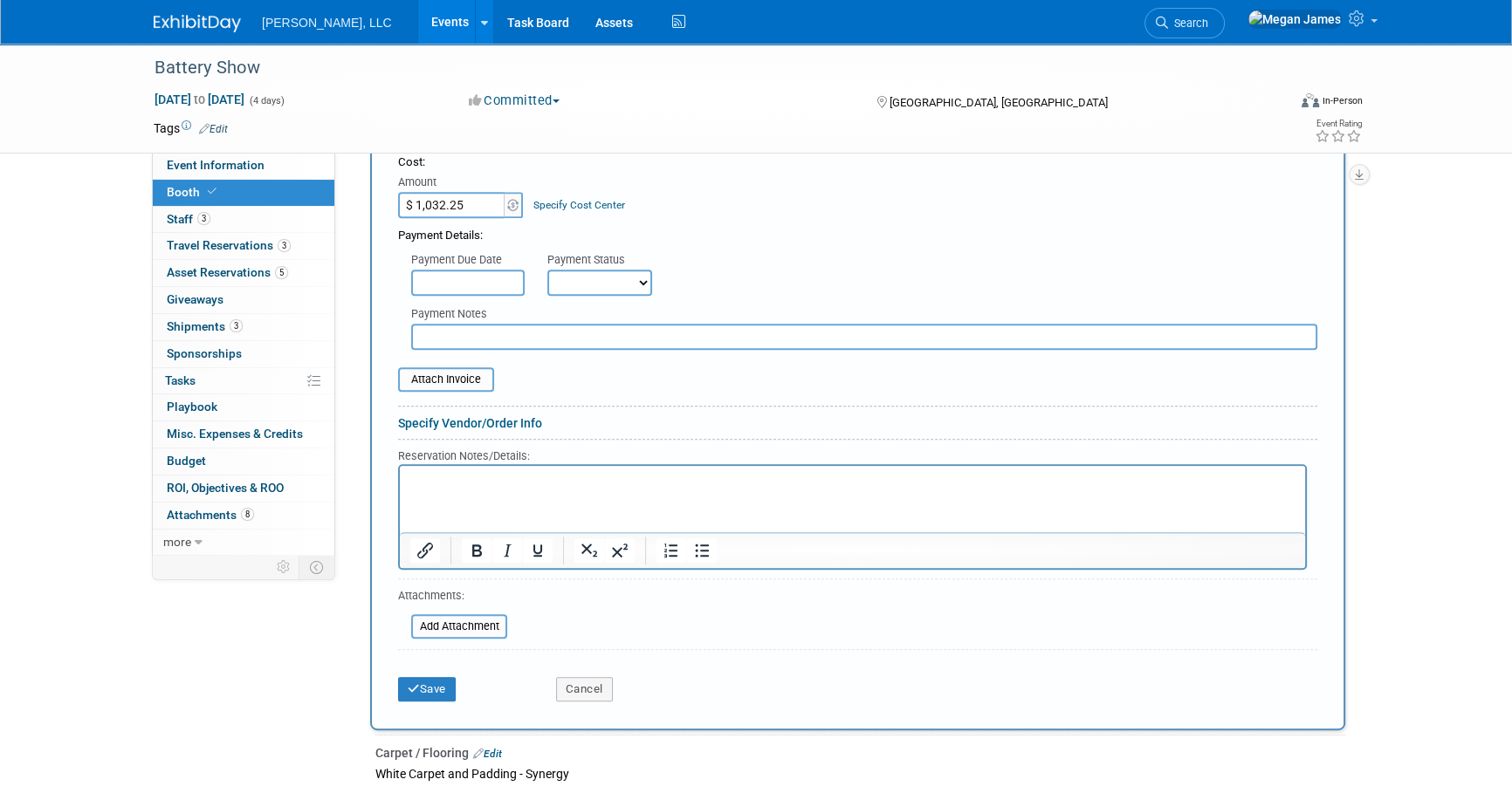
click at [477, 427] on link "Specify Vendor/Order Info" at bounding box center [471, 423] width 144 height 14
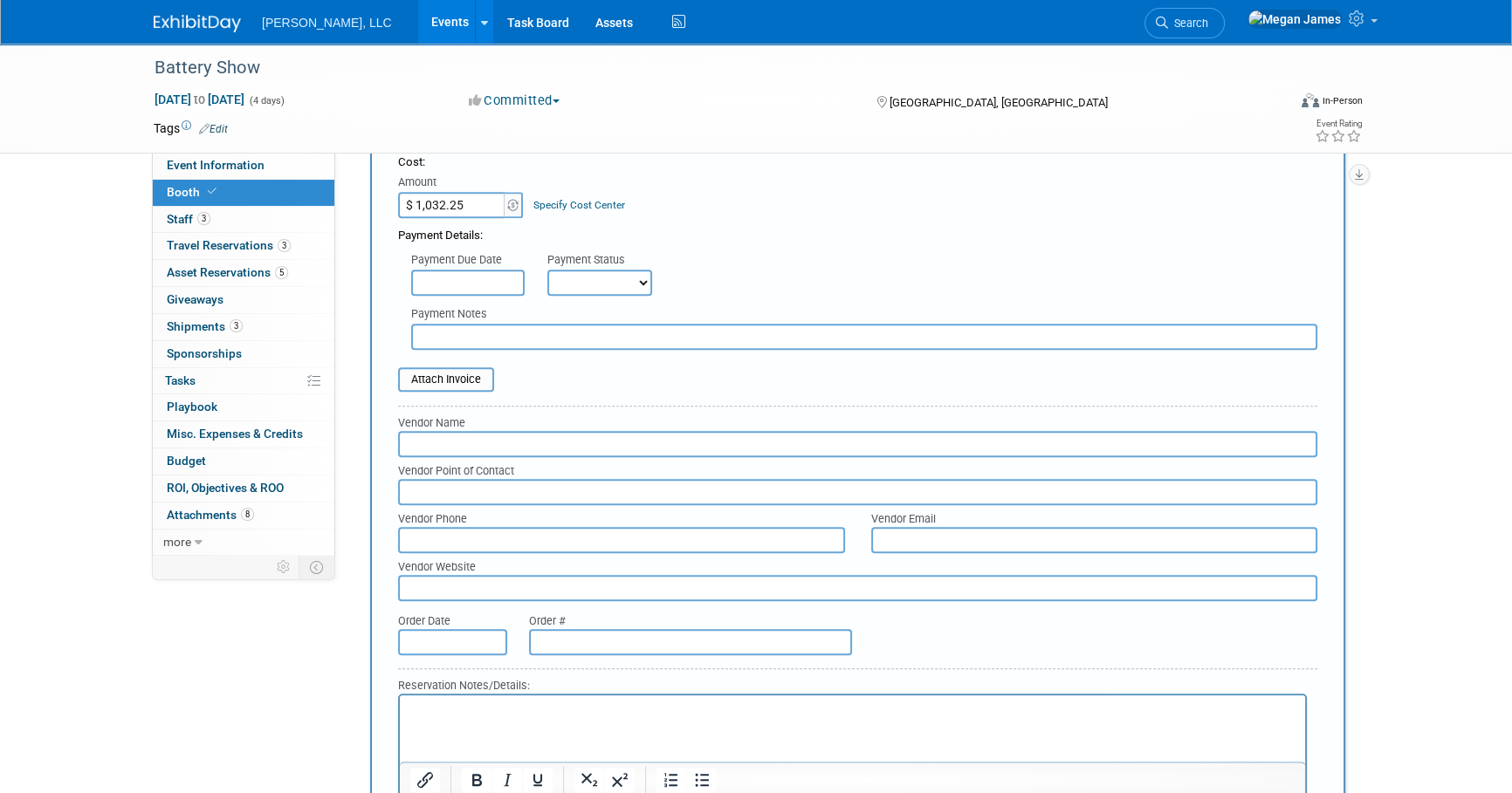
click at [456, 435] on input "text" at bounding box center [858, 444] width 920 height 27
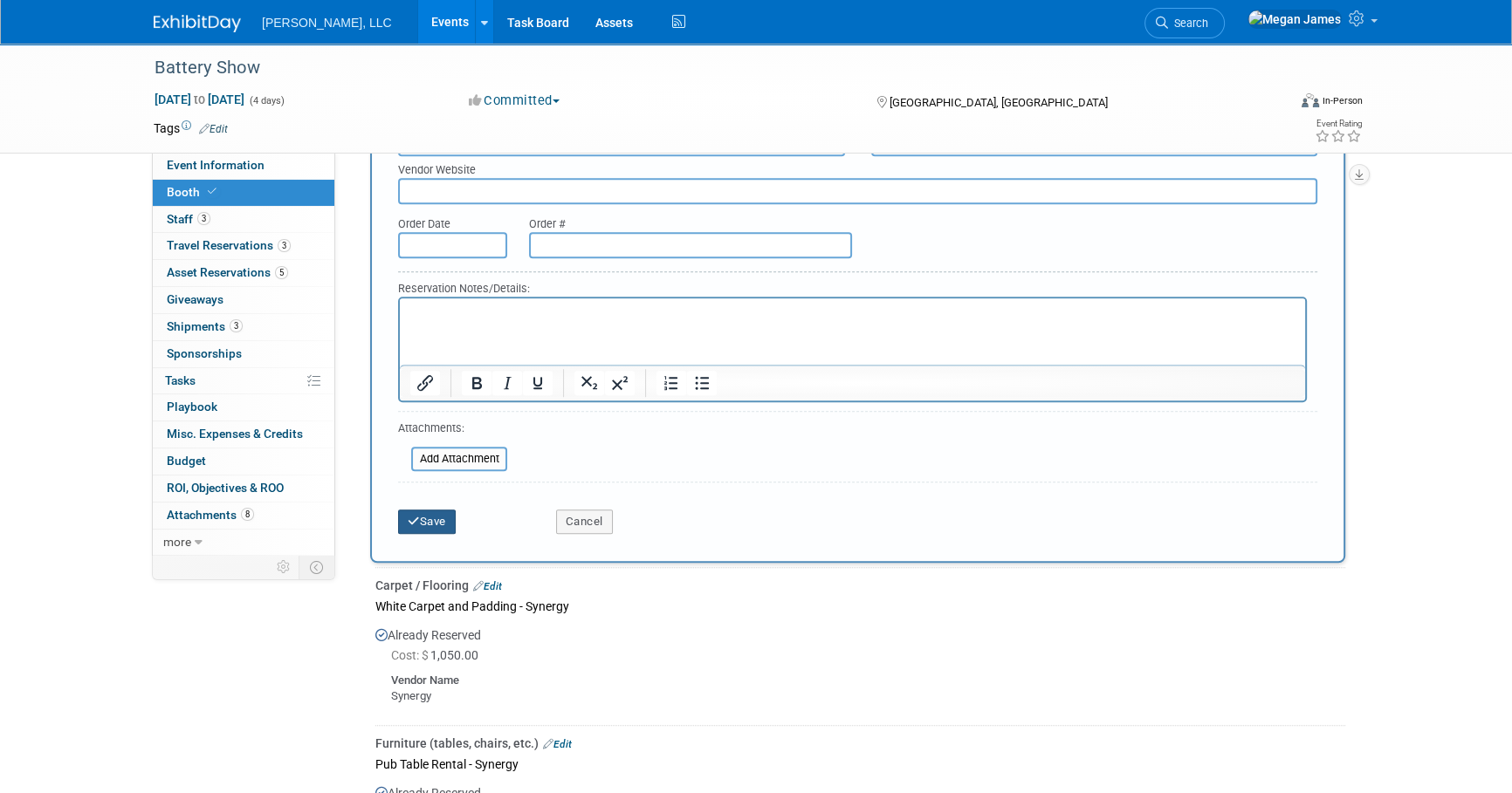
type input "[PERSON_NAME]"
click at [444, 515] on button "Save" at bounding box center [427, 522] width 58 height 25
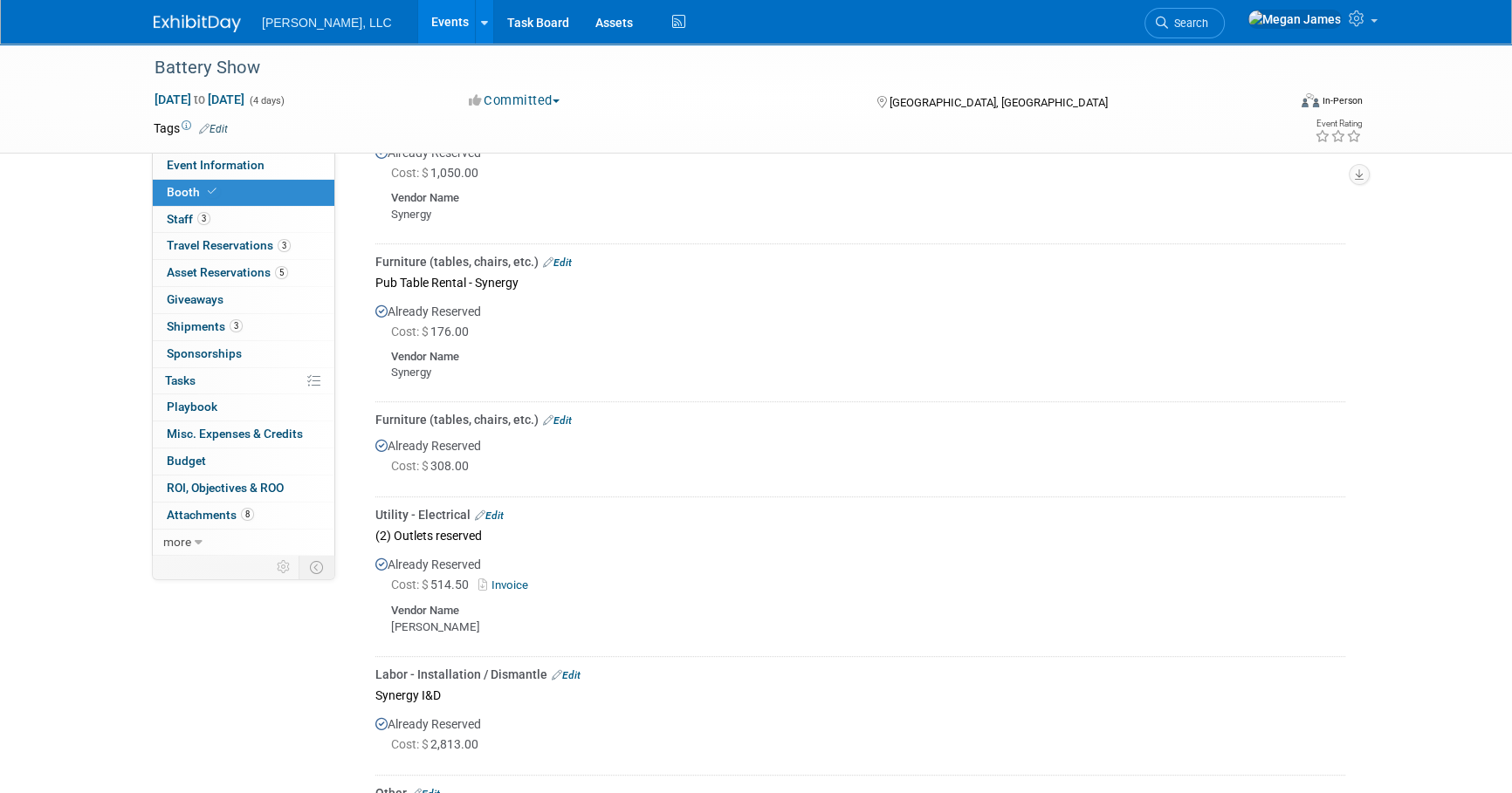
scroll to position [1009, 0]
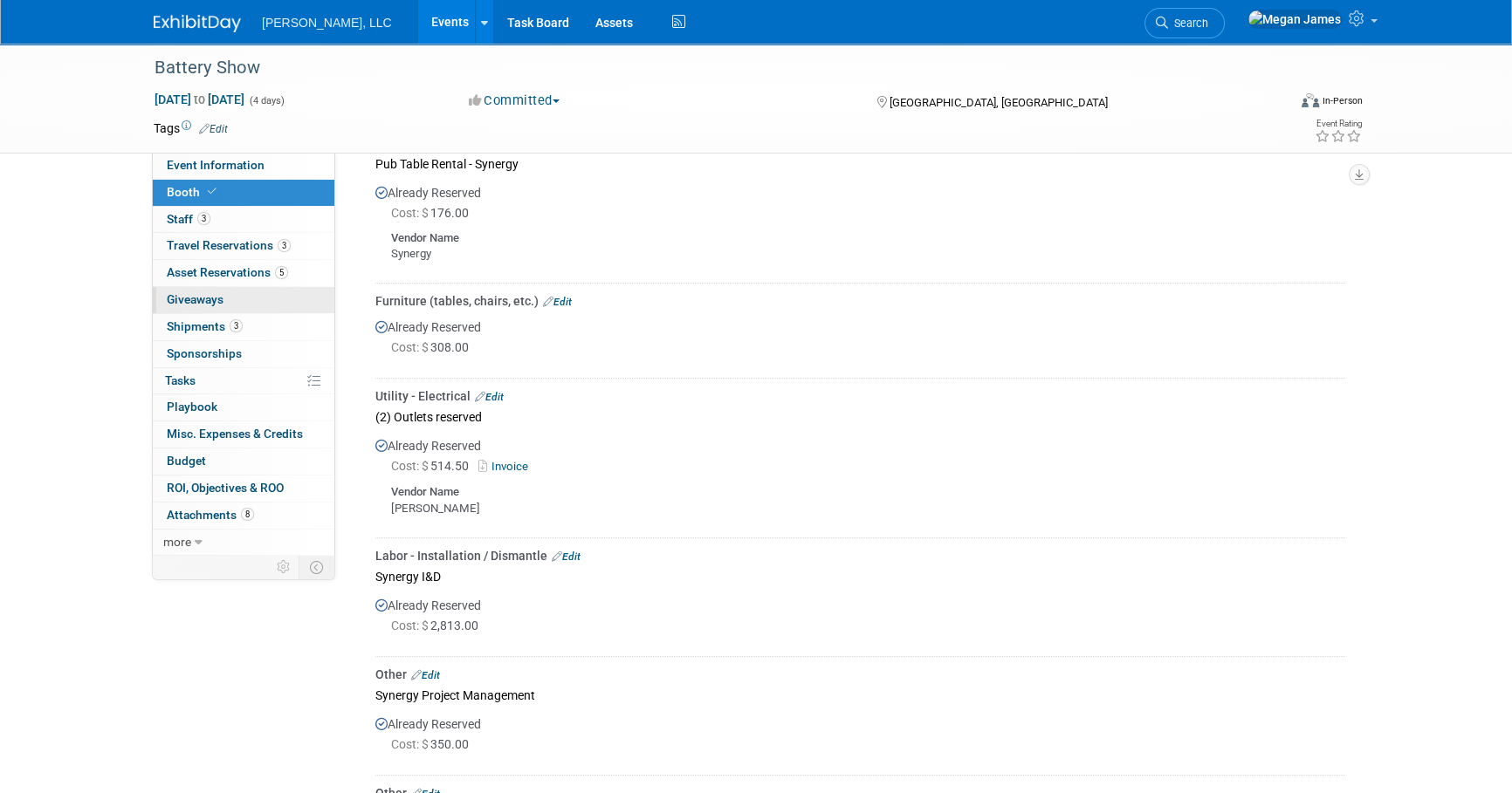
drag, startPoint x: 496, startPoint y: 354, endPoint x: 325, endPoint y: 299, distance: 179.6
click at [325, 299] on div "Event Information Event Info Booth Booth 3 Staff 3 Staff 3 Travel Reservations …" at bounding box center [756, 669] width 1231 height 3270
drag, startPoint x: 325, startPoint y: 299, endPoint x: 493, endPoint y: 343, distance: 173.7
click at [488, 335] on div "Already Reserved Cost: $ 308.00" at bounding box center [861, 341] width 970 height 62
drag, startPoint x: 509, startPoint y: 358, endPoint x: 375, endPoint y: 300, distance: 146.0
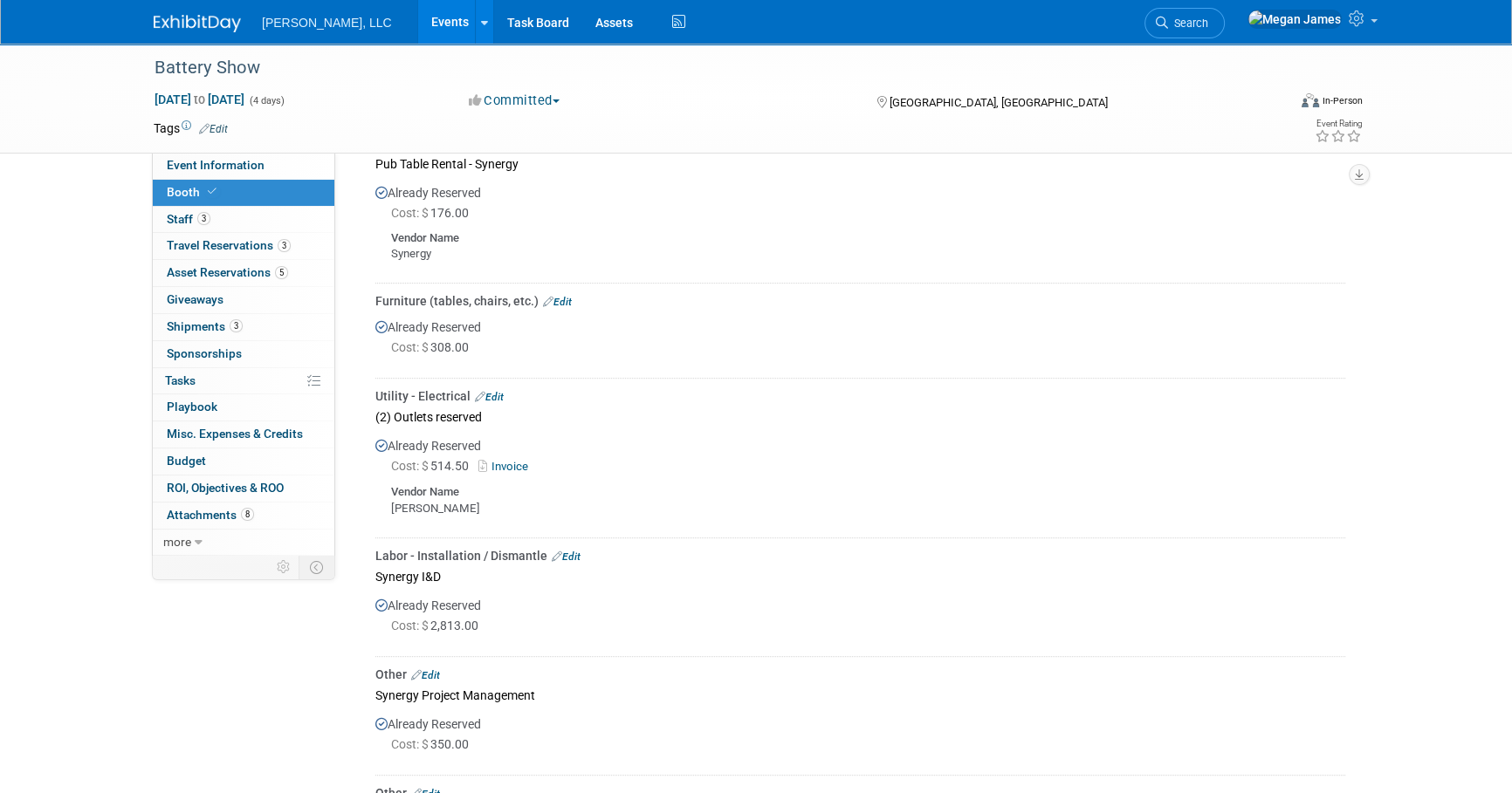
click at [376, 300] on td "Furniture (tables, chairs, etc.) Edit Already Reserved Cost: $ 308.00" at bounding box center [861, 331] width 970 height 95
click at [542, 362] on div at bounding box center [861, 364] width 970 height 14
click at [541, 358] on div at bounding box center [861, 364] width 970 height 14
drag, startPoint x: 525, startPoint y: 356, endPoint x: 344, endPoint y: 272, distance: 199.5
click at [344, 272] on div "Event Information Event Info Booth Booth 3 Staff 3 Staff 3 Travel Reservations …" at bounding box center [756, 669] width 1231 height 3270
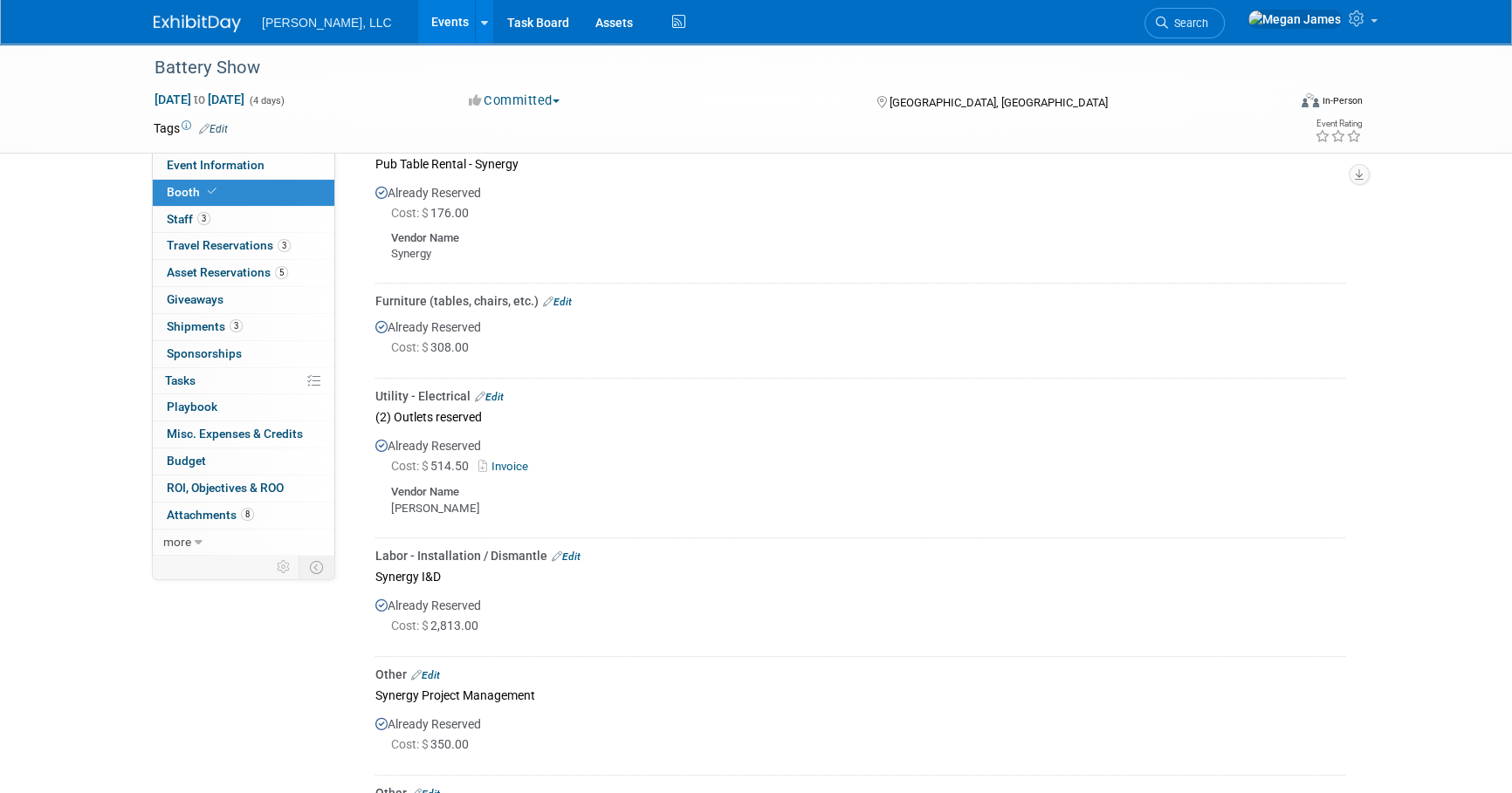
drag, startPoint x: 344, startPoint y: 272, endPoint x: 702, endPoint y: 361, distance: 368.9
click at [702, 361] on div at bounding box center [861, 364] width 970 height 14
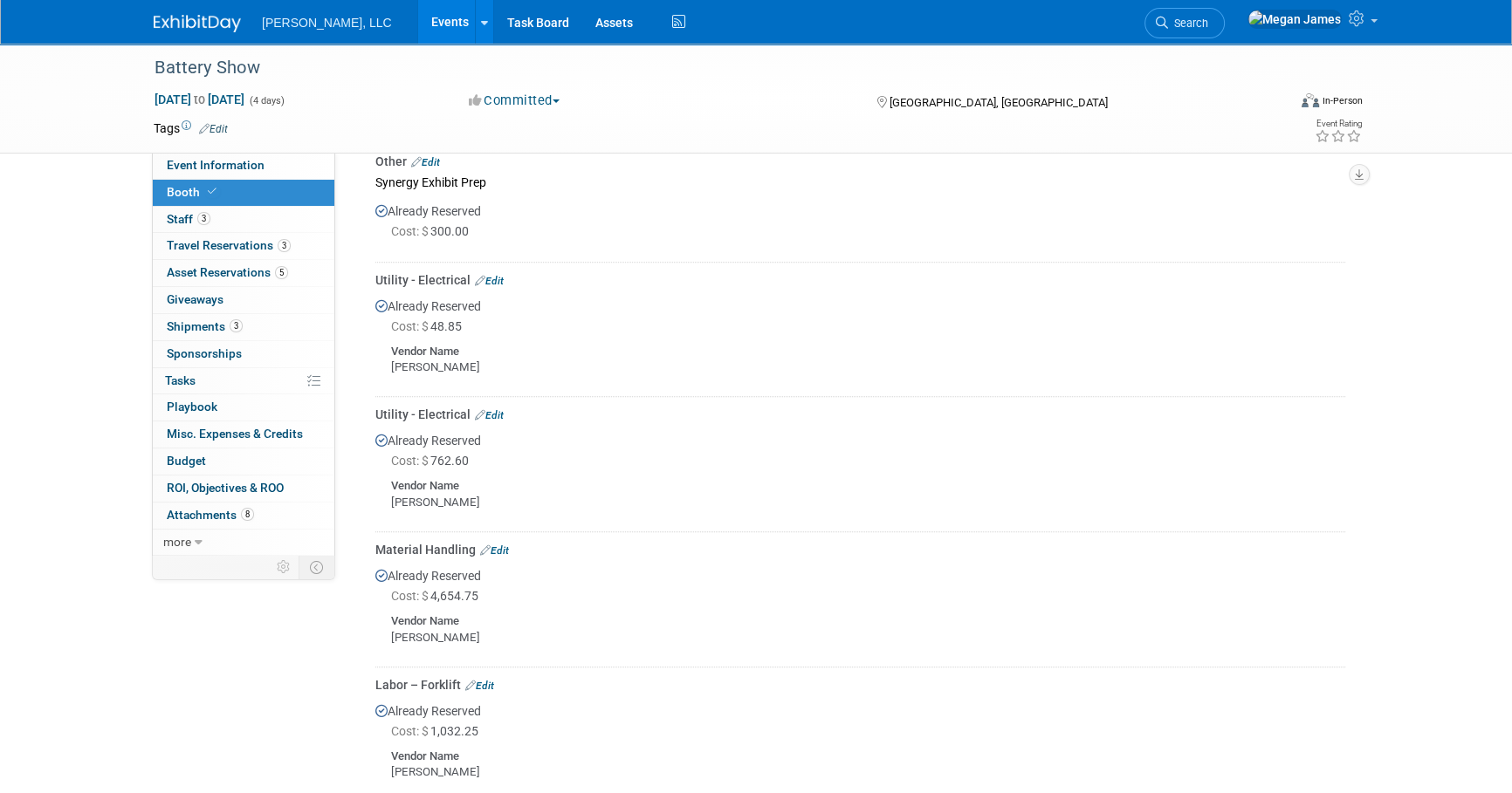
scroll to position [1643, 0]
click at [668, 349] on div "Vendor Name" at bounding box center [868, 347] width 955 height 20
drag, startPoint x: 463, startPoint y: 362, endPoint x: 365, endPoint y: 271, distance: 133.7
click at [365, 271] on div "Carpet / Flooring Edit White Carpet and Padding - Synergy Already Reserved Cost…" at bounding box center [857, 64] width 1001 height 1473
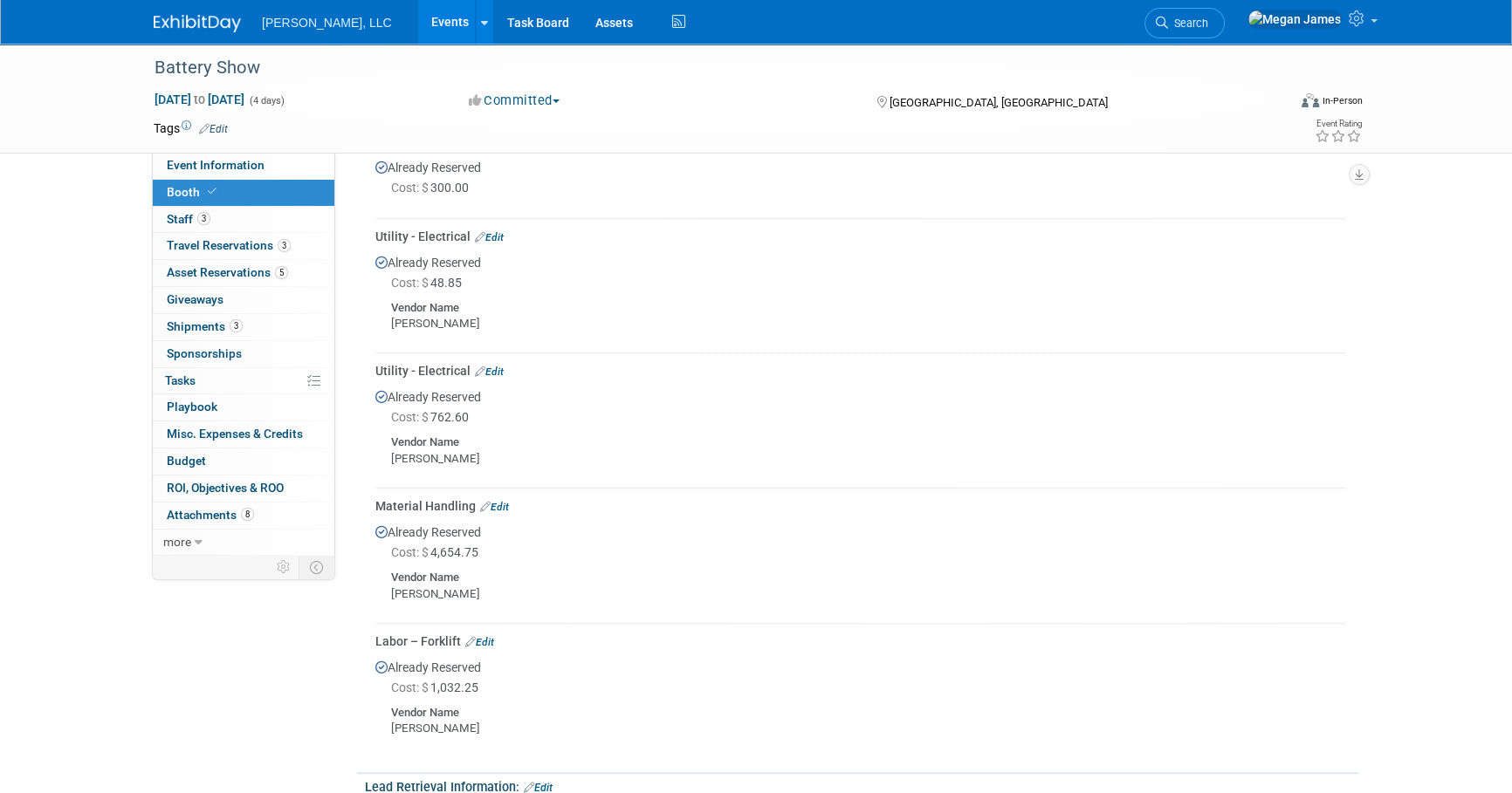
scroll to position [1802, 0]
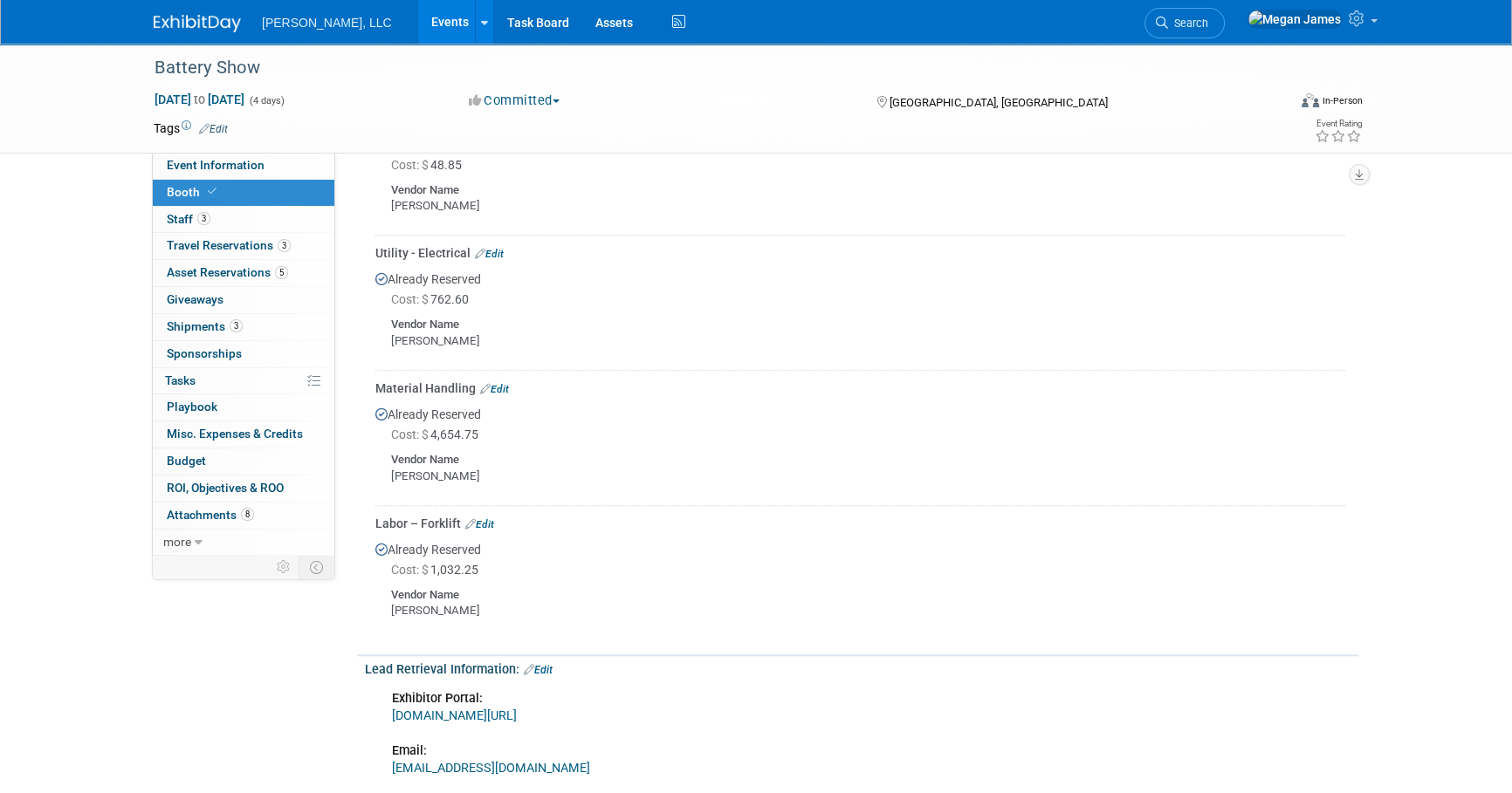
drag, startPoint x: 354, startPoint y: 286, endPoint x: 351, endPoint y: 267, distance: 19.2
drag, startPoint x: 508, startPoint y: 464, endPoint x: 433, endPoint y: 420, distance: 87.0
click at [433, 420] on div "Already Reserved Cost: $ 4,654.75 Vendor Name" at bounding box center [861, 449] width 970 height 102
drag, startPoint x: 433, startPoint y: 420, endPoint x: 464, endPoint y: 541, distance: 124.9
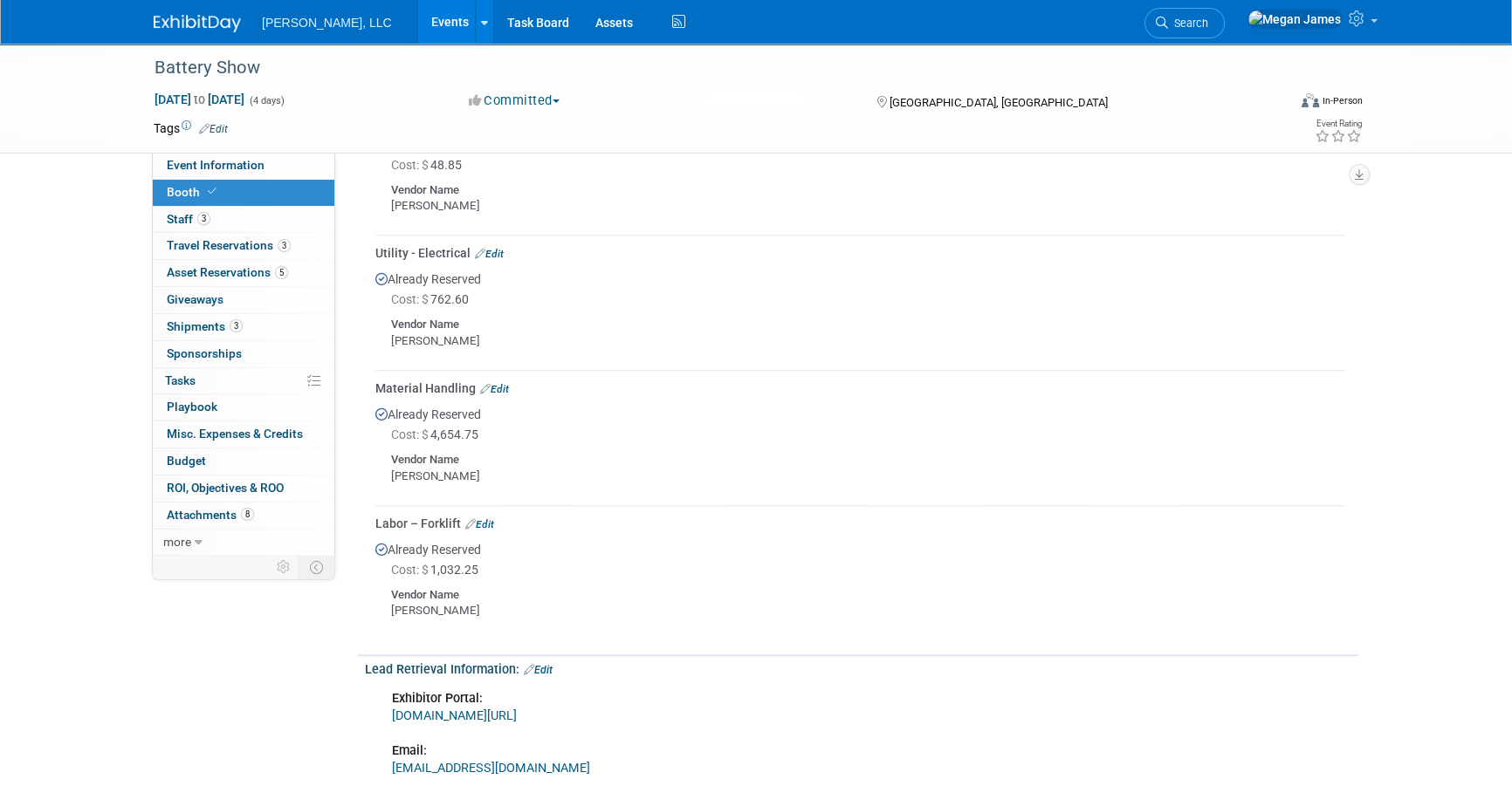
click at [464, 541] on div "Already Reserved Cost: $ 1,032.25 Vendor Name" at bounding box center [861, 583] width 970 height 102
click at [230, 489] on span "ROI, Objectives & ROO 0" at bounding box center [225, 488] width 117 height 14
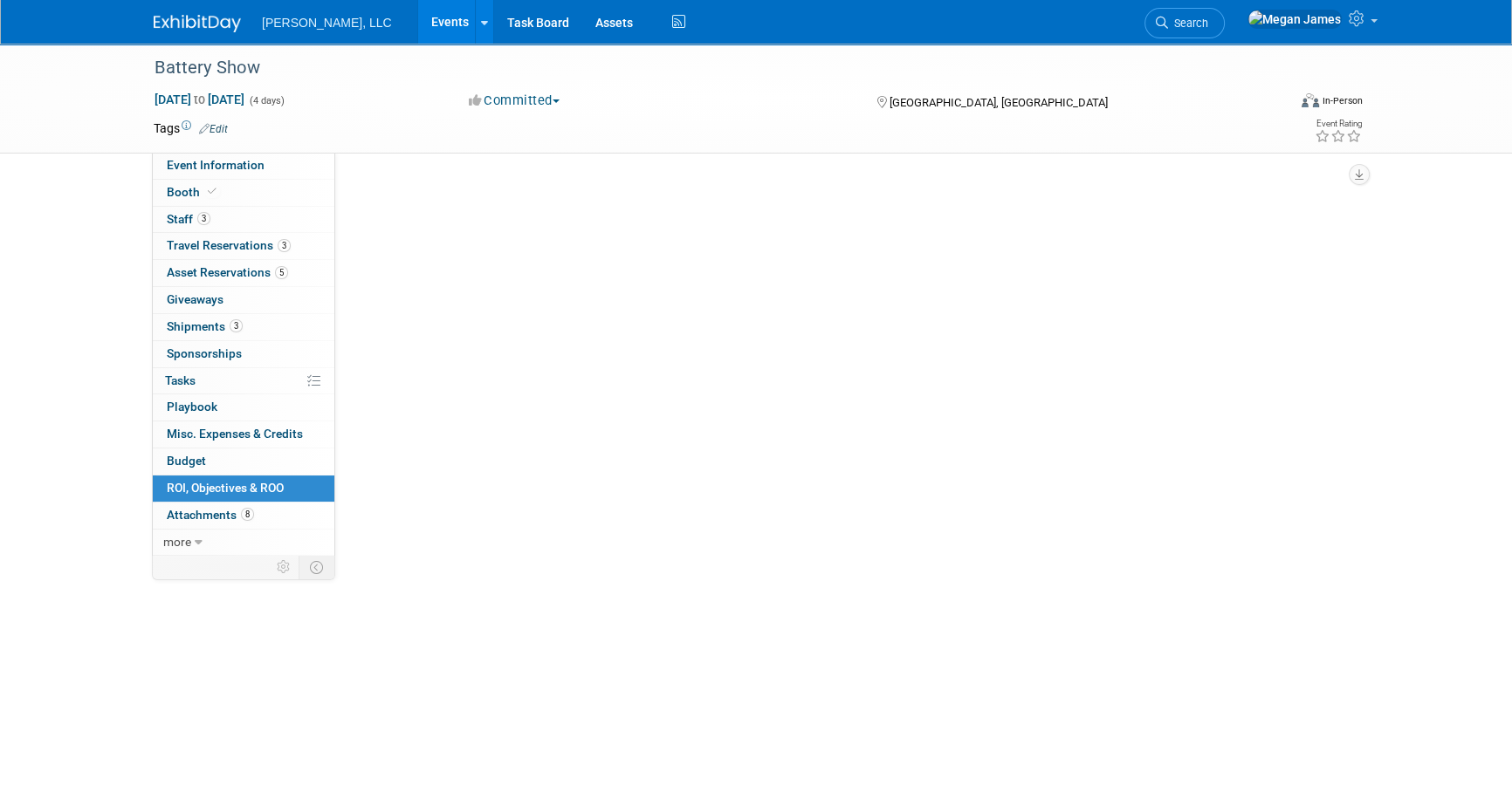
scroll to position [0, 0]
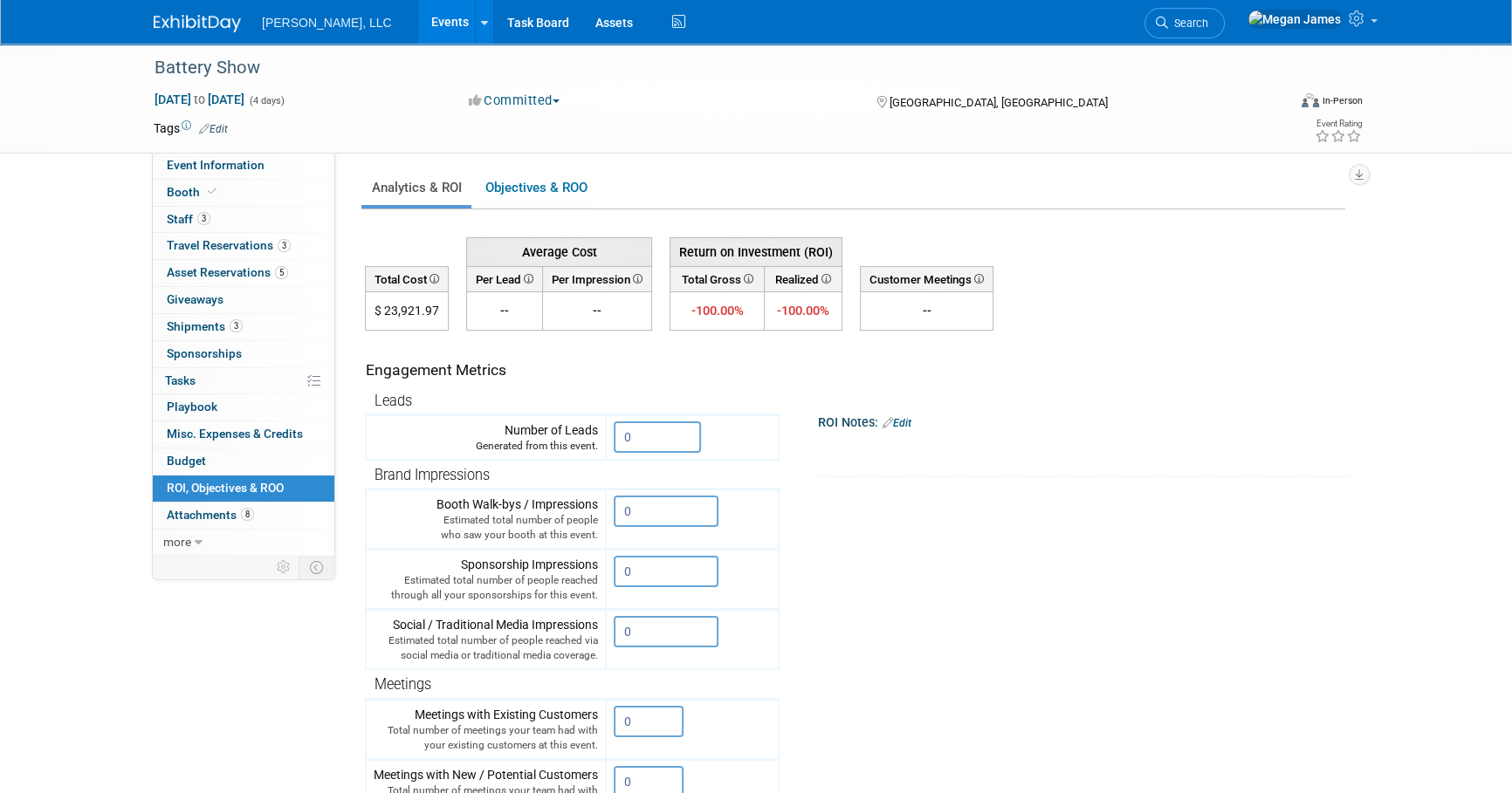
drag, startPoint x: 376, startPoint y: 307, endPoint x: 464, endPoint y: 308, distance: 88.0
click at [459, 307] on tr "$ 23,921.97 -- -- -100.00% -100.00% 0.00 % Existing Customers 0.00 %" at bounding box center [679, 311] width 627 height 38
click at [1261, 452] on div "X" at bounding box center [1086, 452] width 535 height 42
drag, startPoint x: 279, startPoint y: 167, endPoint x: 301, endPoint y: 176, distance: 23.8
click at [279, 167] on link "Event Information" at bounding box center [243, 166] width 181 height 27
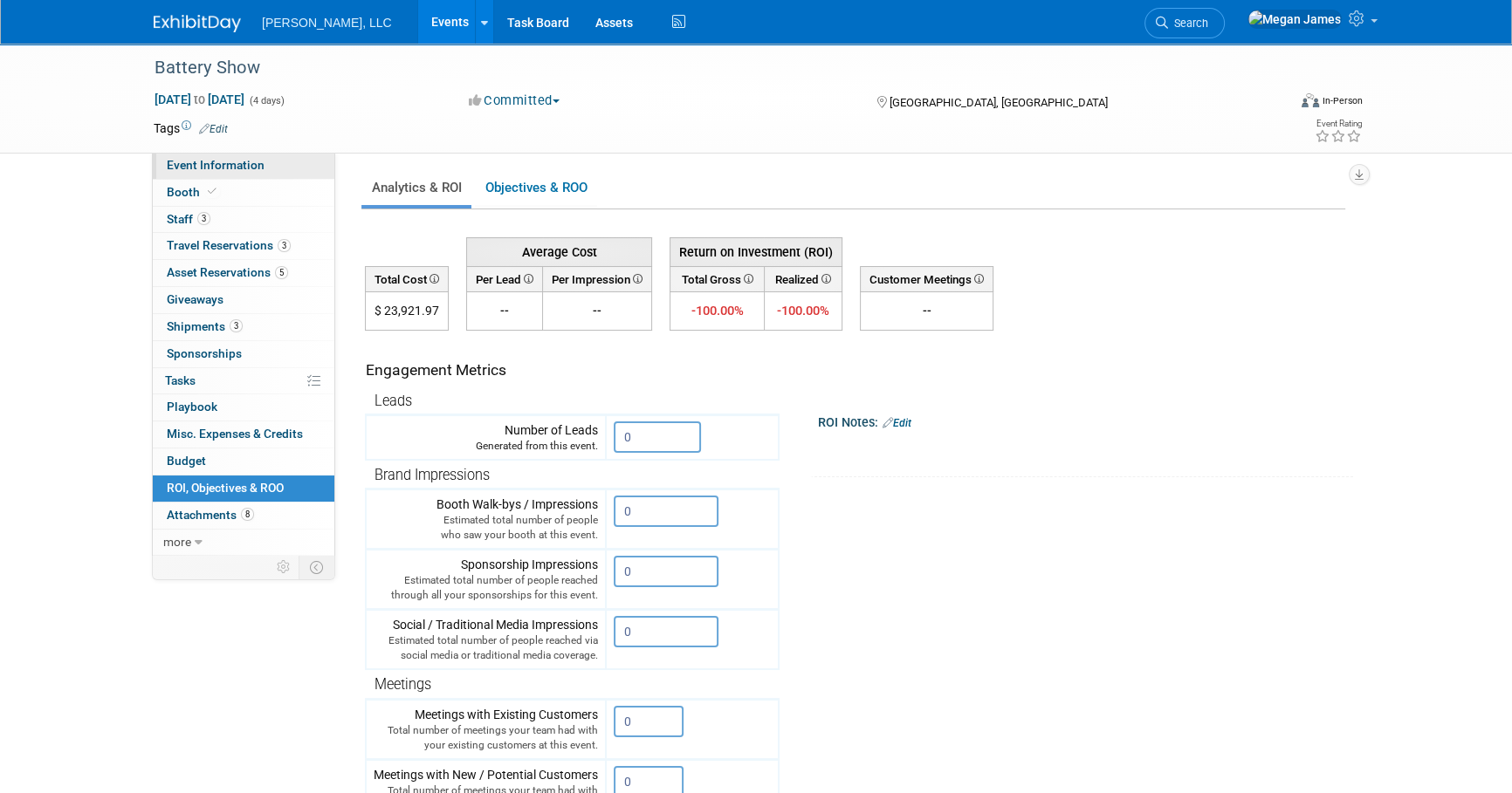
select select "Industrial"
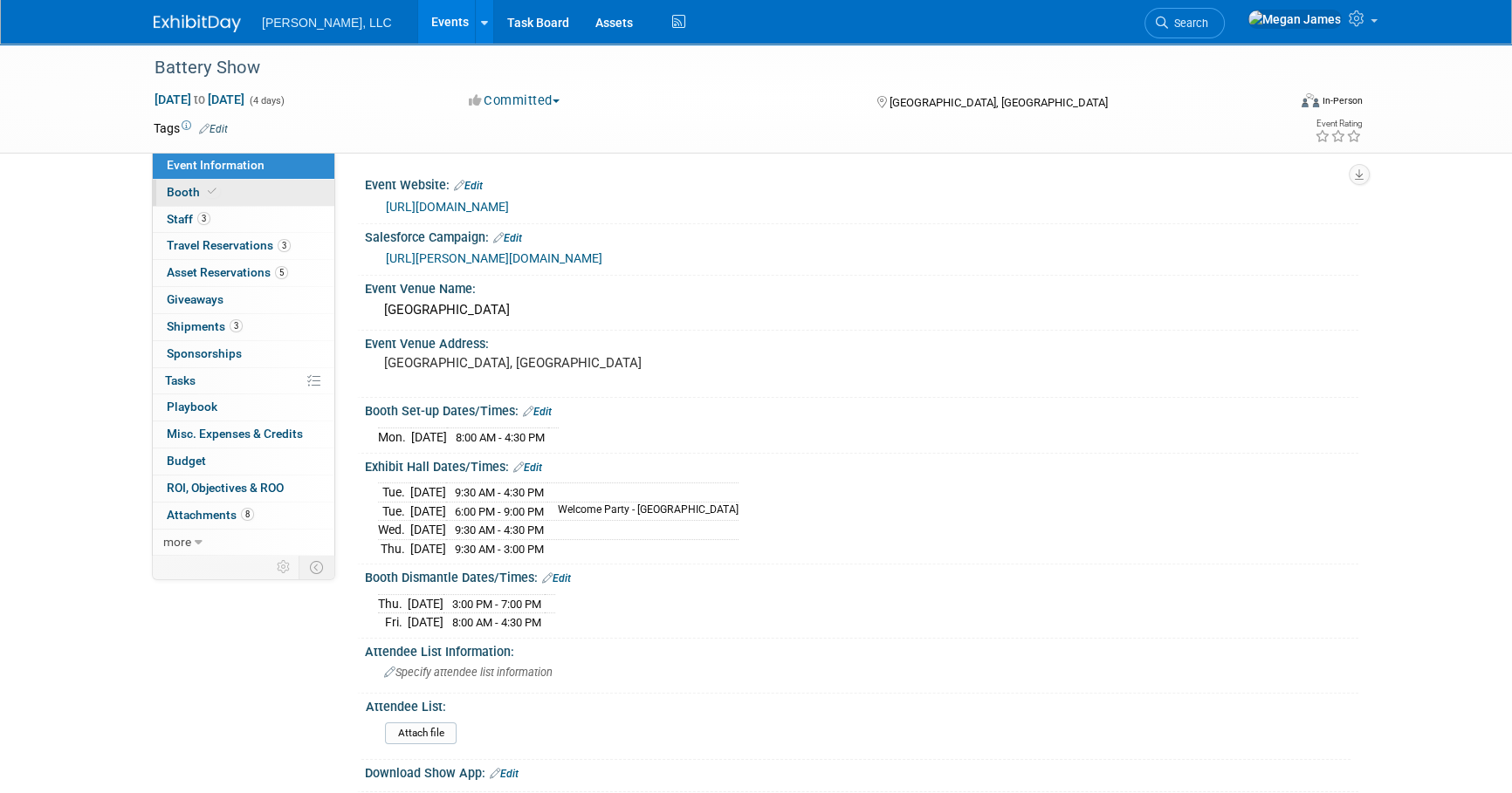
click at [278, 192] on link "Booth" at bounding box center [243, 194] width 181 height 27
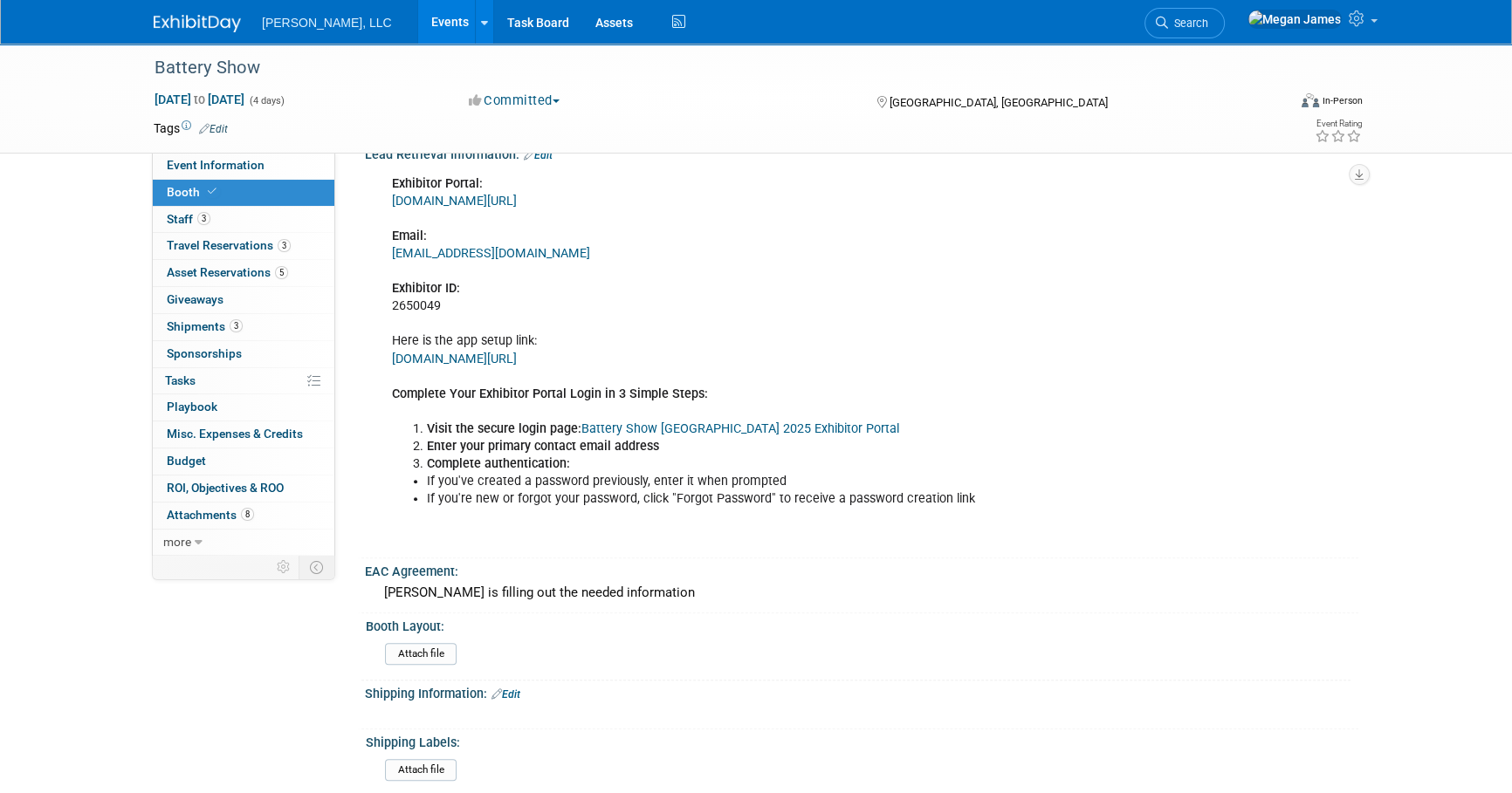
scroll to position [2300, 0]
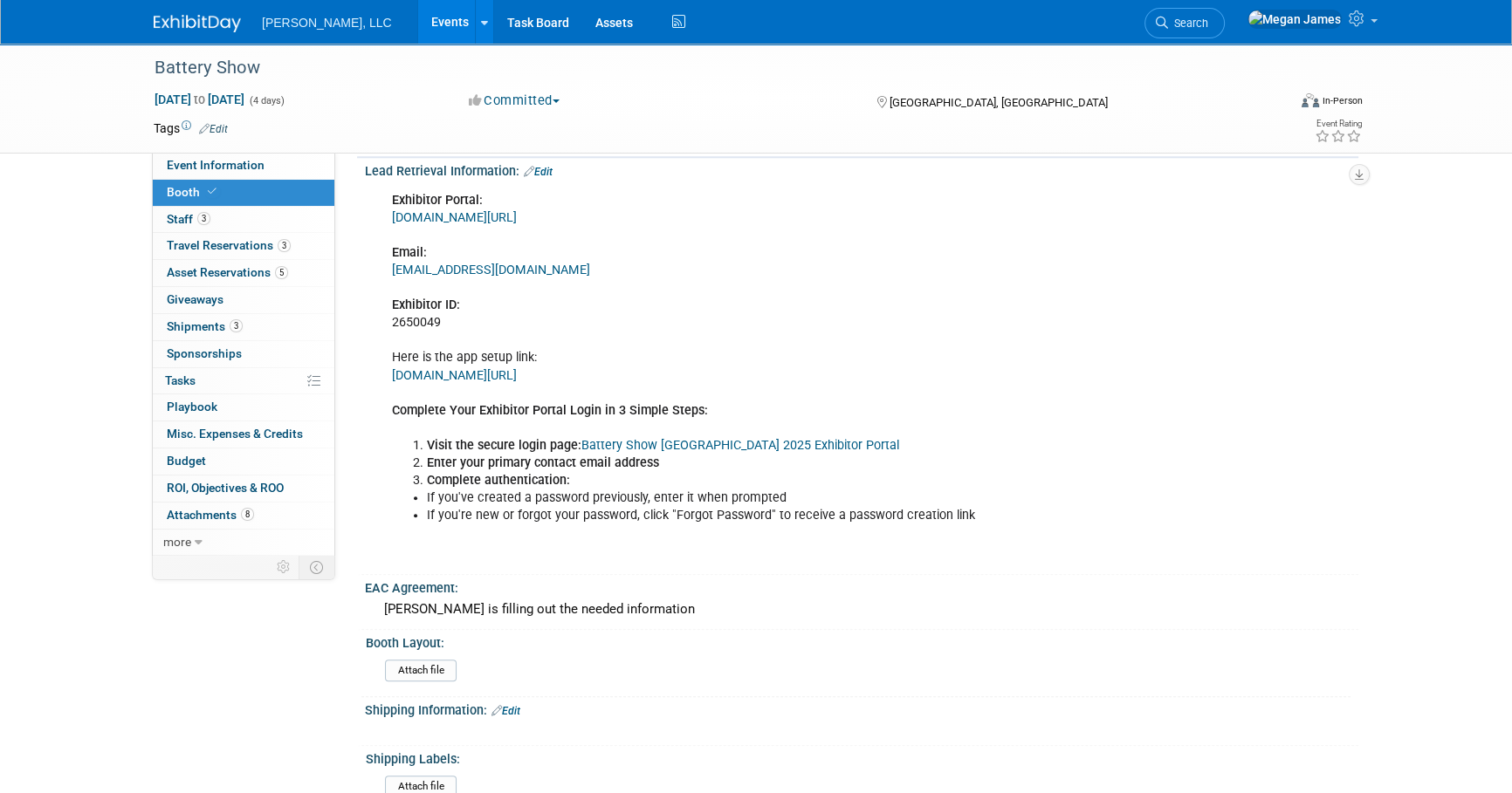
click at [652, 439] on link "Battery Show [GEOGRAPHIC_DATA] 2025 Exhibitor Portal" at bounding box center [740, 446] width 318 height 15
click at [877, 562] on div "Exhibitor Portal: [DOMAIN_NAME][URL] Email: [EMAIL_ADDRESS][DOMAIN_NAME] Exhibi…" at bounding box center [773, 376] width 787 height 386
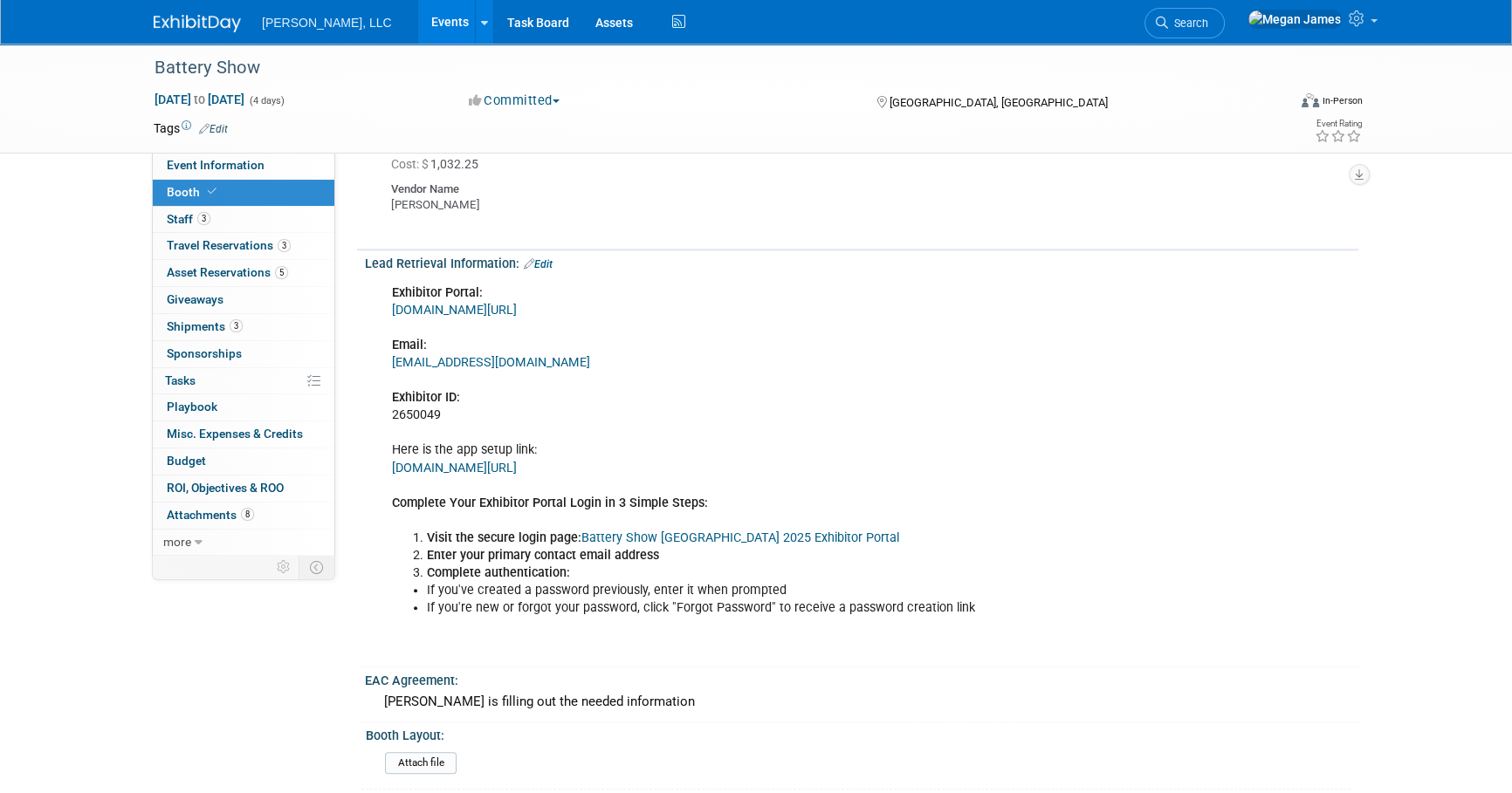
scroll to position [2062, 0]
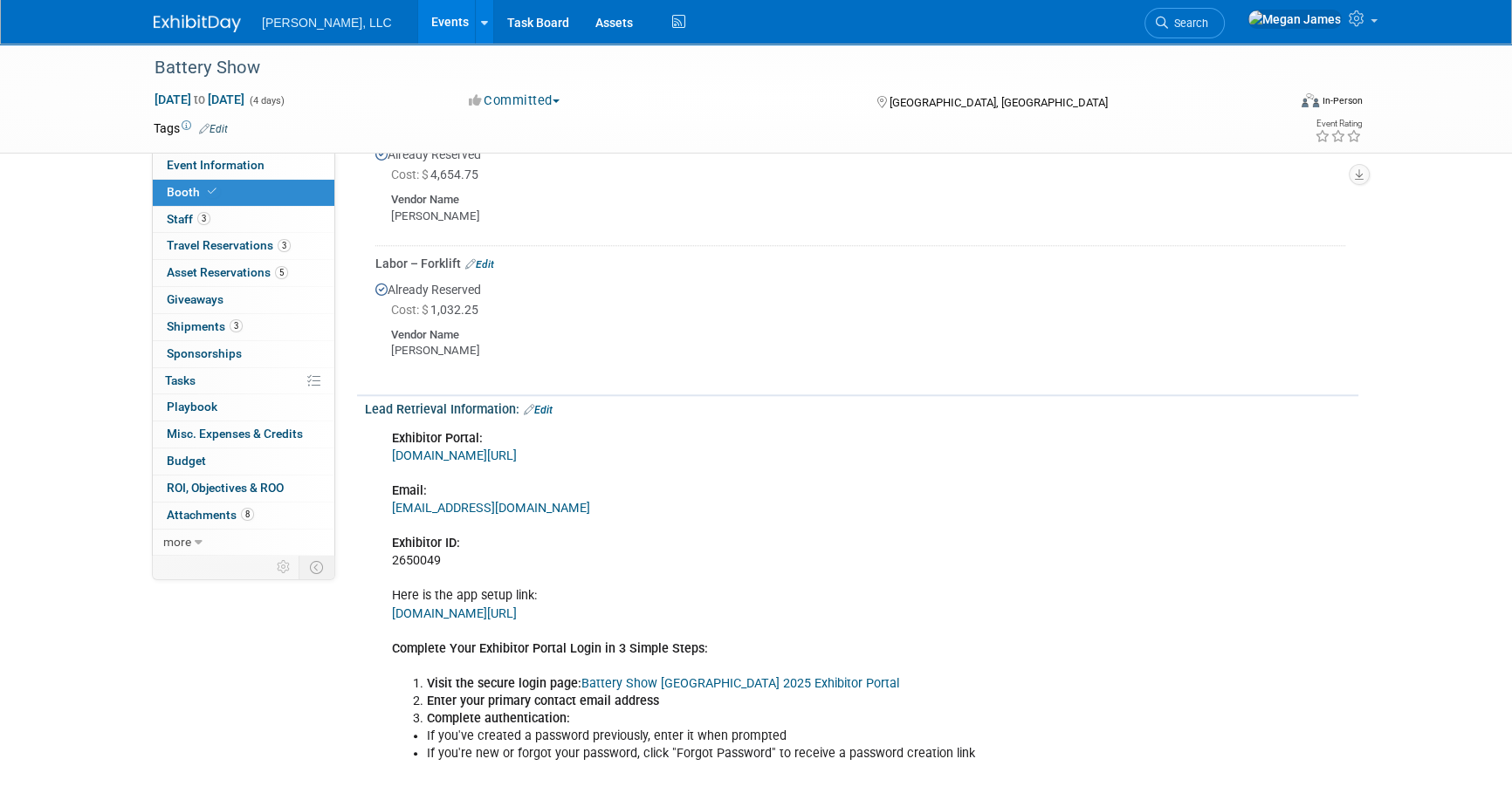
drag, startPoint x: 624, startPoint y: 454, endPoint x: 385, endPoint y: 445, distance: 239.2
click at [385, 445] on div "Exhibitor Portal: [DOMAIN_NAME][URL] Email: [EMAIL_ADDRESS][DOMAIN_NAME] Exhibi…" at bounding box center [773, 614] width 787 height 386
copy link "[DOMAIN_NAME][URL]"
drag, startPoint x: 530, startPoint y: 508, endPoint x: 387, endPoint y: 508, distance: 143.0
click at [387, 508] on div "Exhibitor Portal: [DOMAIN_NAME][URL] Email: [EMAIL_ADDRESS][DOMAIN_NAME] Exhibi…" at bounding box center [773, 614] width 787 height 386
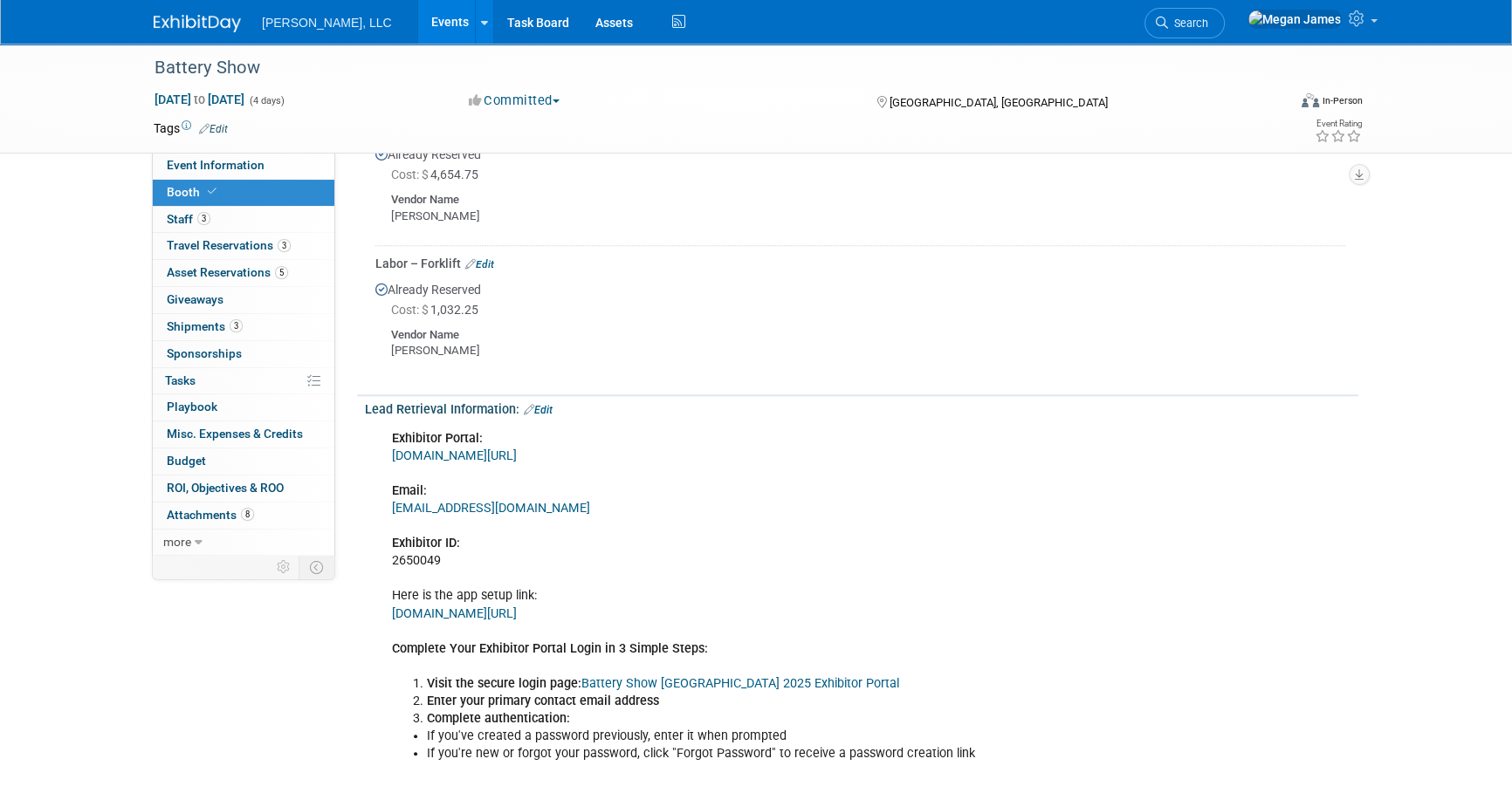
copy link "[EMAIL_ADDRESS][DOMAIN_NAME]"
drag, startPoint x: 439, startPoint y: 559, endPoint x: 382, endPoint y: 561, distance: 57.0
click at [382, 561] on div "Exhibitor Portal: [DOMAIN_NAME][URL] Email: [EMAIL_ADDRESS][DOMAIN_NAME] Exhibi…" at bounding box center [773, 614] width 787 height 386
copy div "2650049"
drag, startPoint x: 289, startPoint y: 489, endPoint x: 373, endPoint y: 497, distance: 84.4
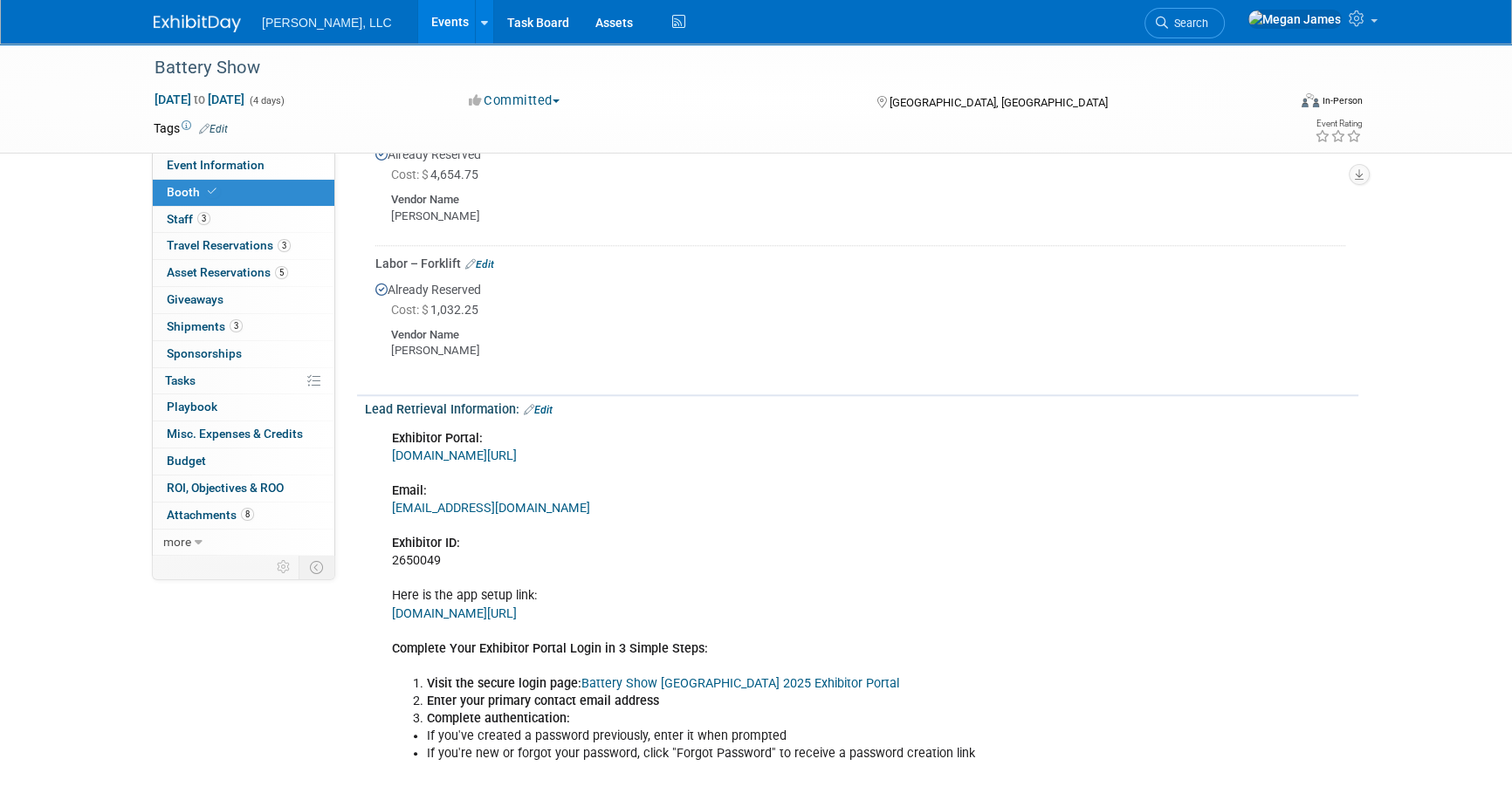
click at [289, 489] on link "0 ROI, Objectives & ROO 0" at bounding box center [243, 489] width 181 height 27
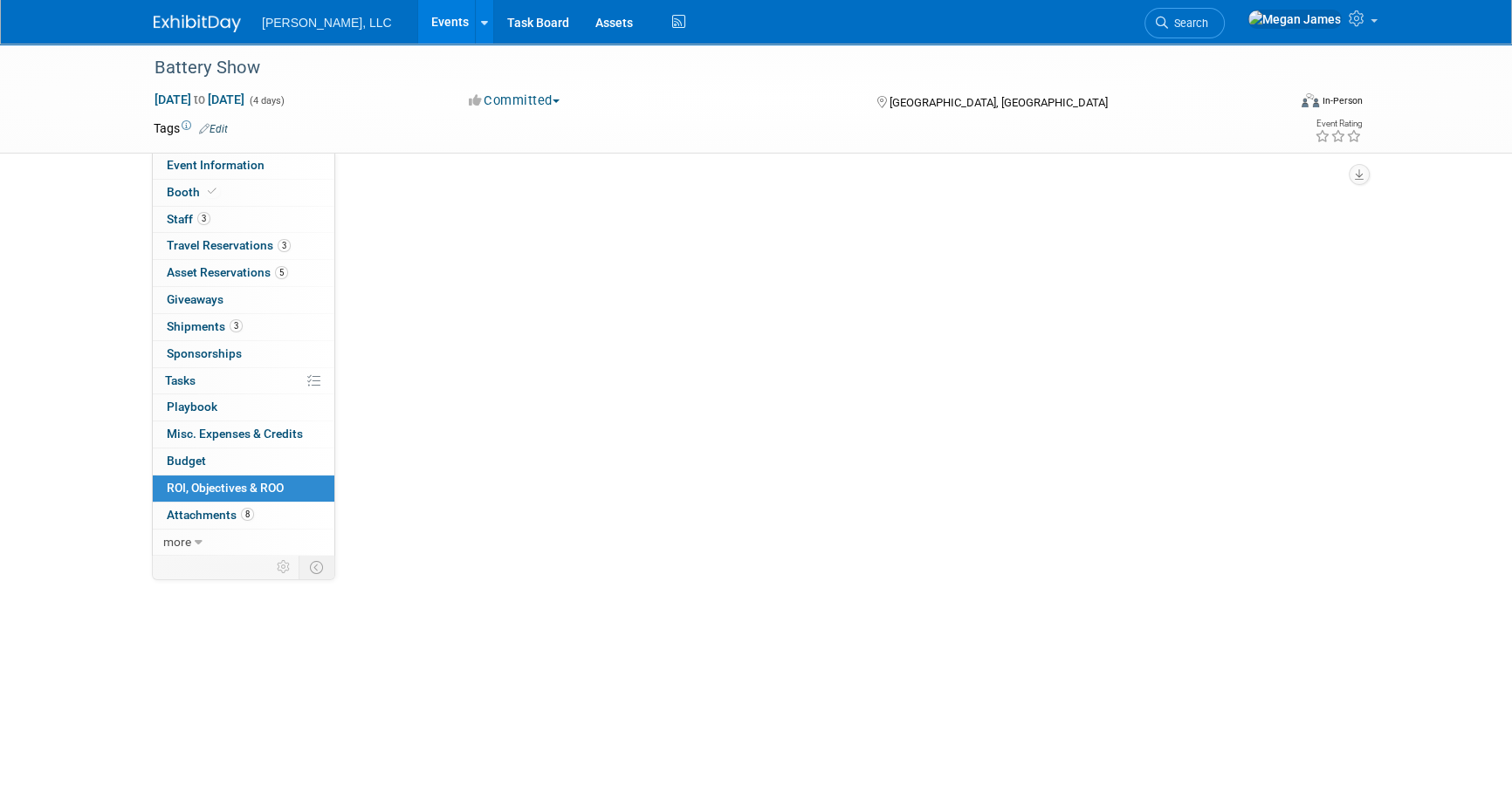
scroll to position [0, 0]
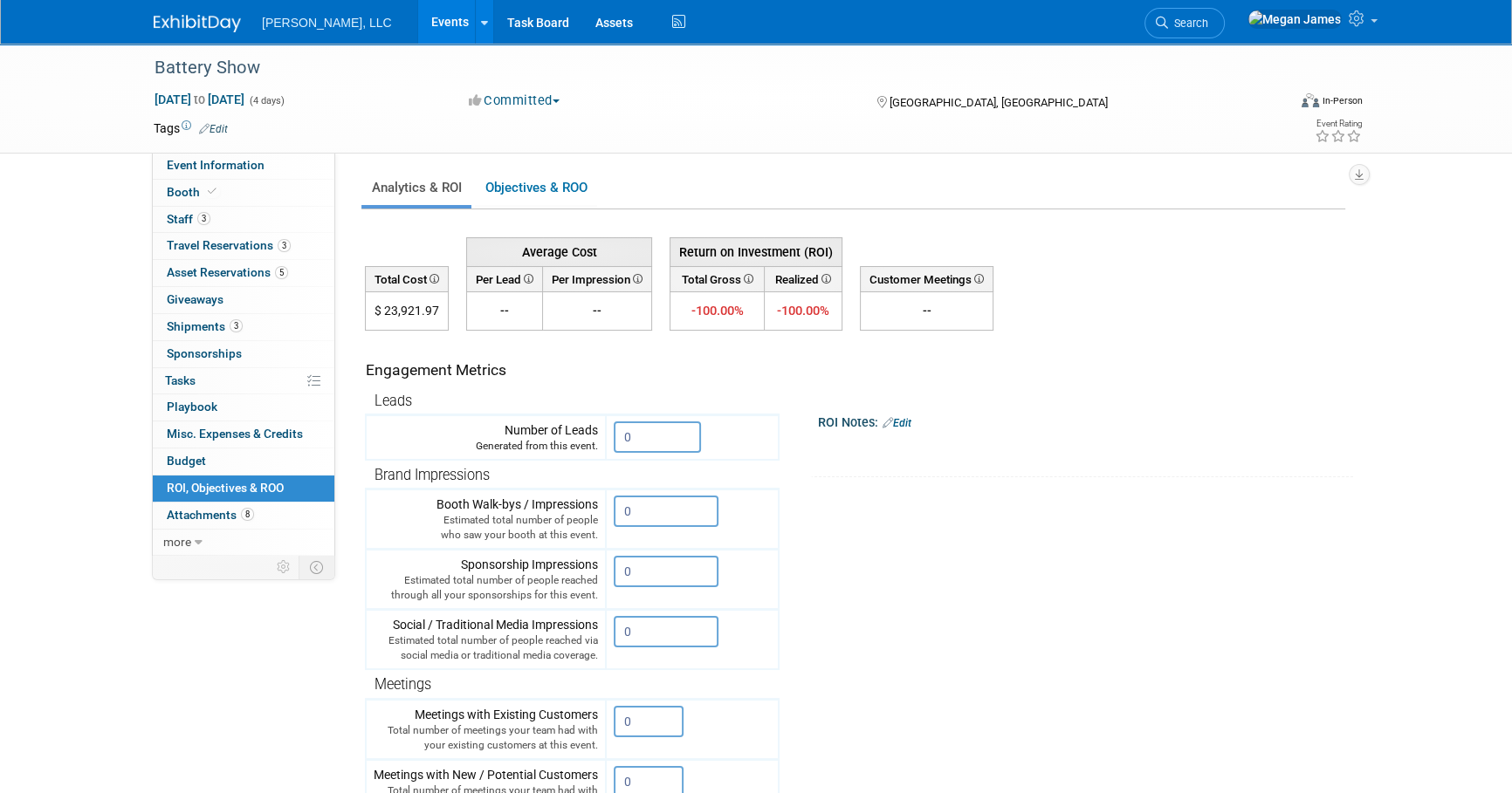
click at [1156, 423] on div "ROI Notes: Edit" at bounding box center [1086, 420] width 535 height 23
click at [1154, 448] on div at bounding box center [1077, 443] width 488 height 17
click at [1162, 445] on div at bounding box center [1077, 443] width 488 height 17
click at [1393, 524] on div "Battery Show [DATE] to [DATE] (4 days) [DATE] to [DATE] Committed Committed Con…" at bounding box center [756, 555] width 1512 height 1023
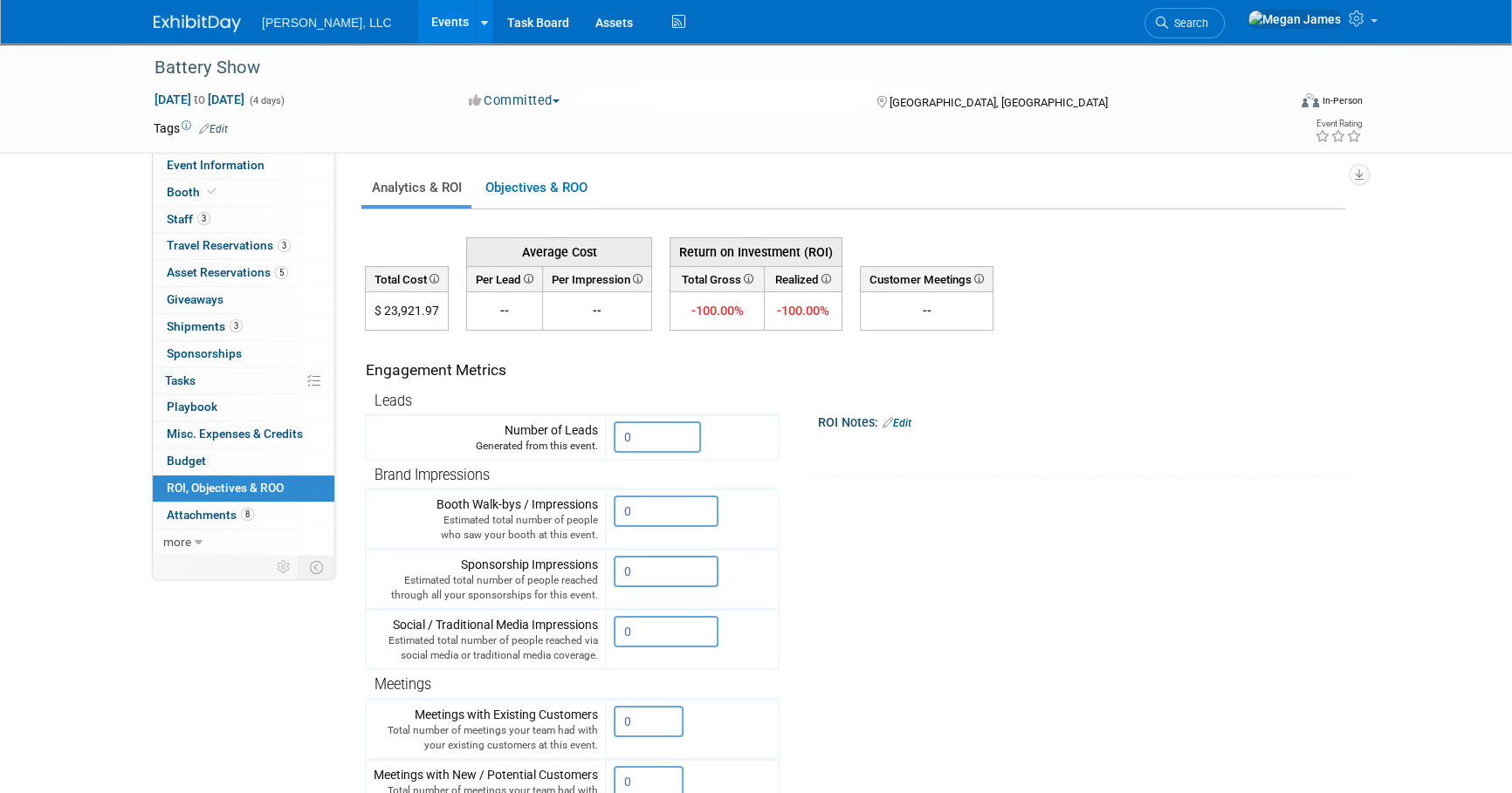
click at [1389, 546] on div "Battery Show [DATE] to [DATE] (4 days) [DATE] to [DATE] Committed Committed Con…" at bounding box center [756, 555] width 1512 height 1023
click at [1219, 603] on tr "Engagement Metrics Leads Generated from this event. 0 X Brand Impressions 0" at bounding box center [855, 646] width 980 height 631
click at [1261, 394] on td "ROI Notes: Edit X" at bounding box center [1060, 404] width 561 height 147
